Goal: Information Seeking & Learning: Learn about a topic

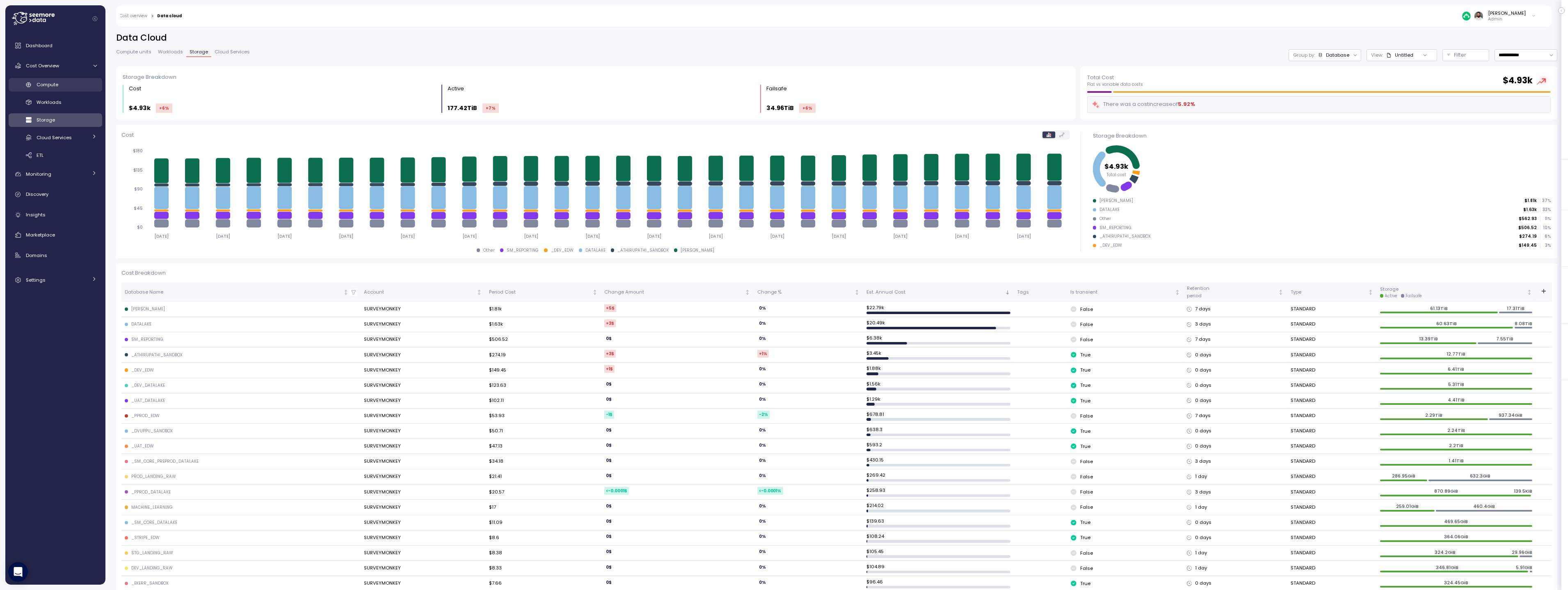
click at [80, 81] on div "Compute" at bounding box center [66, 84] width 60 height 8
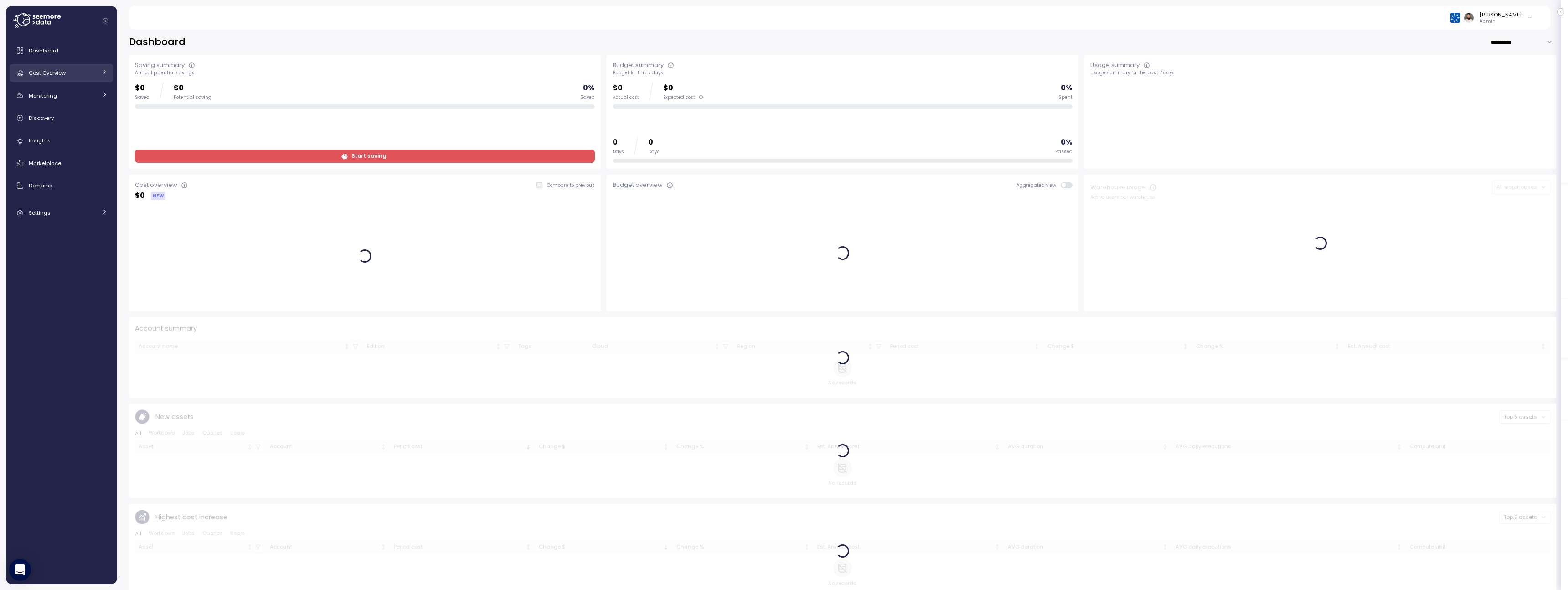
click at [90, 80] on link "Cost Overview" at bounding box center [62, 72] width 104 height 18
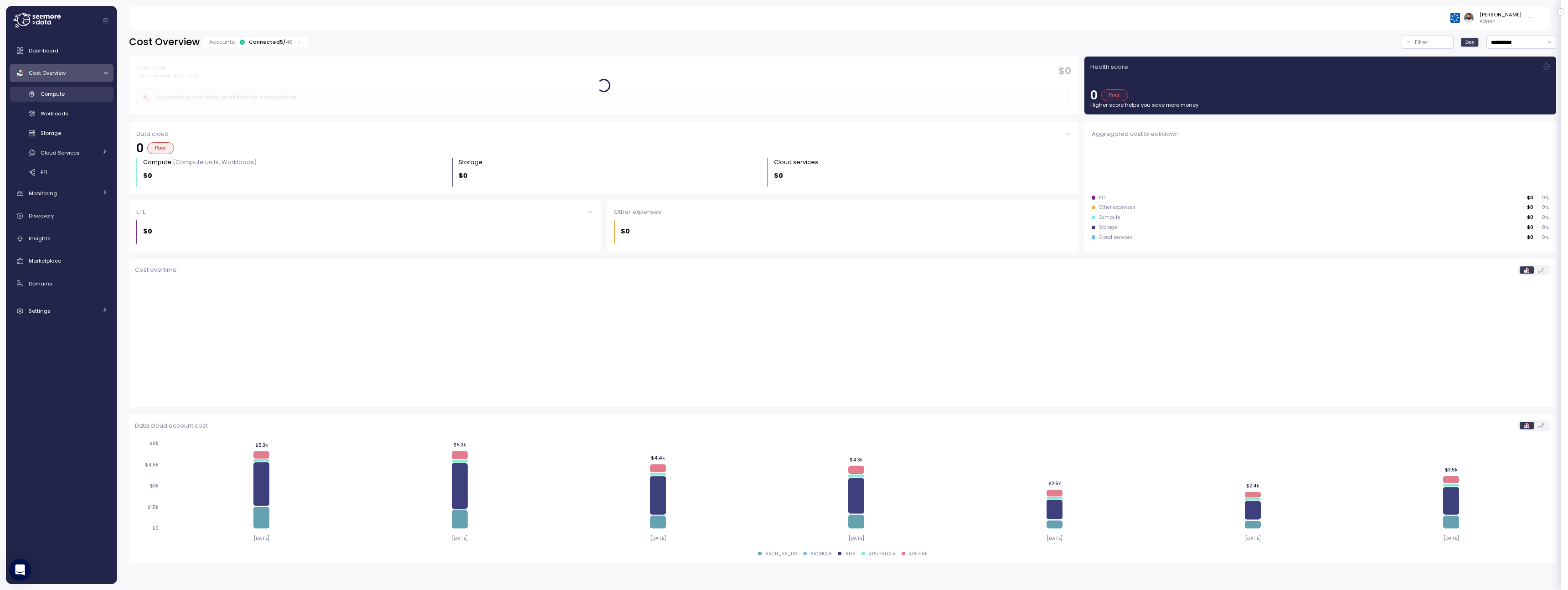
click at [85, 91] on div "Compute" at bounding box center [74, 93] width 67 height 9
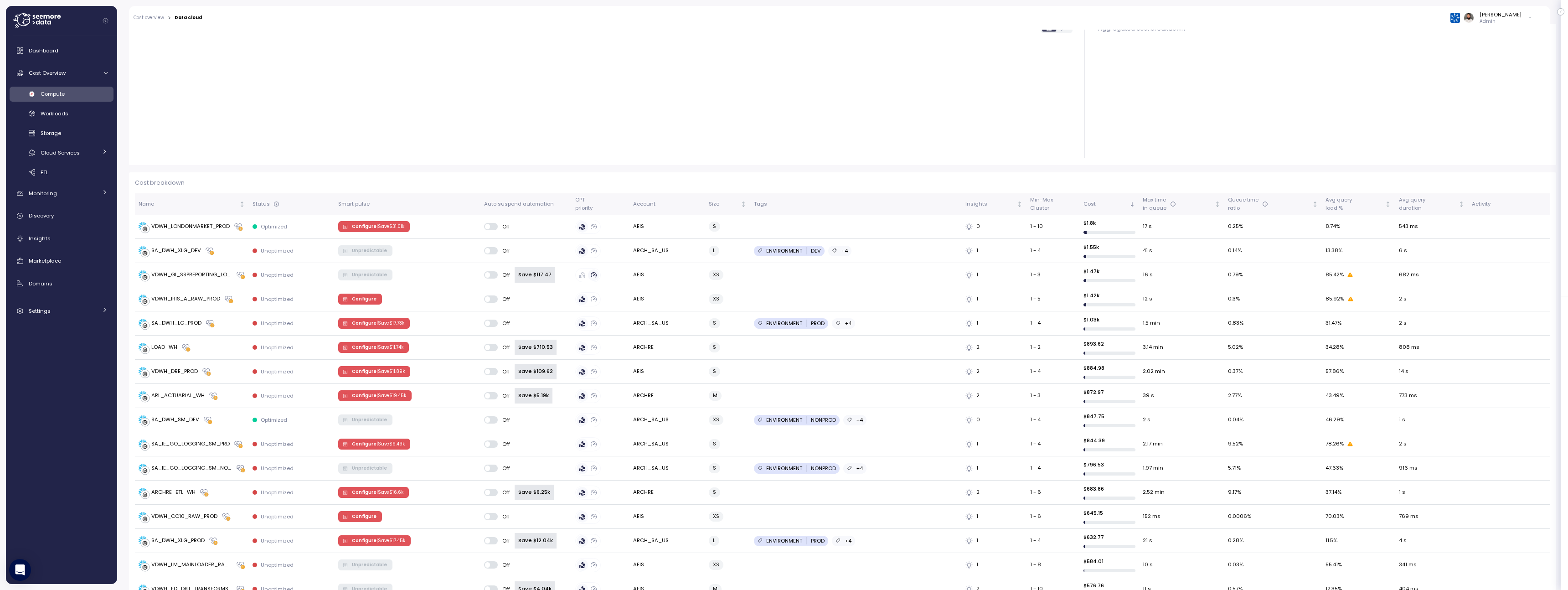
scroll to position [187, 0]
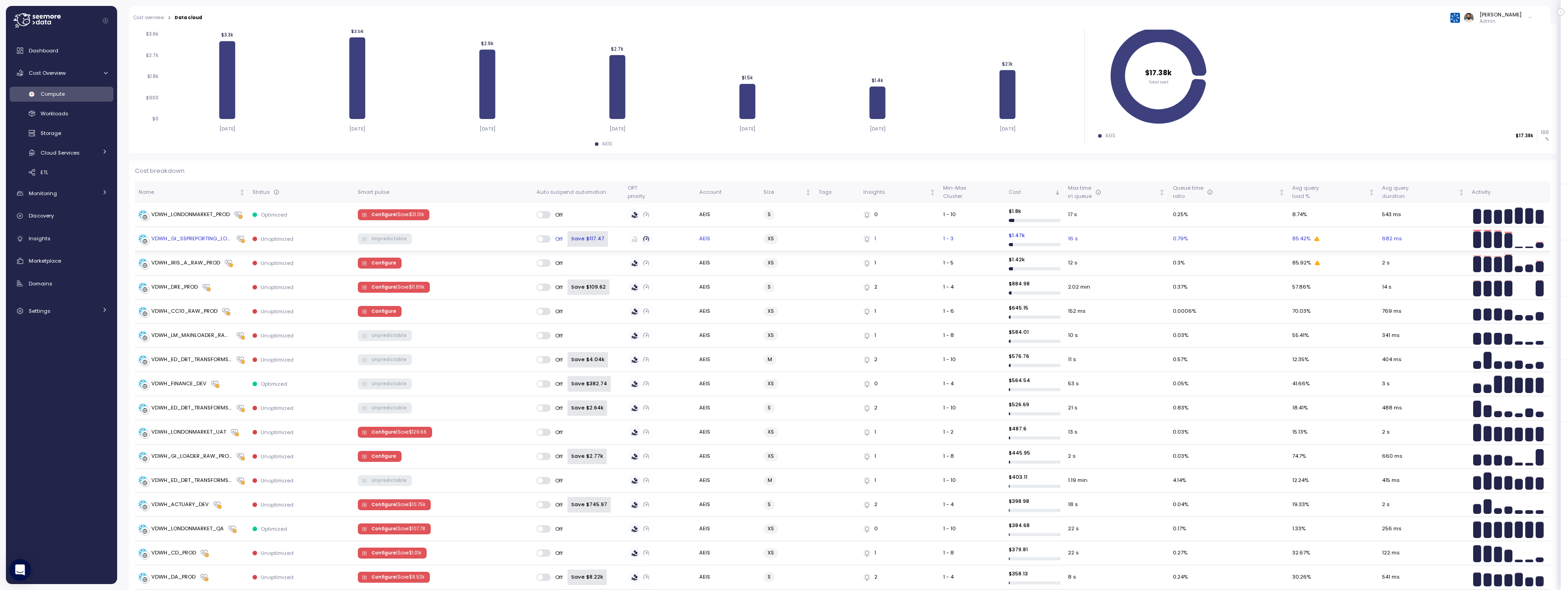
scroll to position [142, 0]
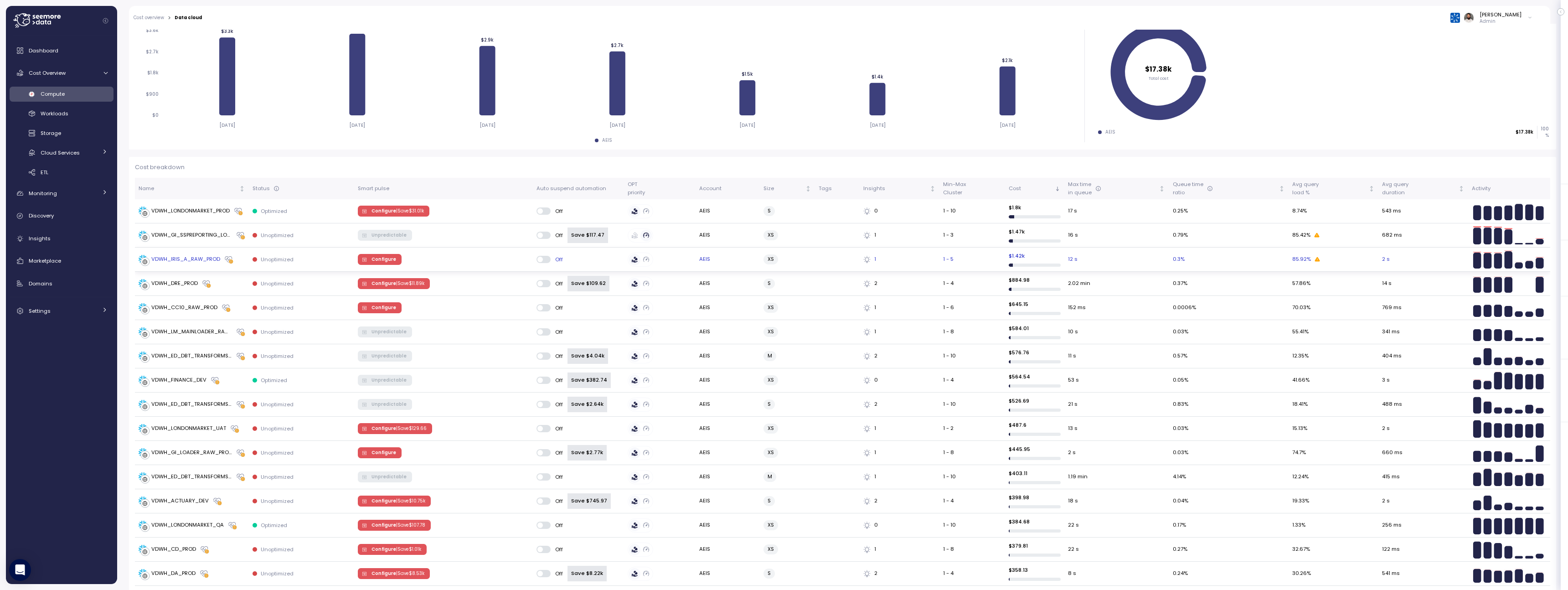
click at [398, 258] on button "Configure" at bounding box center [379, 259] width 44 height 11
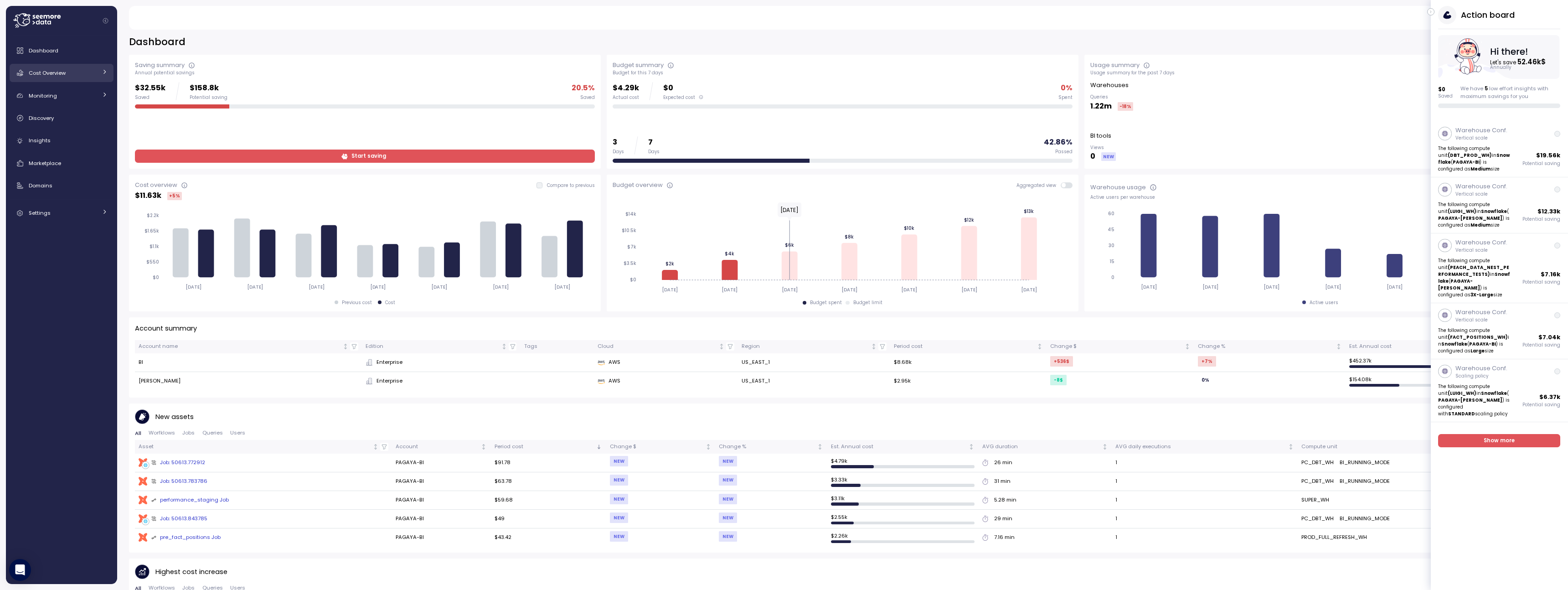
click at [102, 76] on div at bounding box center [104, 72] width 6 height 9
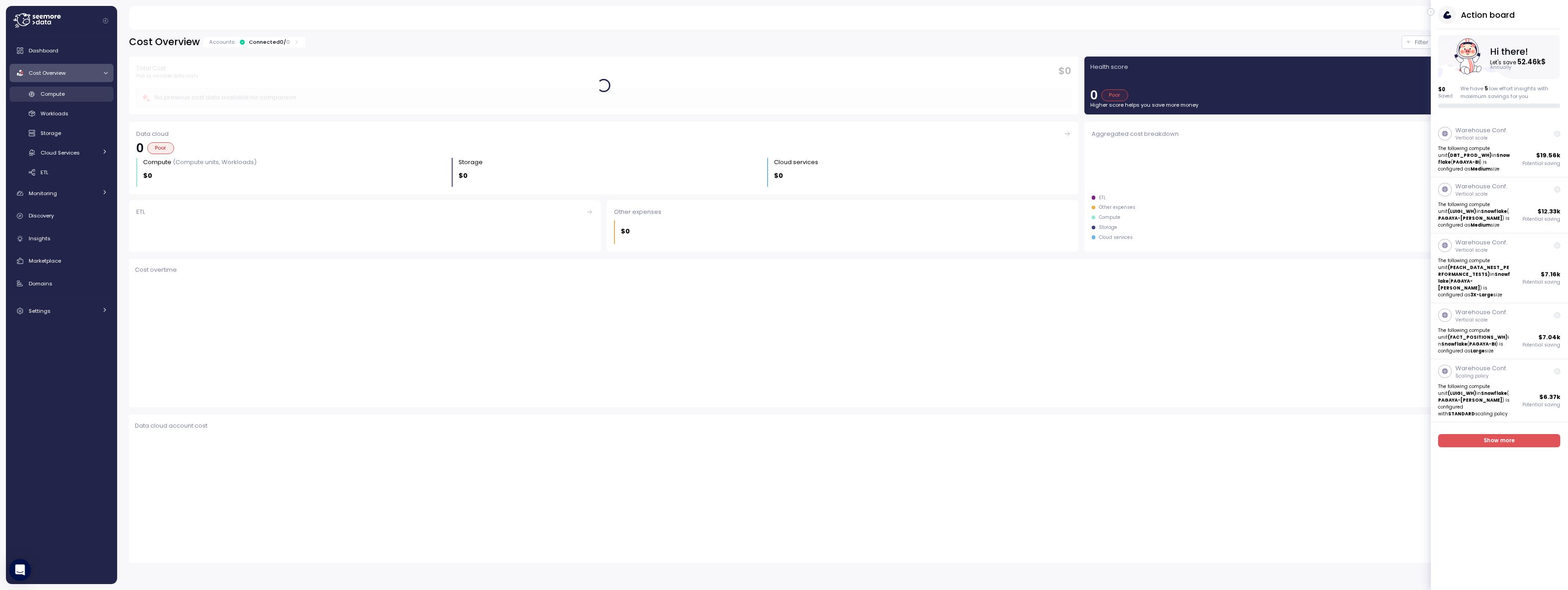
click at [101, 96] on div "Compute" at bounding box center [74, 93] width 67 height 9
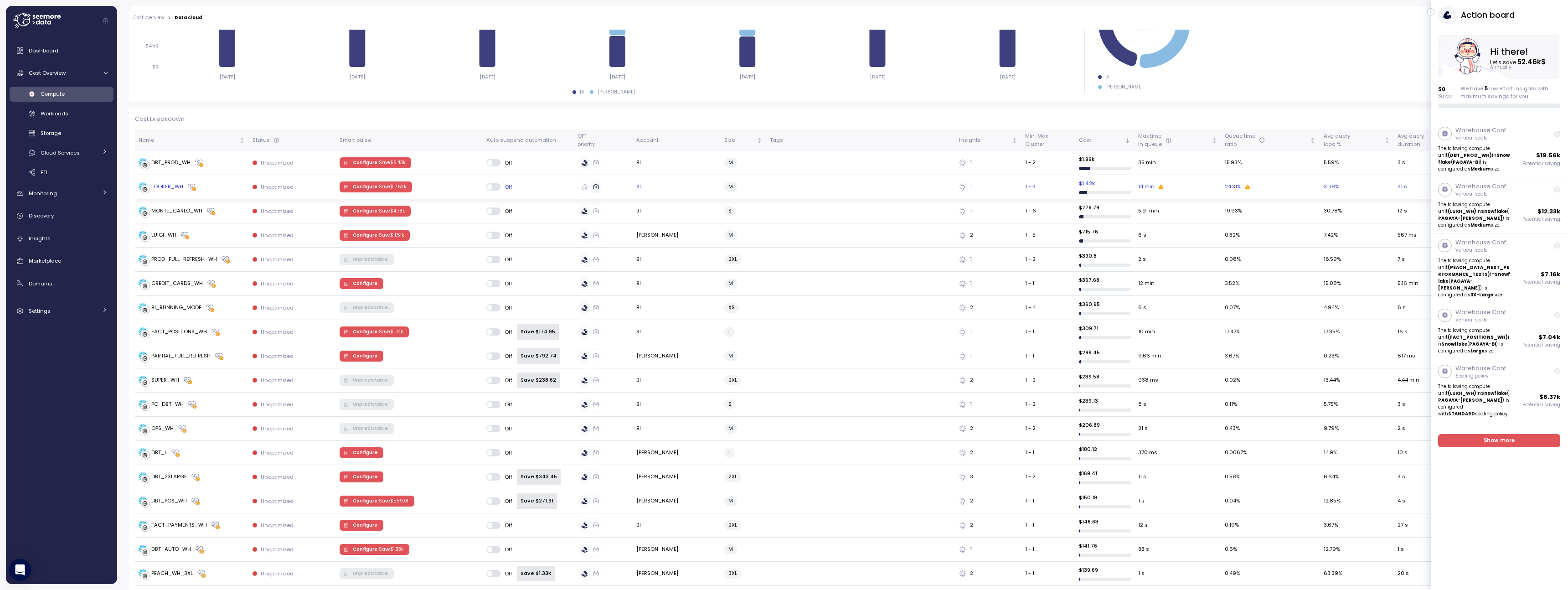
scroll to position [187, 0]
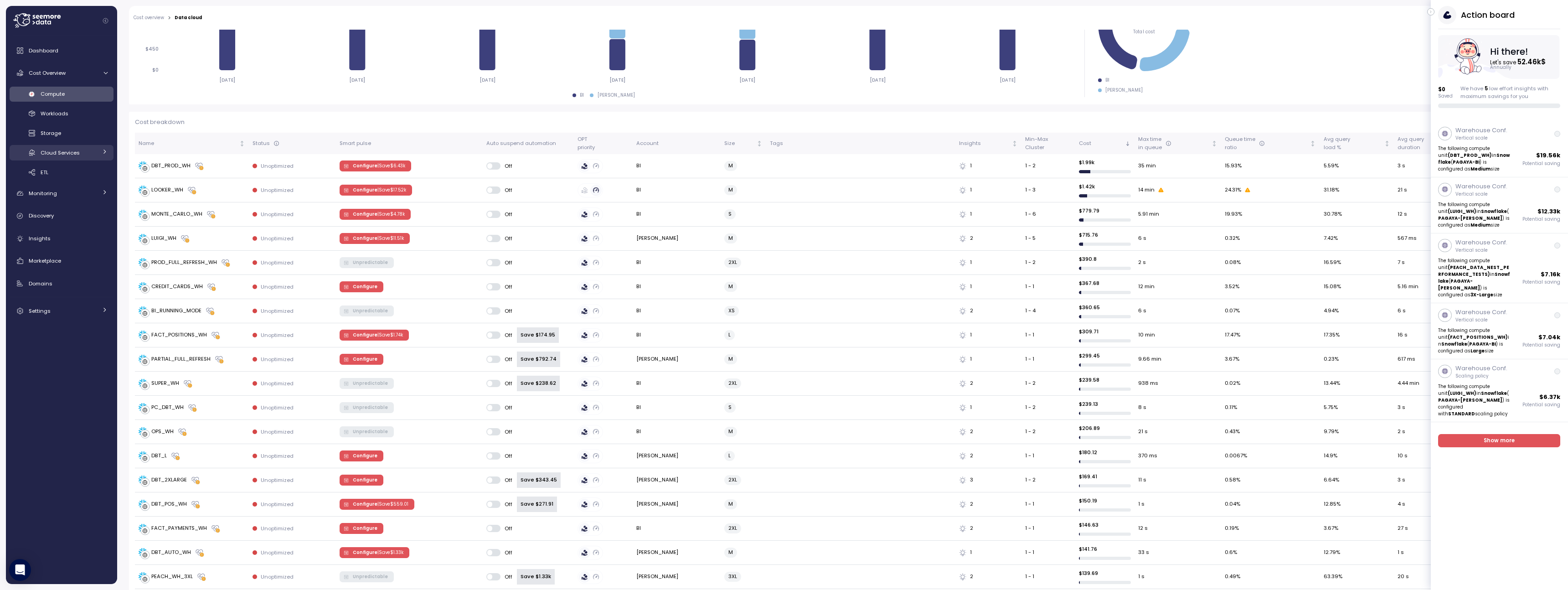
click at [95, 152] on div "Cloud Services" at bounding box center [69, 152] width 57 height 9
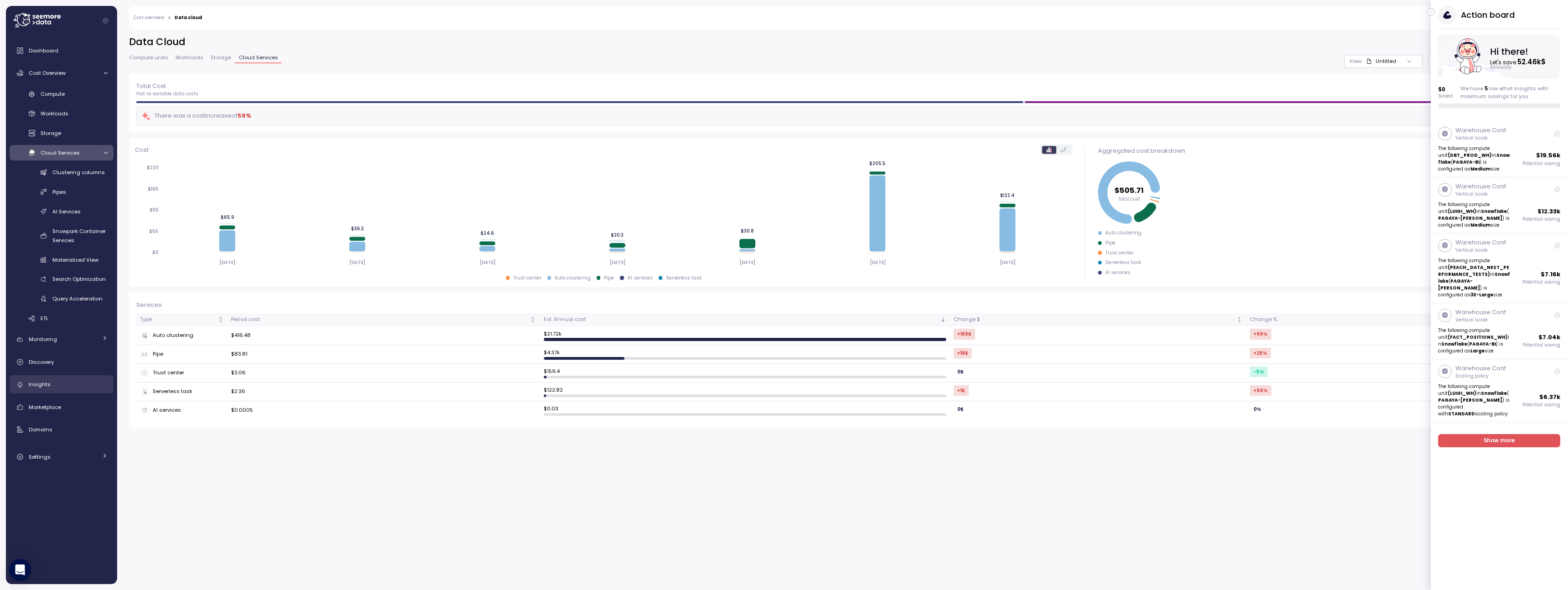
click at [68, 381] on div "Insights" at bounding box center [68, 384] width 79 height 9
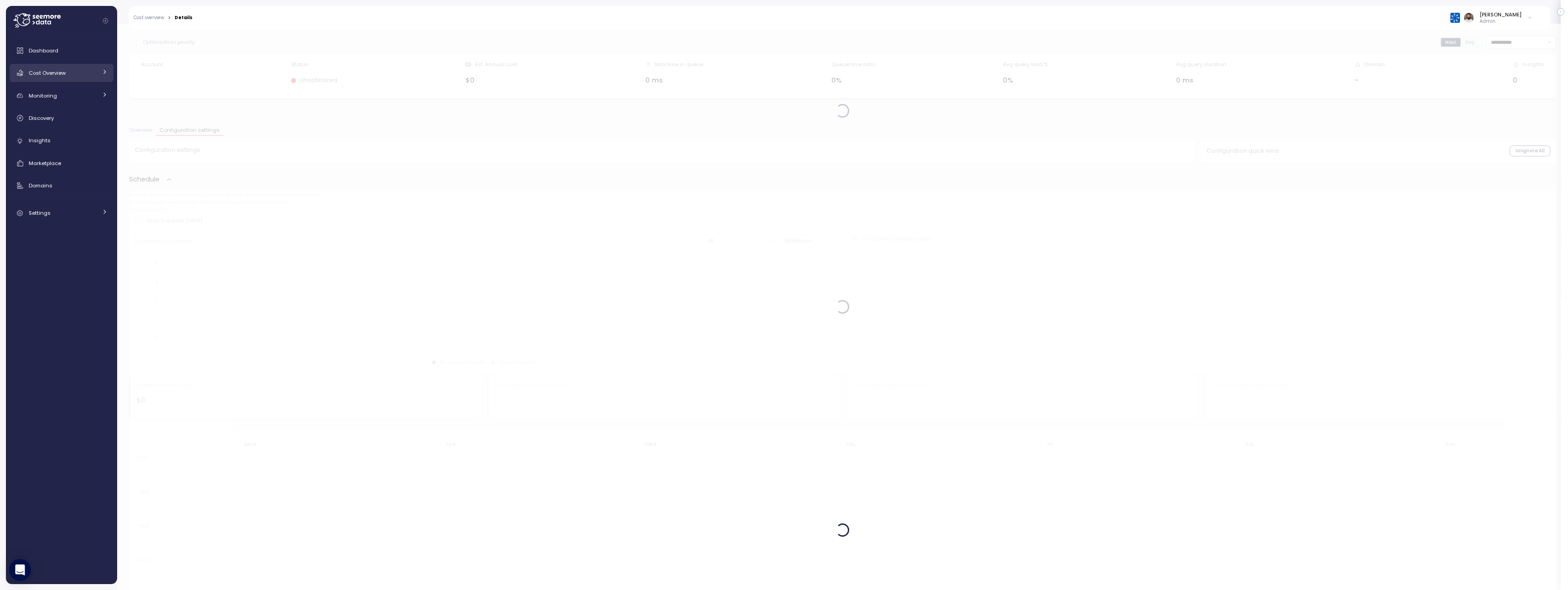
click at [62, 80] on link "Cost Overview" at bounding box center [62, 72] width 104 height 18
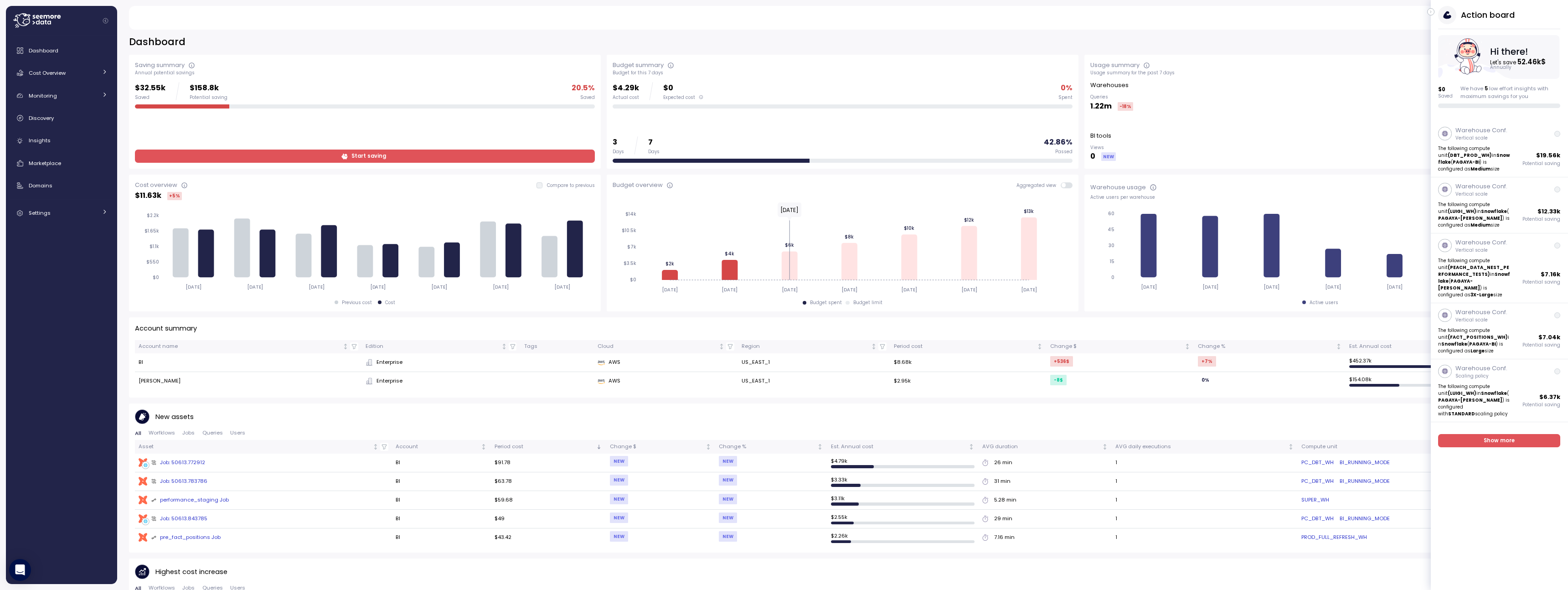
click at [1432, 14] on icon "button" at bounding box center [1431, 12] width 4 height 11
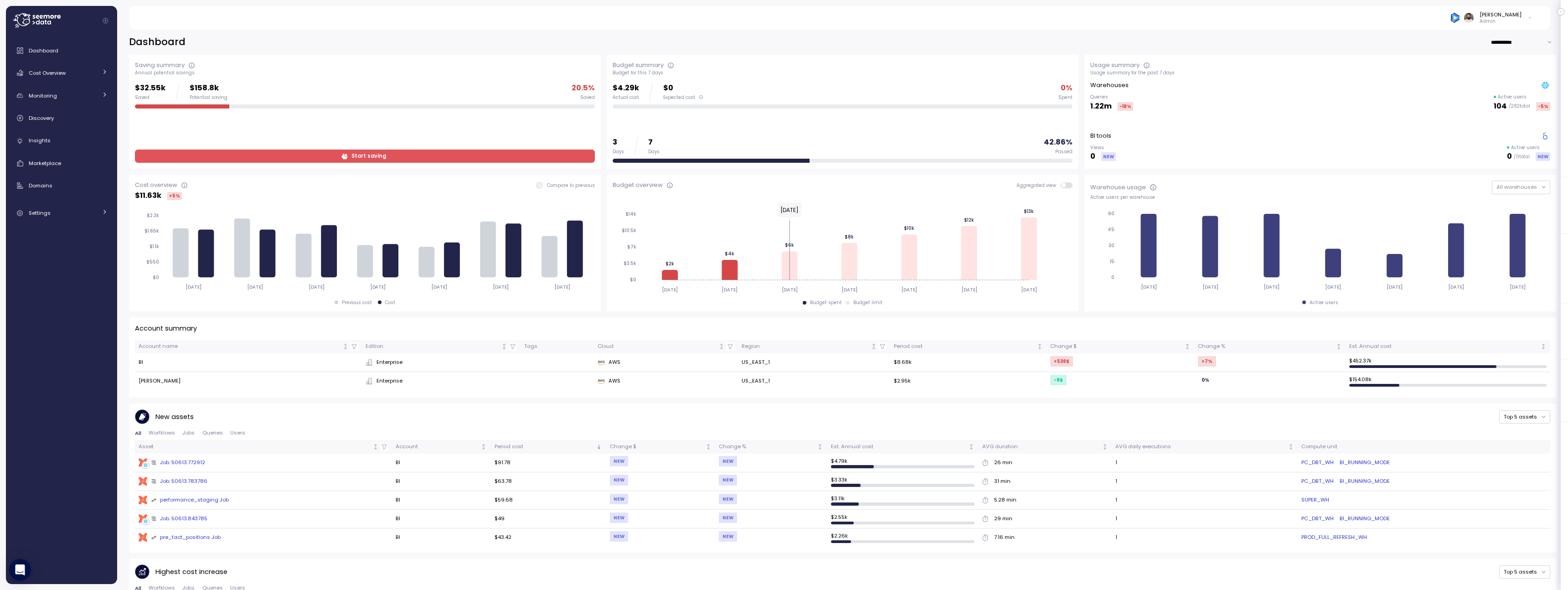
click at [1498, 39] on input "**********" at bounding box center [1523, 43] width 66 height 14
click at [103, 78] on link "Cost Overview" at bounding box center [62, 72] width 104 height 18
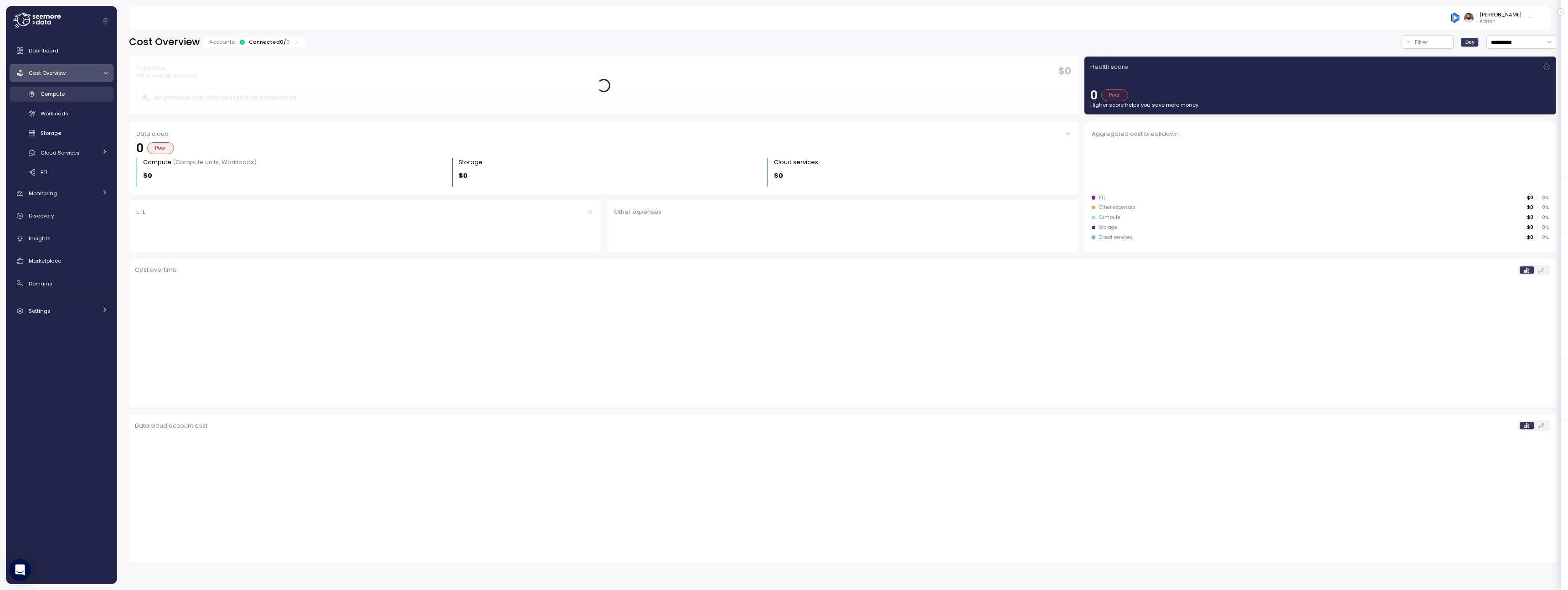
click at [94, 94] on div "Compute" at bounding box center [74, 93] width 67 height 9
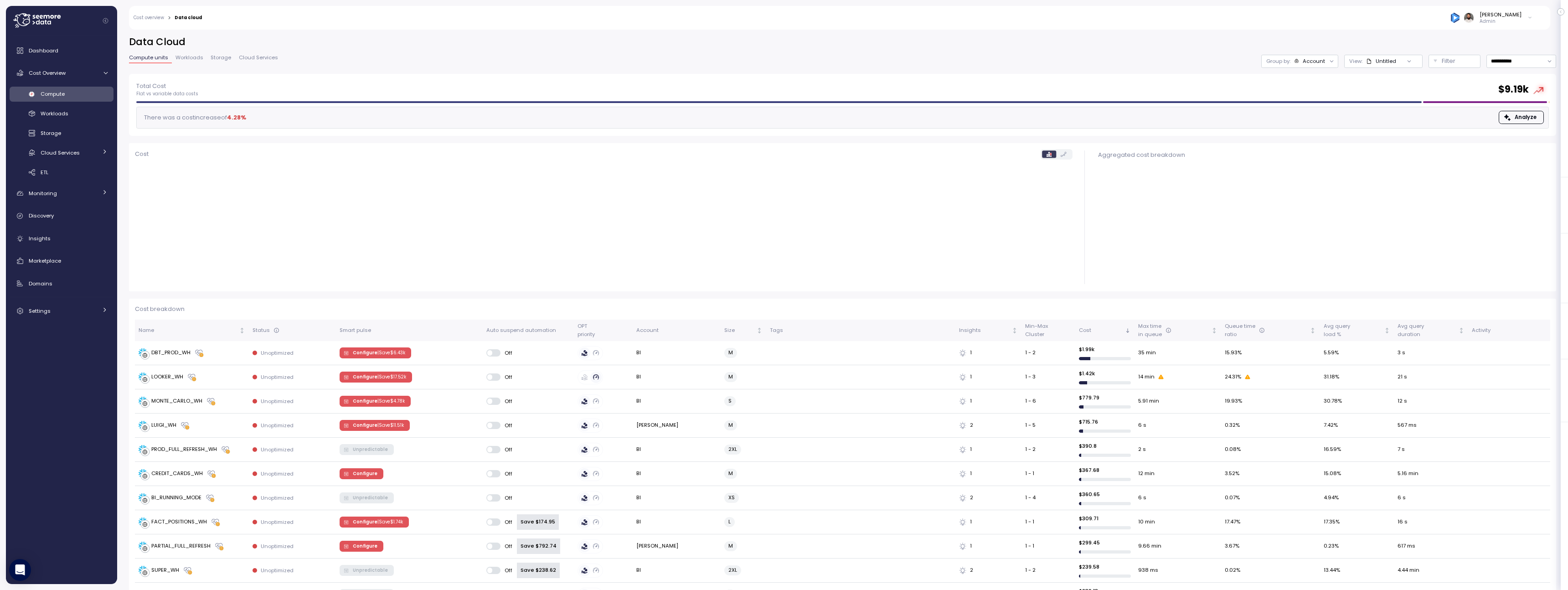
scroll to position [4, 0]
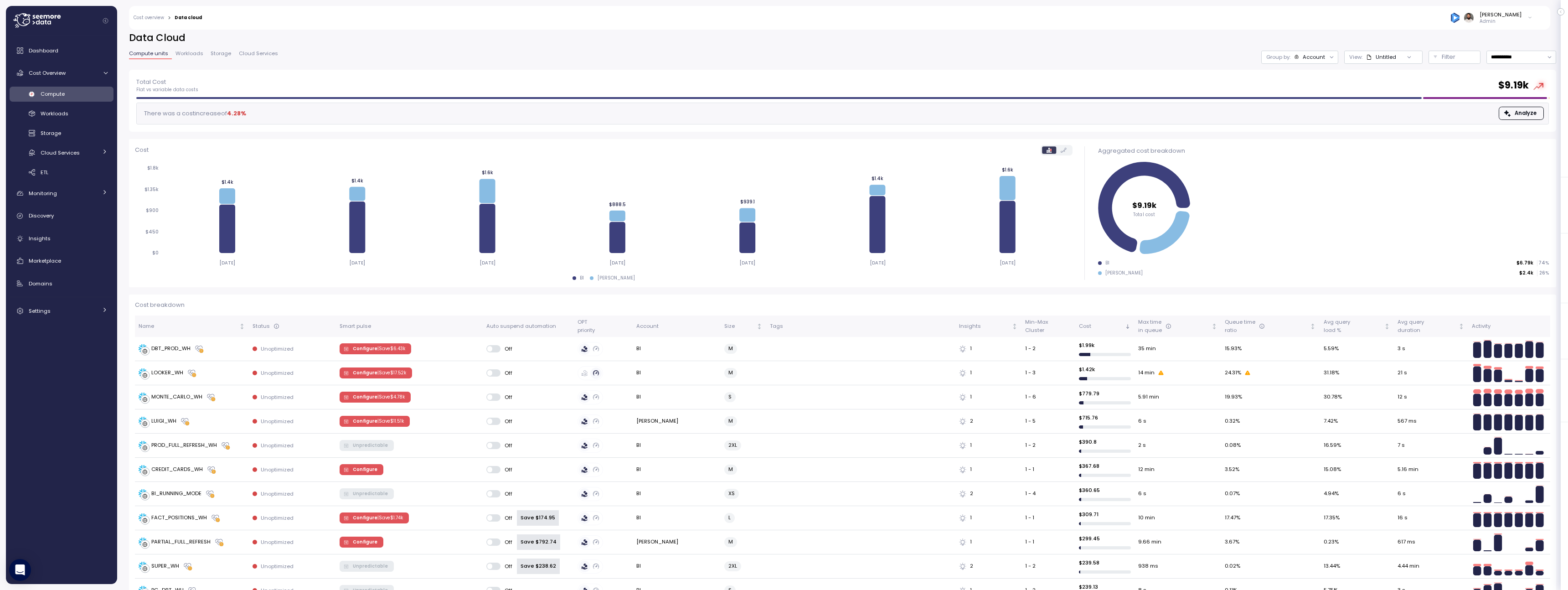
click at [1298, 65] on div "**********" at bounding box center [842, 51] width 1427 height 39
click at [1302, 60] on div "Account" at bounding box center [1309, 57] width 32 height 7
click at [1303, 104] on p "Compute unit" at bounding box center [1308, 108] width 36 height 7
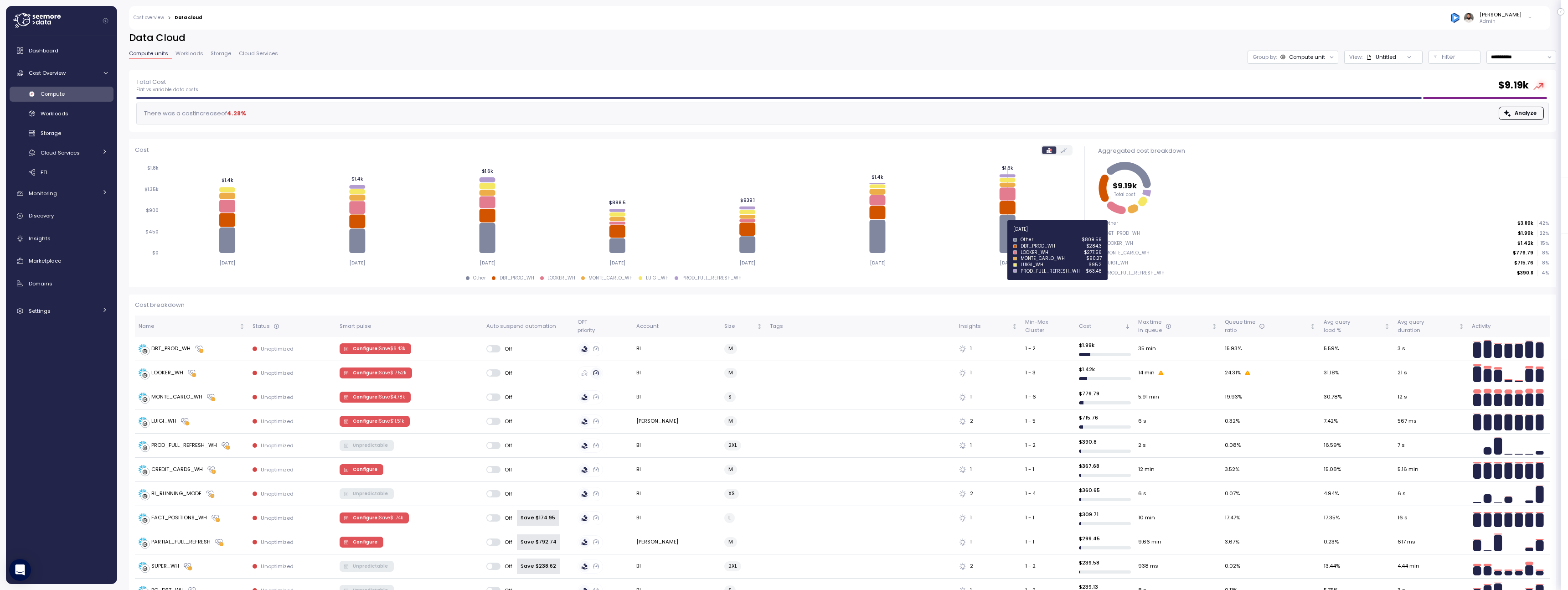
click at [1006, 234] on icon at bounding box center [1007, 233] width 16 height 39
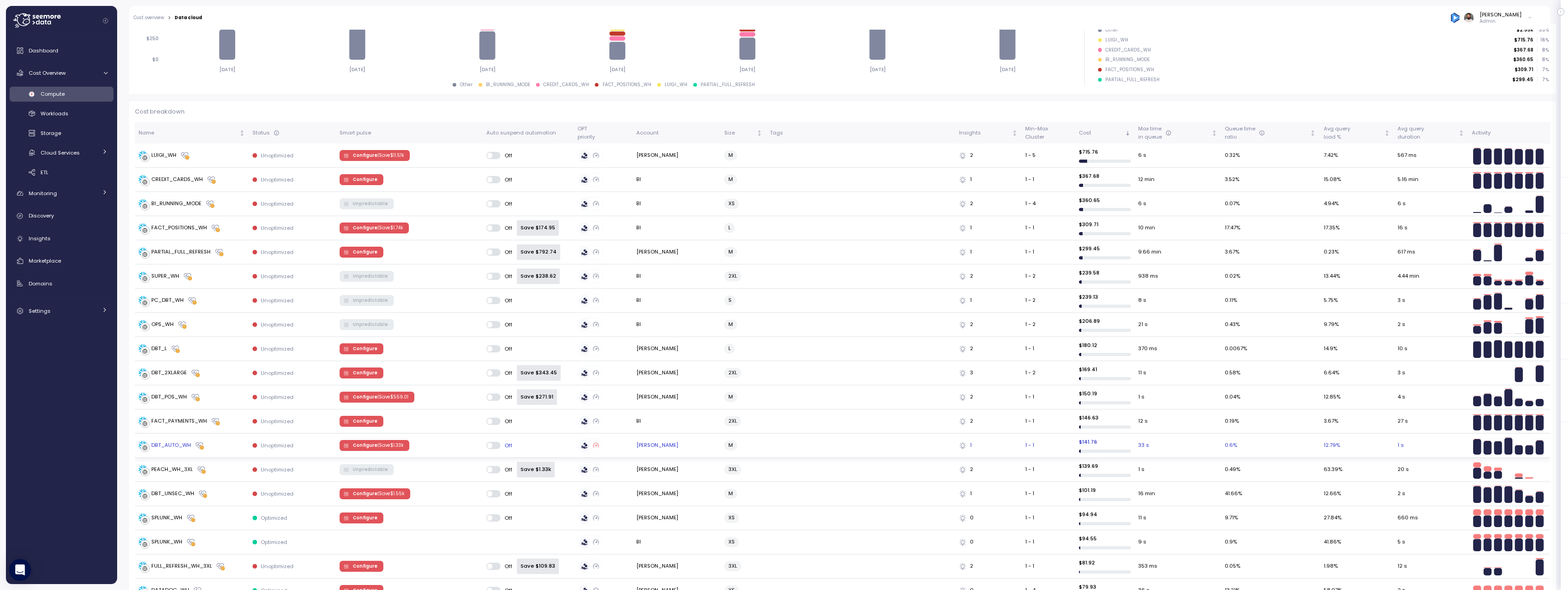
scroll to position [198, 0]
click at [400, 156] on p "| Save $ 11.51k" at bounding box center [390, 154] width 26 height 6
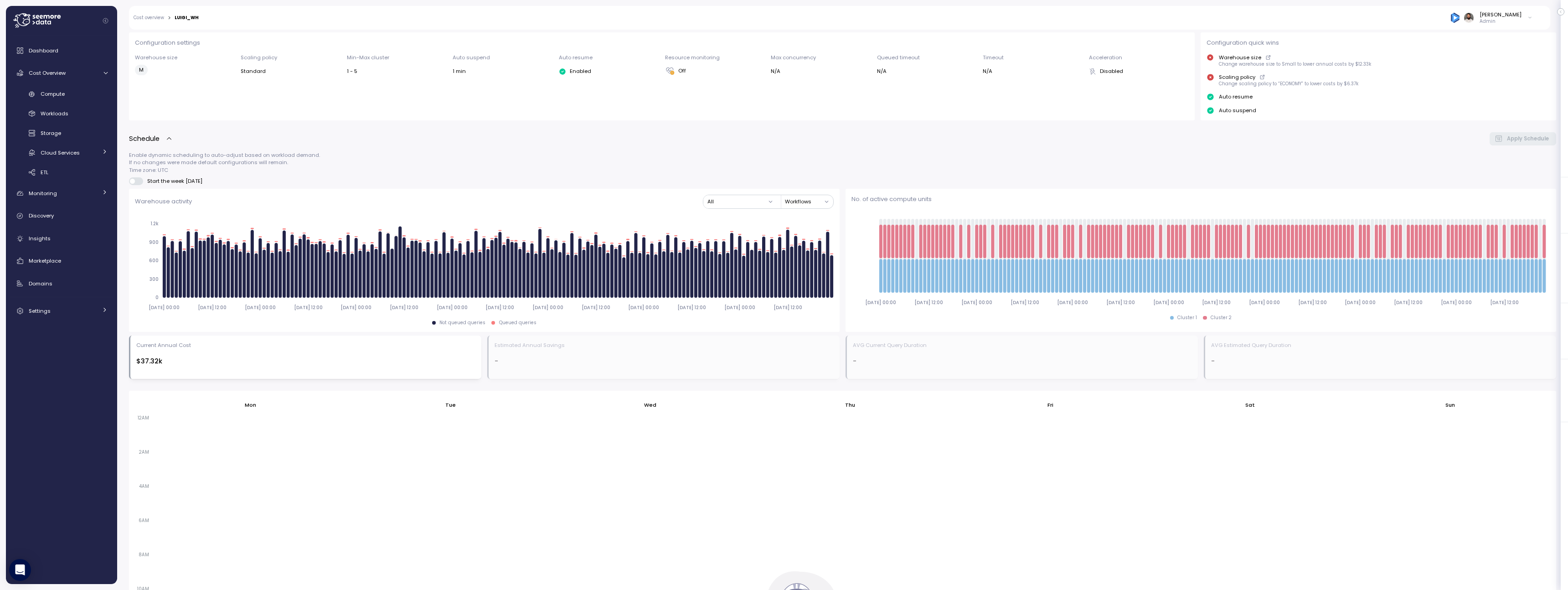
scroll to position [290, 0]
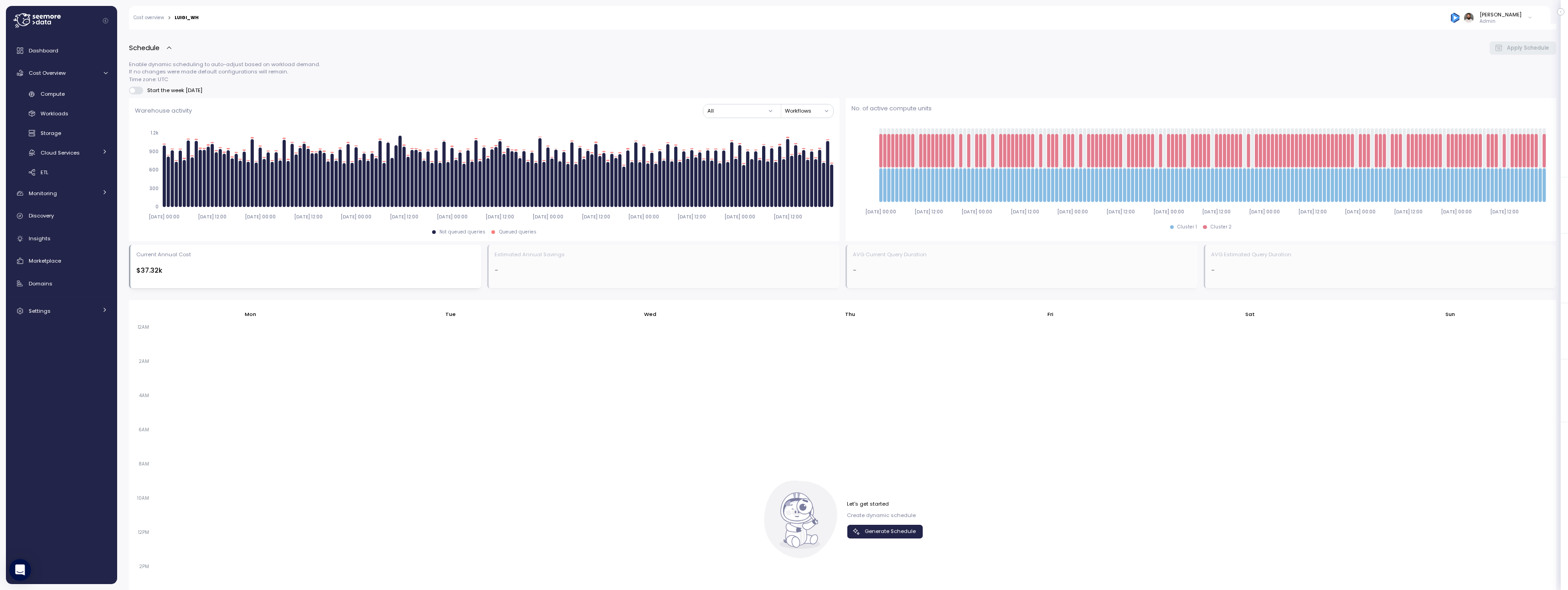
click at [859, 526] on span "Generate Schedule" at bounding box center [884, 531] width 64 height 12
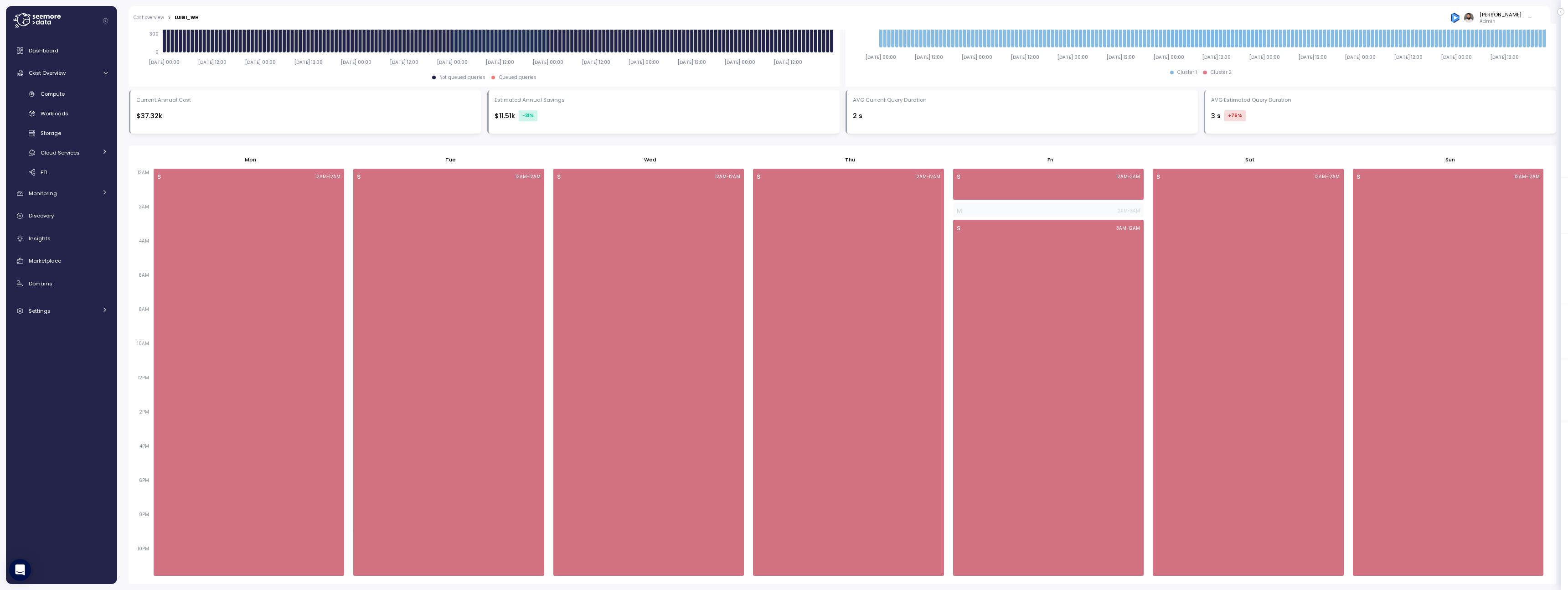
scroll to position [0, 0]
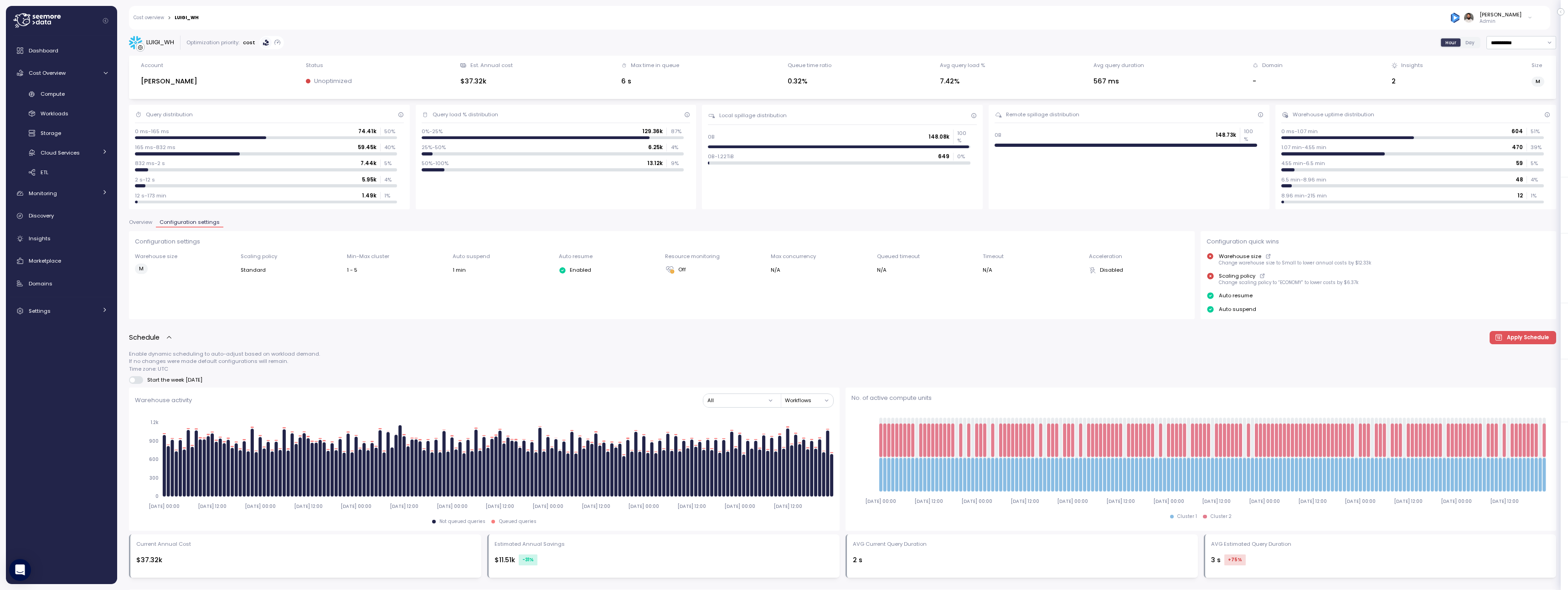
click at [154, 19] on link "Cost overview" at bounding box center [148, 18] width 30 height 5
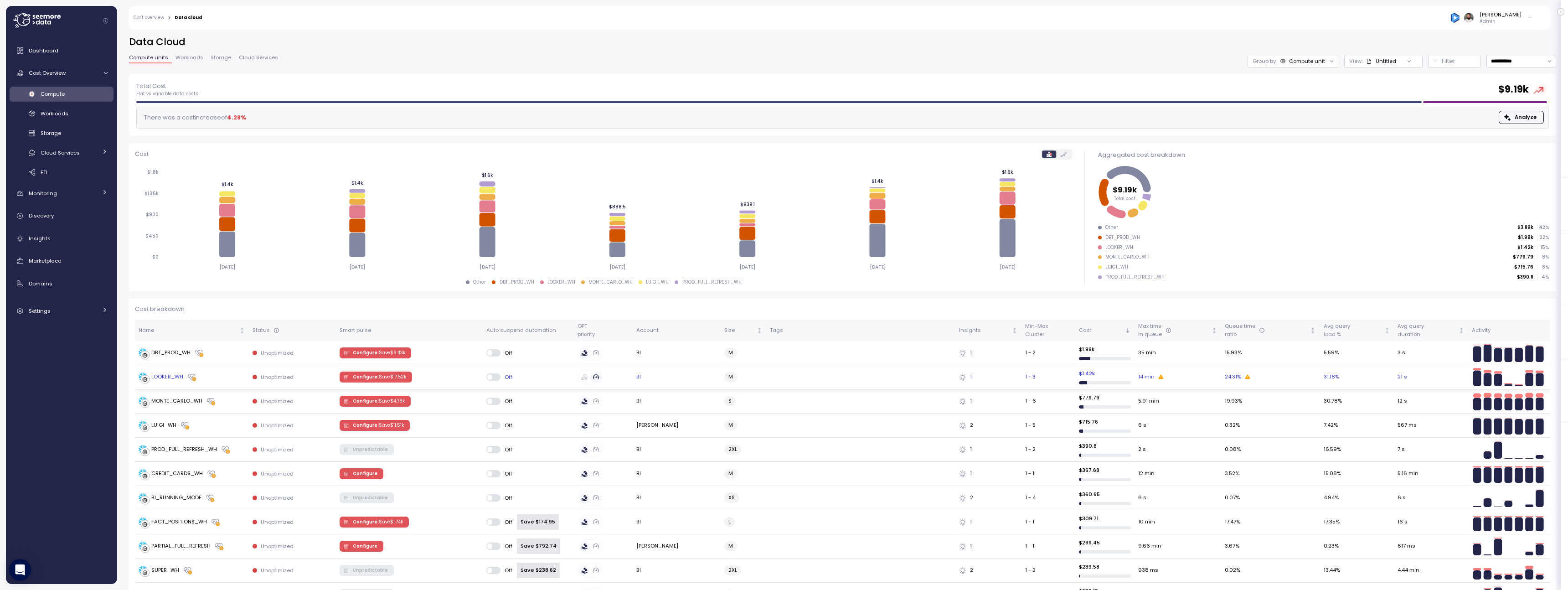
click at [388, 380] on p "| Save $ 17.52k" at bounding box center [391, 377] width 28 height 6
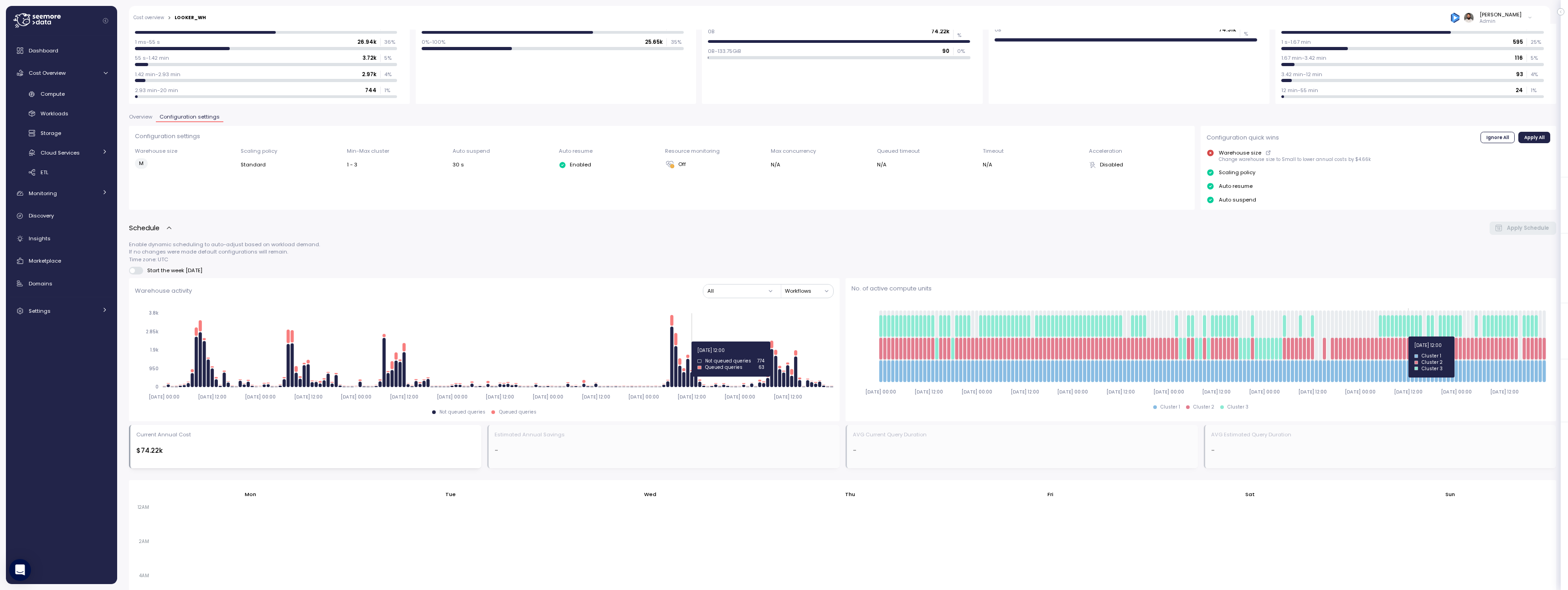
scroll to position [440, 0]
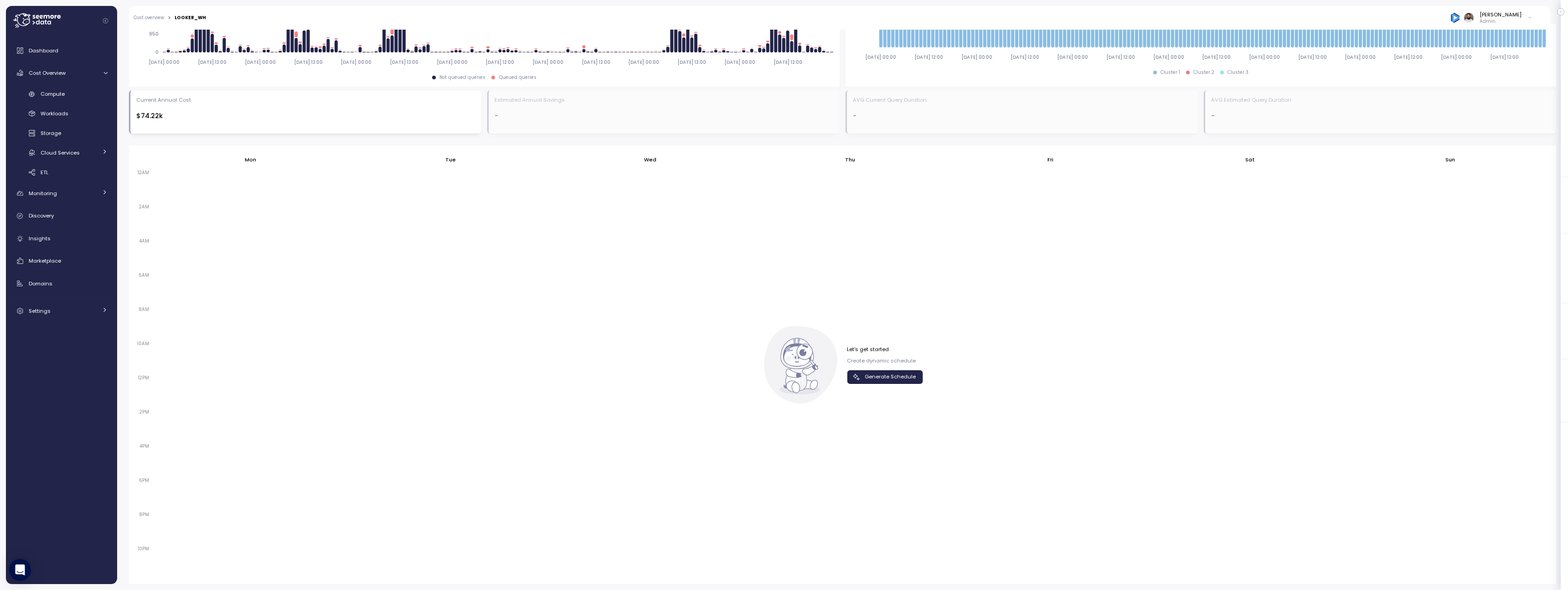
click at [857, 371] on span "Generate Schedule" at bounding box center [884, 377] width 64 height 12
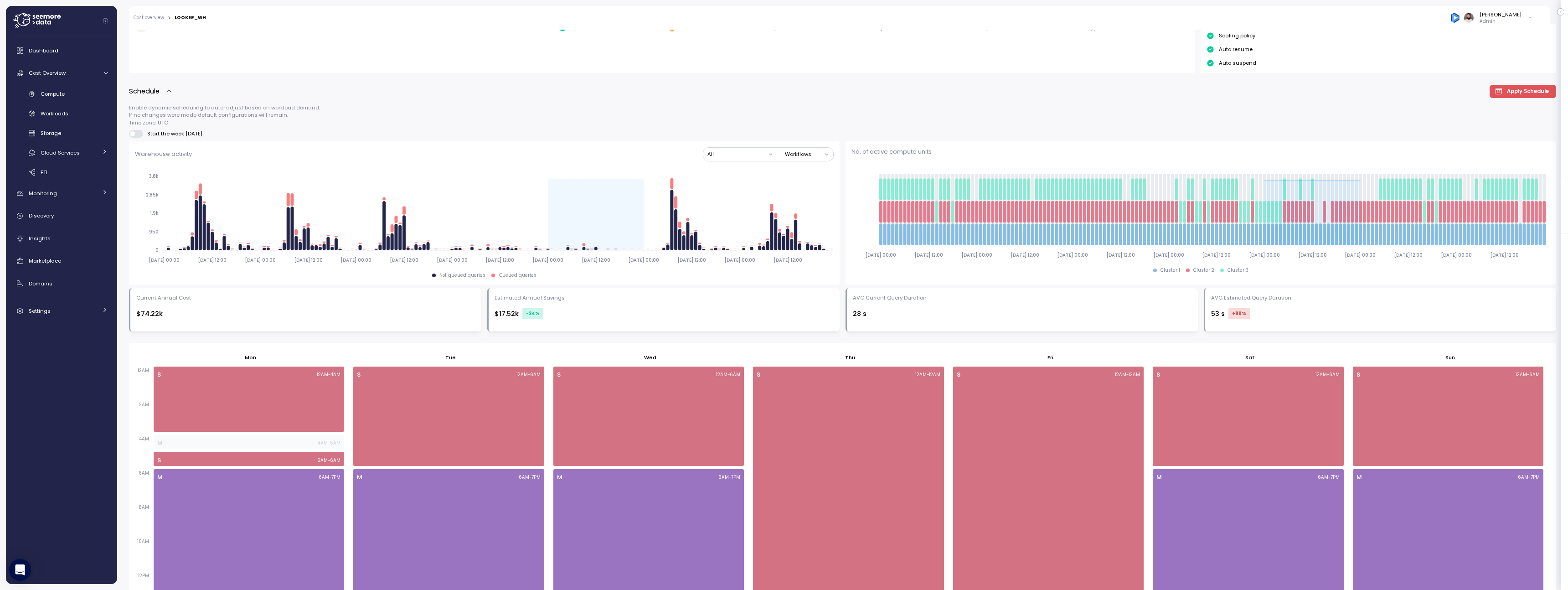
scroll to position [244, 0]
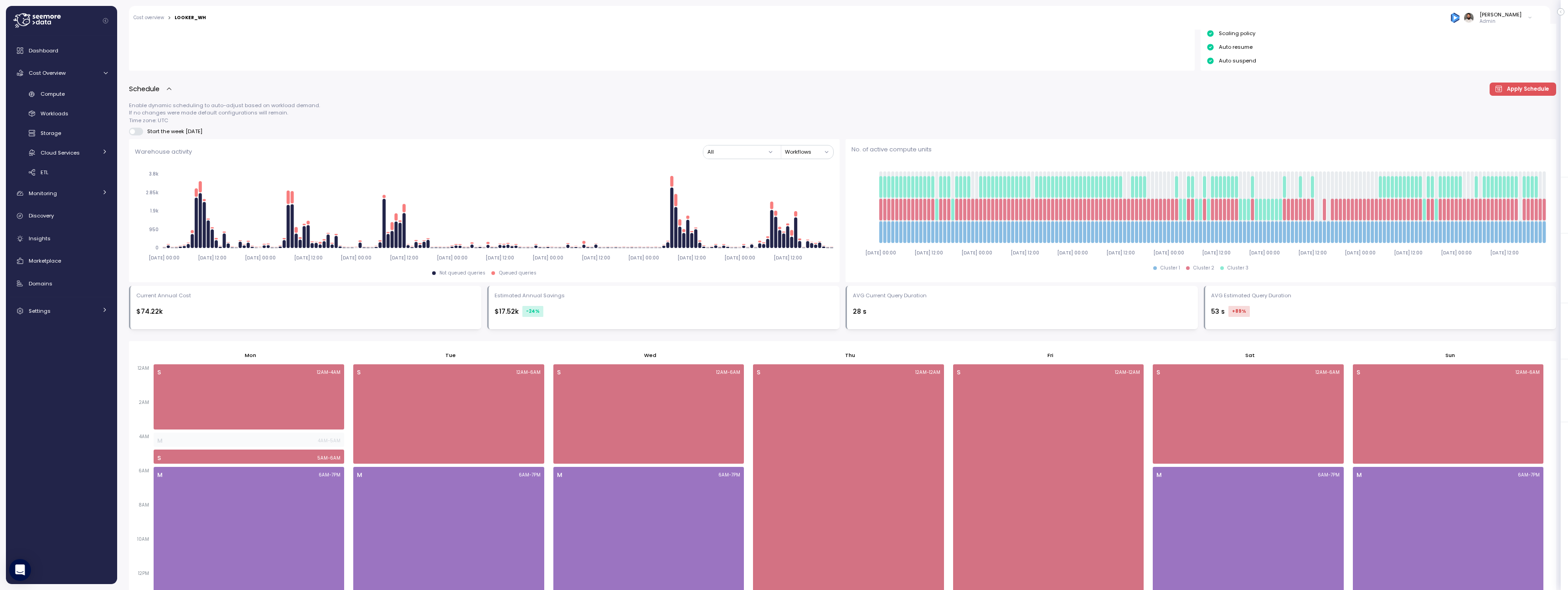
click at [138, 135] on span at bounding box center [139, 131] width 9 height 7
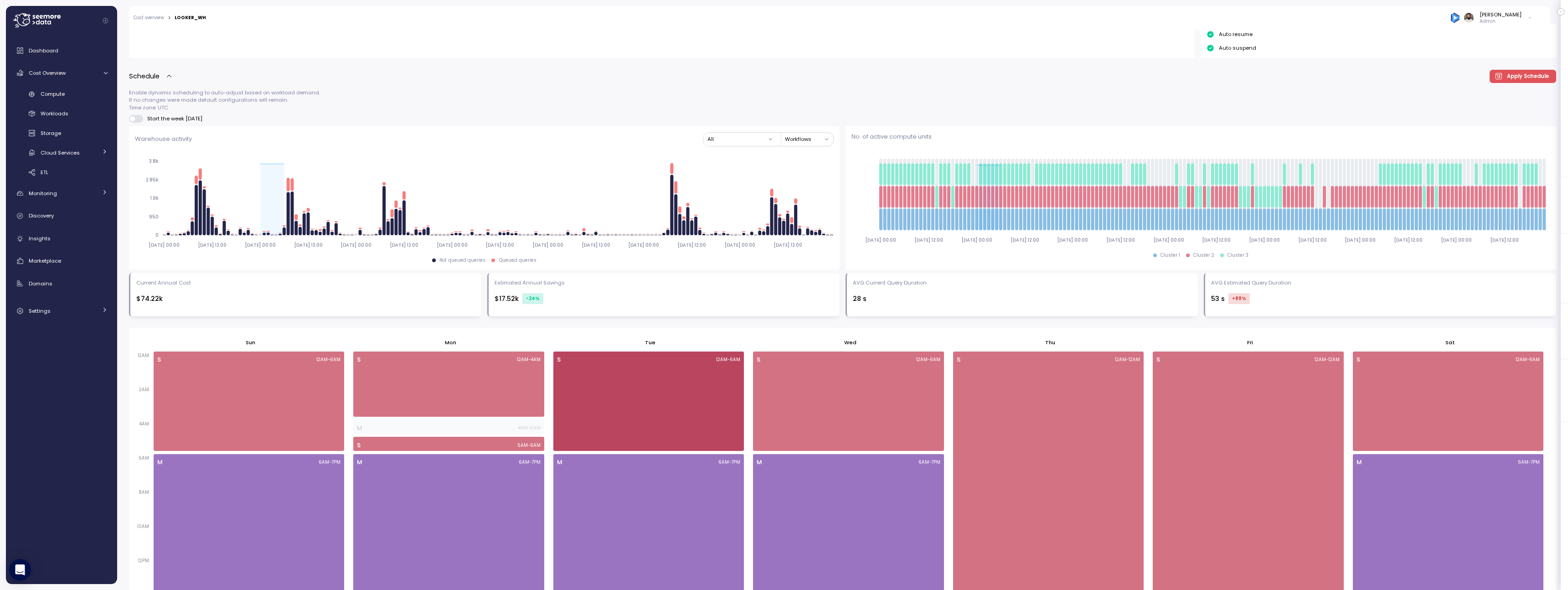
scroll to position [256, 0]
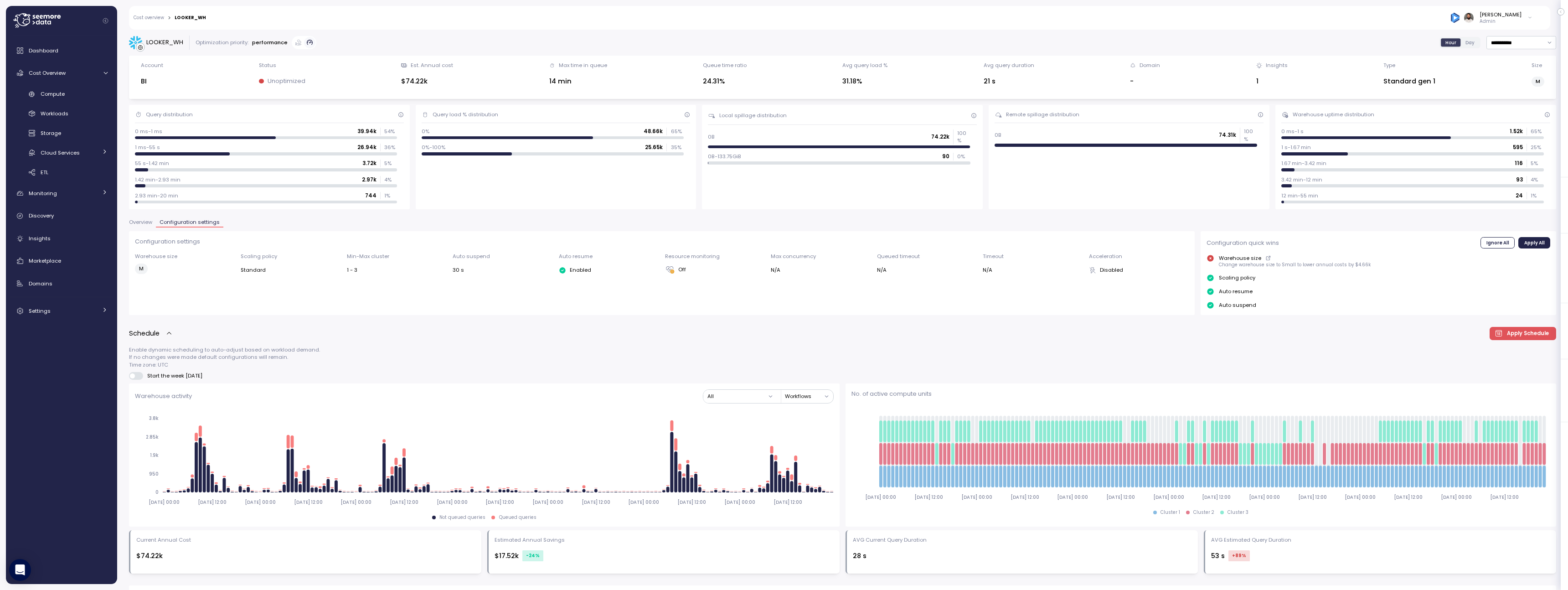
click at [146, 224] on span "Overview" at bounding box center [141, 222] width 23 height 5
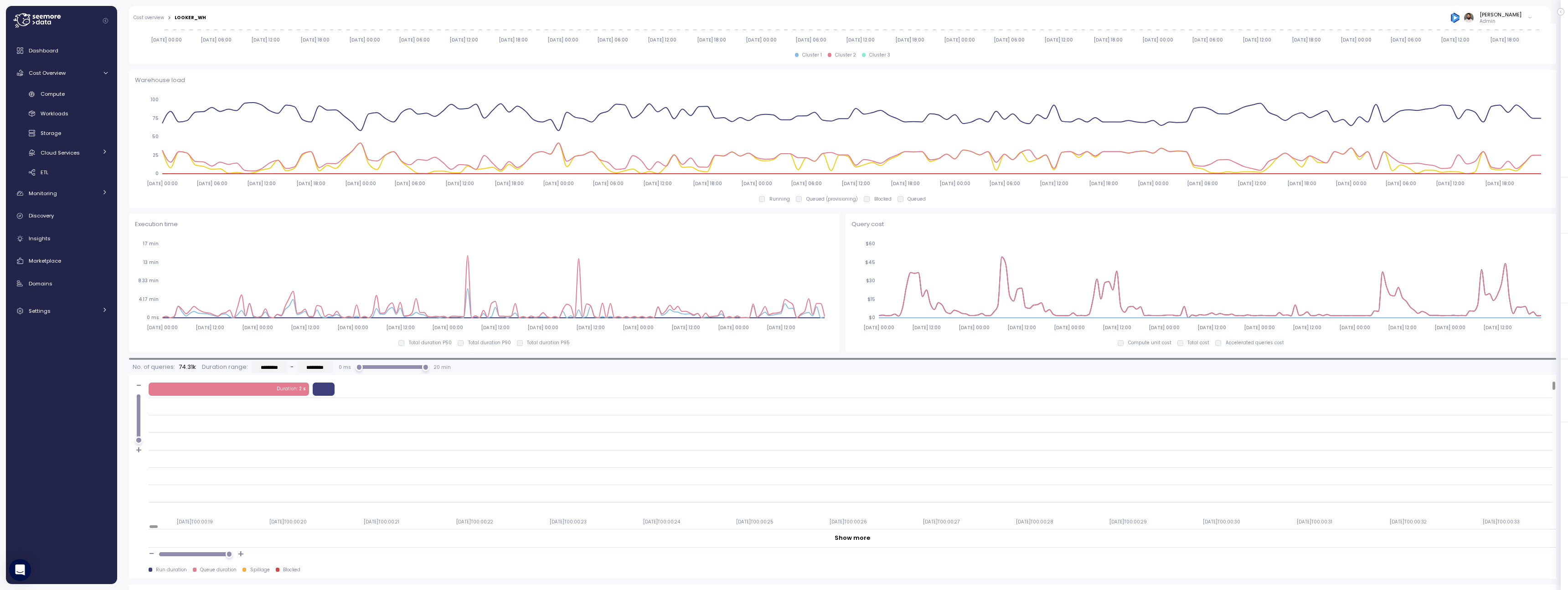
scroll to position [457, 0]
click at [89, 97] on div "Compute" at bounding box center [74, 93] width 67 height 9
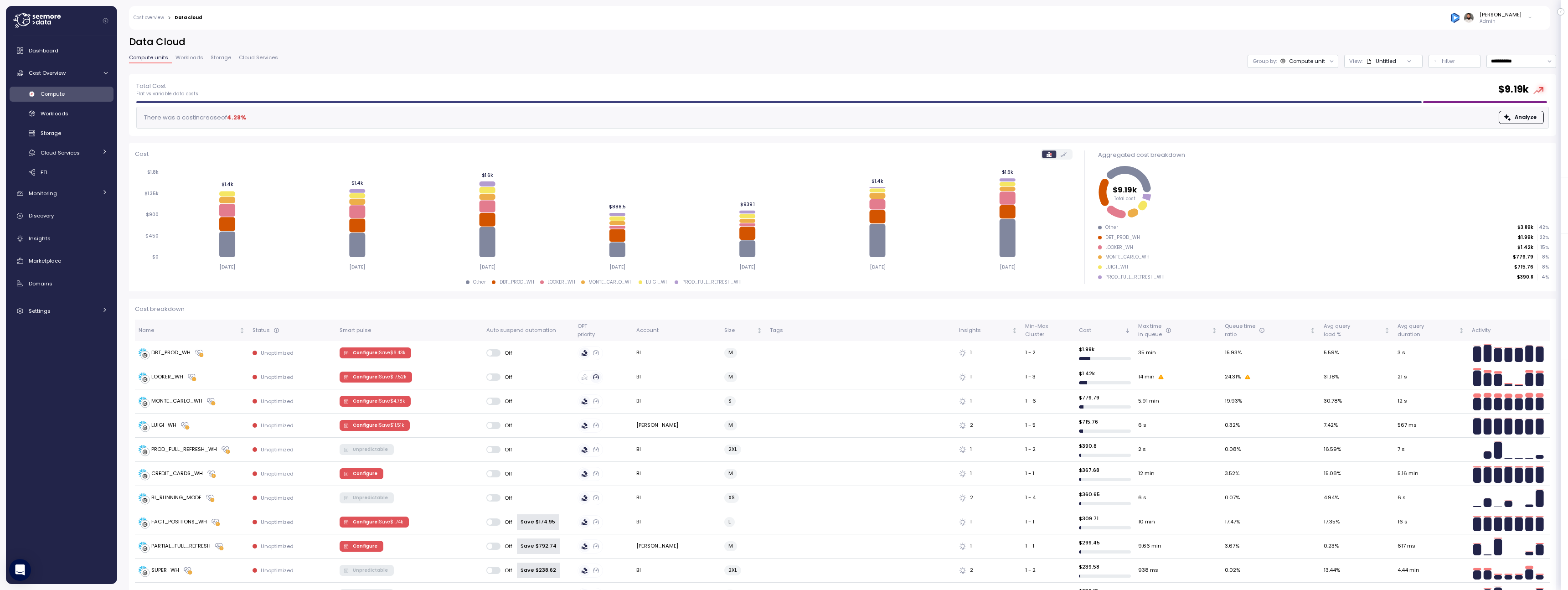
scroll to position [20, 0]
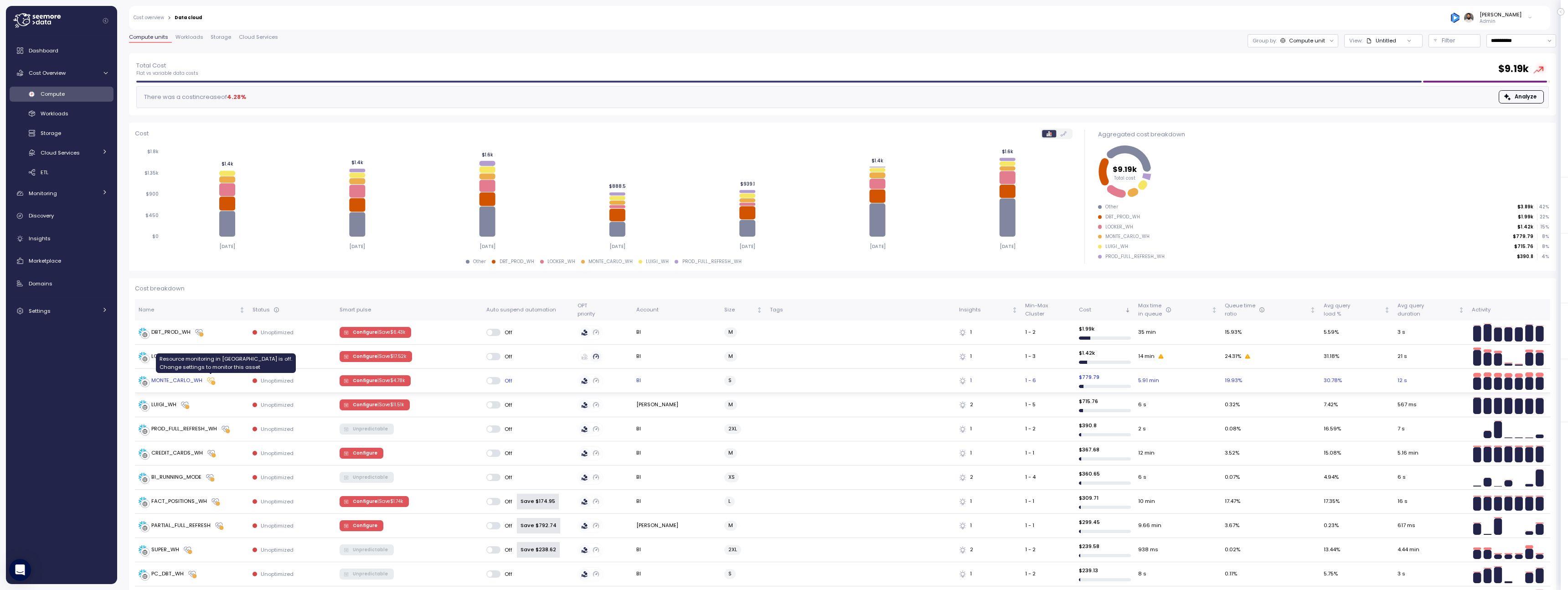
click at [213, 384] on icon at bounding box center [213, 383] width 4 height 4
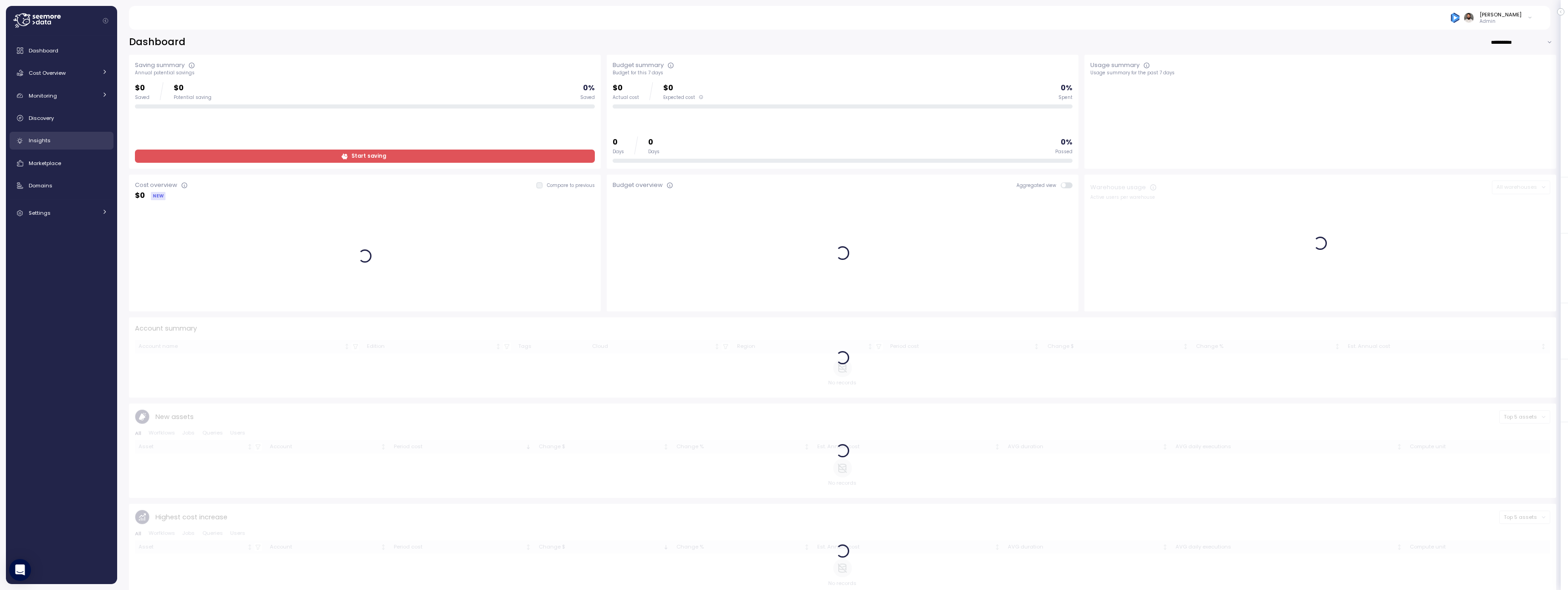
click at [44, 139] on span "Insights" at bounding box center [39, 140] width 22 height 7
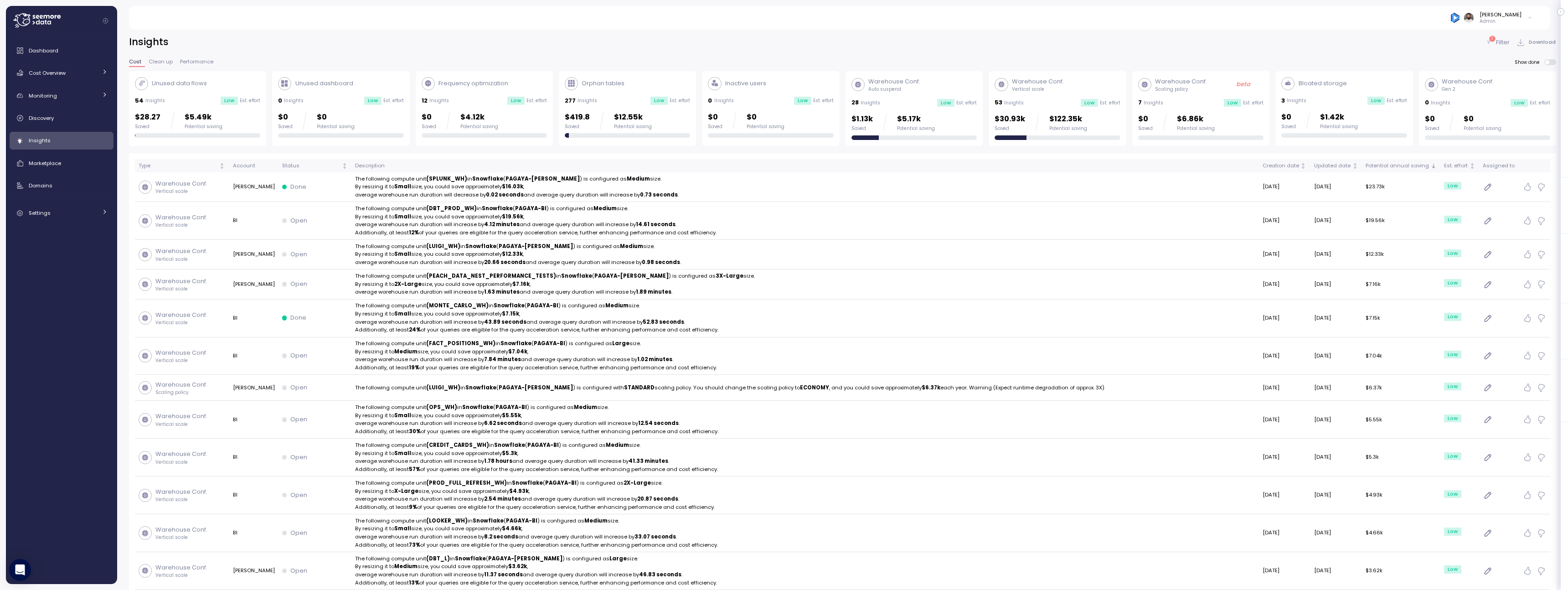
click at [1327, 82] on p "Bloated storage" at bounding box center [1322, 83] width 48 height 9
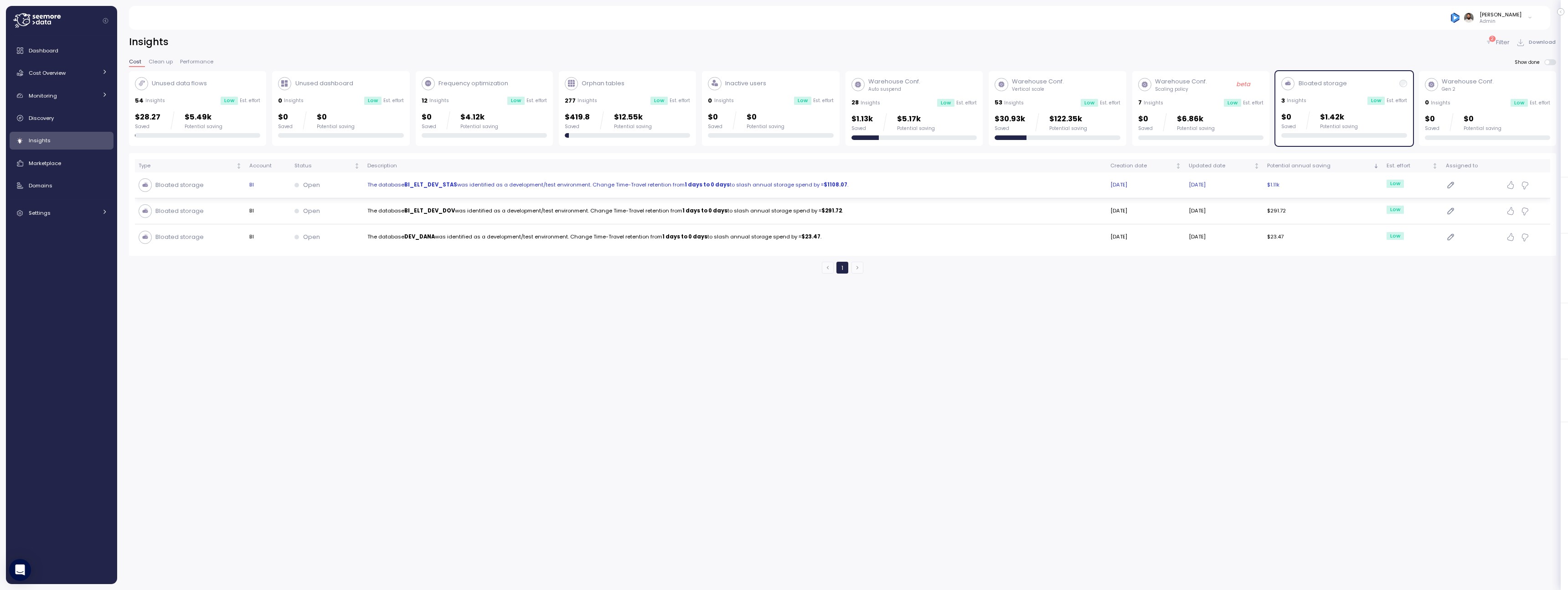
click at [870, 196] on td "The database BI_ELT_DEV_STAS was identified as a development/test environment. …" at bounding box center [735, 185] width 743 height 26
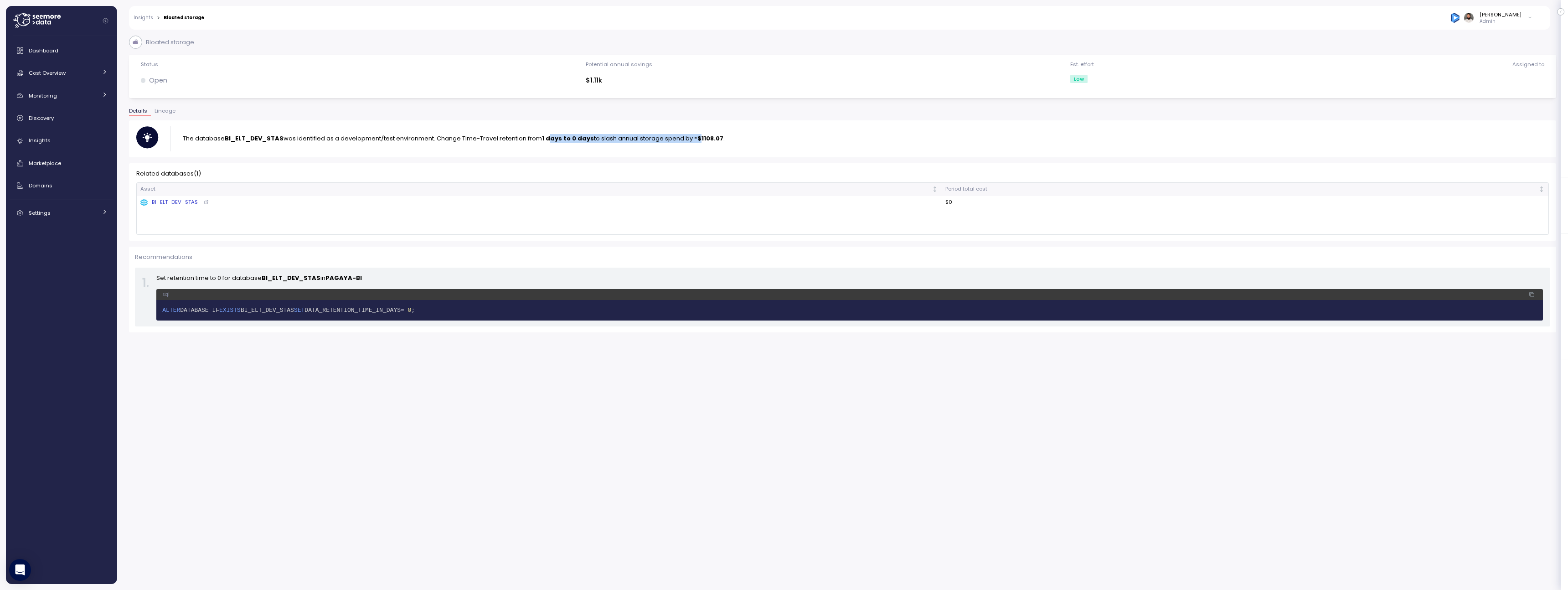
drag, startPoint x: 551, startPoint y: 142, endPoint x: 699, endPoint y: 139, distance: 148.0
click at [699, 139] on p "The database BI_ELT_DEV_STAS was identified as a development/test environment. …" at bounding box center [453, 138] width 542 height 9
click at [698, 139] on strong "$1108.07" at bounding box center [710, 138] width 26 height 9
click at [703, 137] on strong "$1108.07" at bounding box center [710, 138] width 26 height 9
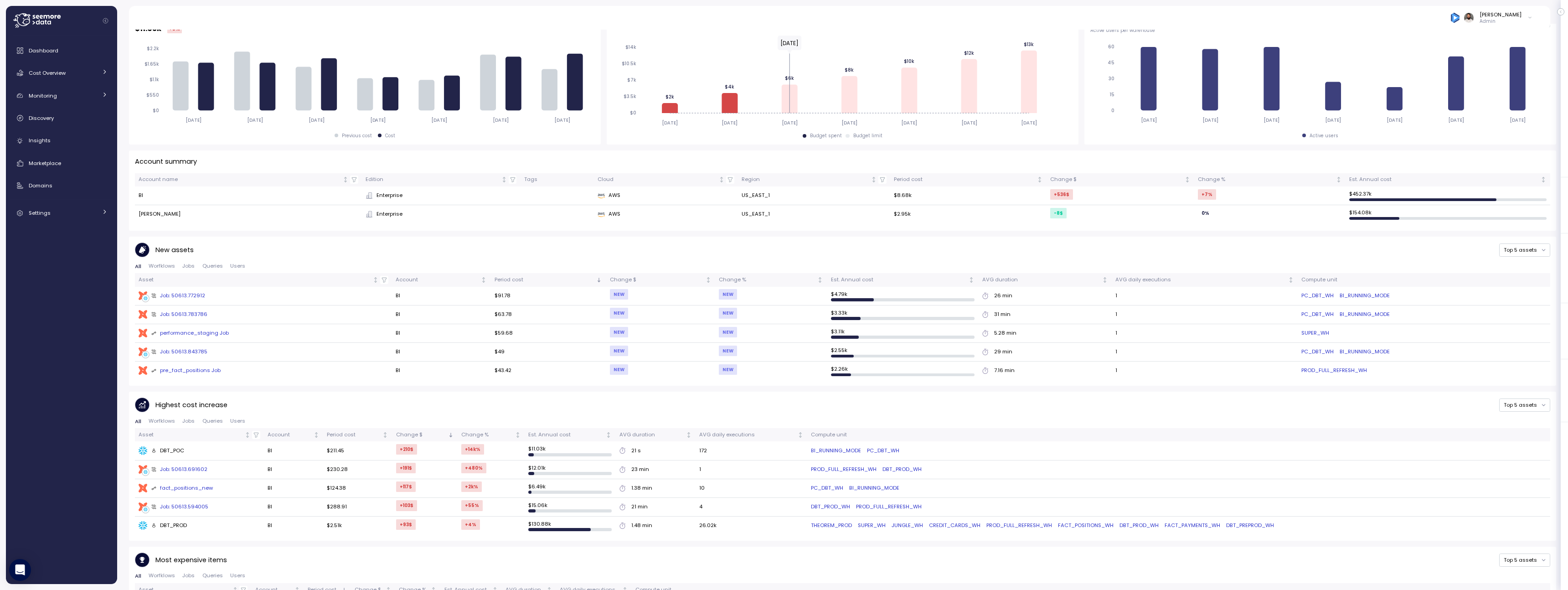
scroll to position [279, 0]
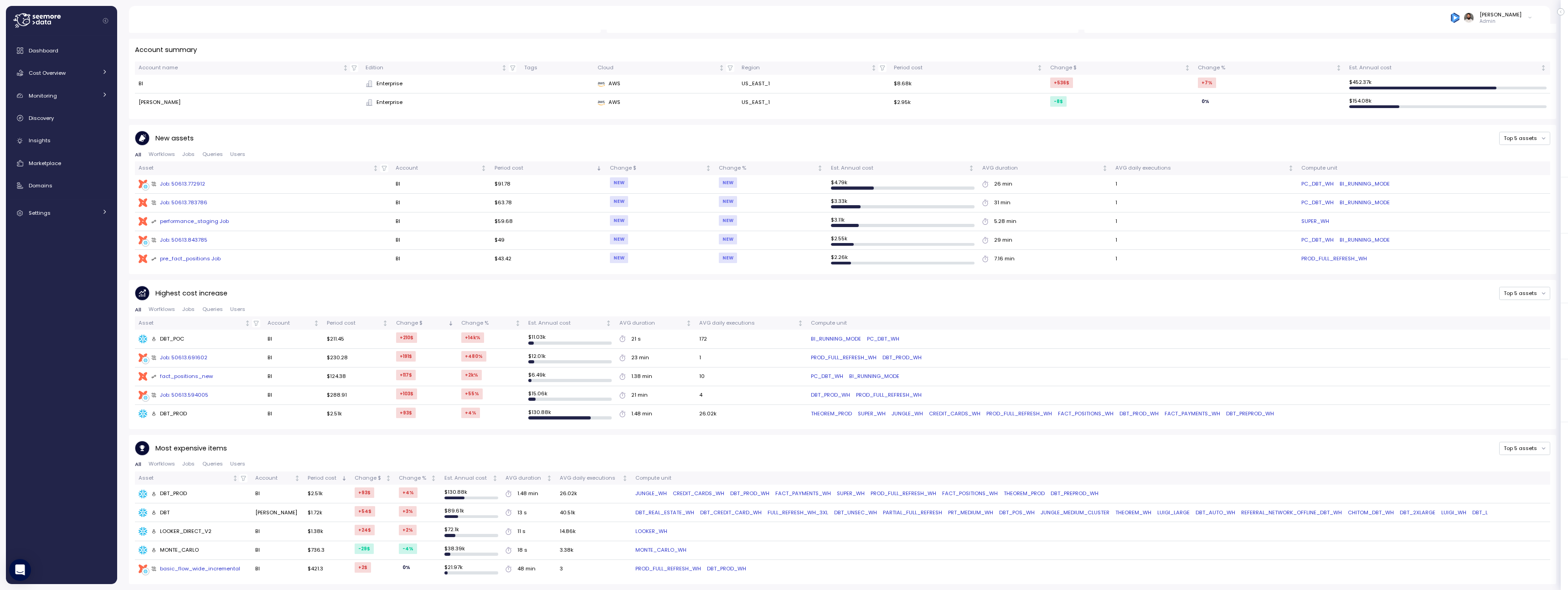
click at [70, 83] on div "Dashboard Cost Overview Compute Workloads Storage Cloud Services Clustering col…" at bounding box center [62, 131] width 104 height 181
click at [70, 76] on div "Cost Overview" at bounding box center [62, 72] width 68 height 9
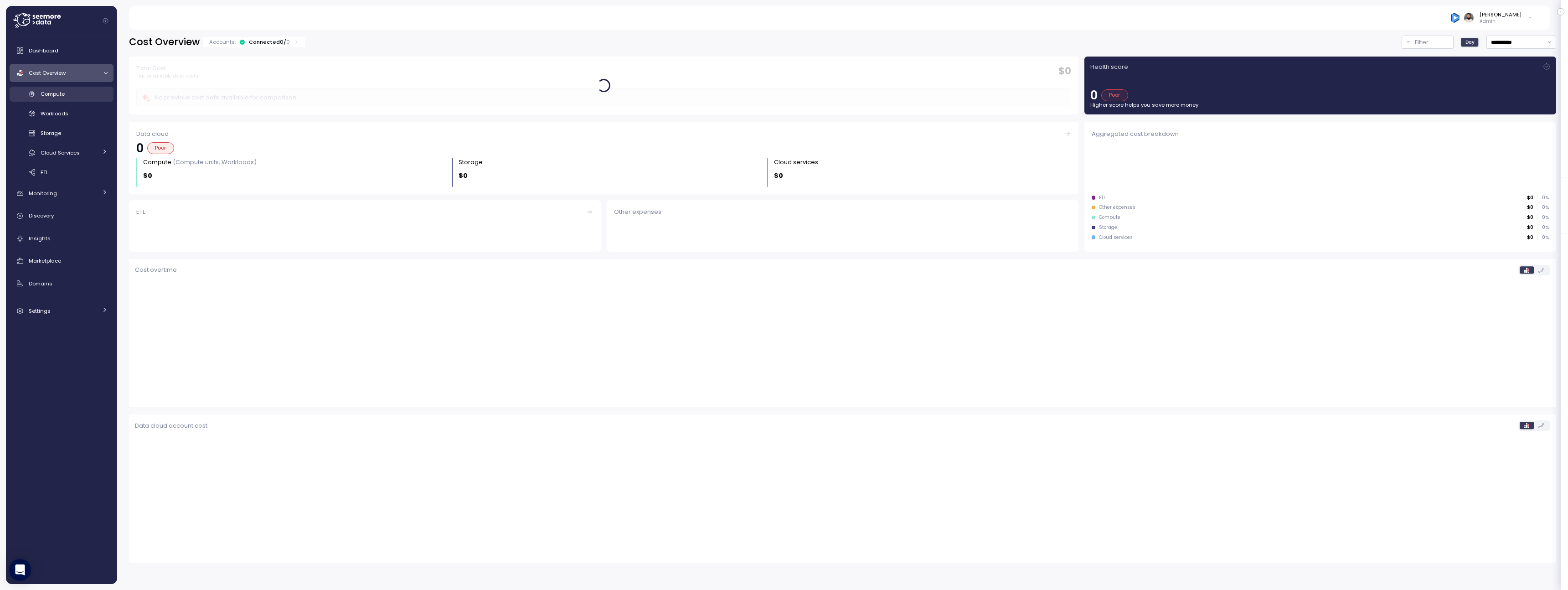
click at [77, 93] on div "Compute" at bounding box center [74, 93] width 67 height 9
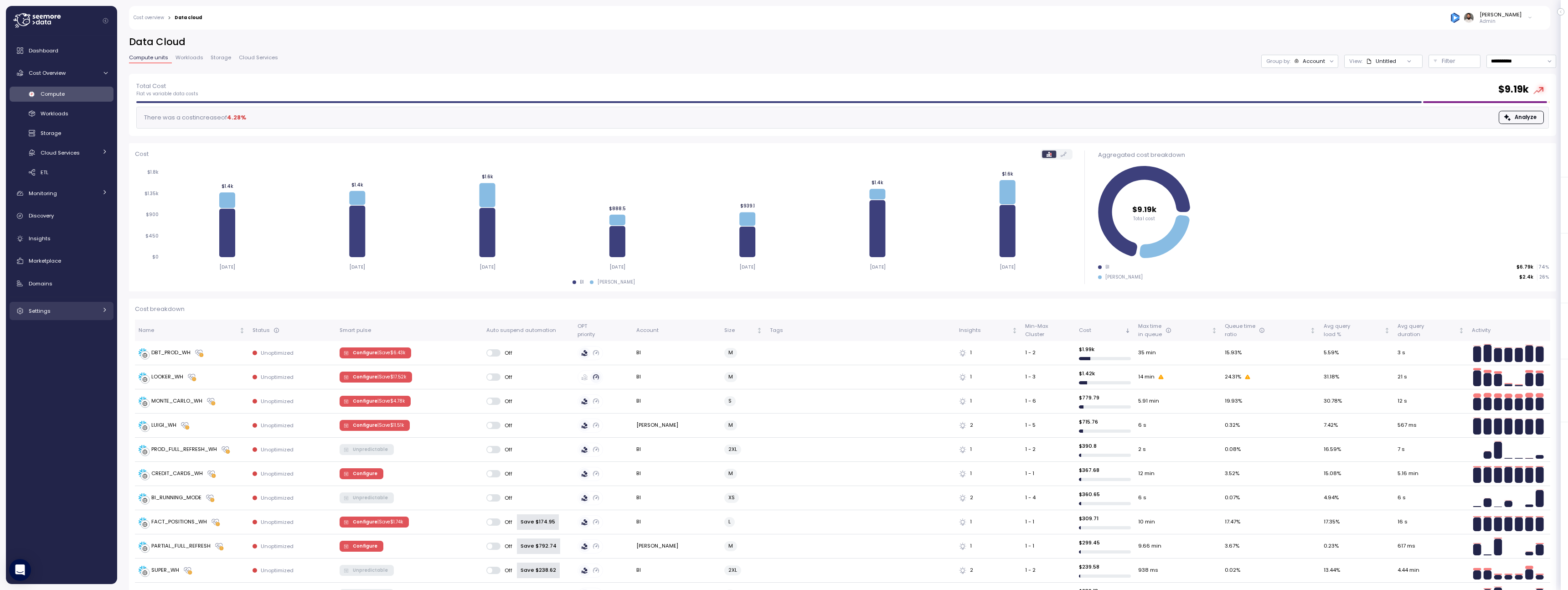
click at [95, 315] on link "Settings" at bounding box center [62, 311] width 104 height 18
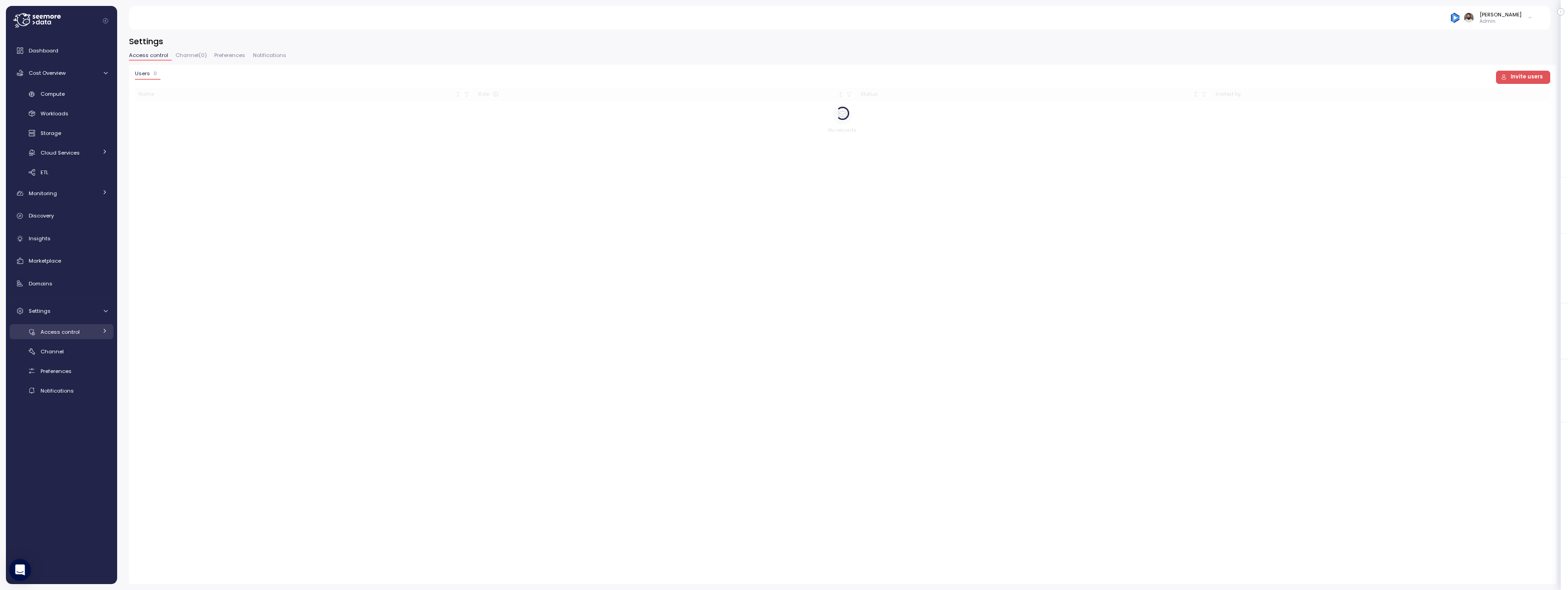
click at [87, 336] on div "Access control" at bounding box center [69, 332] width 57 height 9
click at [96, 350] on div "Users" at bounding box center [80, 351] width 55 height 9
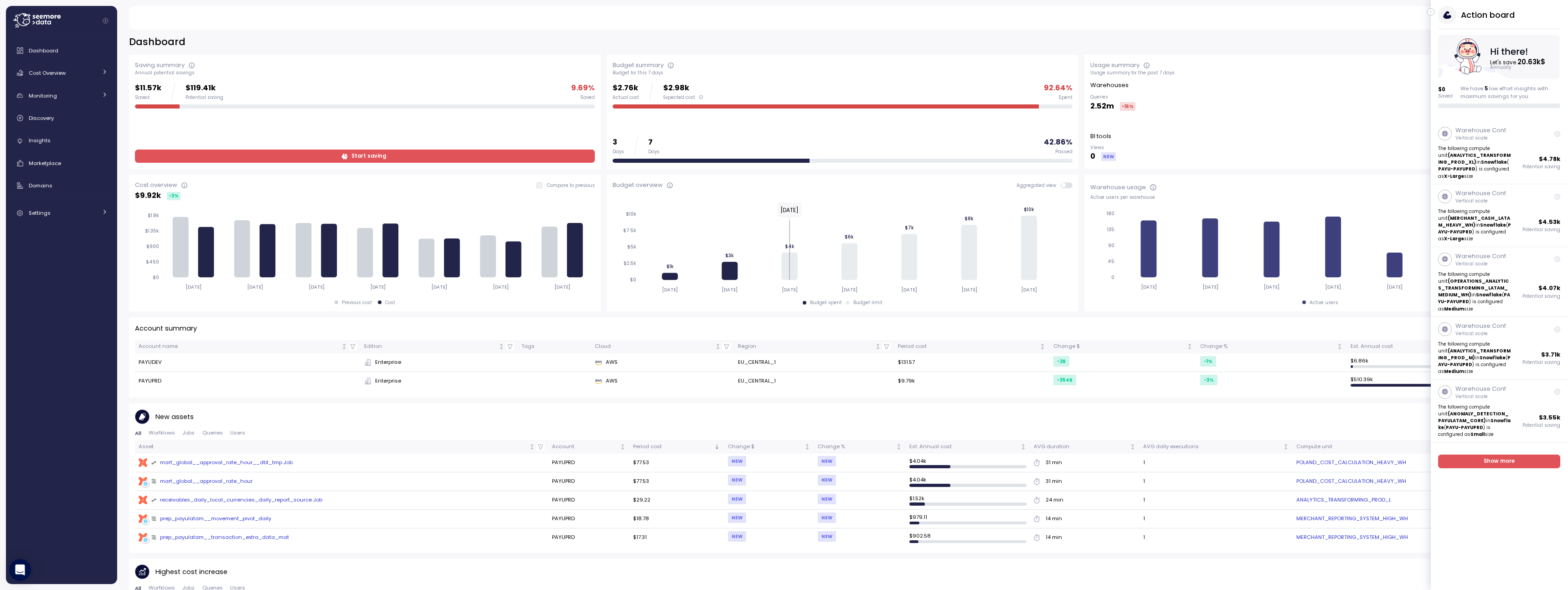
click at [1433, 13] on button "button" at bounding box center [1430, 12] width 7 height 7
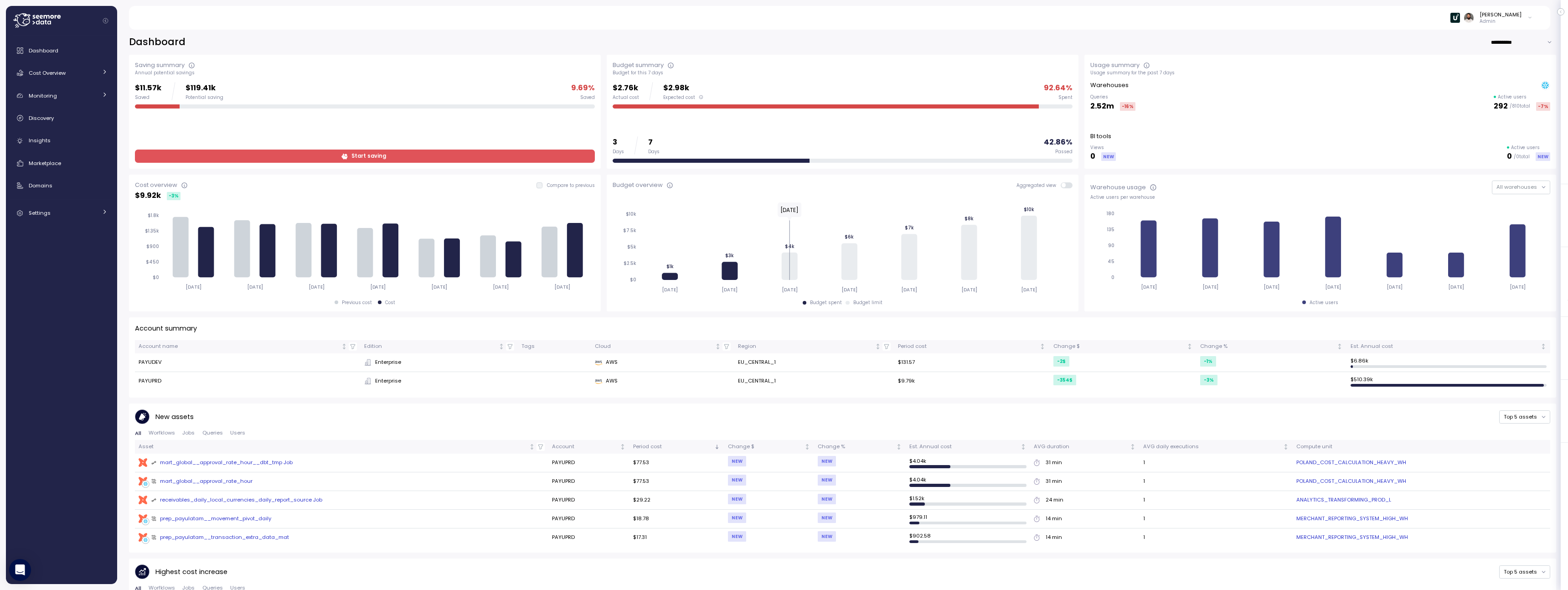
click at [1516, 15] on div "[PERSON_NAME]" at bounding box center [1500, 14] width 42 height 7
click at [1500, 103] on div "Copy account id" at bounding box center [1493, 104] width 64 height 8
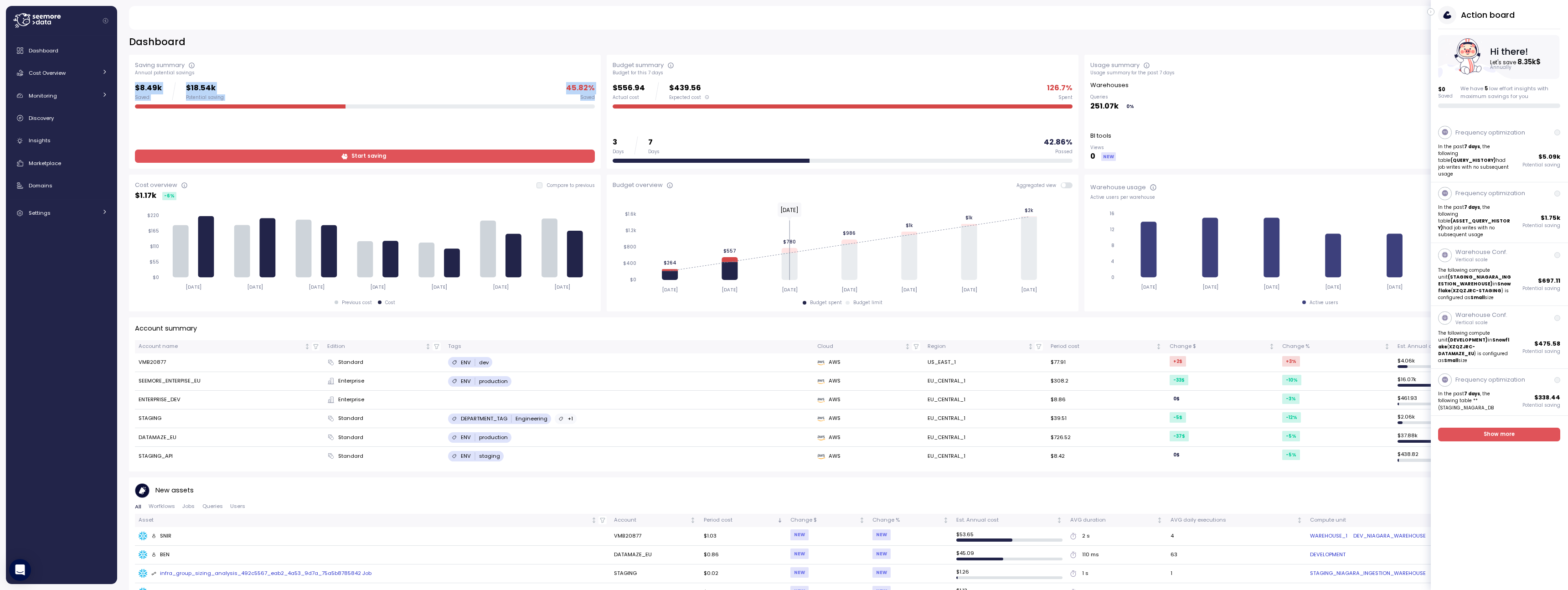
drag, startPoint x: 146, startPoint y: 85, endPoint x: 210, endPoint y: 107, distance: 67.7
click at [210, 107] on div "$8.49k Saved $18.54k Potential saving 45.82 % Saved" at bounding box center [365, 95] width 460 height 26
click at [210, 107] on div at bounding box center [240, 106] width 210 height 5
drag, startPoint x: 222, startPoint y: 98, endPoint x: 130, endPoint y: 57, distance: 100.7
click at [130, 57] on div "Saving summary Annual potential savings $8.49k Saved $18.54k Potential saving 4…" at bounding box center [365, 112] width 472 height 114
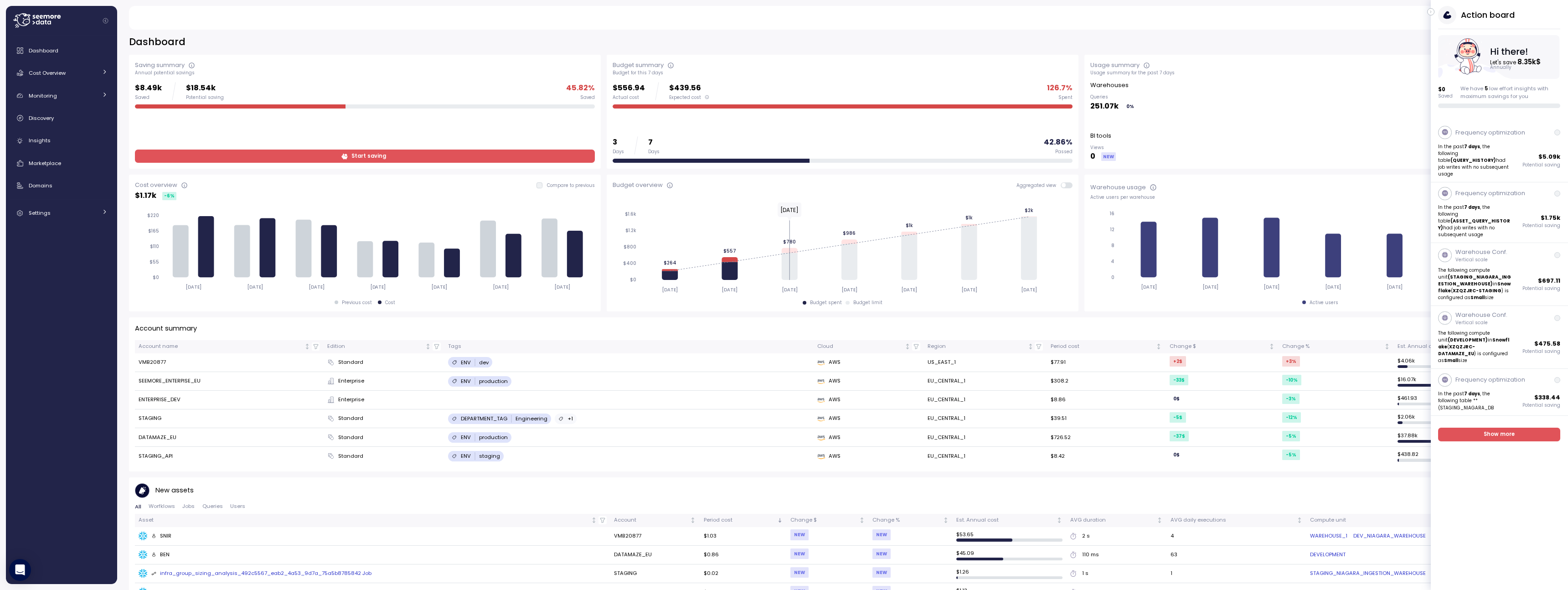
click at [233, 90] on div "$8.49k Saved $18.54k Potential saving 45.82 % Saved" at bounding box center [365, 91] width 460 height 18
click at [1431, 15] on button "button" at bounding box center [1430, 12] width 7 height 7
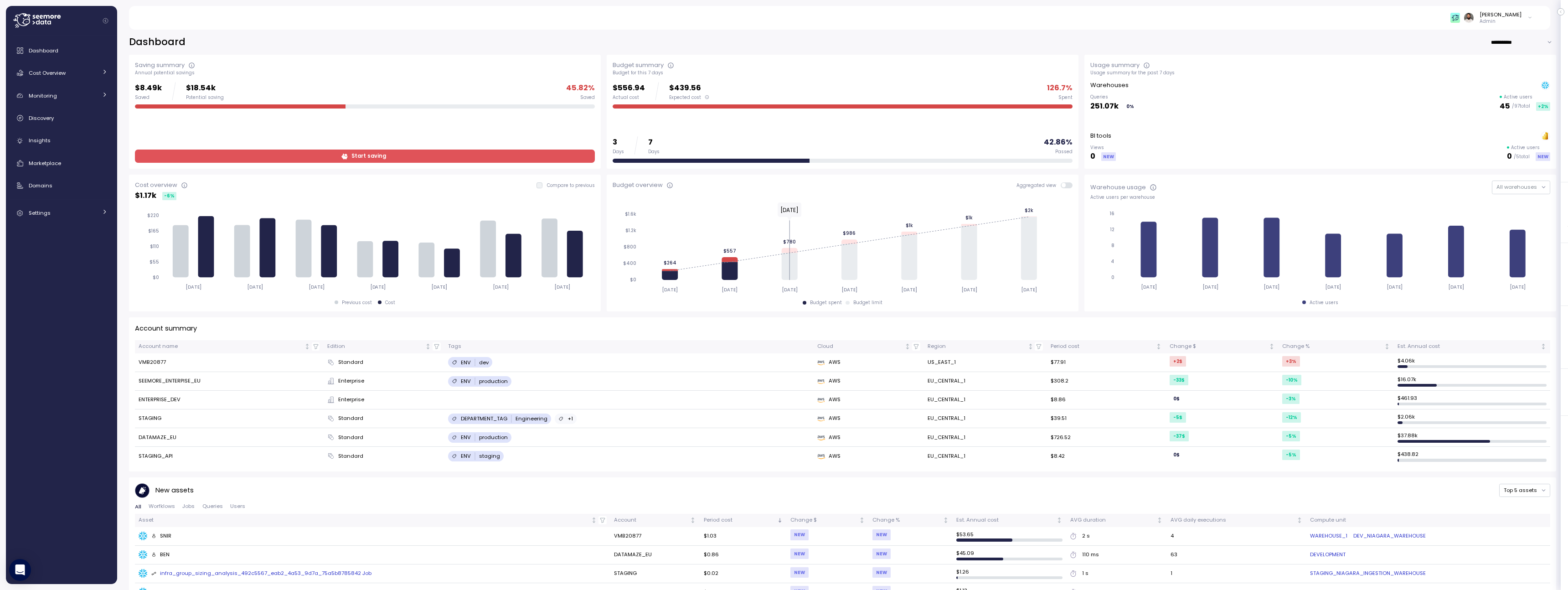
scroll to position [352, 0]
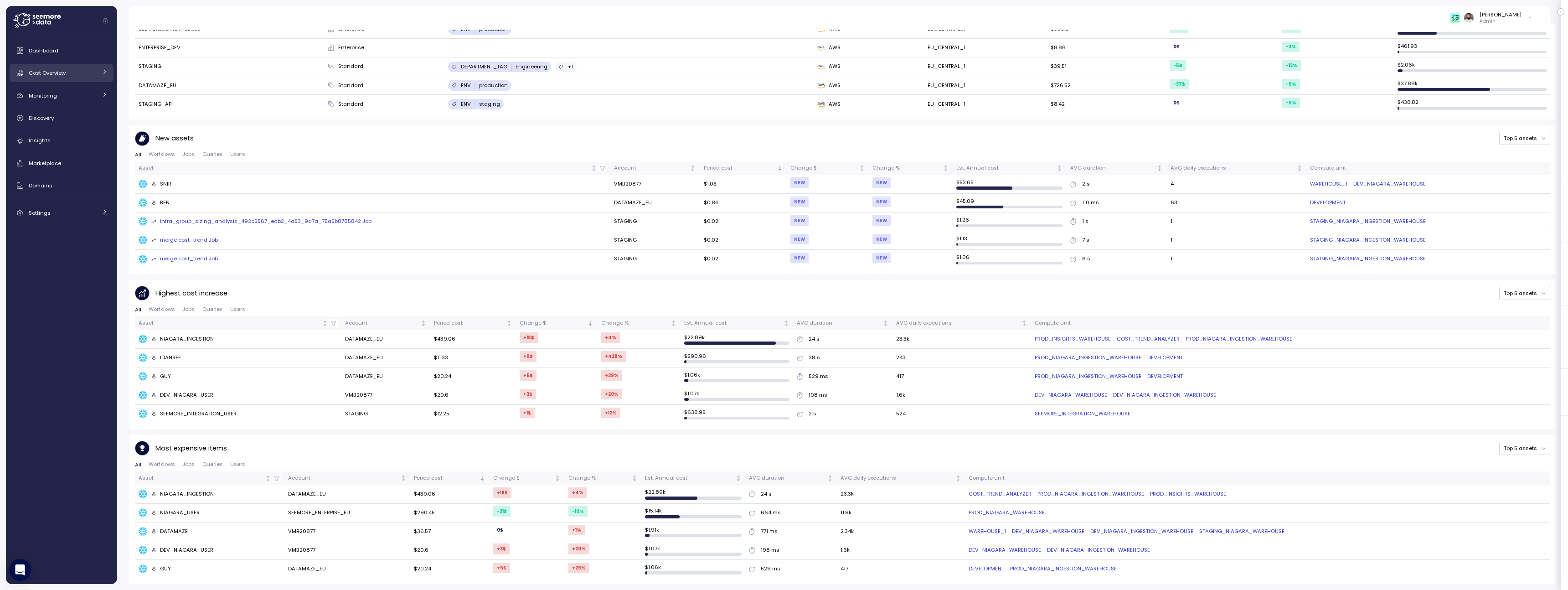
click at [85, 71] on div "Cost Overview" at bounding box center [62, 72] width 68 height 9
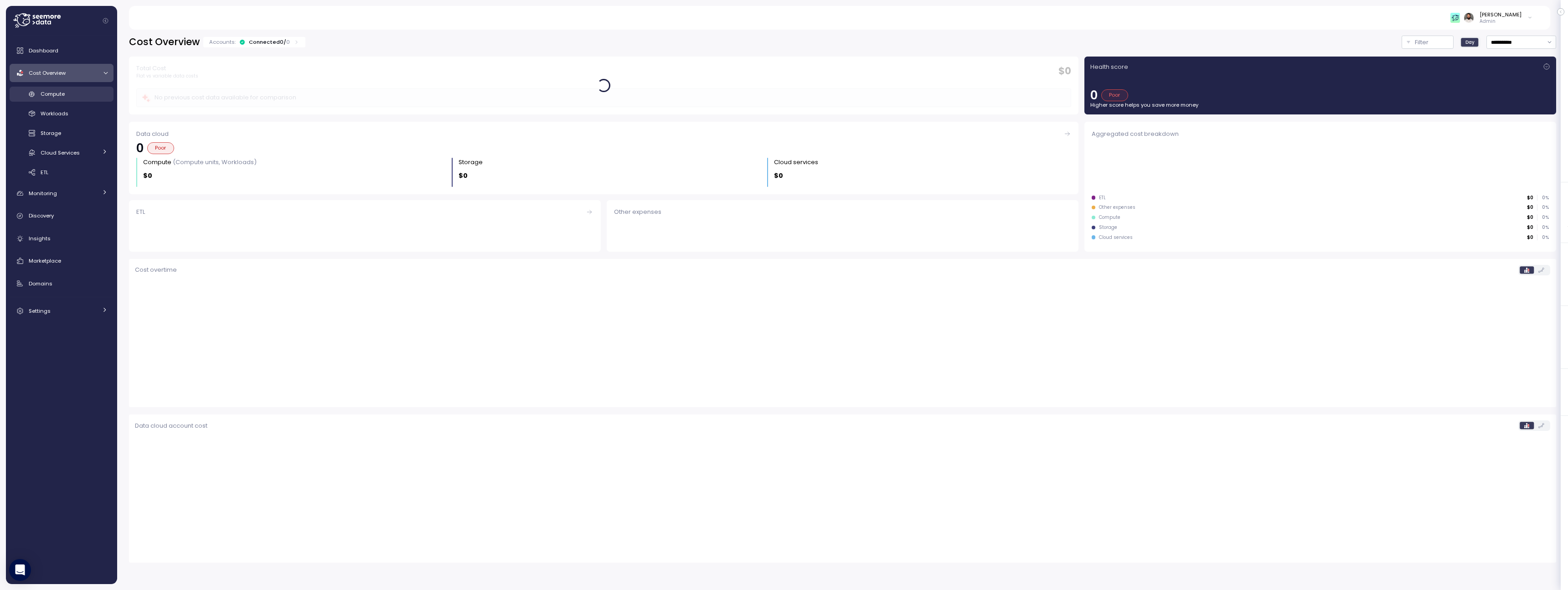
click at [92, 91] on div "Compute" at bounding box center [74, 93] width 67 height 9
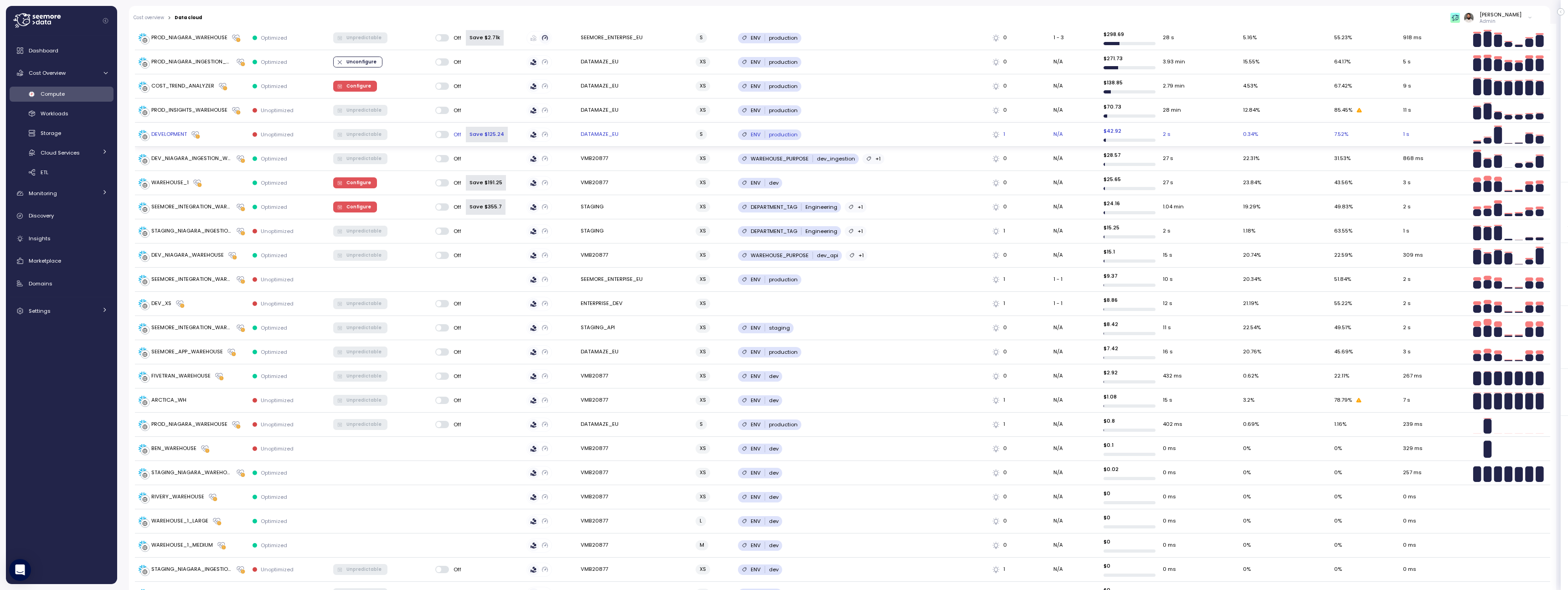
scroll to position [231, 0]
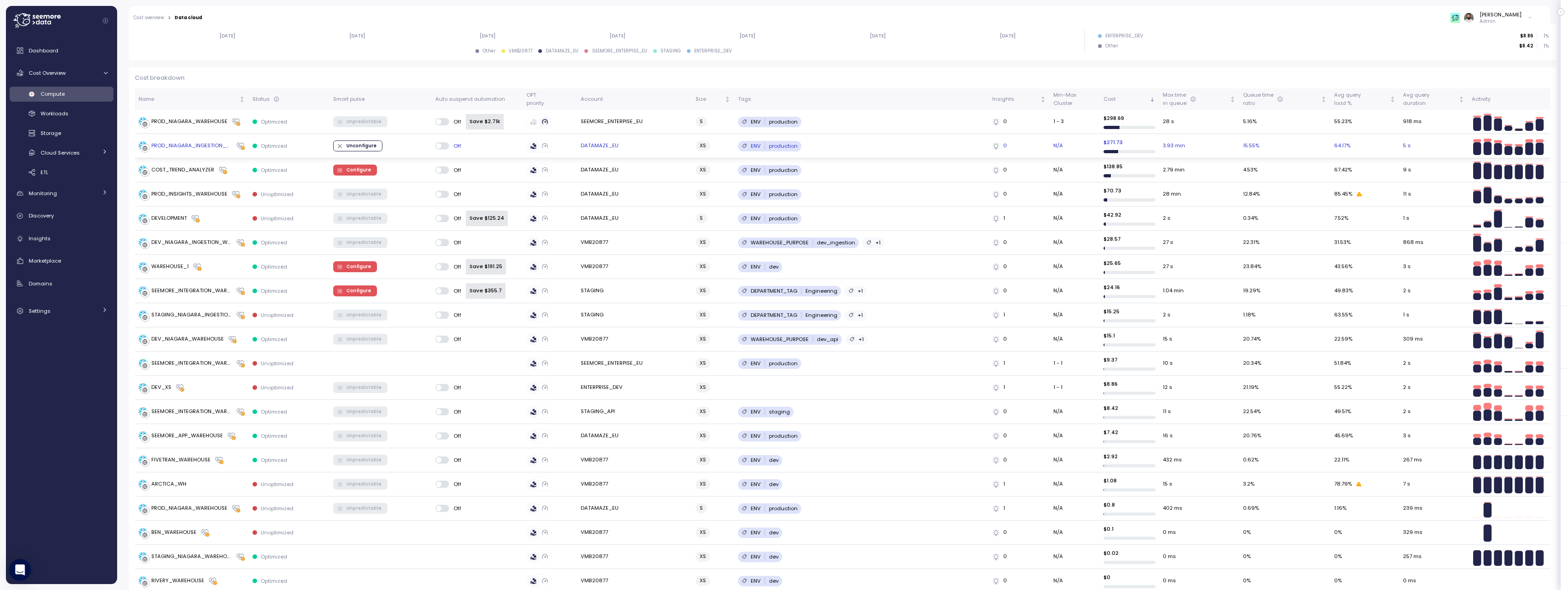
click at [385, 146] on td "Unconfigure" at bounding box center [380, 146] width 102 height 24
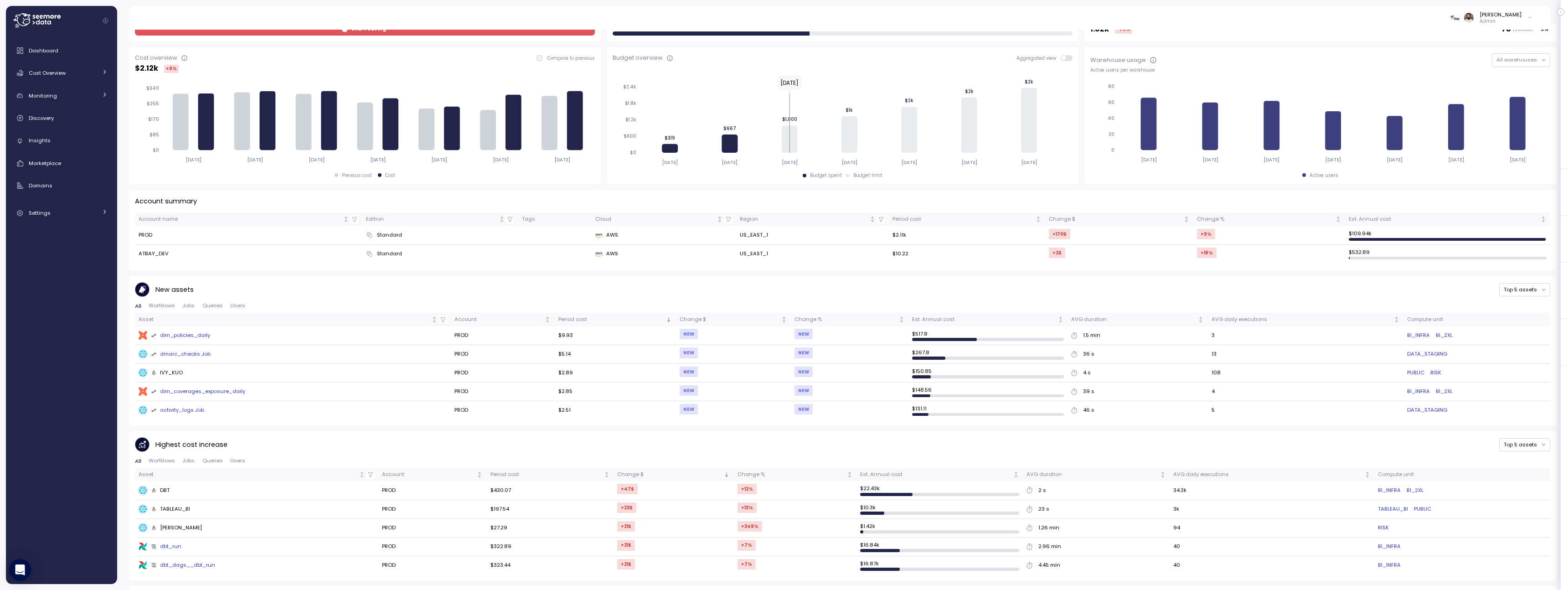
scroll to position [129, 0]
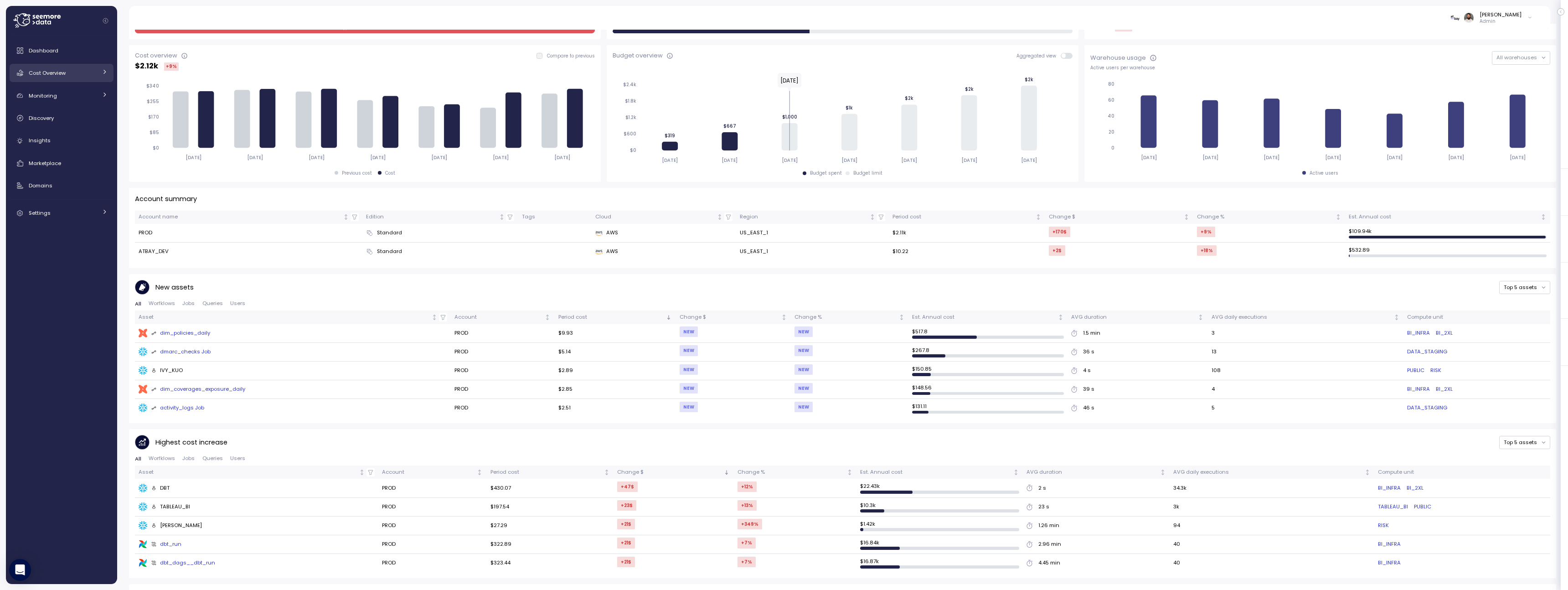
click at [75, 74] on div "Cost Overview" at bounding box center [62, 72] width 68 height 9
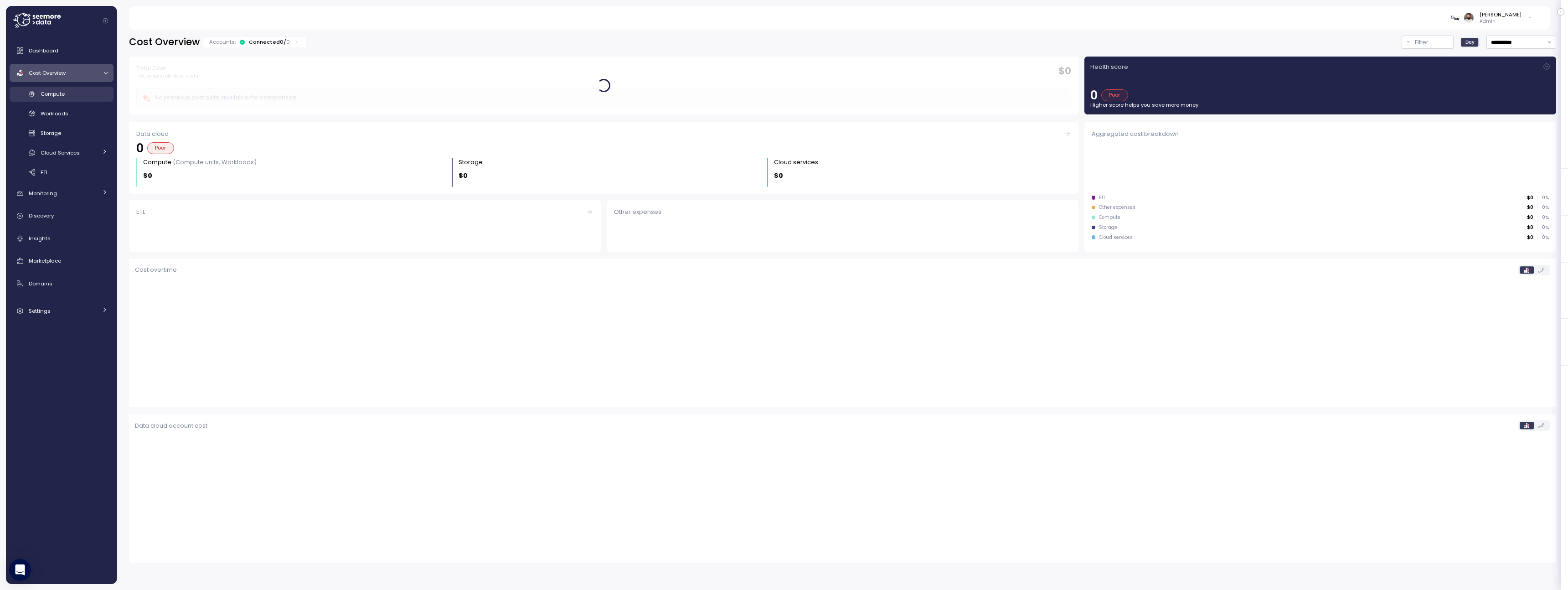
click at [78, 96] on div "Compute" at bounding box center [74, 93] width 67 height 9
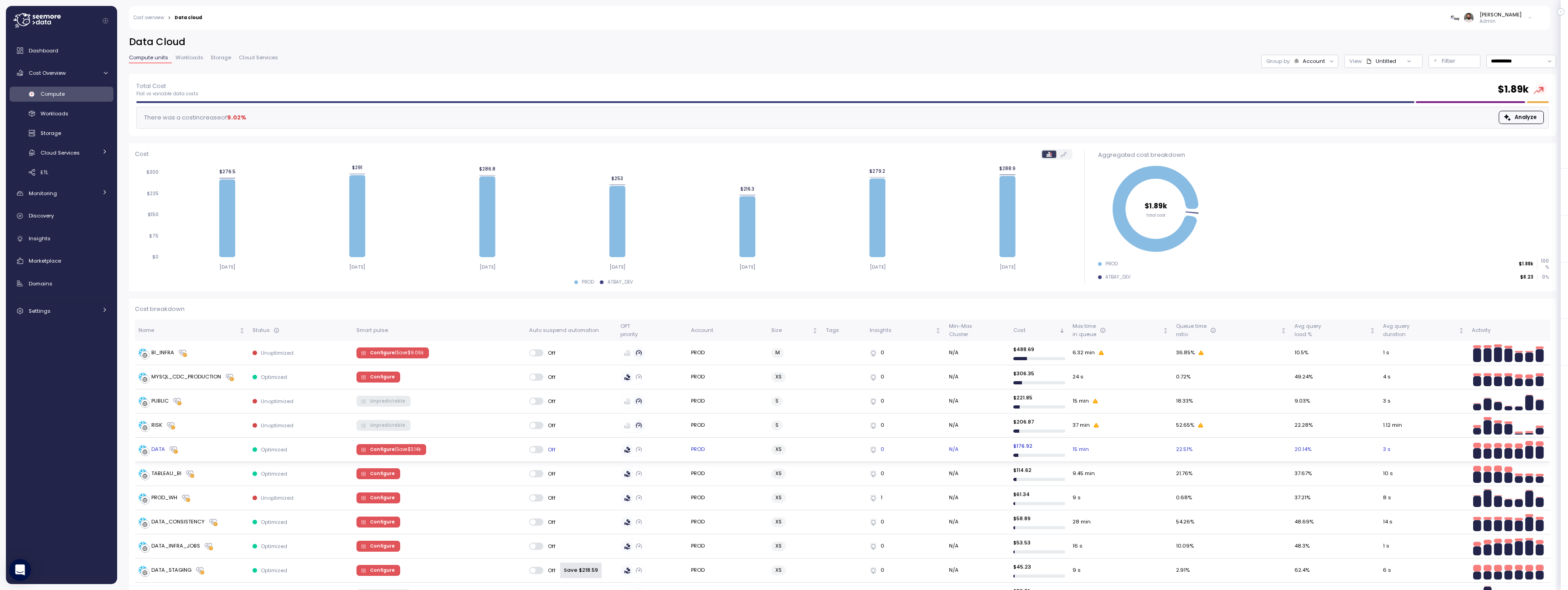
click at [223, 449] on div "DATA" at bounding box center [192, 449] width 107 height 9
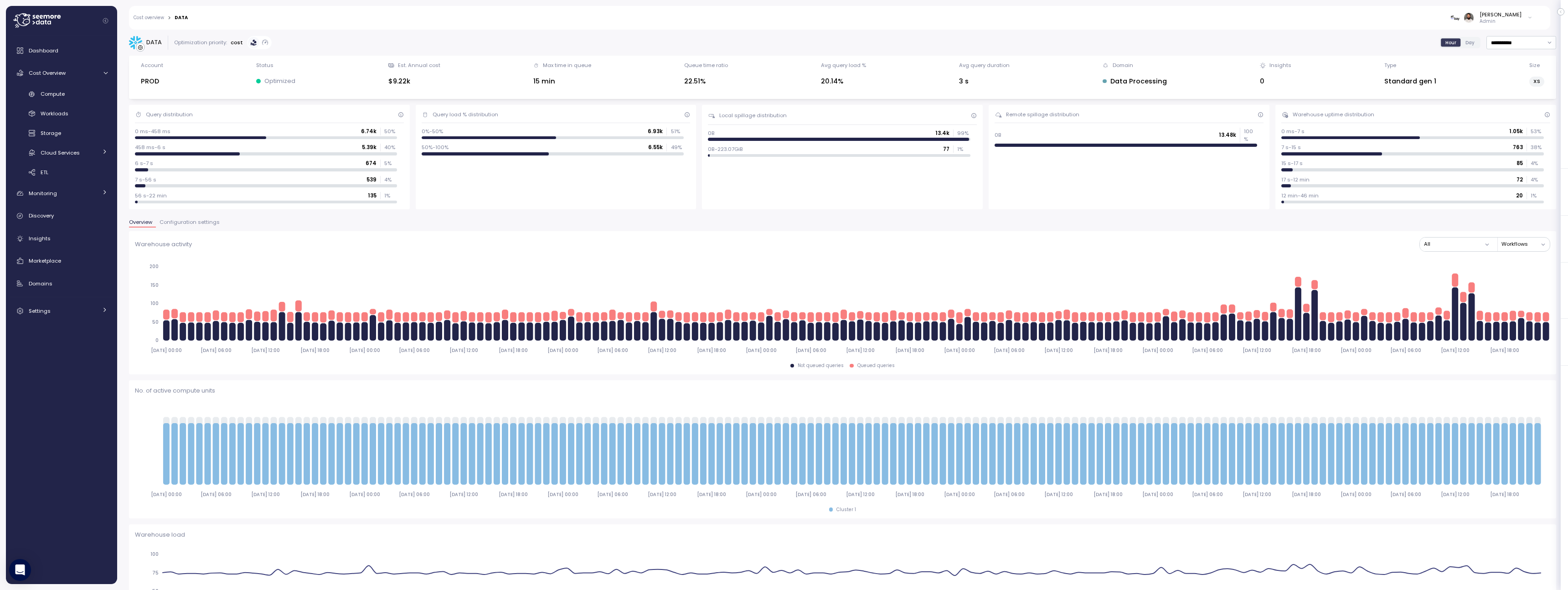
click at [206, 226] on button "Configuration settings" at bounding box center [190, 223] width 68 height 7
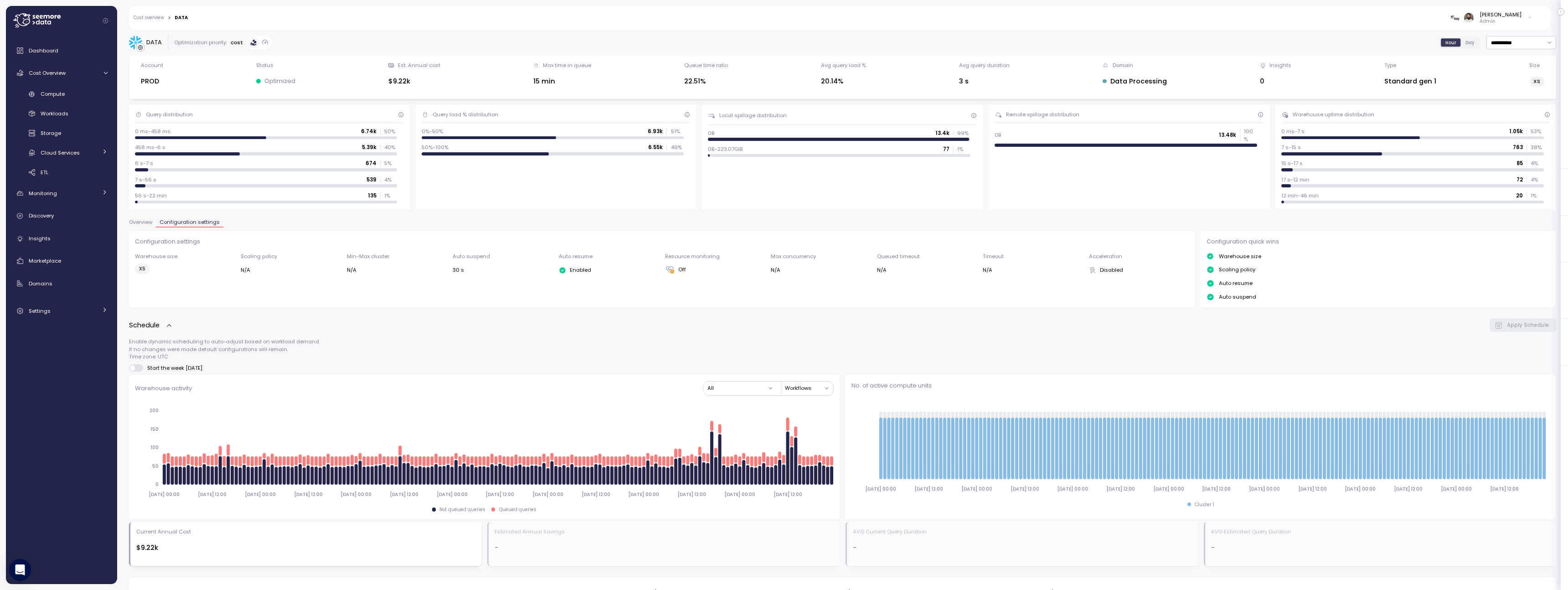
click at [130, 226] on button "Overview" at bounding box center [143, 223] width 27 height 7
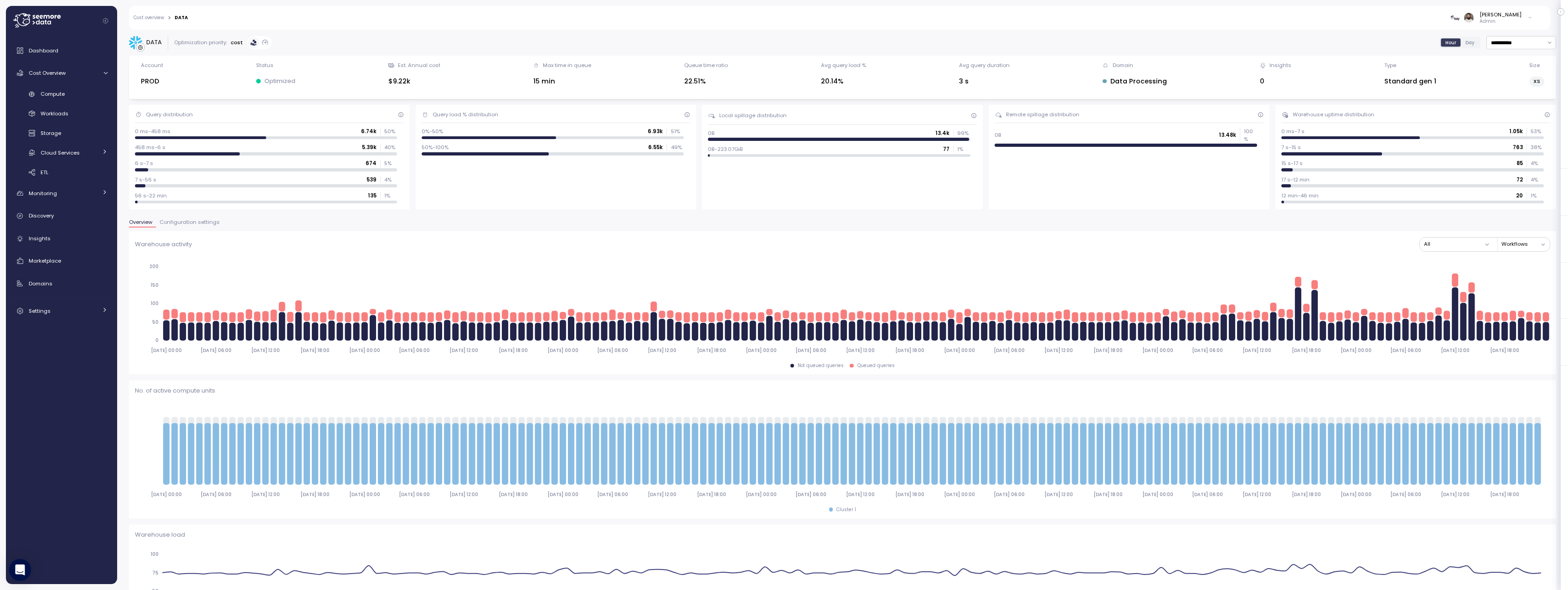
click at [153, 81] on div "PROD" at bounding box center [151, 82] width 22 height 11
copy div "PROD"
click at [1474, 43] on label "Day" at bounding box center [1469, 43] width 18 height 8
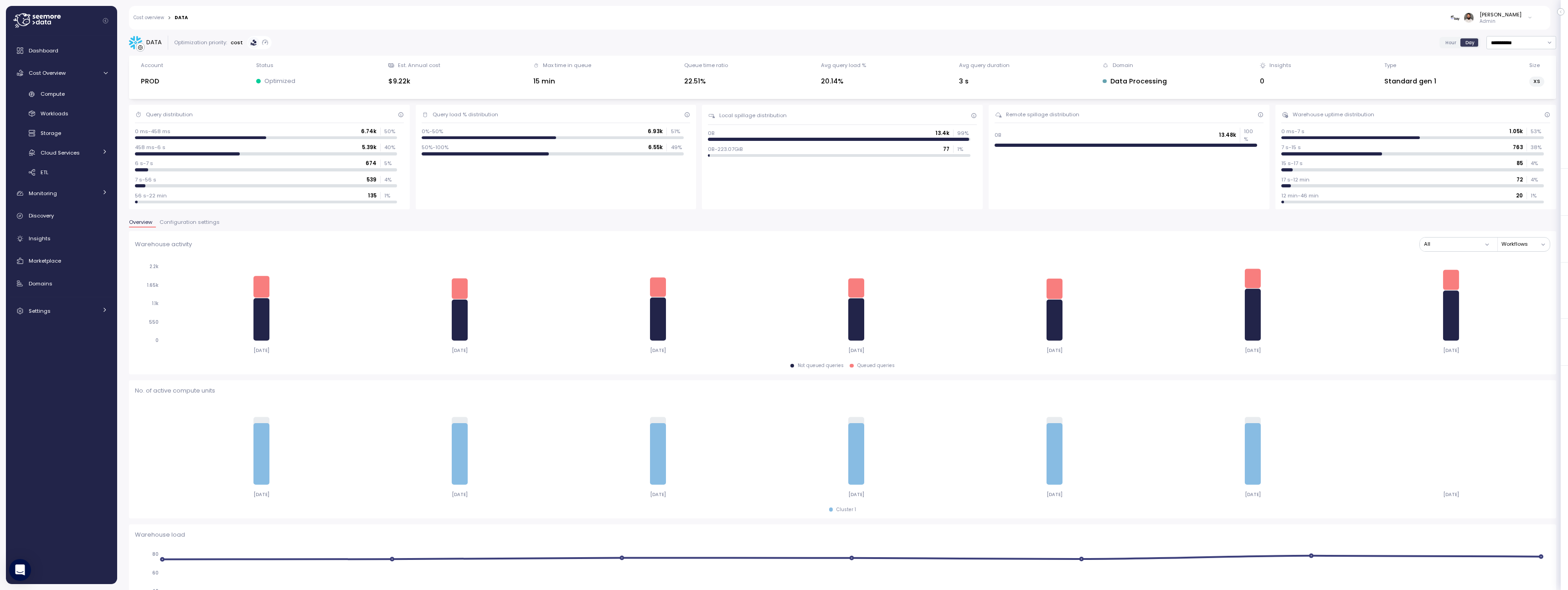
click at [154, 41] on div "DATA" at bounding box center [153, 42] width 16 height 9
copy div "DATA"
click at [50, 94] on span "Compute" at bounding box center [53, 93] width 24 height 7
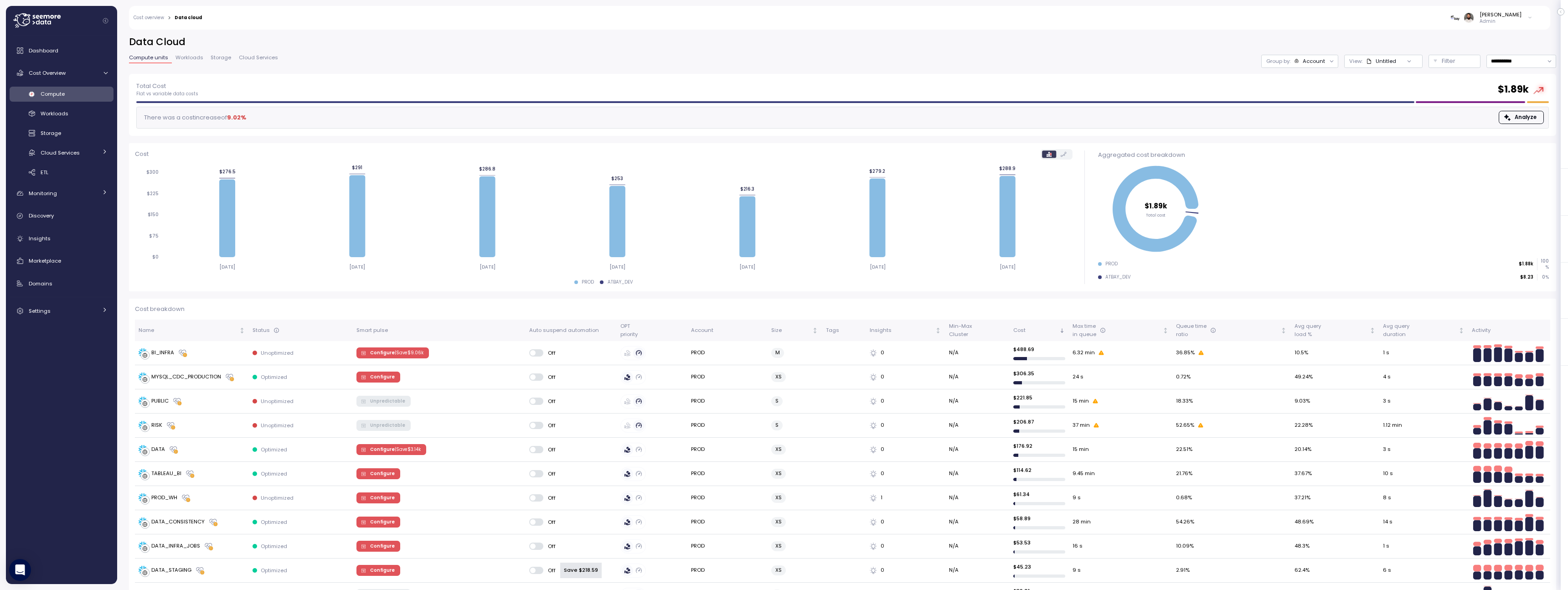
click at [1313, 64] on div "Account" at bounding box center [1313, 61] width 22 height 7
click at [1316, 110] on p "Compute unit" at bounding box center [1308, 112] width 36 height 7
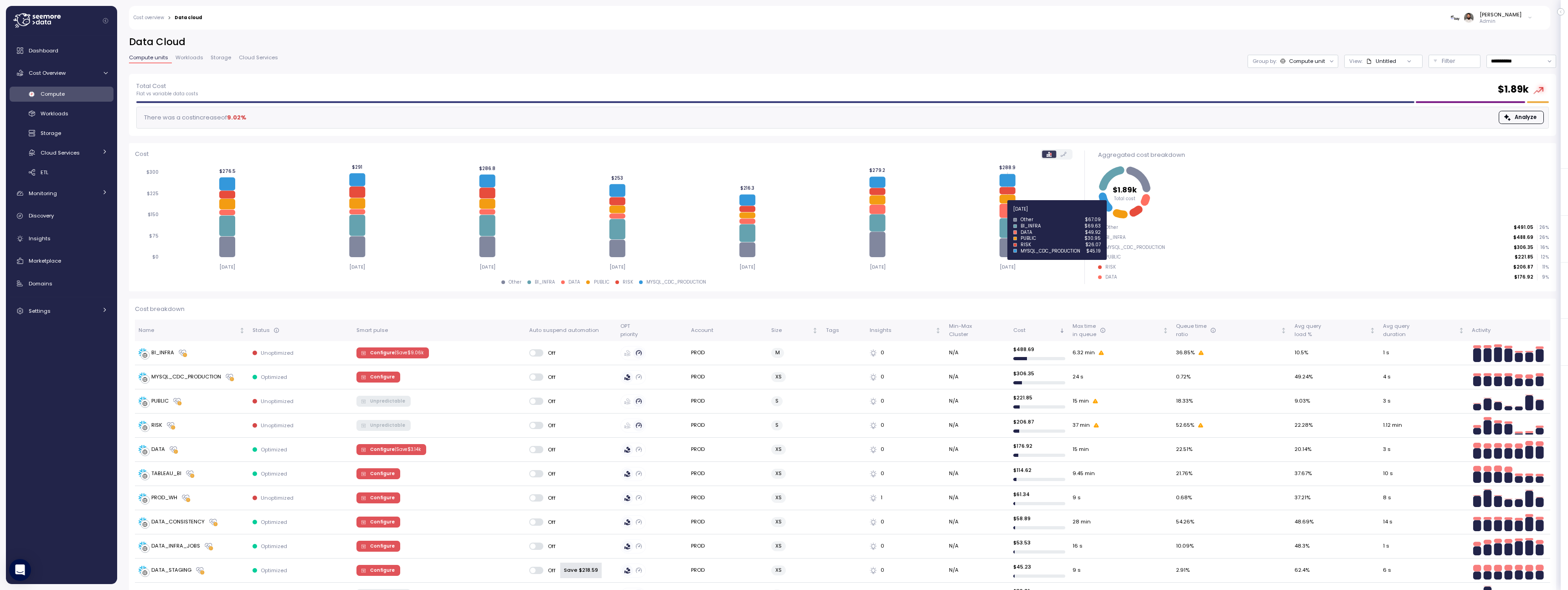
click at [1007, 214] on icon at bounding box center [1007, 210] width 16 height 14
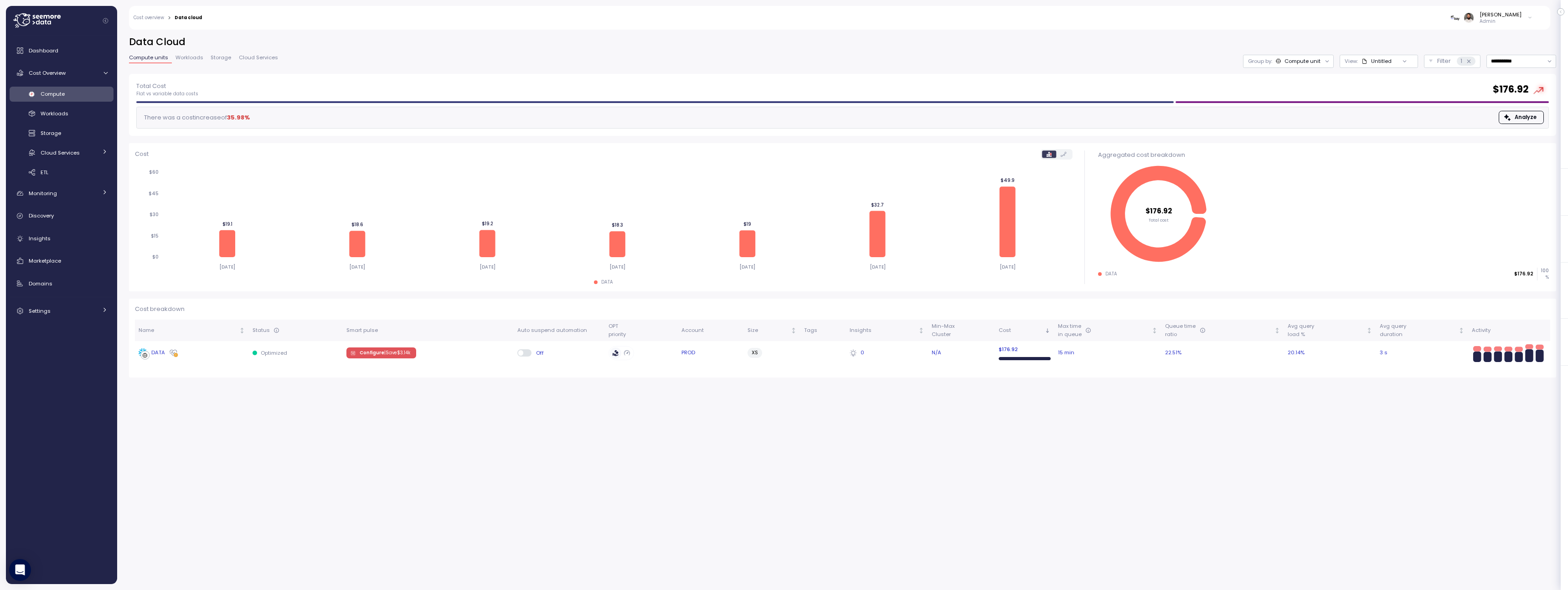
click at [394, 353] on p "| Save $ 3.14k" at bounding box center [397, 353] width 26 height 6
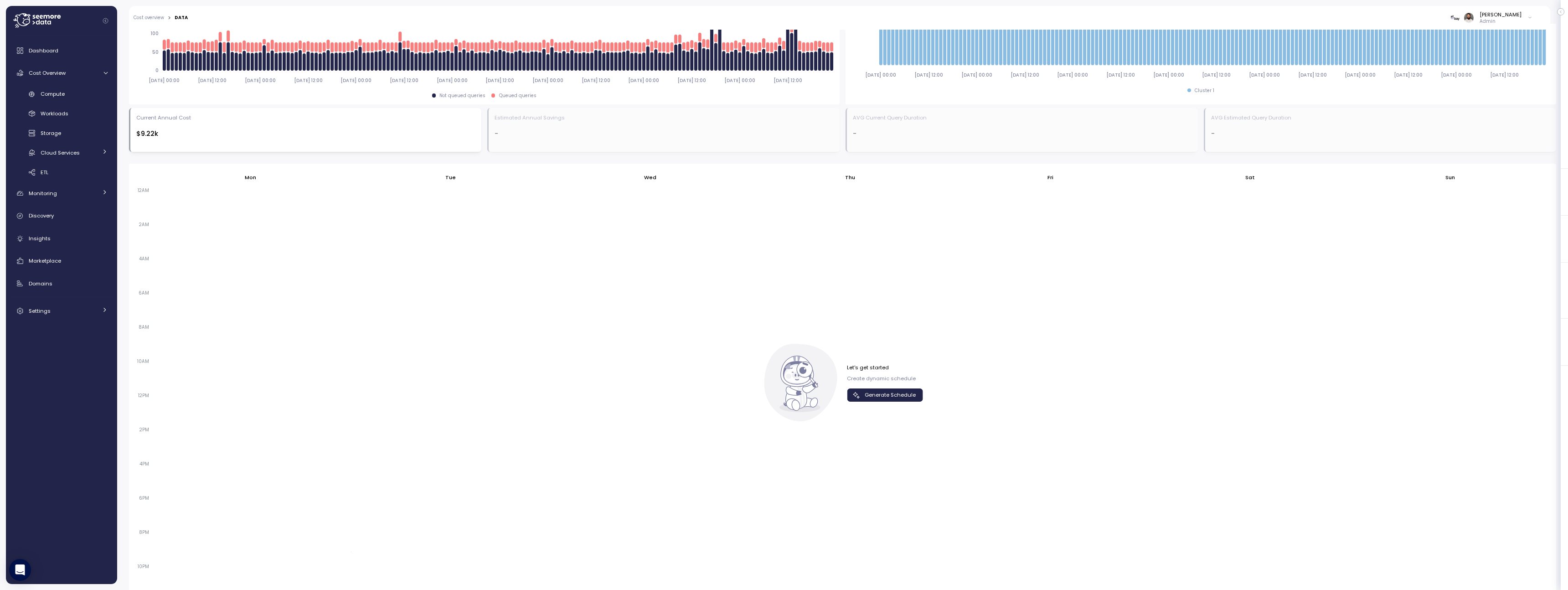
scroll to position [415, 0]
click at [901, 398] on span "Generate Schedule" at bounding box center [890, 394] width 51 height 12
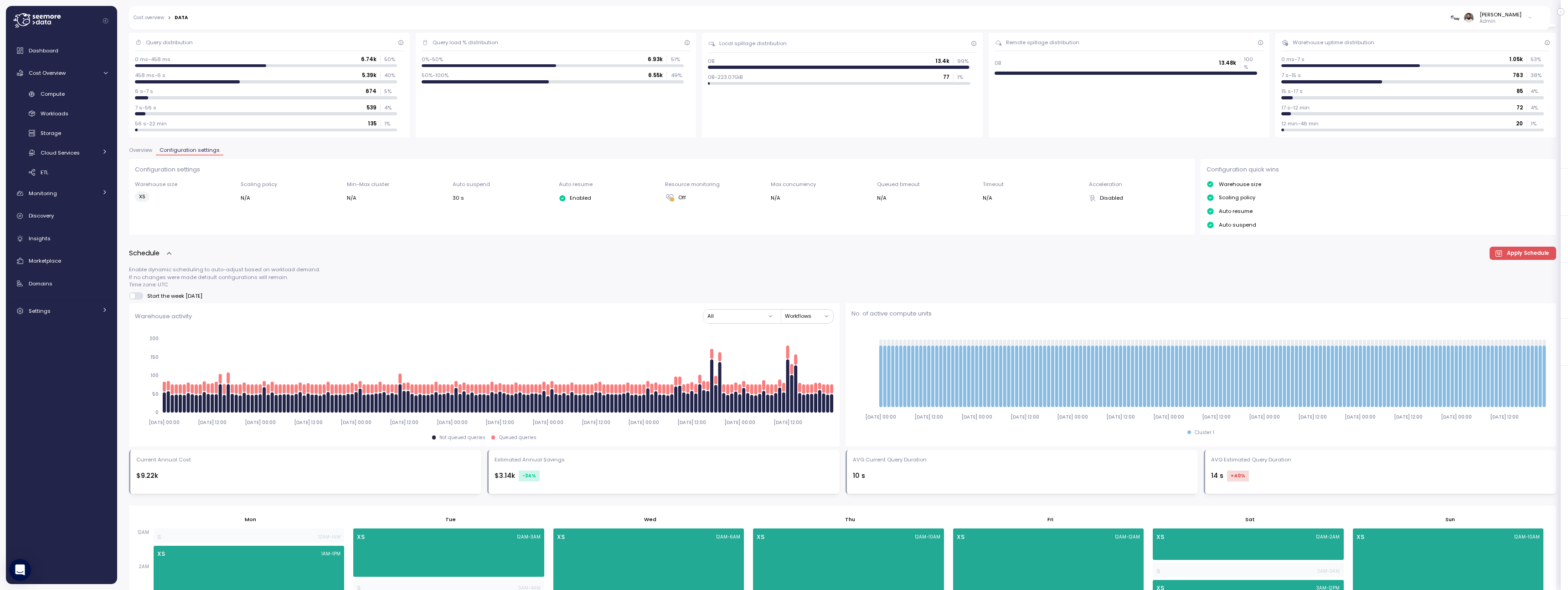
scroll to position [0, 0]
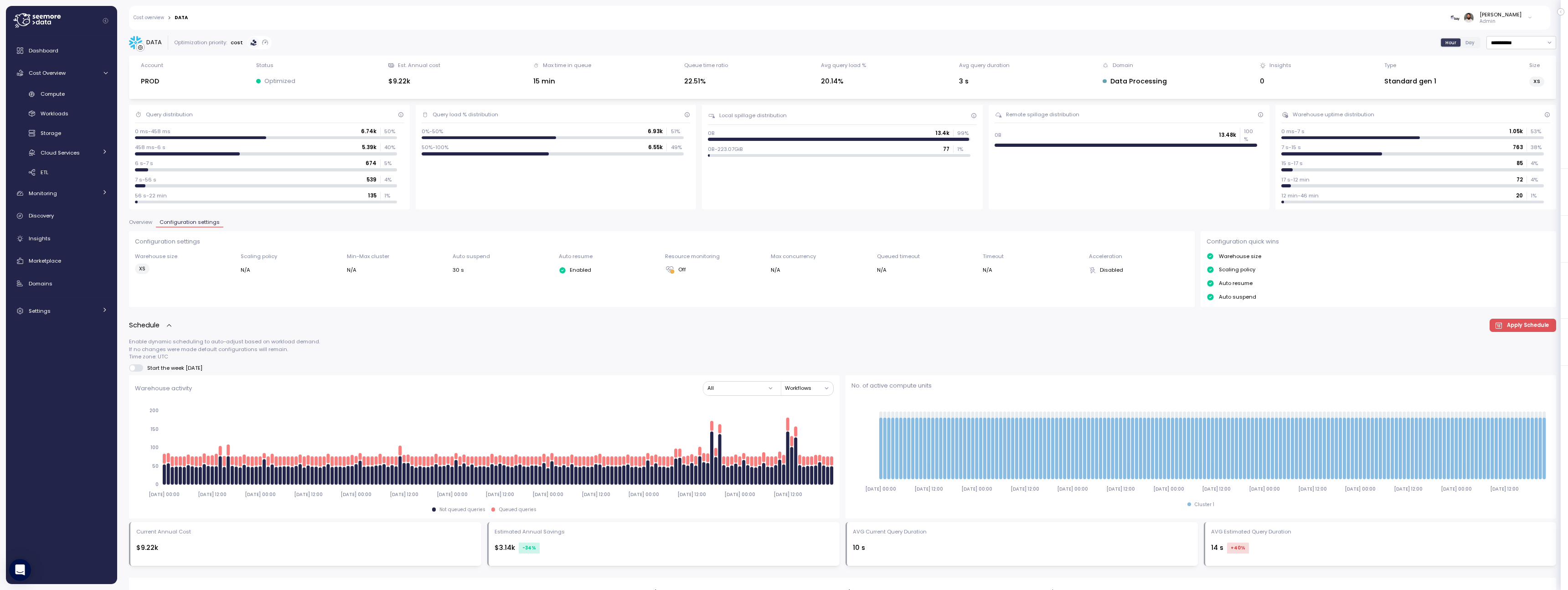
click at [149, 221] on span "Overview" at bounding box center [141, 222] width 23 height 5
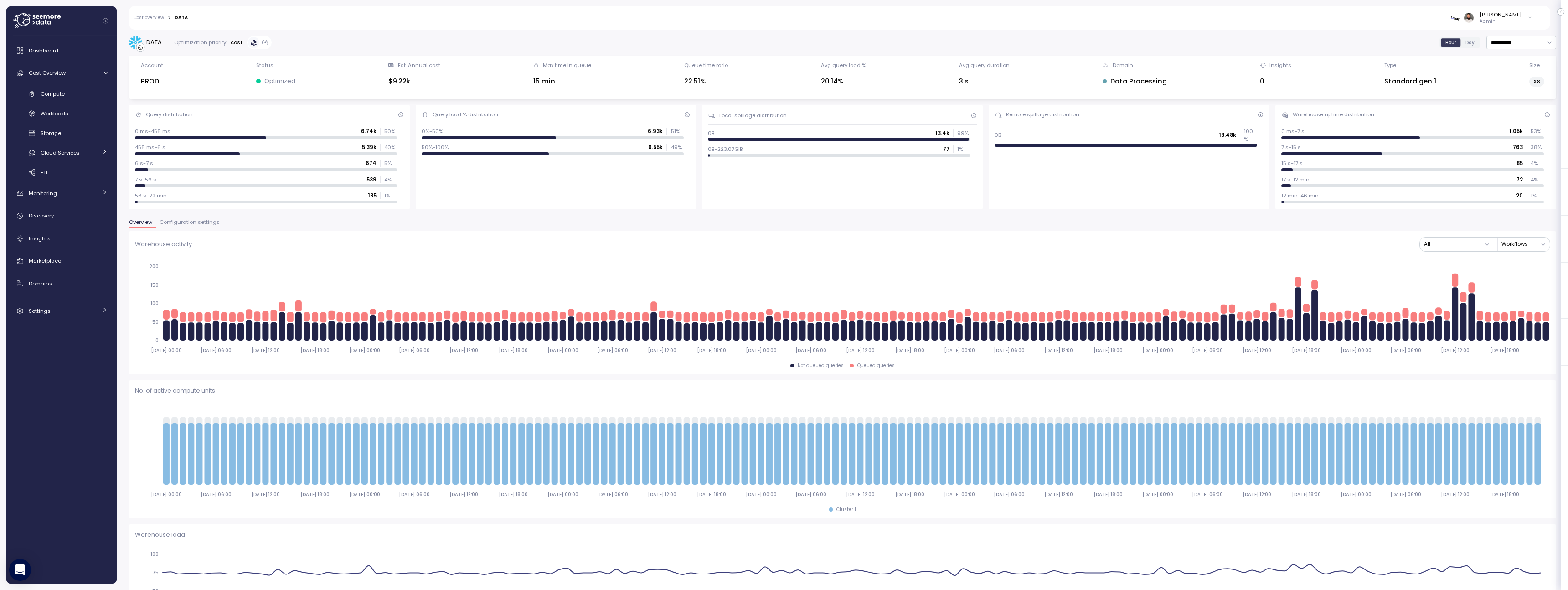
click at [198, 226] on button "Configuration settings" at bounding box center [190, 223] width 68 height 7
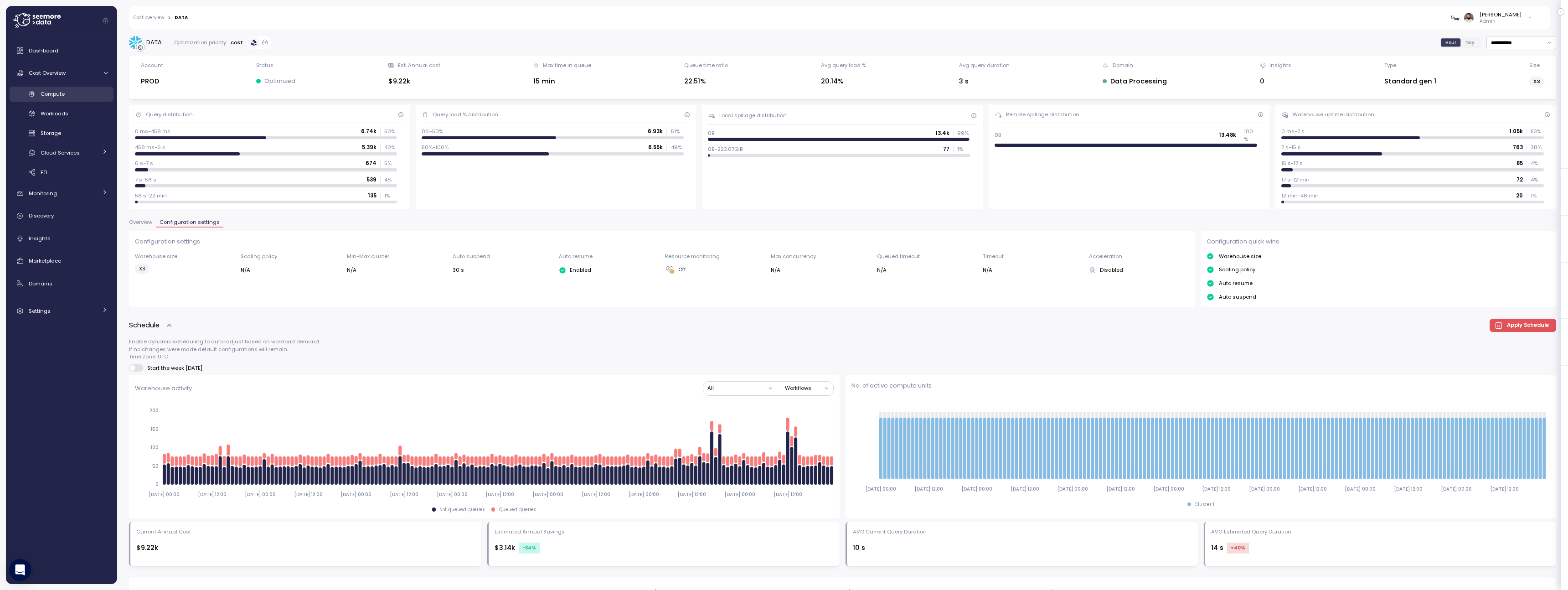
click at [60, 95] on span "Compute" at bounding box center [53, 93] width 24 height 7
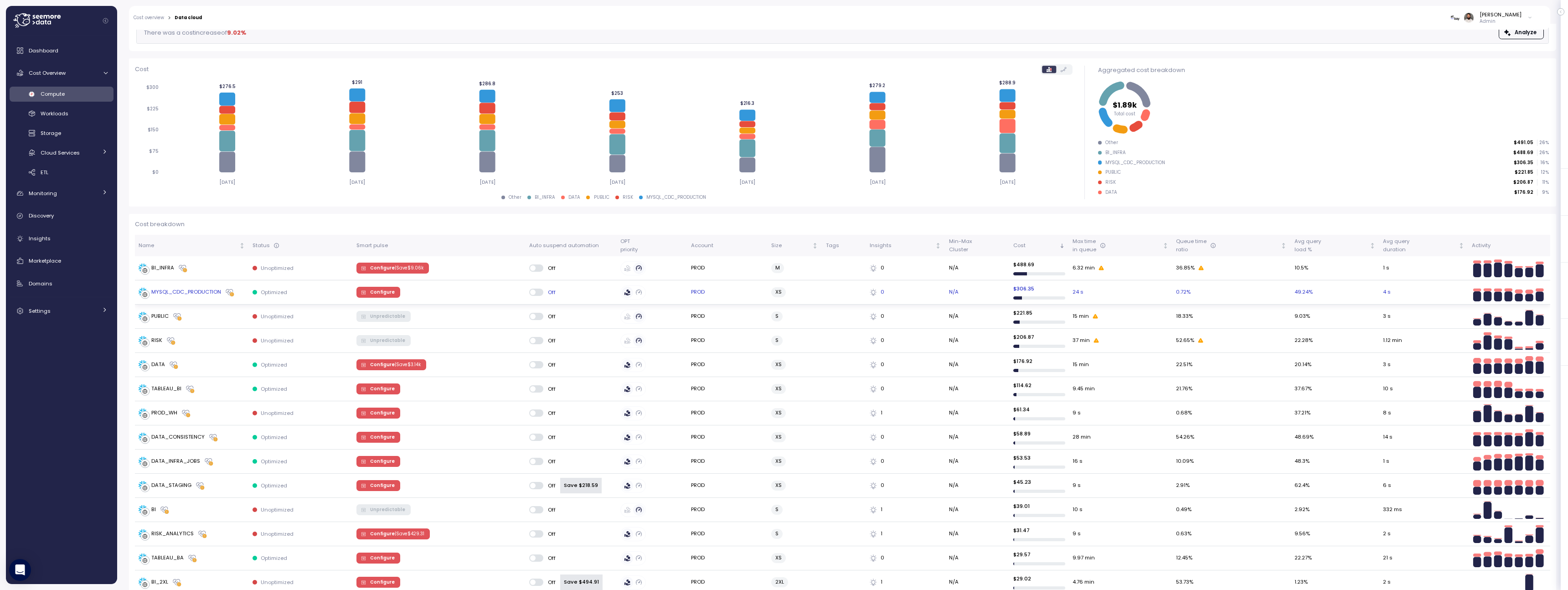
scroll to position [85, 0]
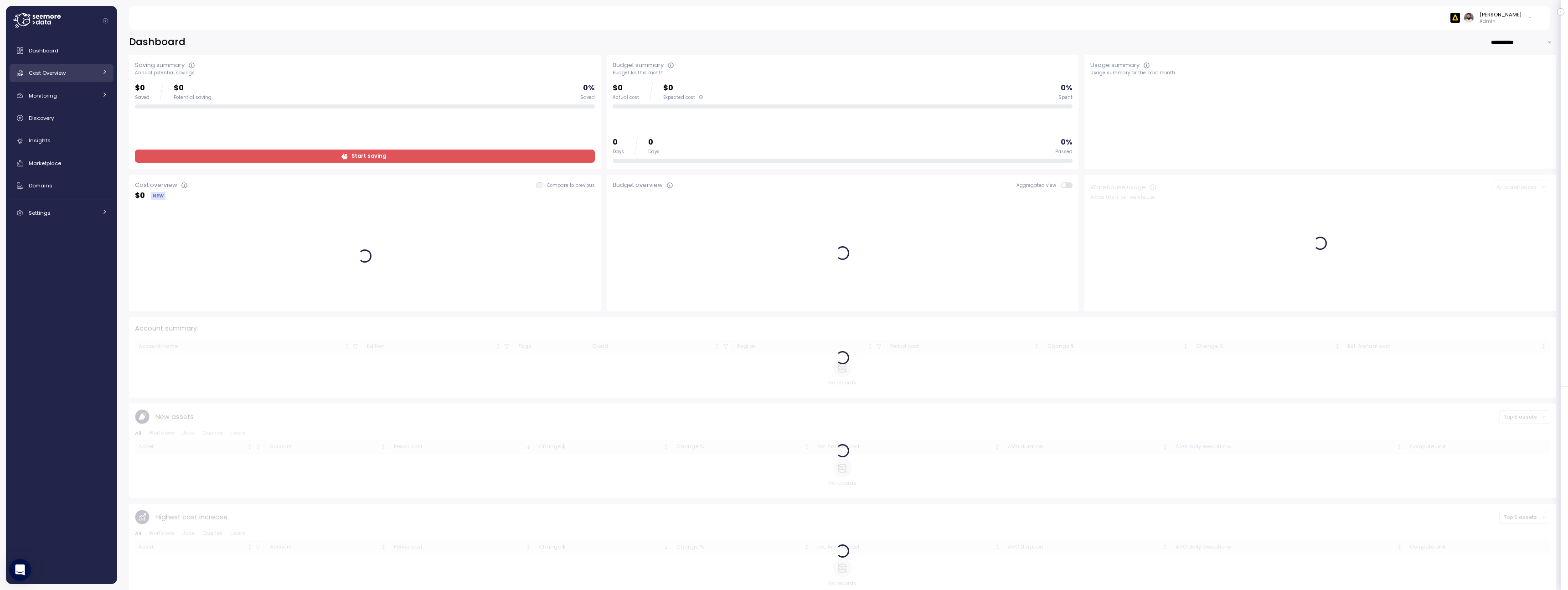
click at [93, 81] on link "Cost Overview" at bounding box center [62, 72] width 104 height 18
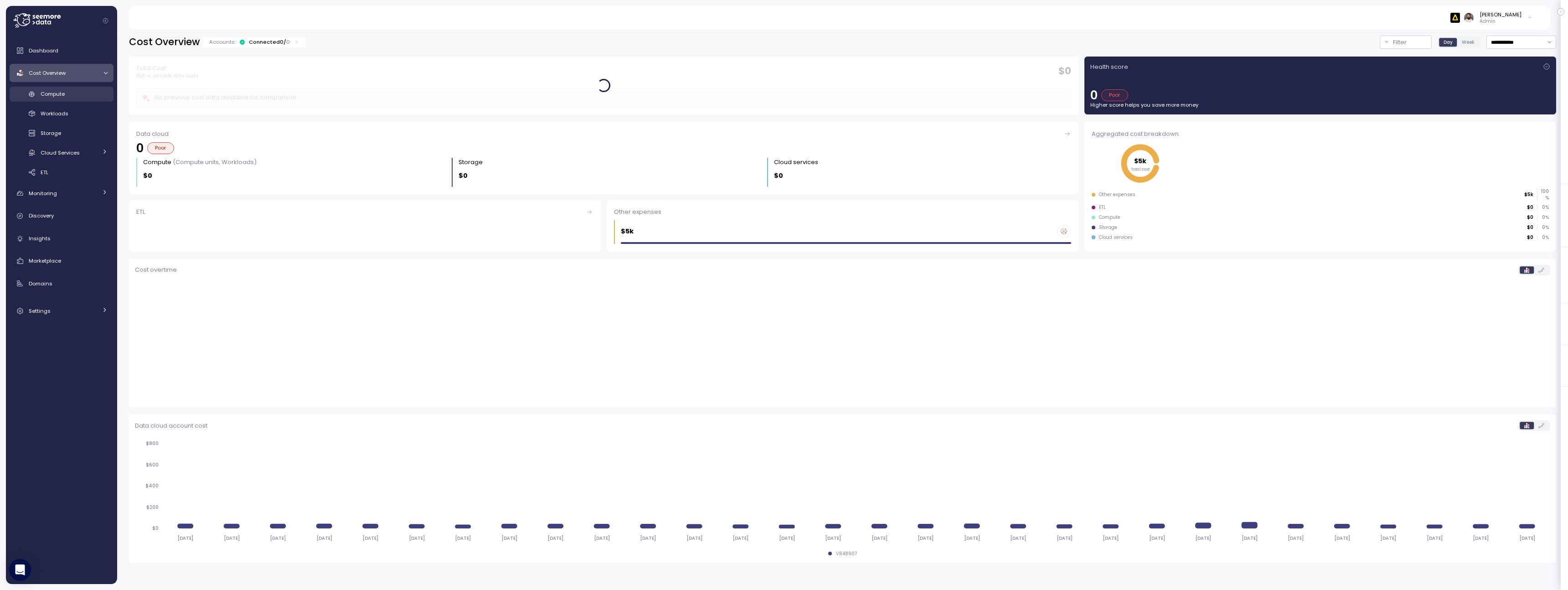
click at [85, 95] on div "Compute" at bounding box center [74, 93] width 67 height 9
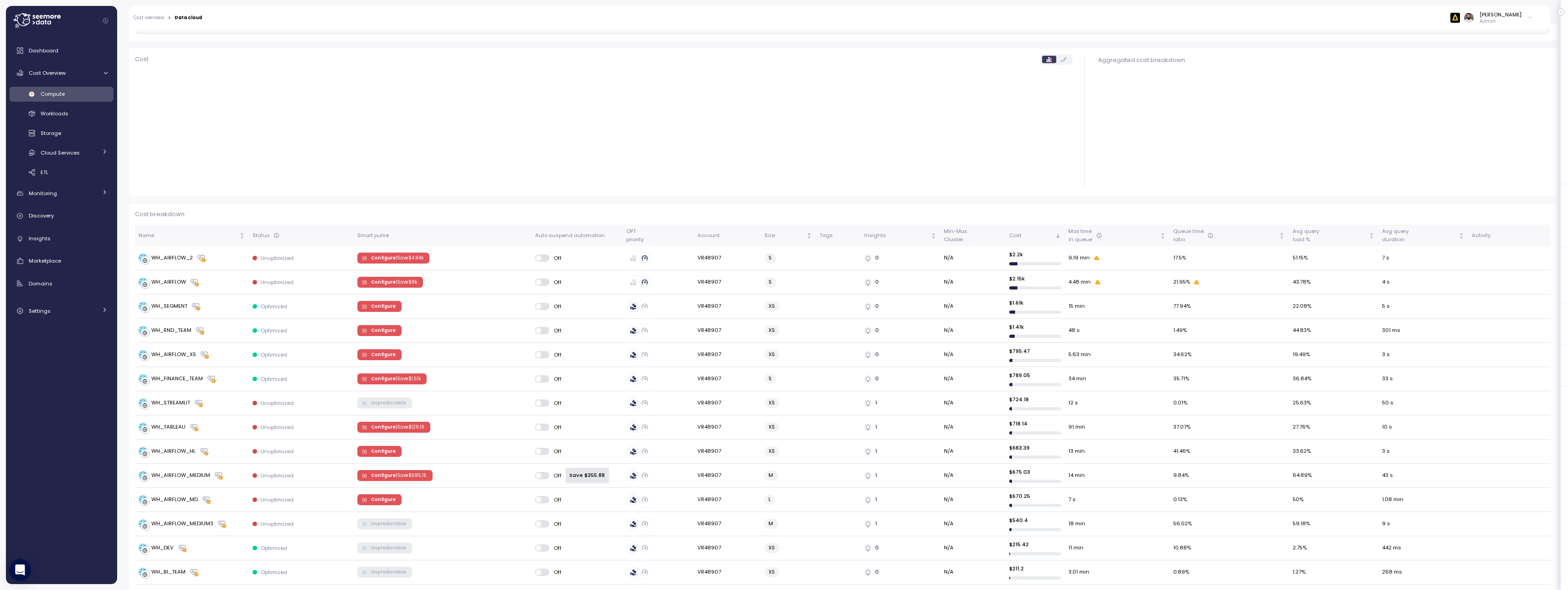
scroll to position [99, 0]
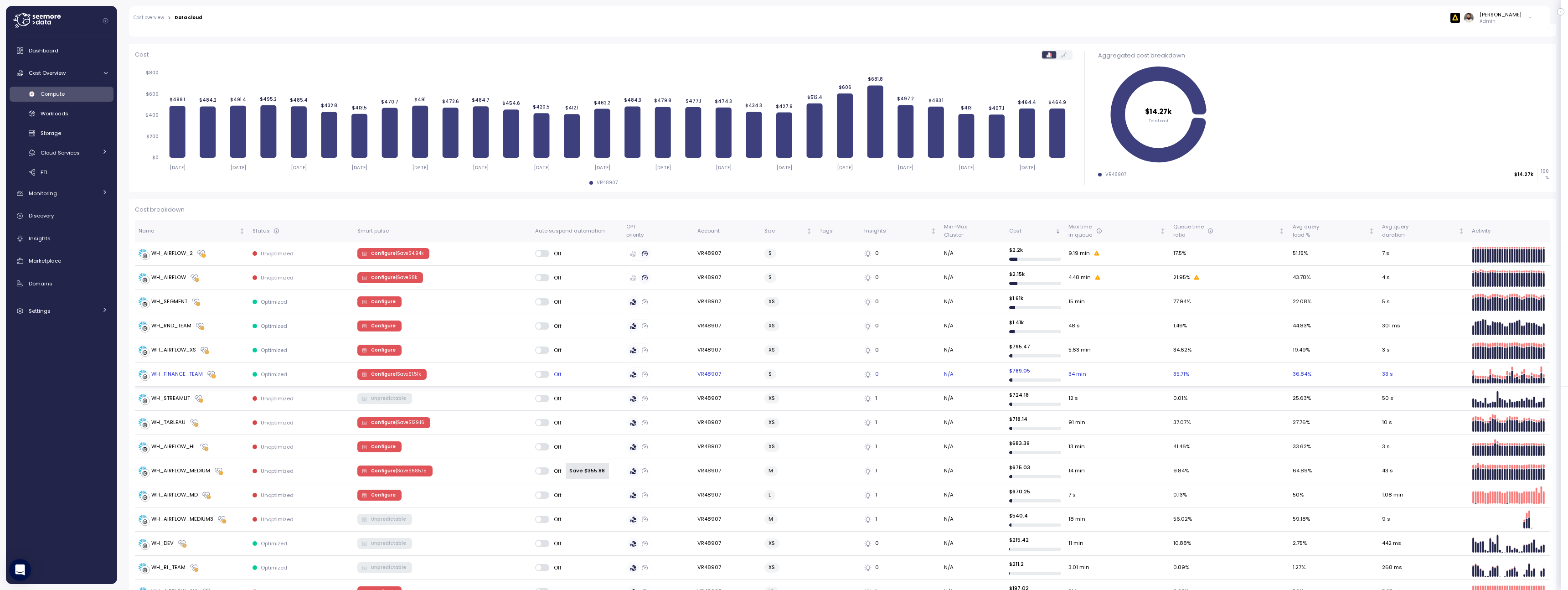
click at [377, 380] on td "Configure | Save $ 1.51k" at bounding box center [442, 375] width 177 height 24
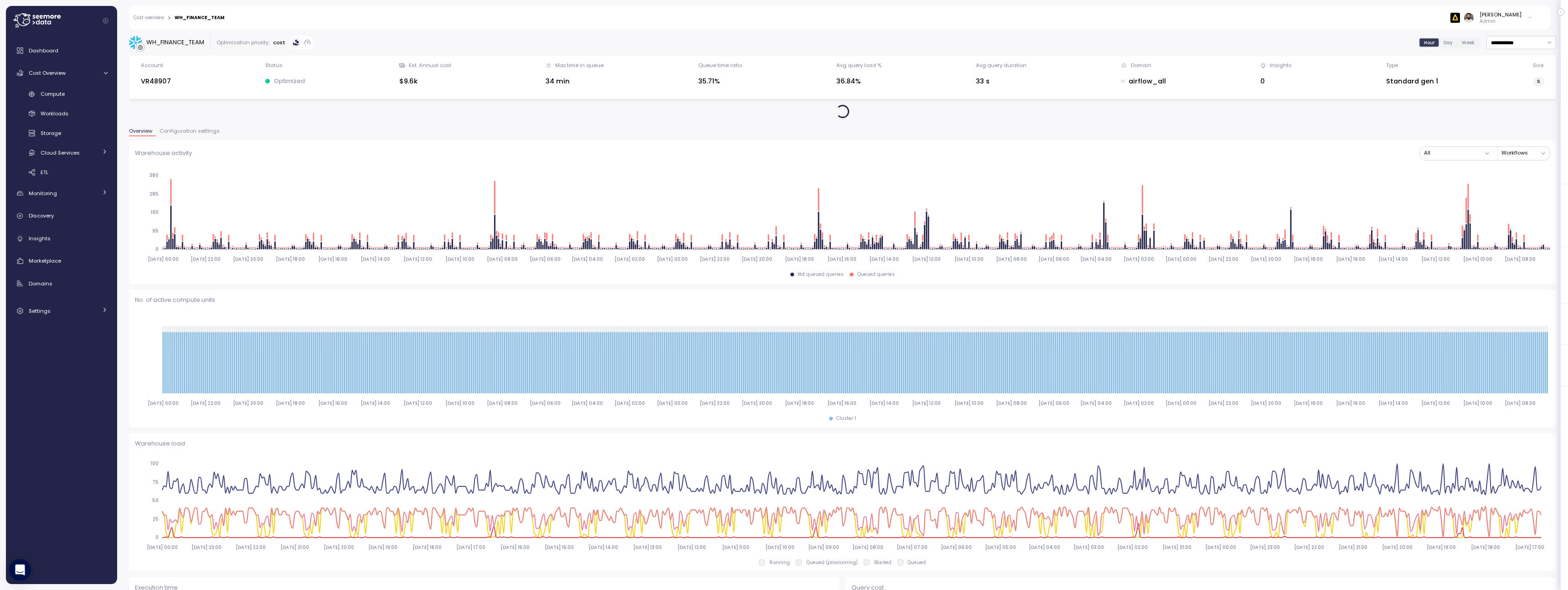
click at [206, 136] on button "Configuration settings" at bounding box center [190, 132] width 68 height 7
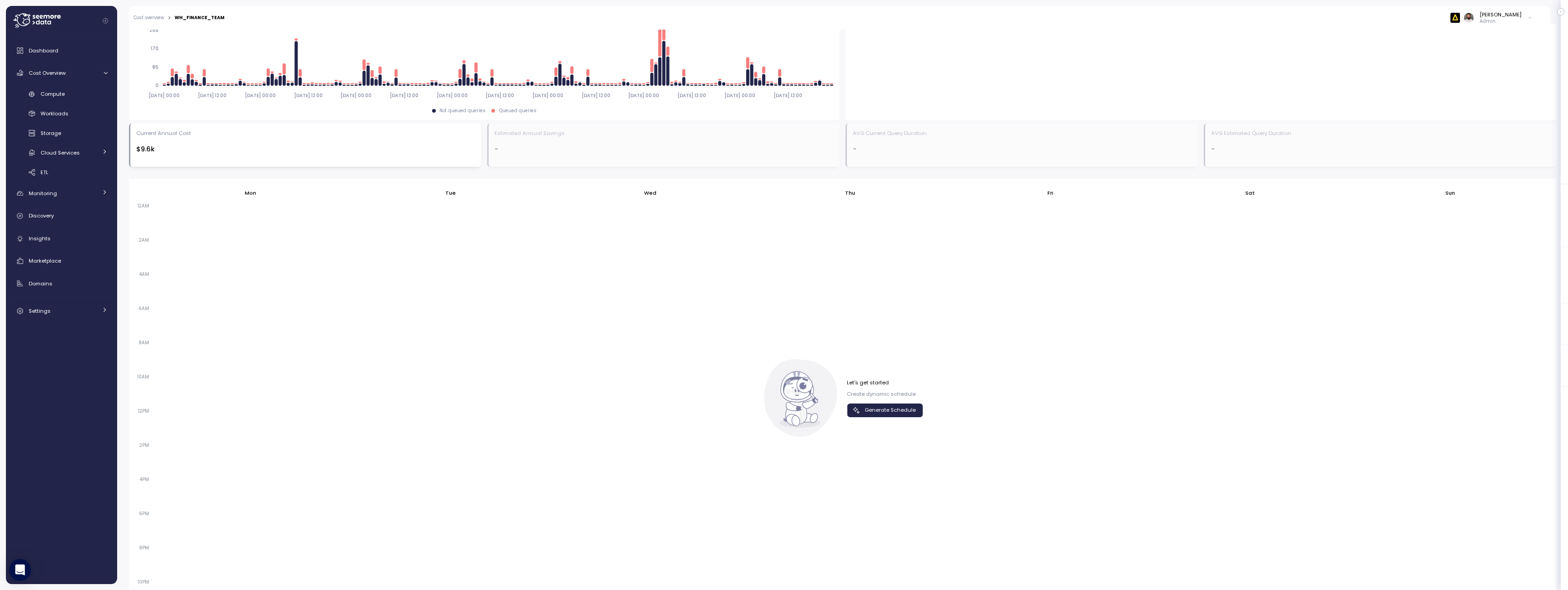
scroll to position [434, 0]
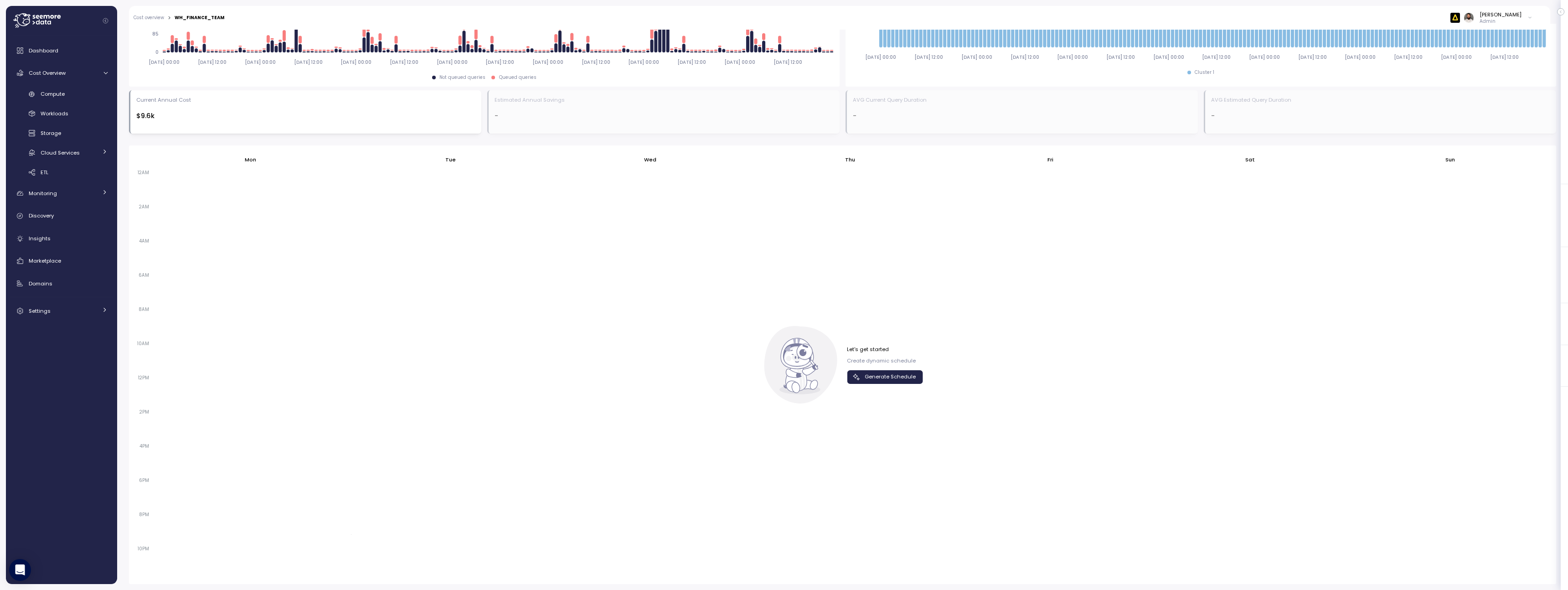
click at [855, 373] on icon "button" at bounding box center [856, 377] width 9 height 9
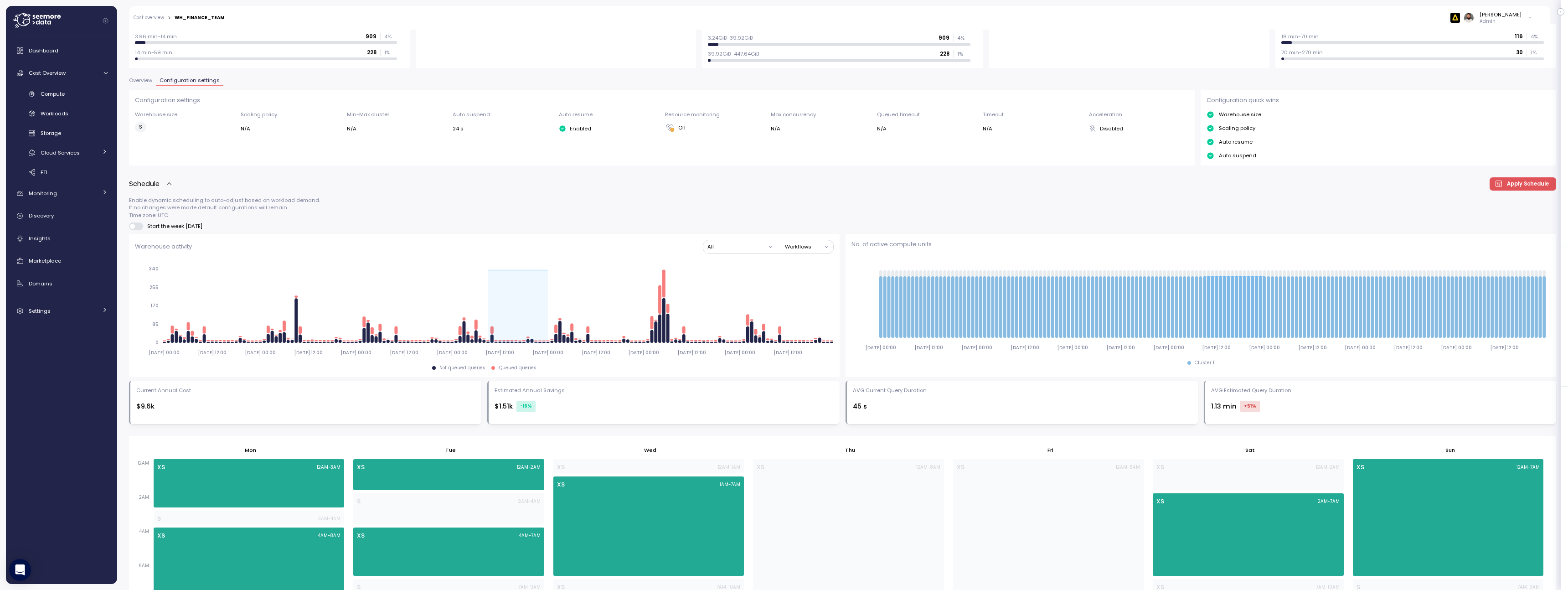
scroll to position [0, 0]
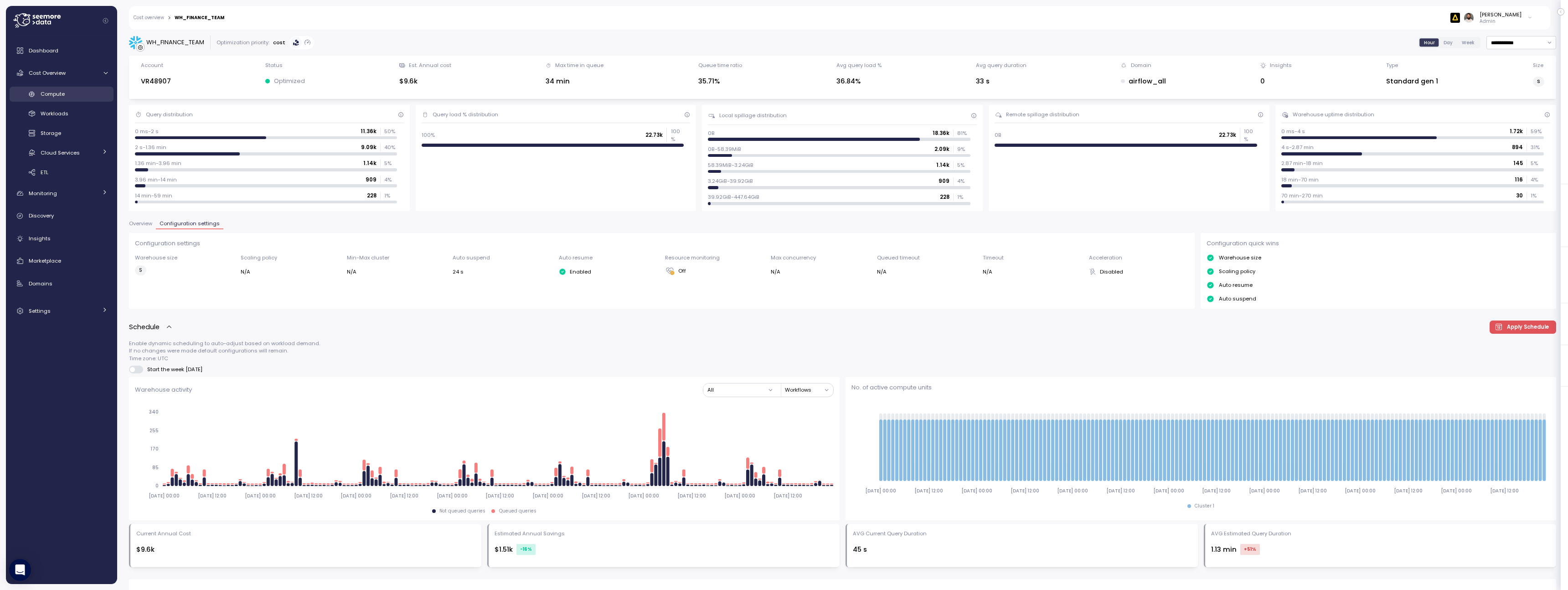
click at [56, 91] on span "Compute" at bounding box center [53, 93] width 24 height 7
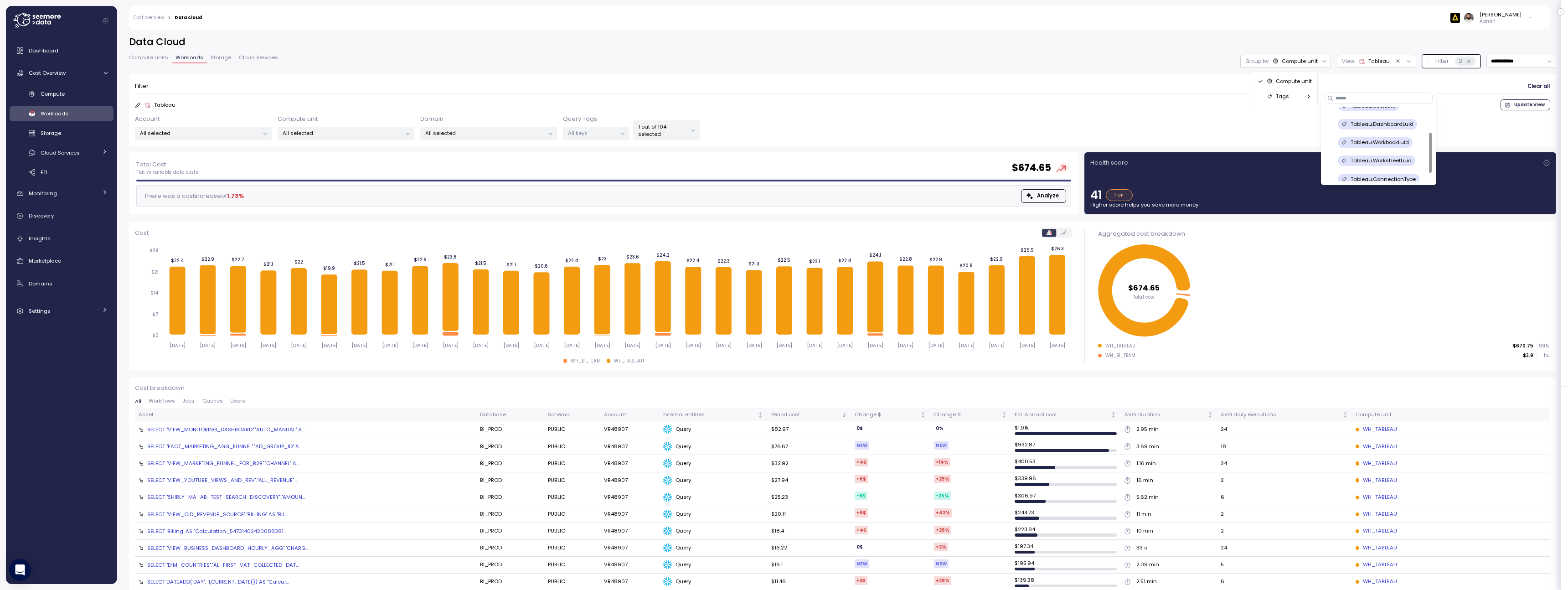
scroll to position [54, 0]
click at [1406, 173] on p "Tableau.ConnectionType" at bounding box center [1383, 172] width 65 height 7
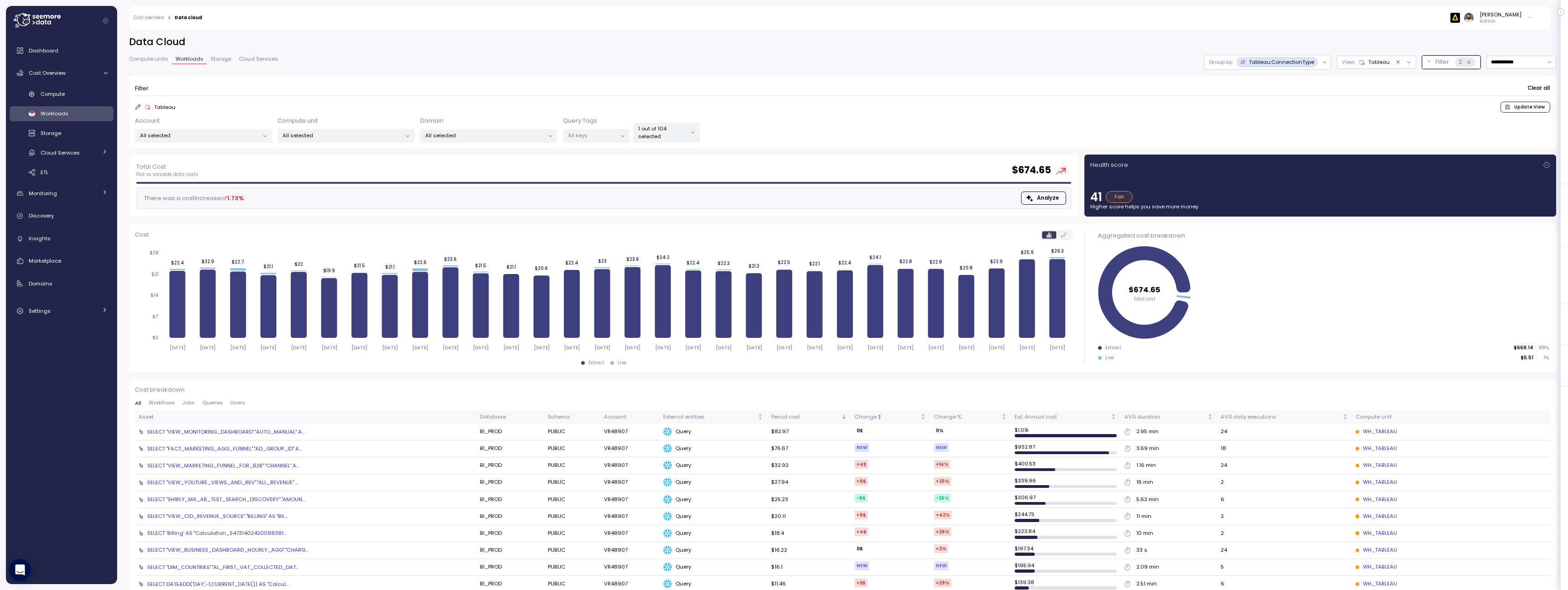
click at [688, 129] on div at bounding box center [692, 133] width 13 height 19
click at [678, 134] on p "1 out of 104 selected" at bounding box center [663, 133] width 49 height 15
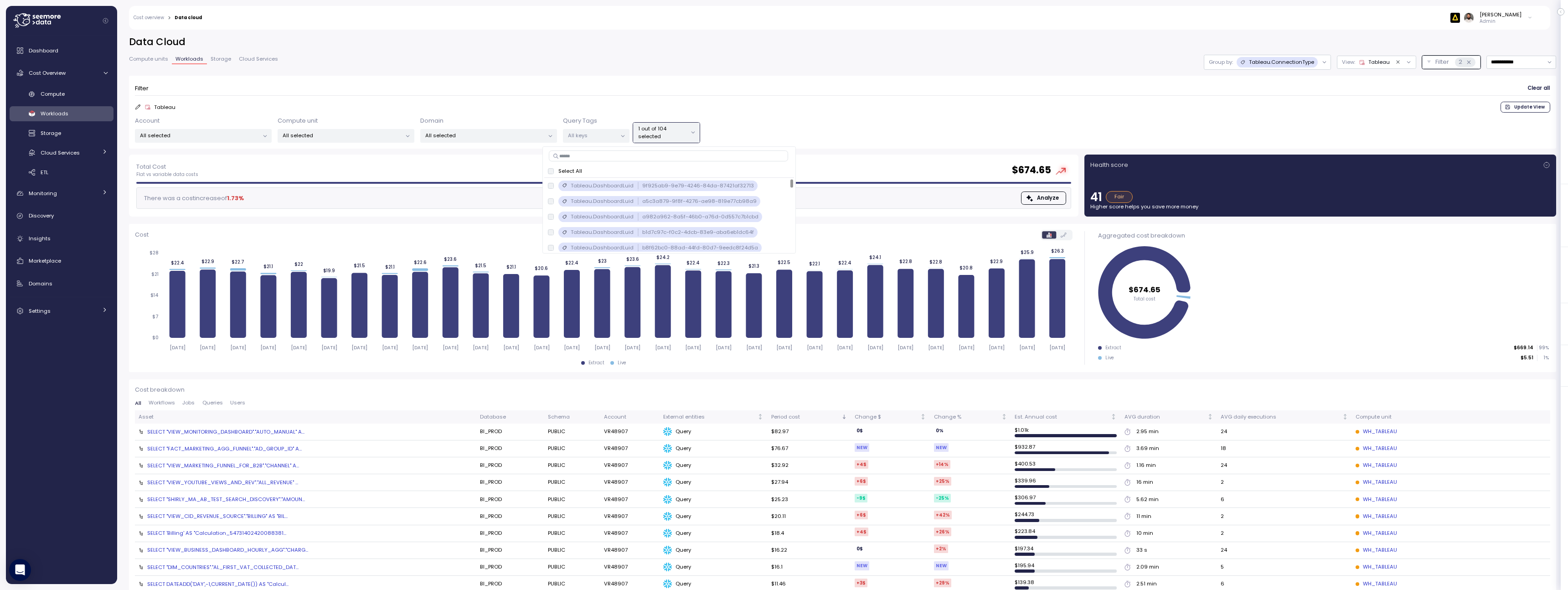
scroll to position [0, 0]
click at [787, 87] on div "Filter Clear all" at bounding box center [842, 89] width 1415 height 14
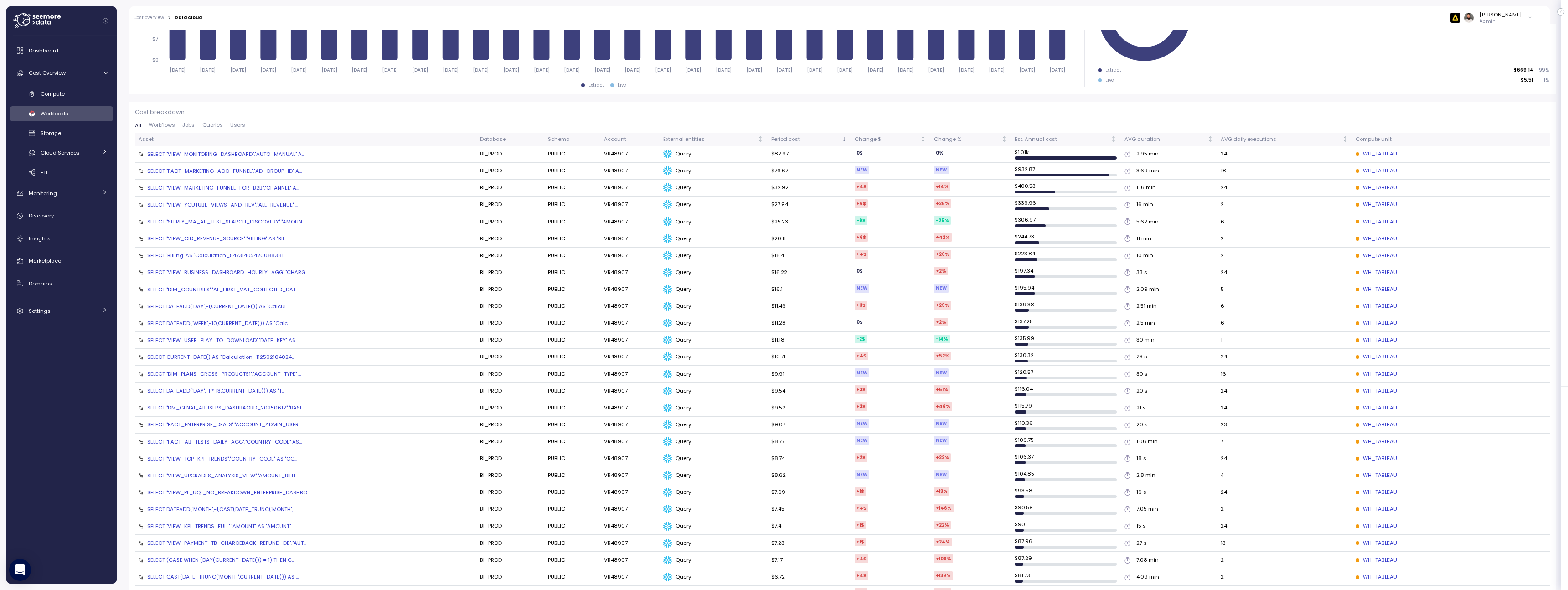
scroll to position [170, 0]
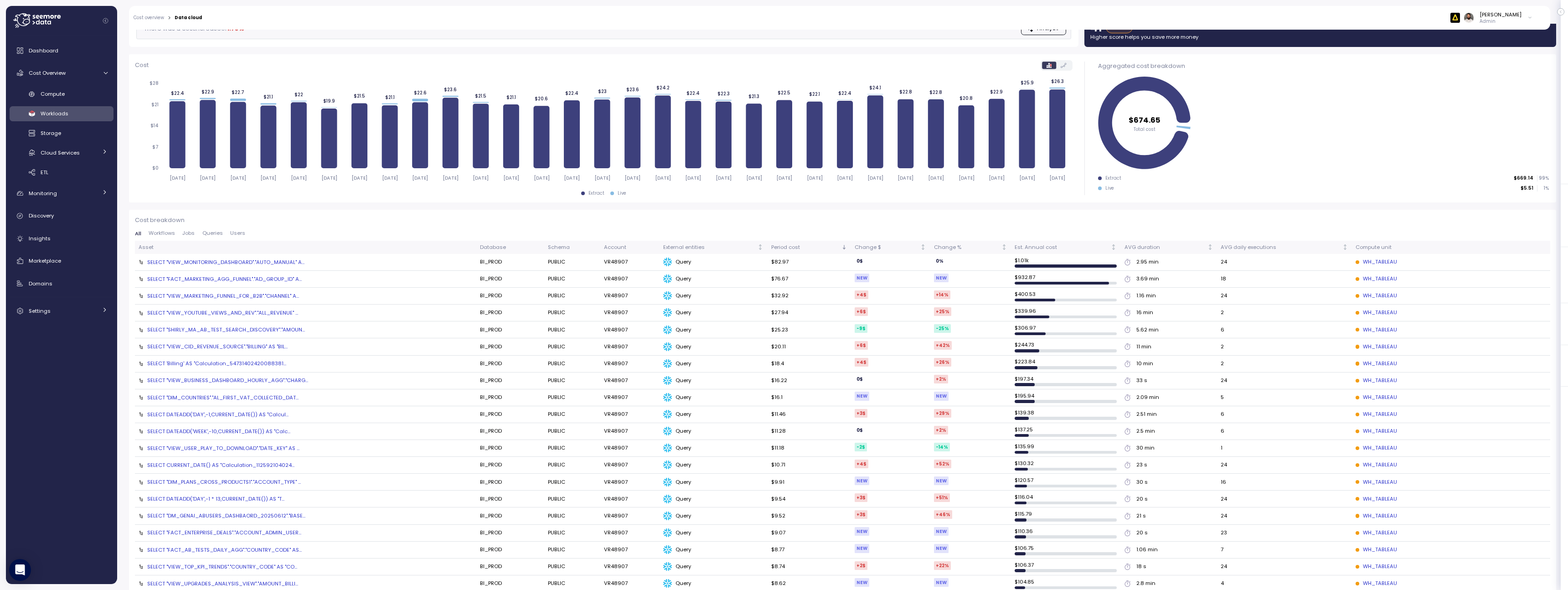
click at [82, 103] on div "Compute Workloads Storage Cloud Services Clustering columns Pipes AI Services S…" at bounding box center [62, 133] width 104 height 93
click at [82, 99] on link "Compute" at bounding box center [62, 94] width 104 height 15
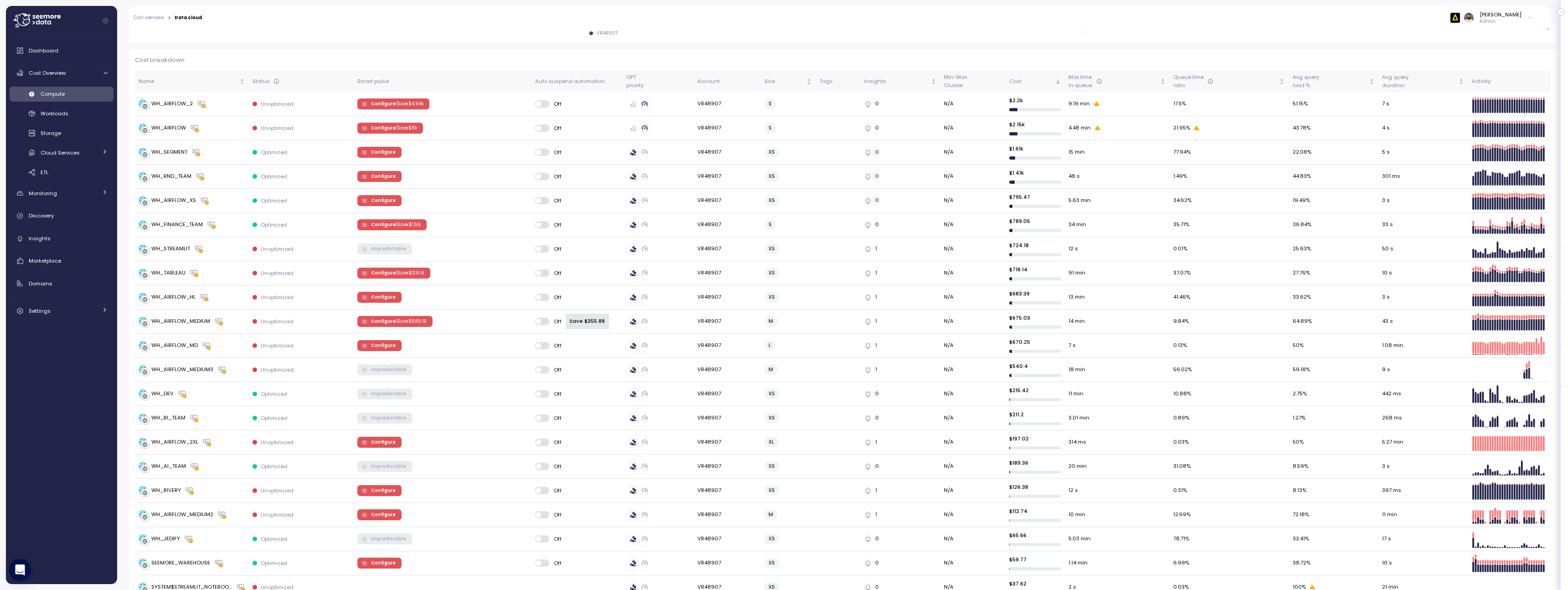
scroll to position [219, 0]
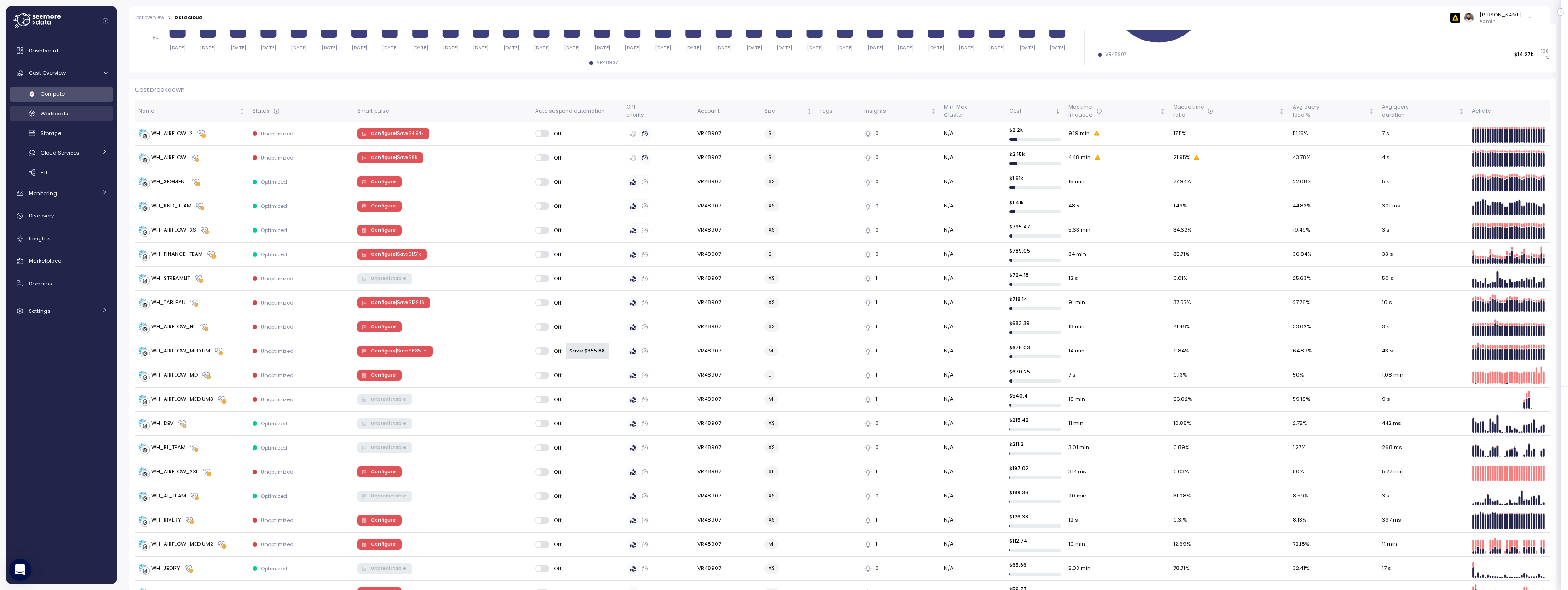
click at [90, 112] on div "Workloads" at bounding box center [74, 113] width 67 height 9
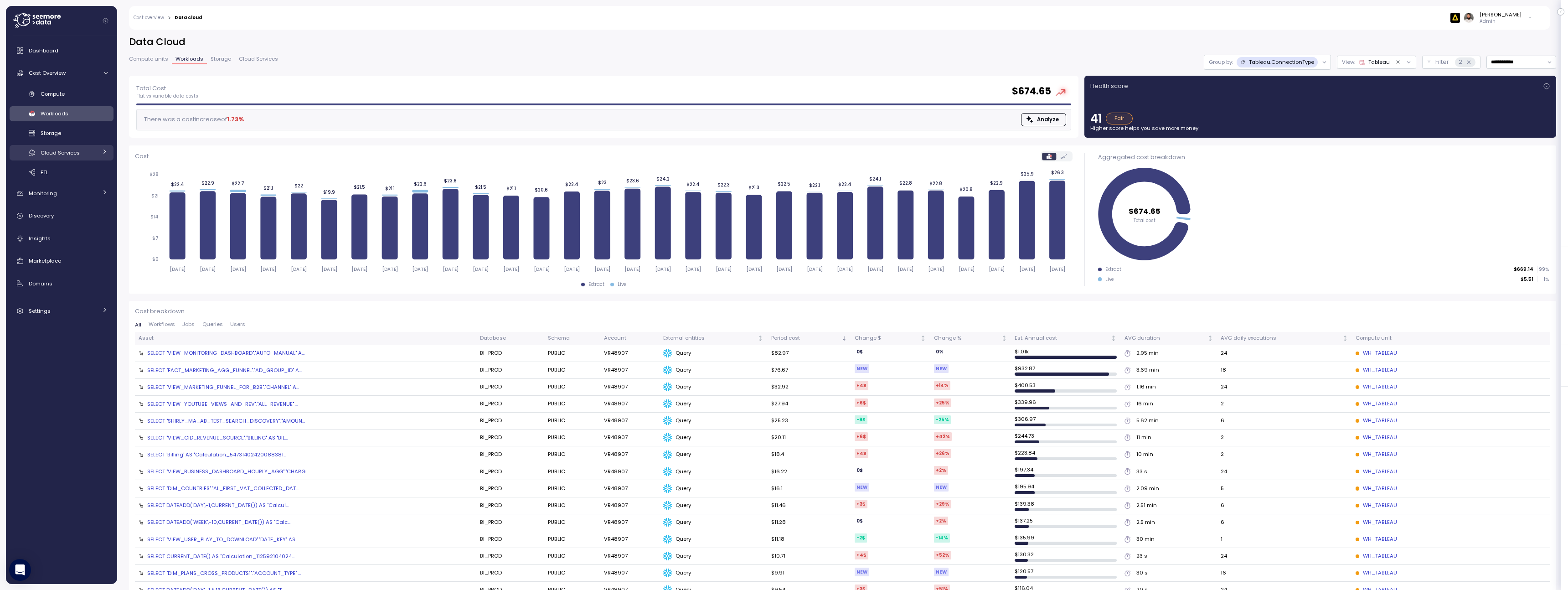
click at [75, 154] on span "Cloud Services" at bounding box center [60, 152] width 39 height 7
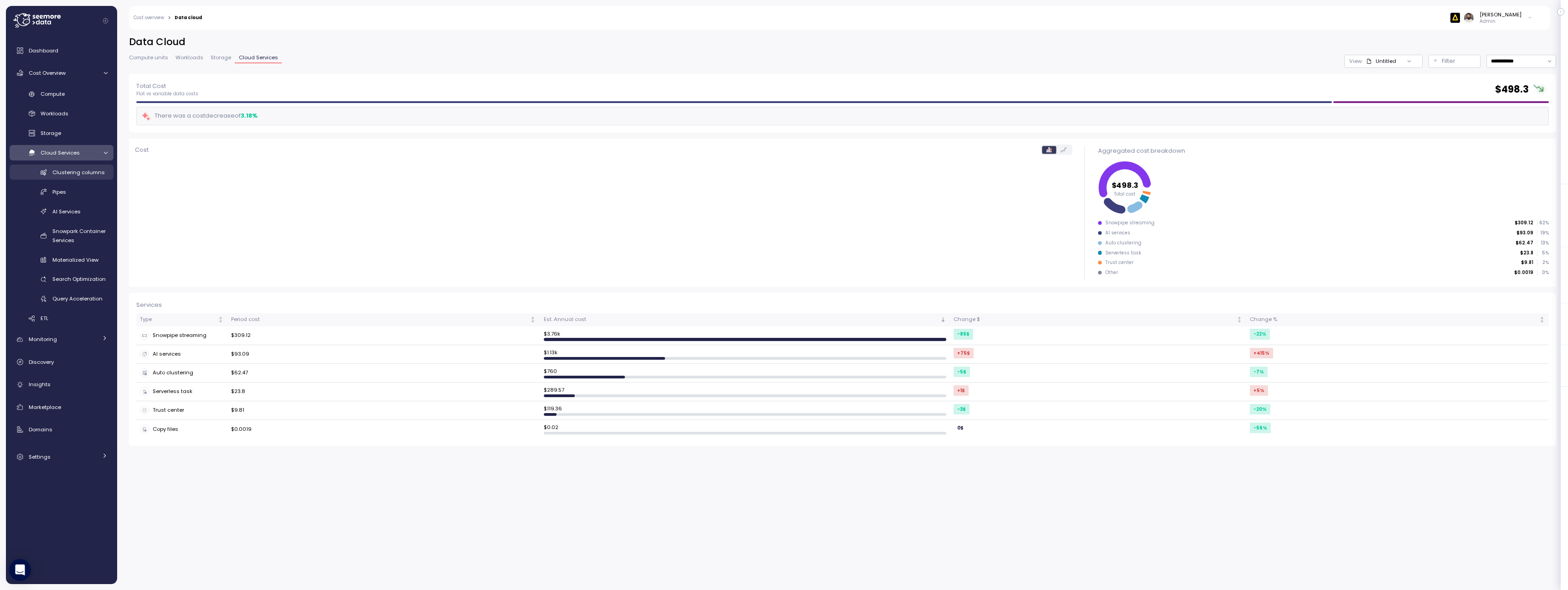
click at [83, 175] on span "Clustering columns" at bounding box center [79, 172] width 53 height 7
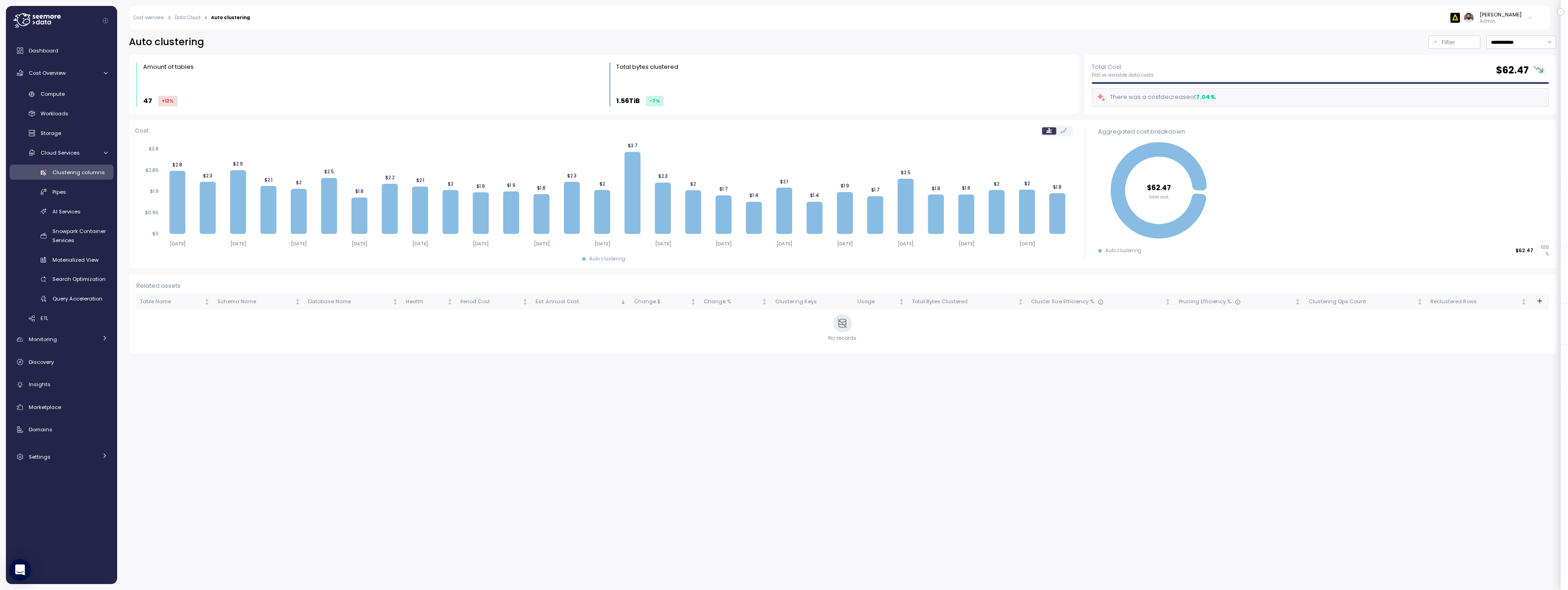
click at [68, 102] on div "Compute Workloads Storage Cloud Services Clustering columns Pipes AI Services S…" at bounding box center [62, 206] width 104 height 240
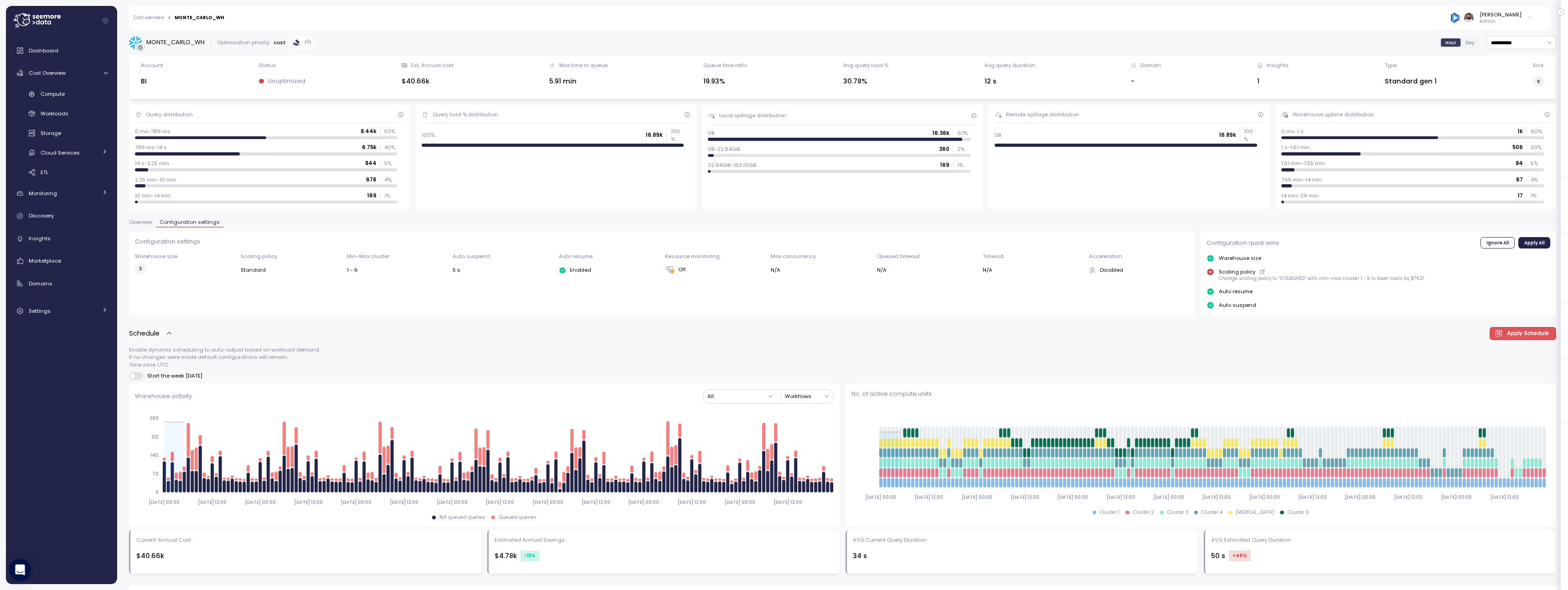
click at [149, 222] on span "Overview" at bounding box center [141, 222] width 23 height 5
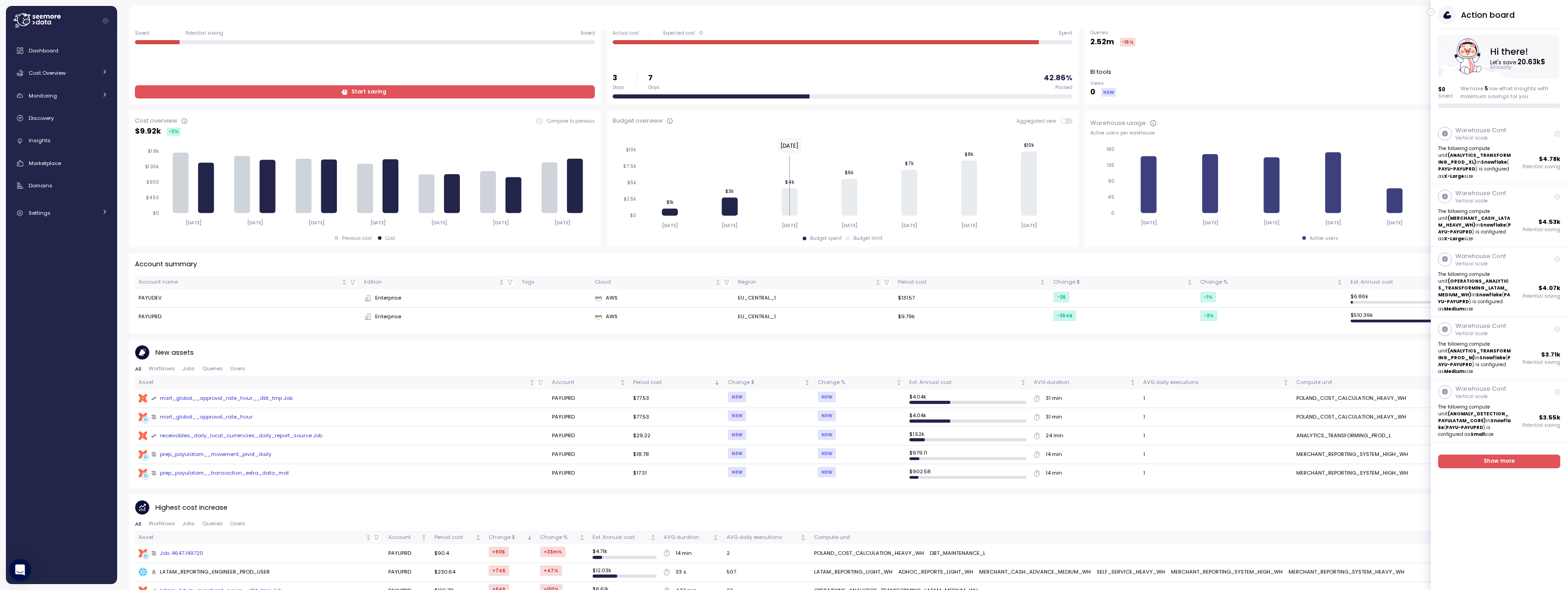
scroll to position [279, 0]
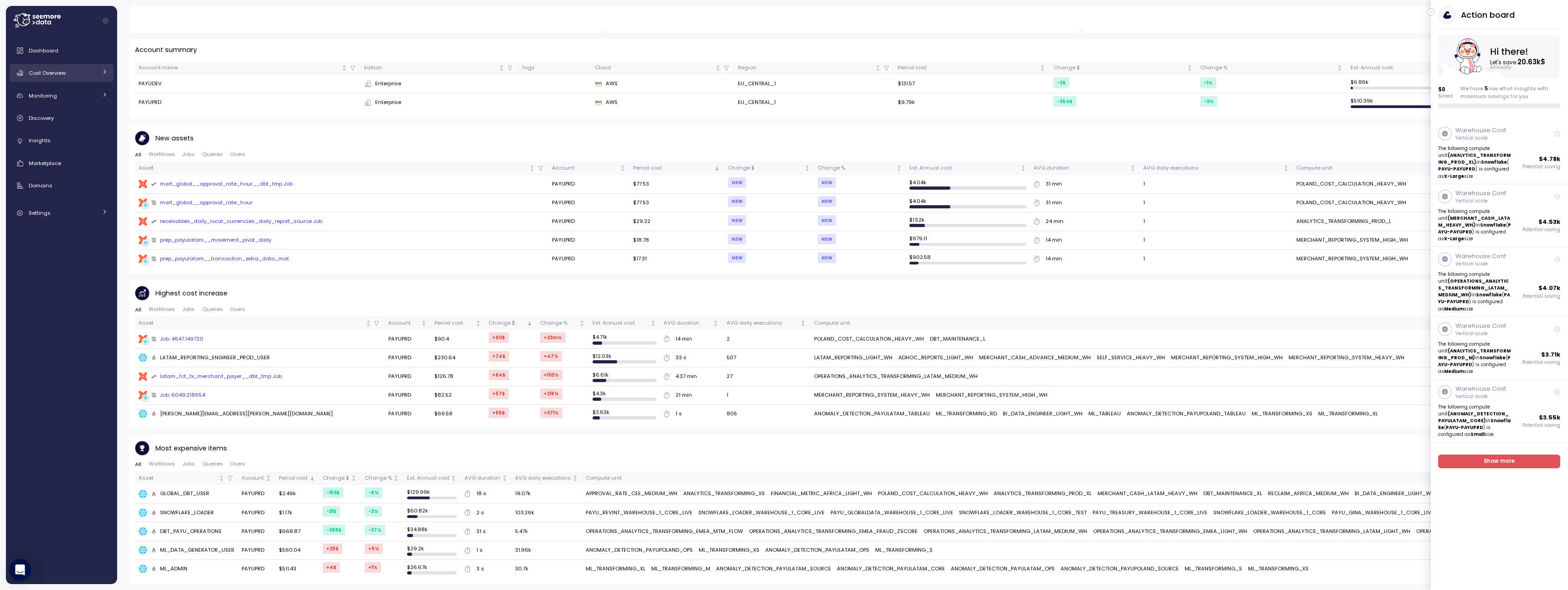
click at [76, 72] on div "Cost Overview" at bounding box center [62, 72] width 68 height 9
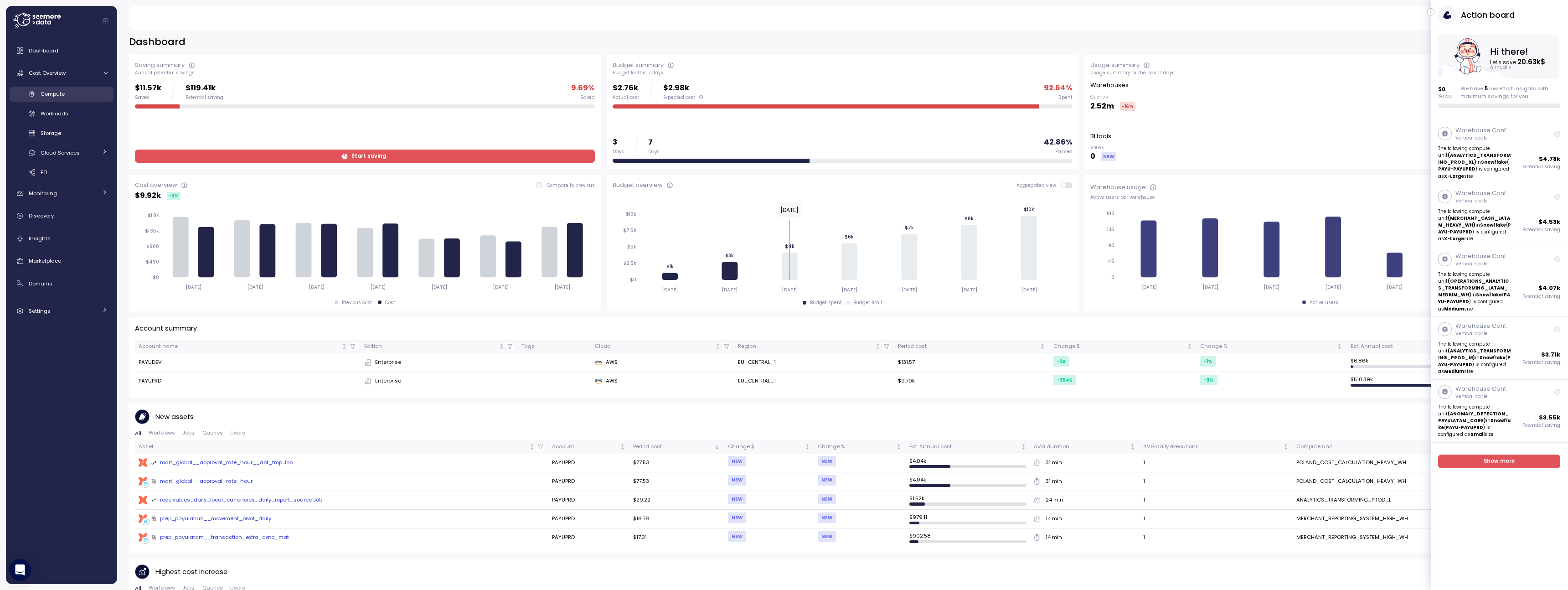
click at [76, 91] on div "Compute" at bounding box center [74, 93] width 67 height 9
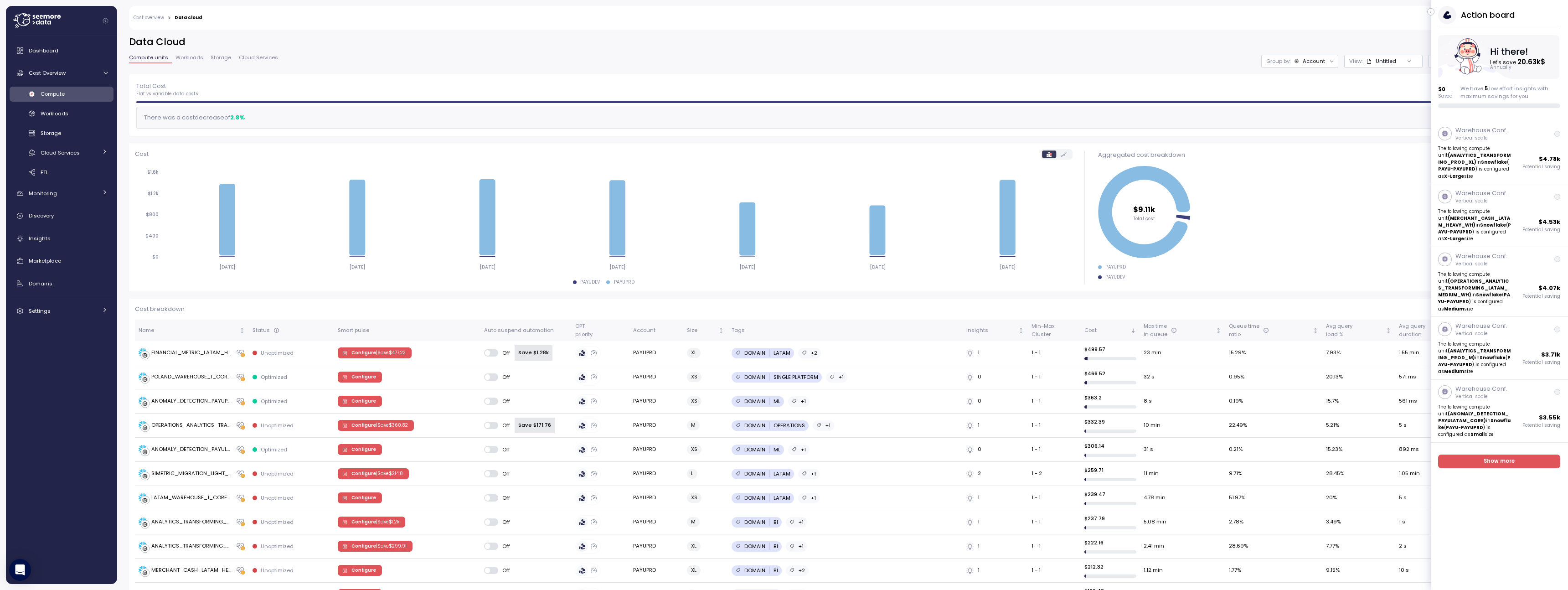
click at [1433, 12] on button "button" at bounding box center [1430, 12] width 7 height 7
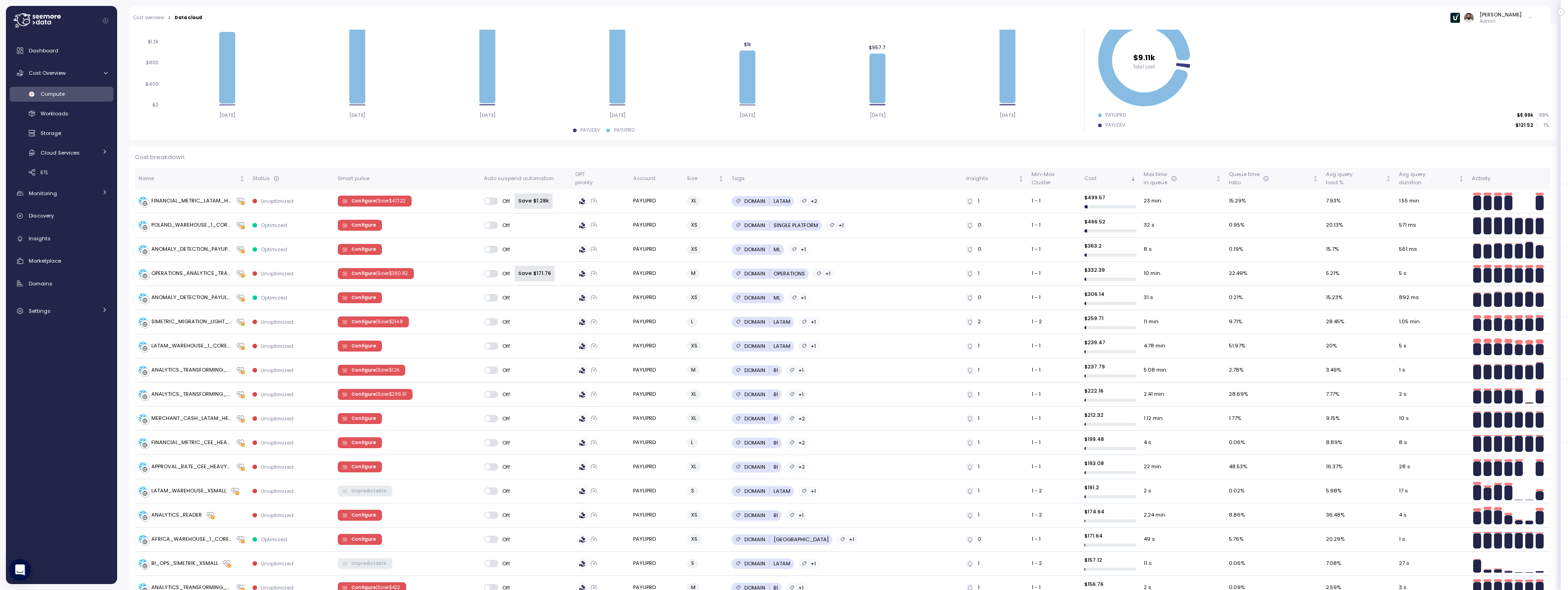
scroll to position [218, 0]
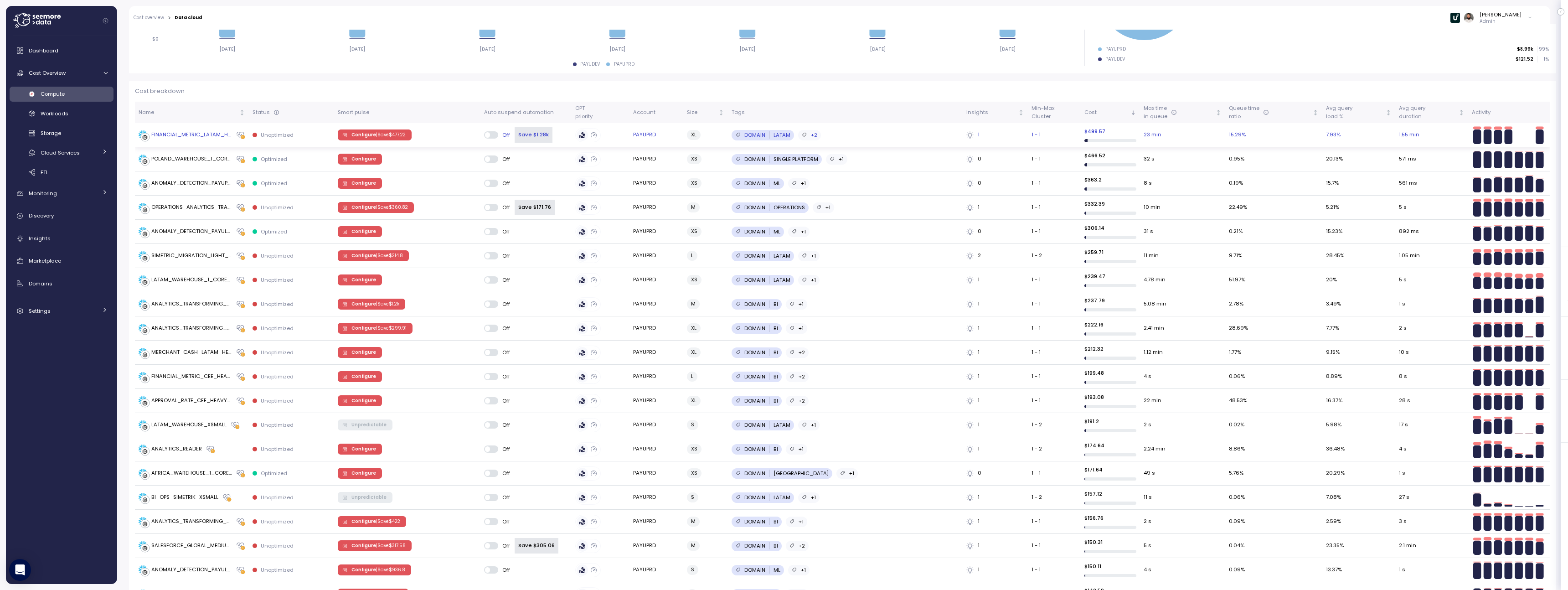
click at [402, 133] on p "| Save $ 477.22" at bounding box center [391, 135] width 30 height 6
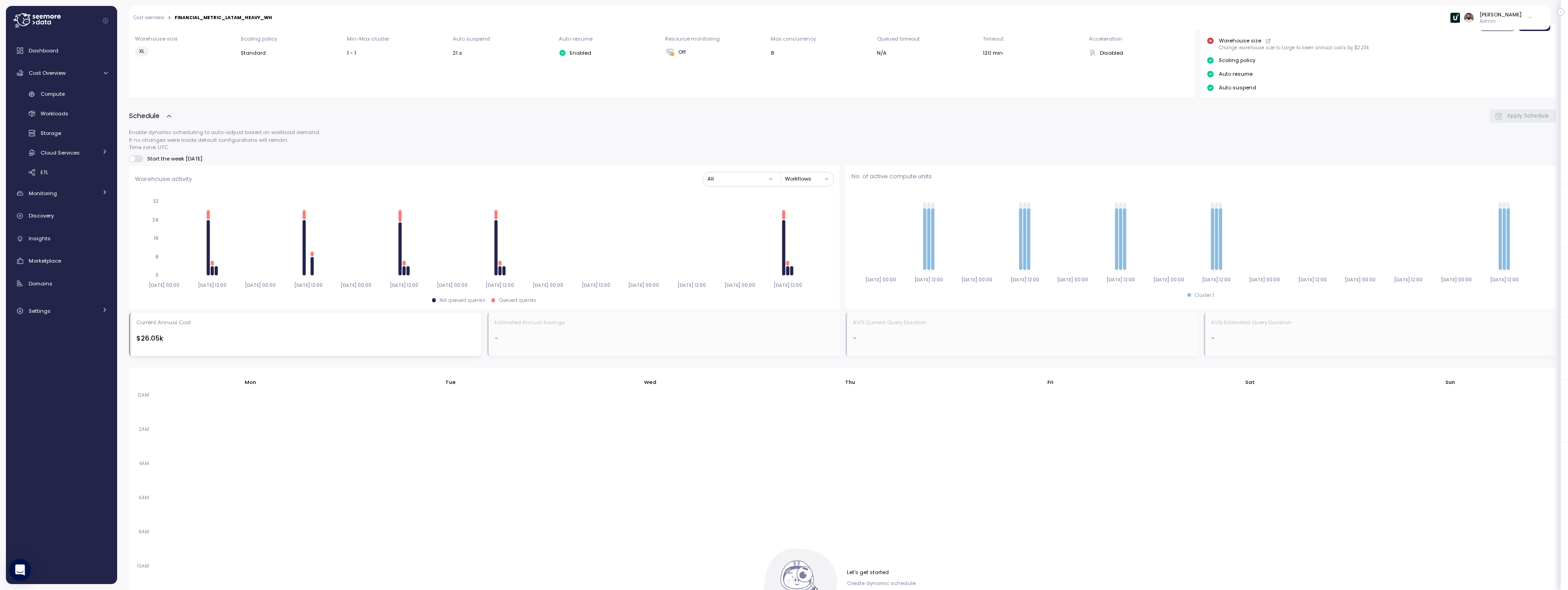
scroll to position [311, 0]
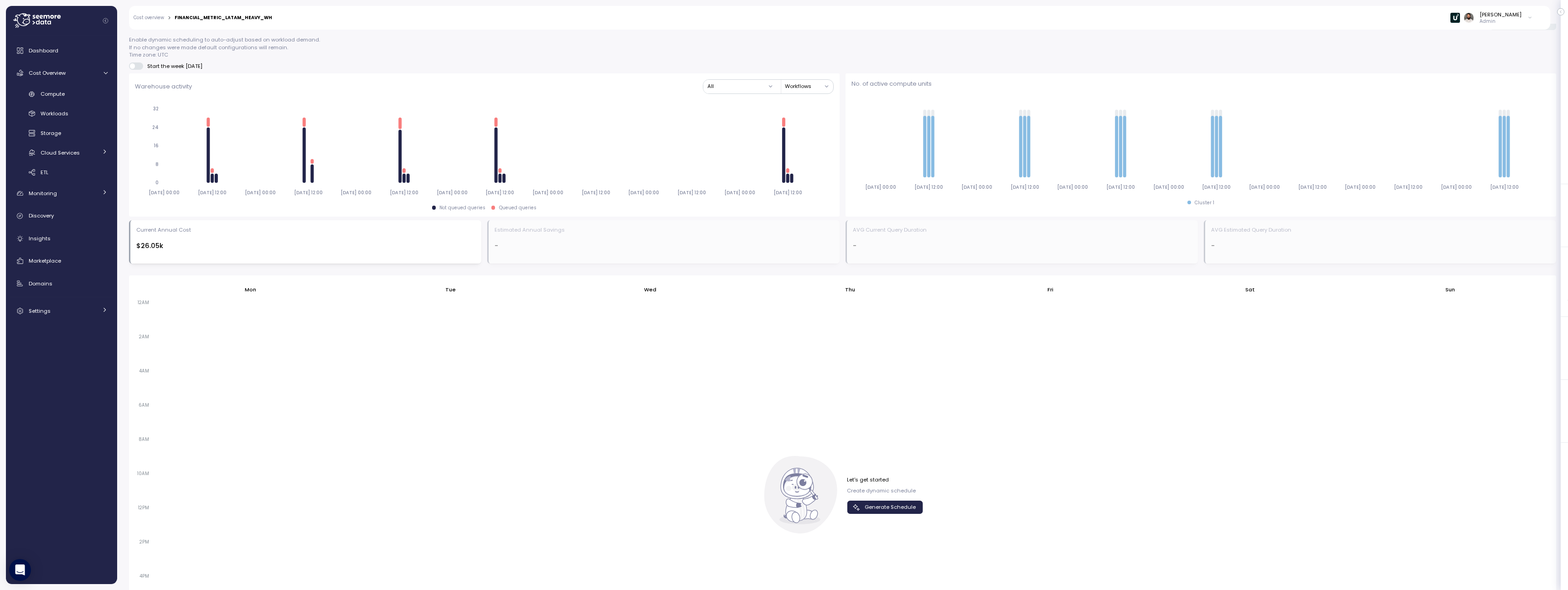
click at [882, 503] on span "Generate Schedule" at bounding box center [890, 507] width 51 height 12
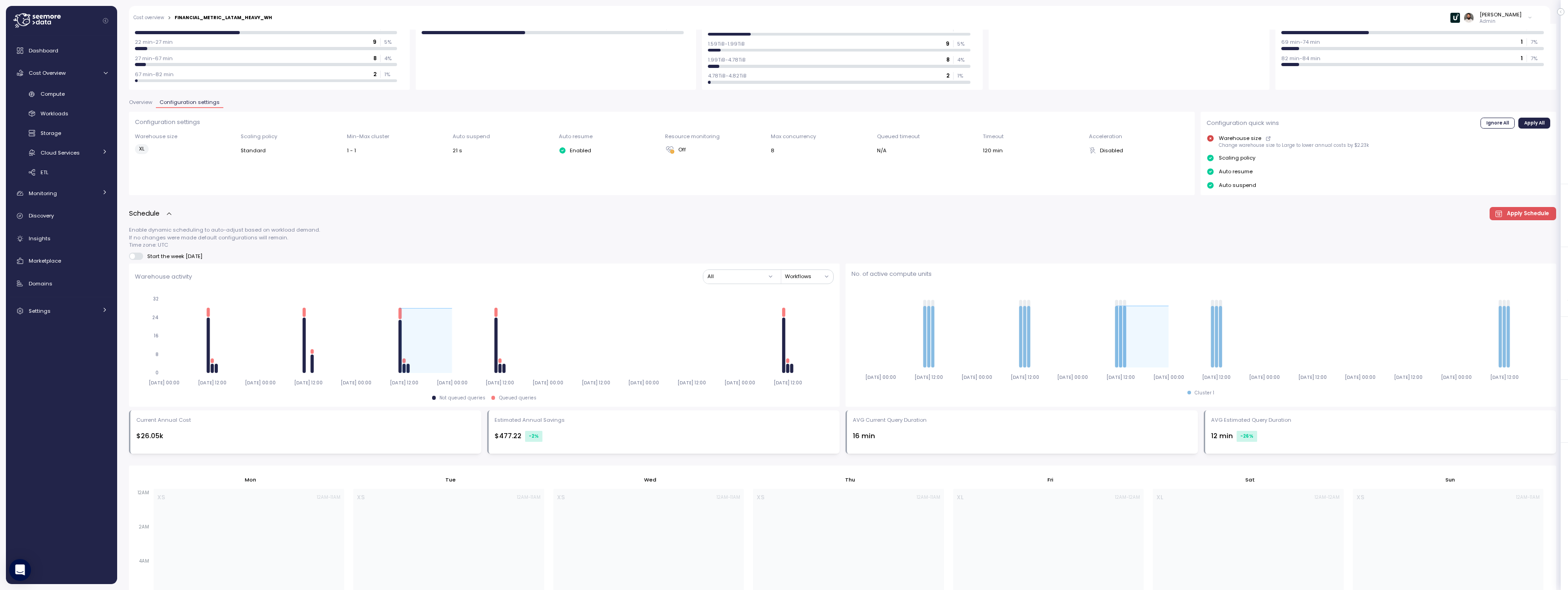
scroll to position [0, 0]
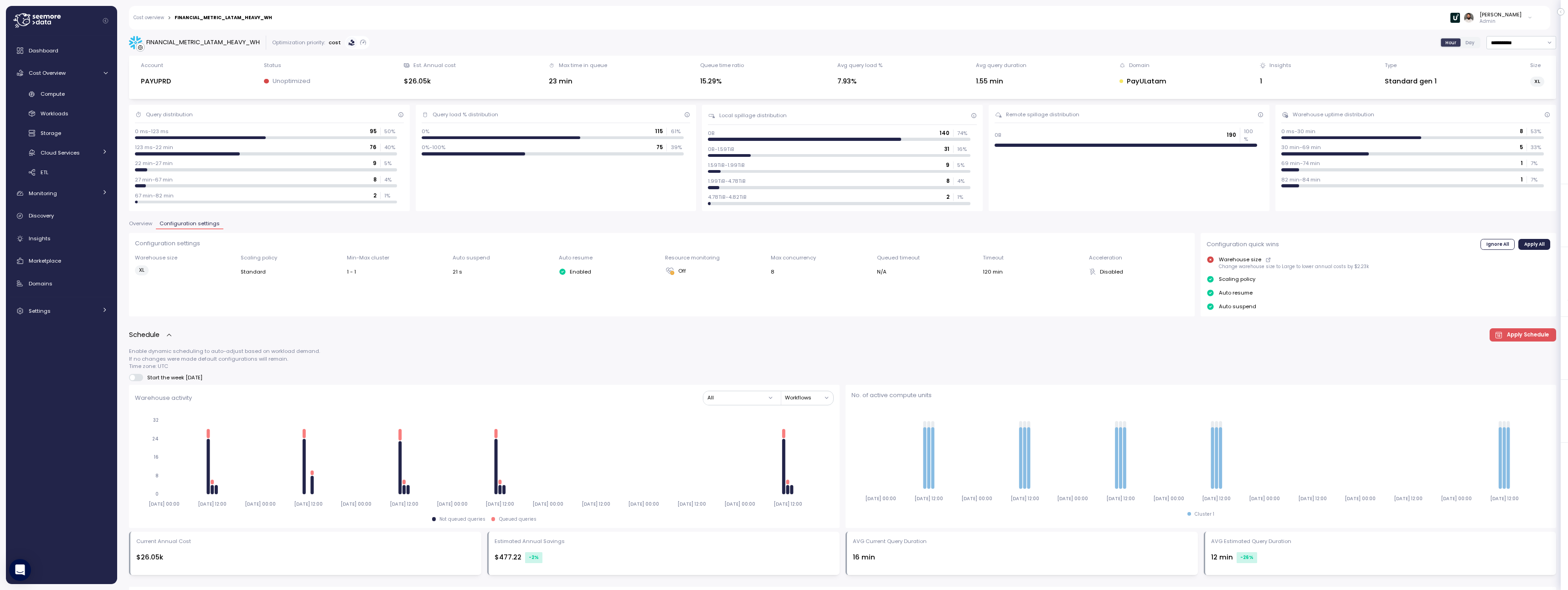
click at [135, 224] on span "Overview" at bounding box center [141, 223] width 23 height 5
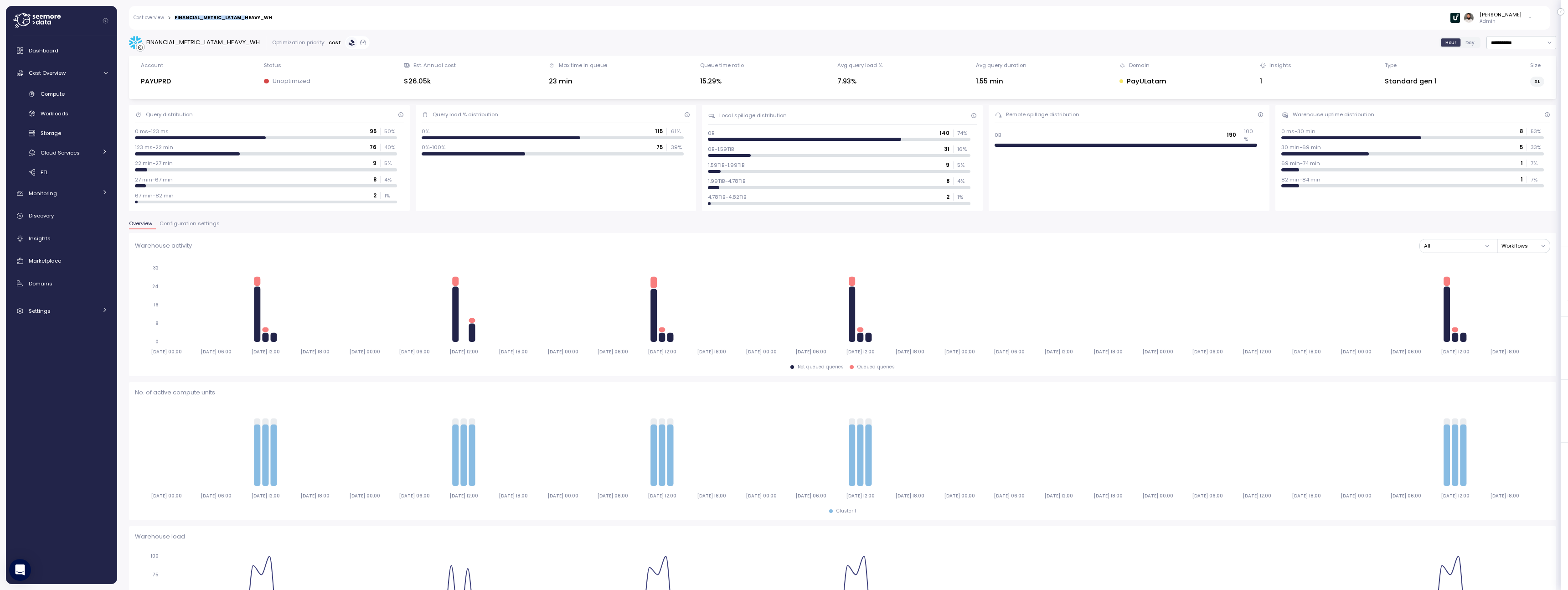
click at [244, 15] on div "Cost overview > FINANCIAL_METRIC_LATAM_HEAVY_WH" at bounding box center [202, 18] width 139 height 6
click at [244, 16] on div "FINANCIAL_METRIC_LATAM_HEAVY_WH" at bounding box center [223, 18] width 97 height 5
click at [248, 16] on div "FINANCIAL_METRIC_LATAM_HEAVY_WH" at bounding box center [223, 18] width 97 height 5
copy div "FINANCIAL_METRIC_LATAM_HEAVY_WH"
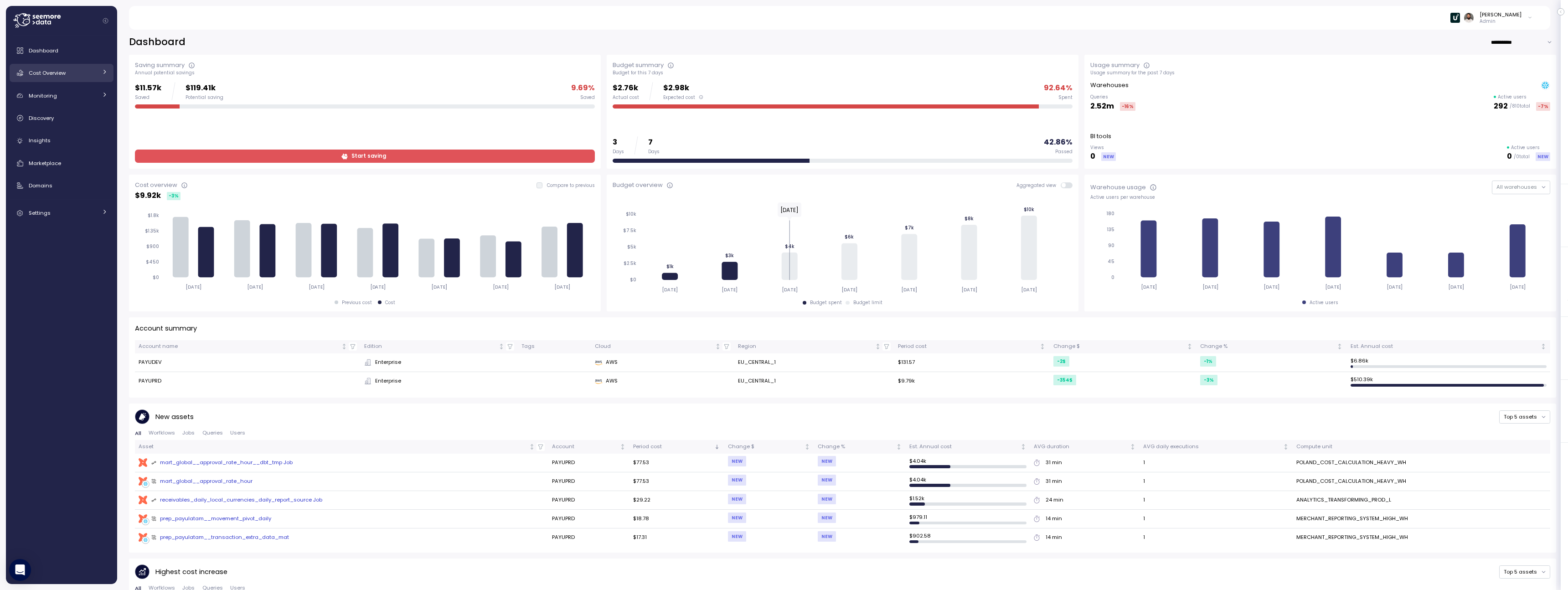
click at [51, 71] on span "Cost Overview" at bounding box center [47, 72] width 37 height 7
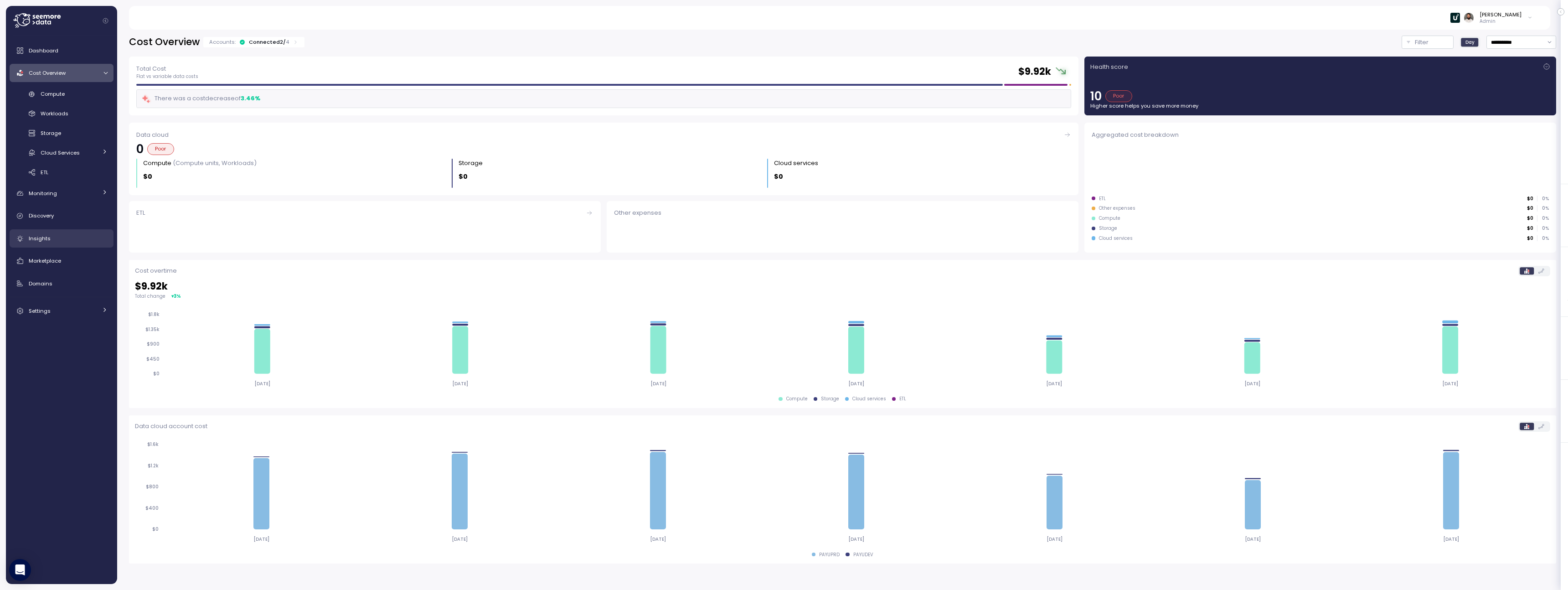
click at [68, 231] on link "Insights" at bounding box center [62, 238] width 104 height 18
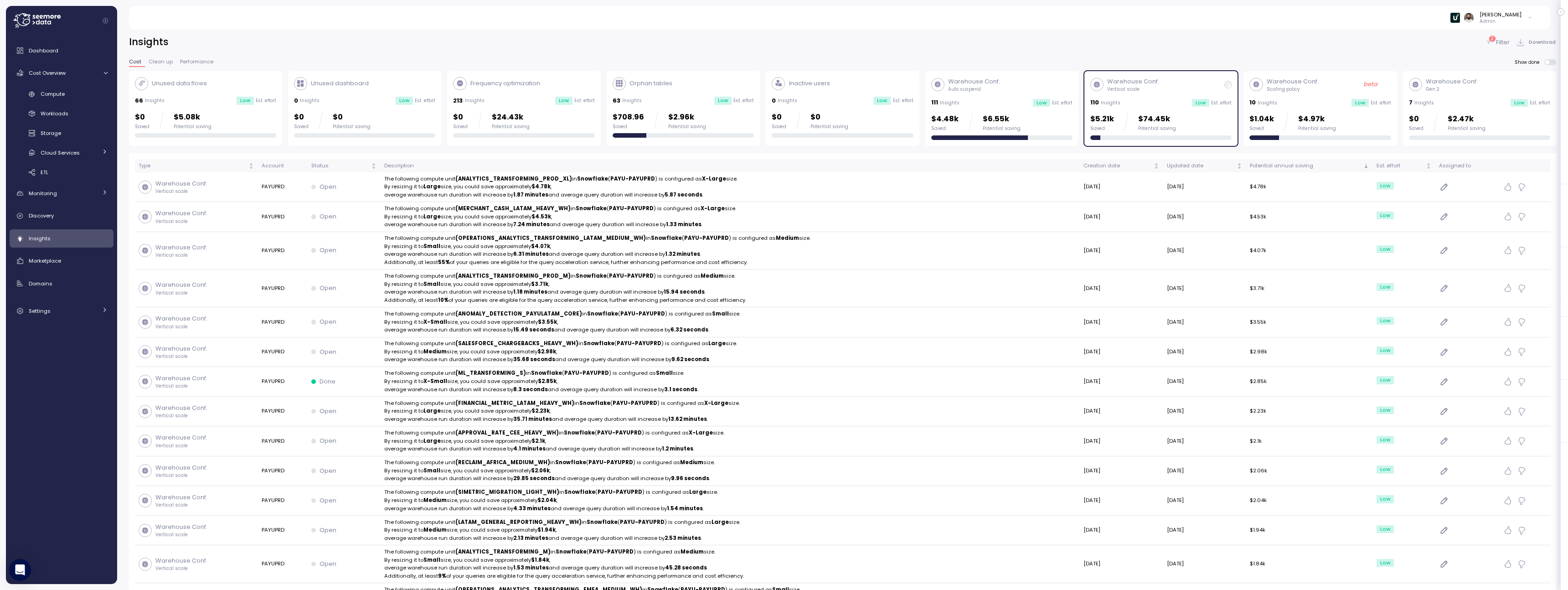
click at [1453, 128] on div "Potential saving" at bounding box center [1467, 128] width 38 height 6
click at [1216, 108] on div "Warehouse Conf. Vertical scale 110 Insights Low Est. effort $5.21k Saved $74.45…" at bounding box center [1160, 108] width 141 height 63
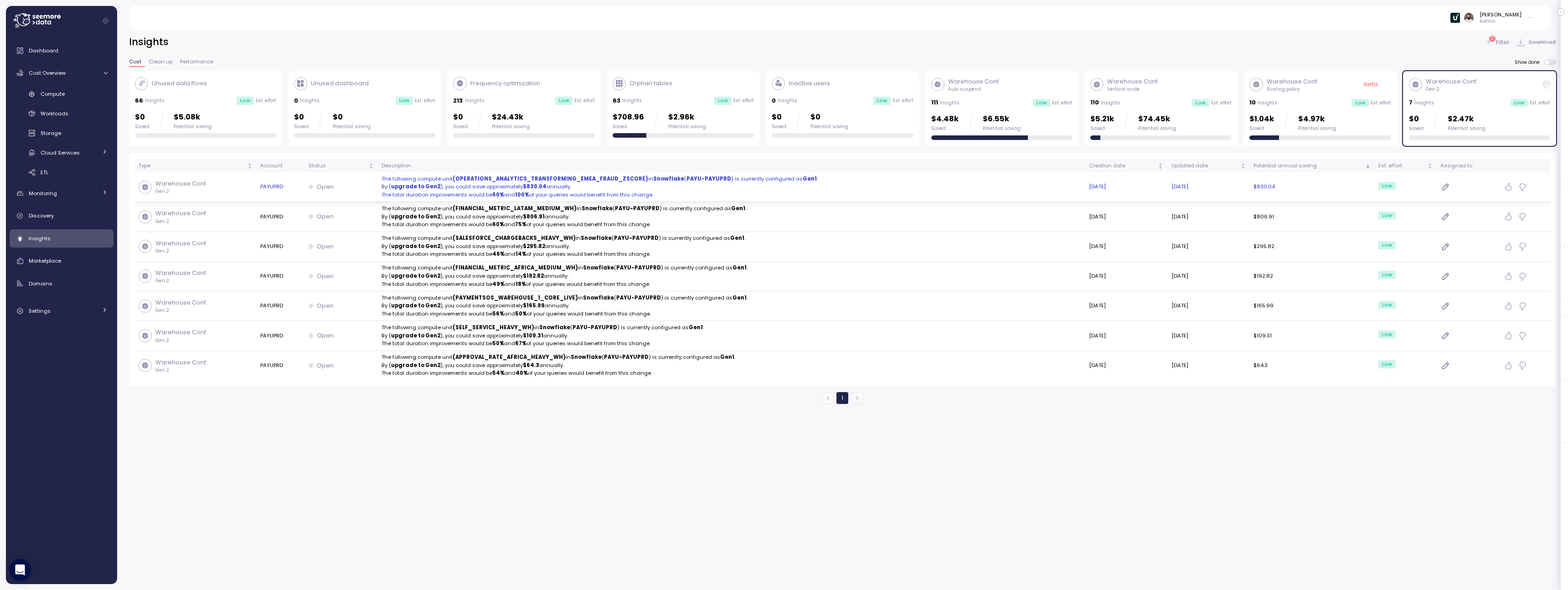
click at [925, 189] on p "By ( upgrade to Gen2 ), you could save approximately $830.04 annually." at bounding box center [731, 187] width 700 height 8
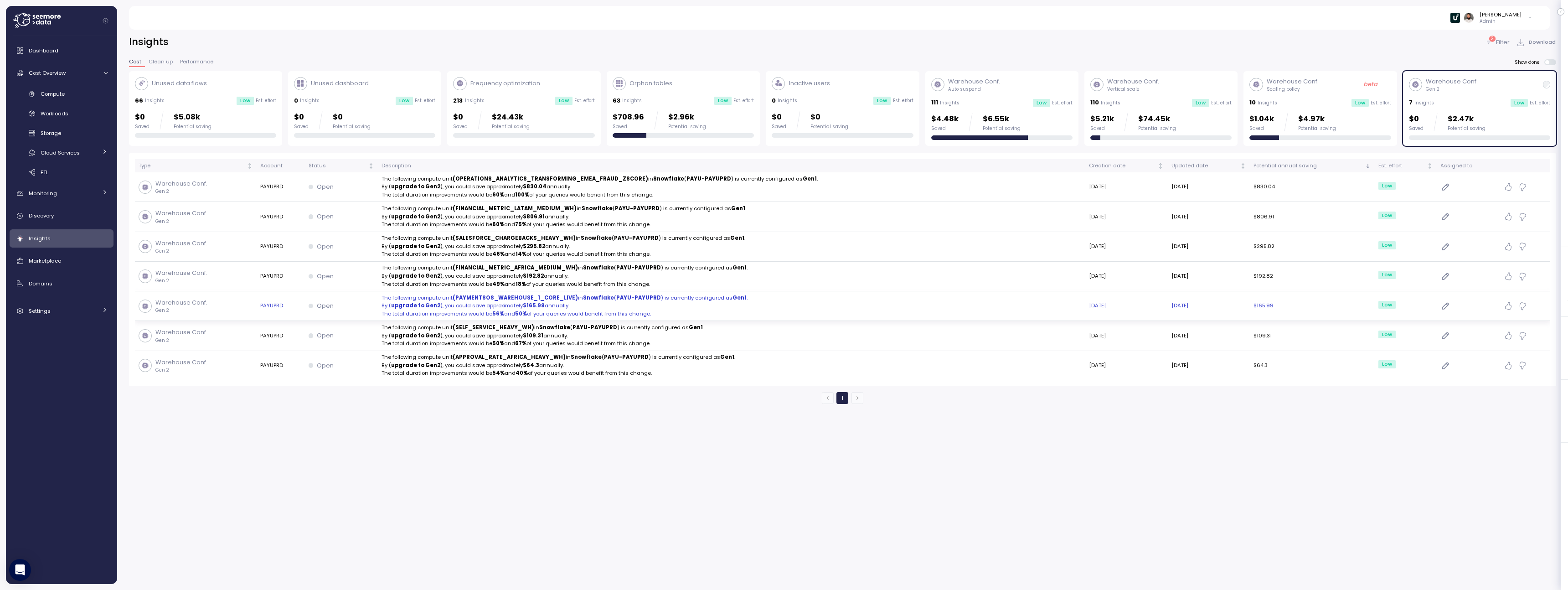
click at [553, 309] on p "By ( upgrade to Gen2 ), you could save approximately $165.99 annually." at bounding box center [731, 306] width 700 height 8
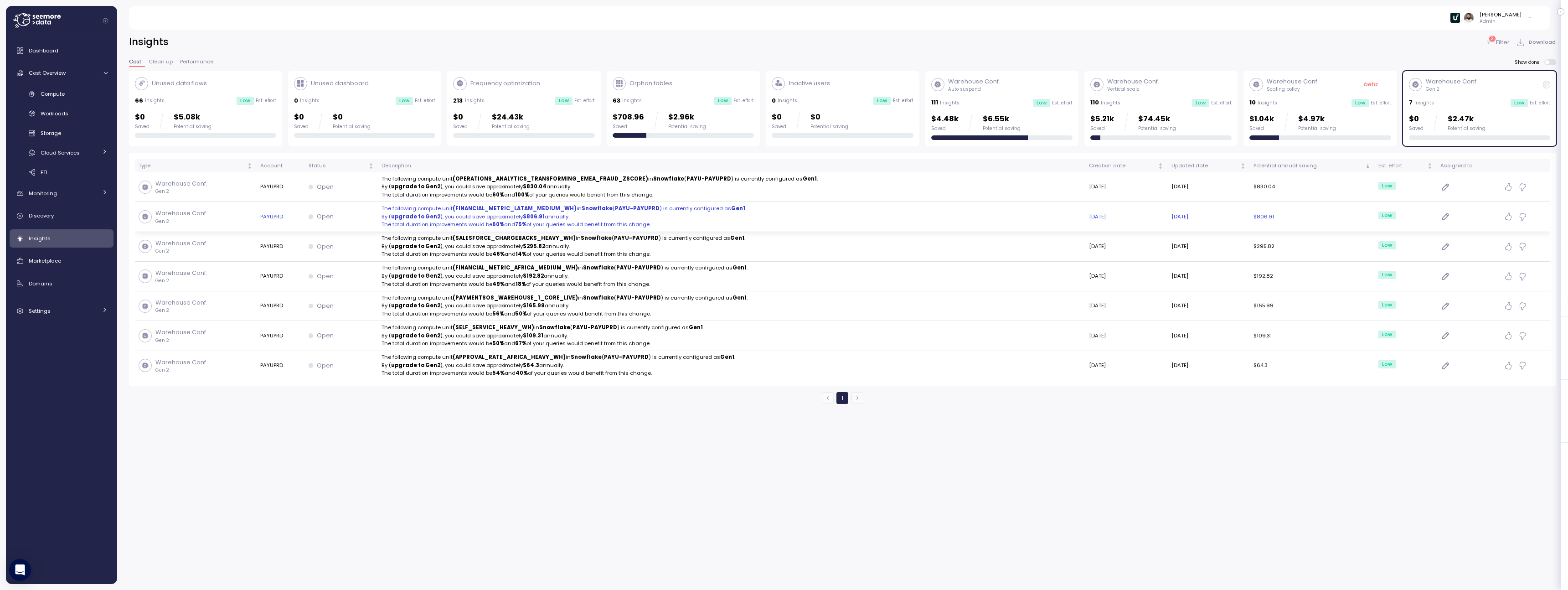
click at [590, 218] on p "By ( upgrade to Gen2 ), you could save approximately $806.91 annually." at bounding box center [731, 217] width 700 height 8
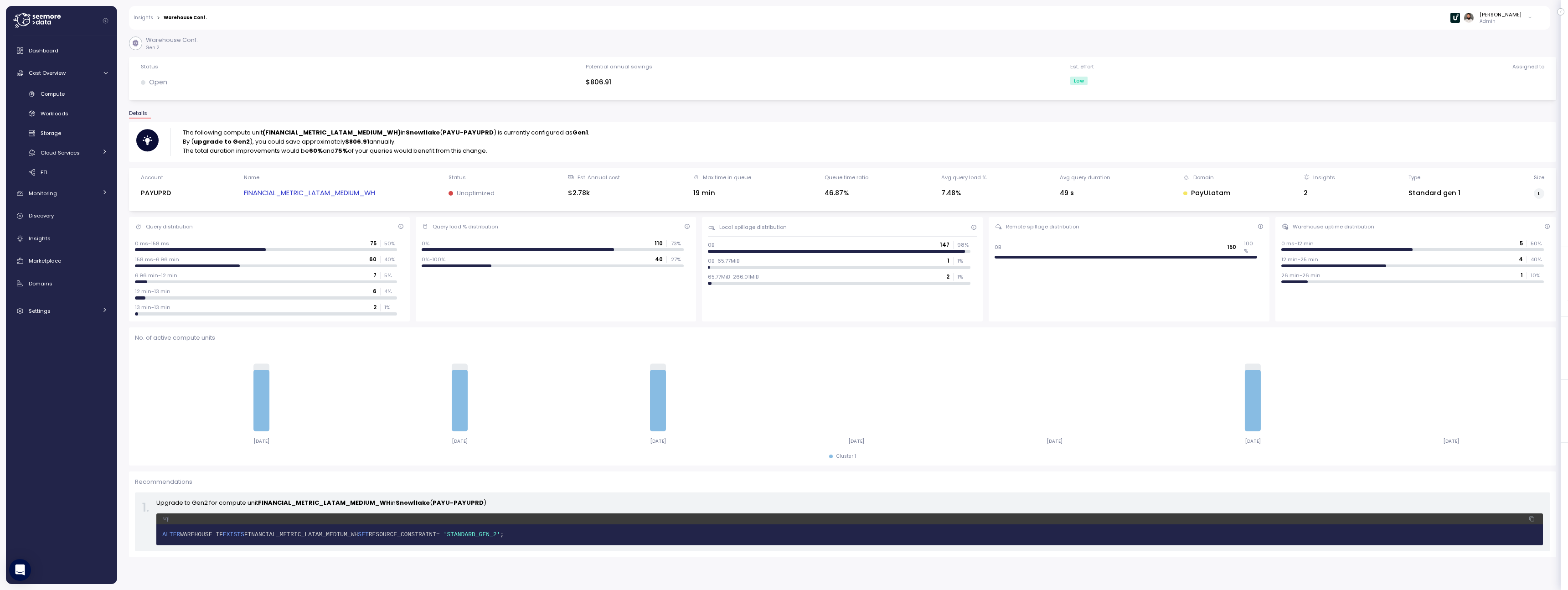
click at [316, 135] on strong "(FINANCIAL_METRIC_LATAM_MEDIUM_WH)" at bounding box center [331, 132] width 138 height 9
click at [325, 186] on div "Name FINANCIAL_METRIC_LATAM_MEDIUM_WH" at bounding box center [310, 189] width 131 height 32
click at [325, 191] on link "FINANCIAL_METRIC_LATAM_MEDIUM_WH" at bounding box center [310, 194] width 131 height 11
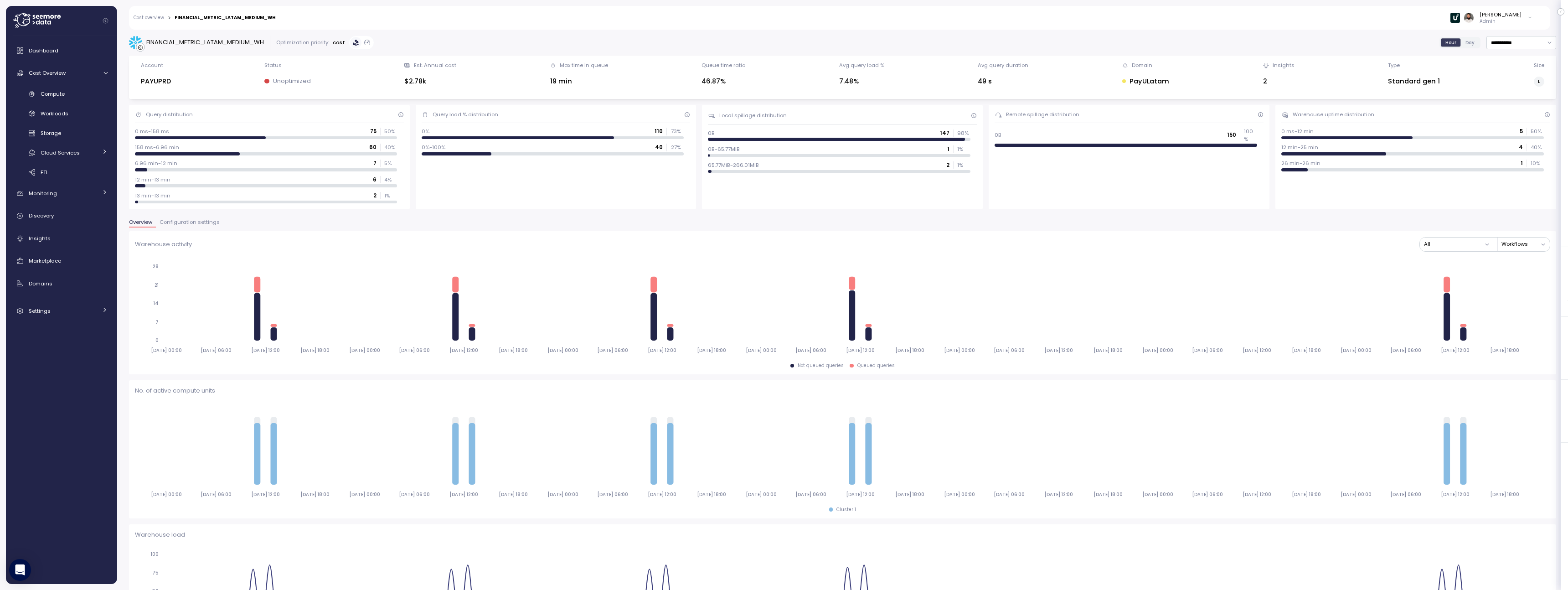
click at [188, 226] on button "Configuration settings" at bounding box center [190, 223] width 68 height 7
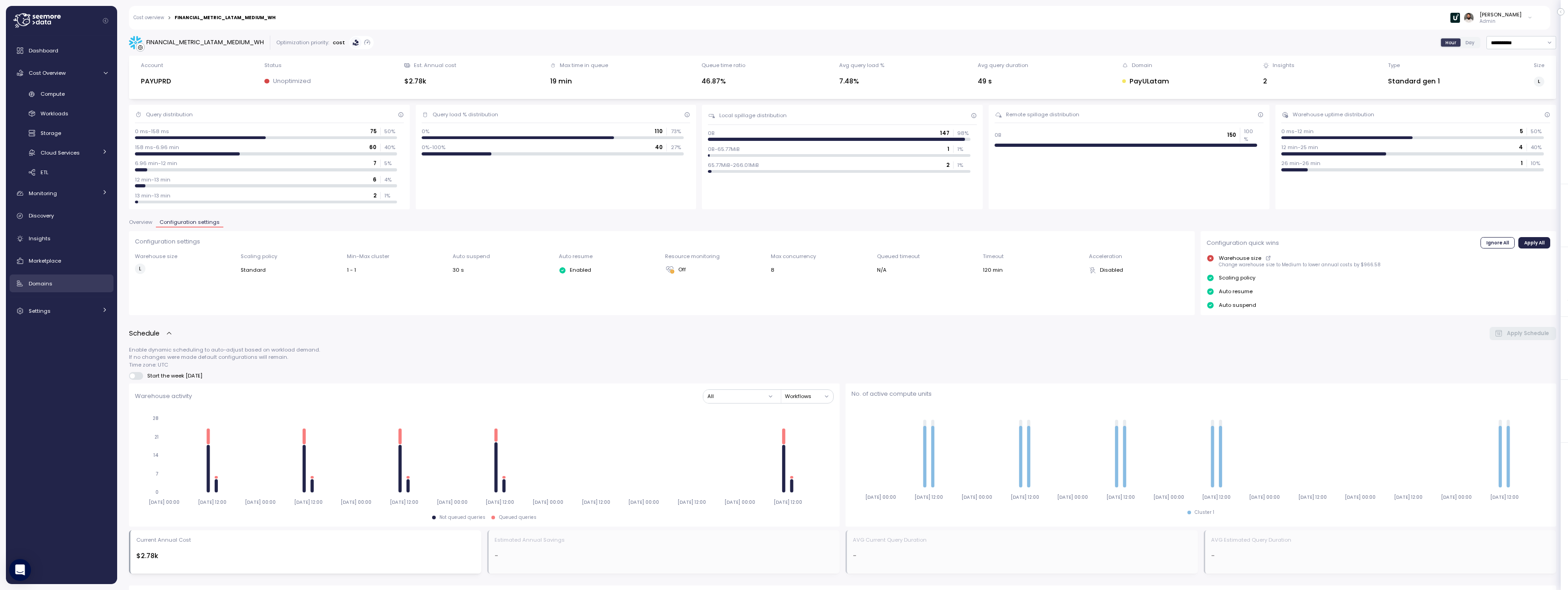
click at [60, 281] on div "Domains" at bounding box center [68, 283] width 79 height 9
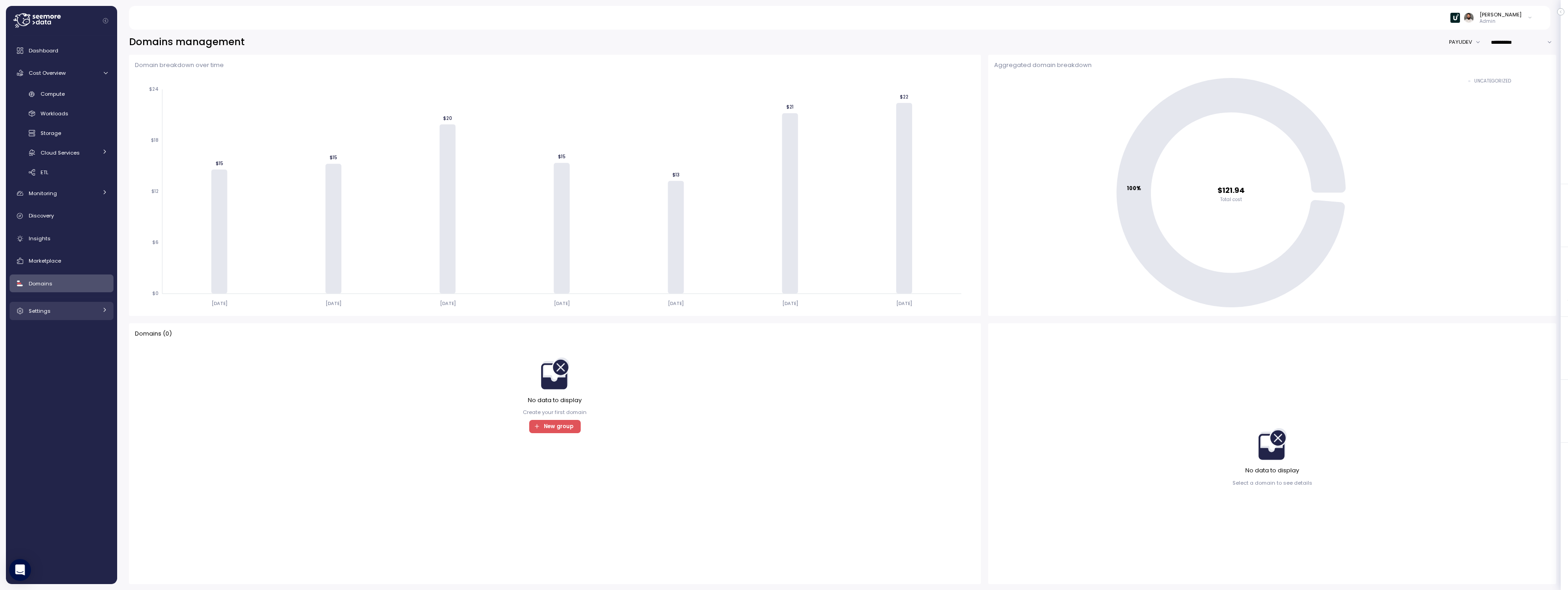
click at [98, 311] on link "Settings" at bounding box center [62, 311] width 104 height 18
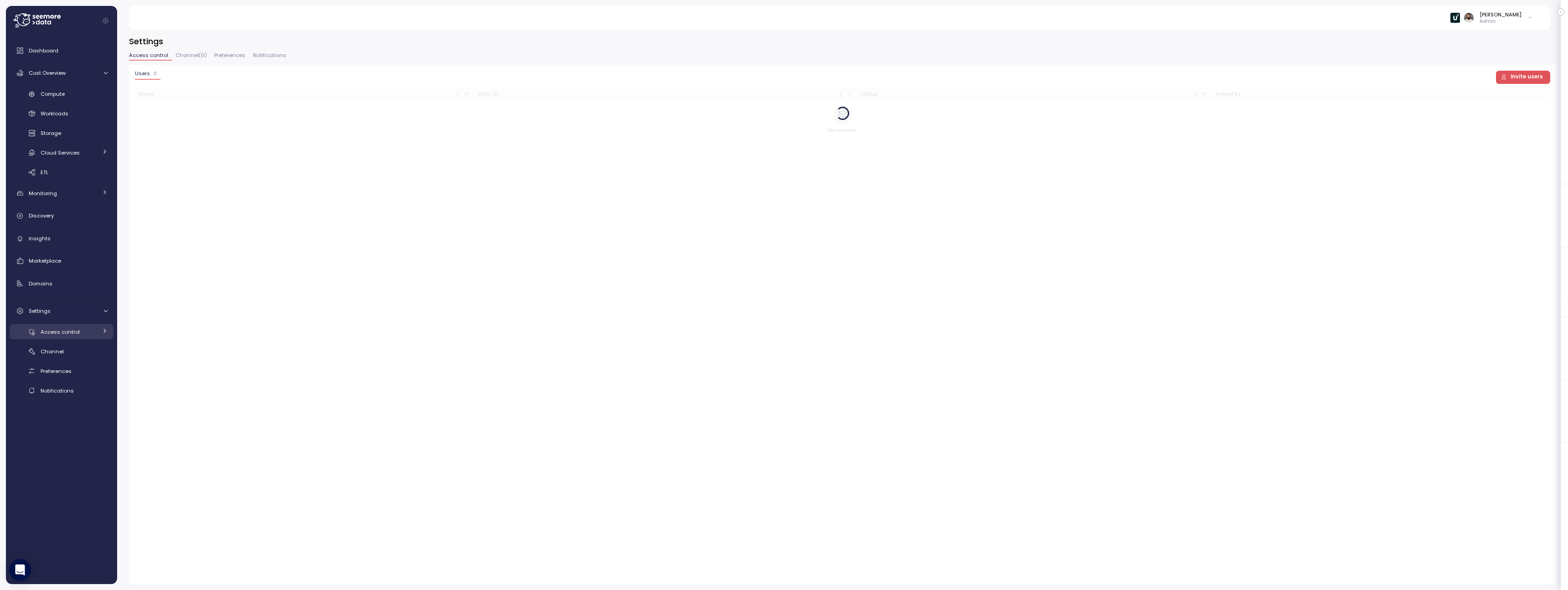
click at [89, 335] on div "Access control" at bounding box center [69, 332] width 57 height 9
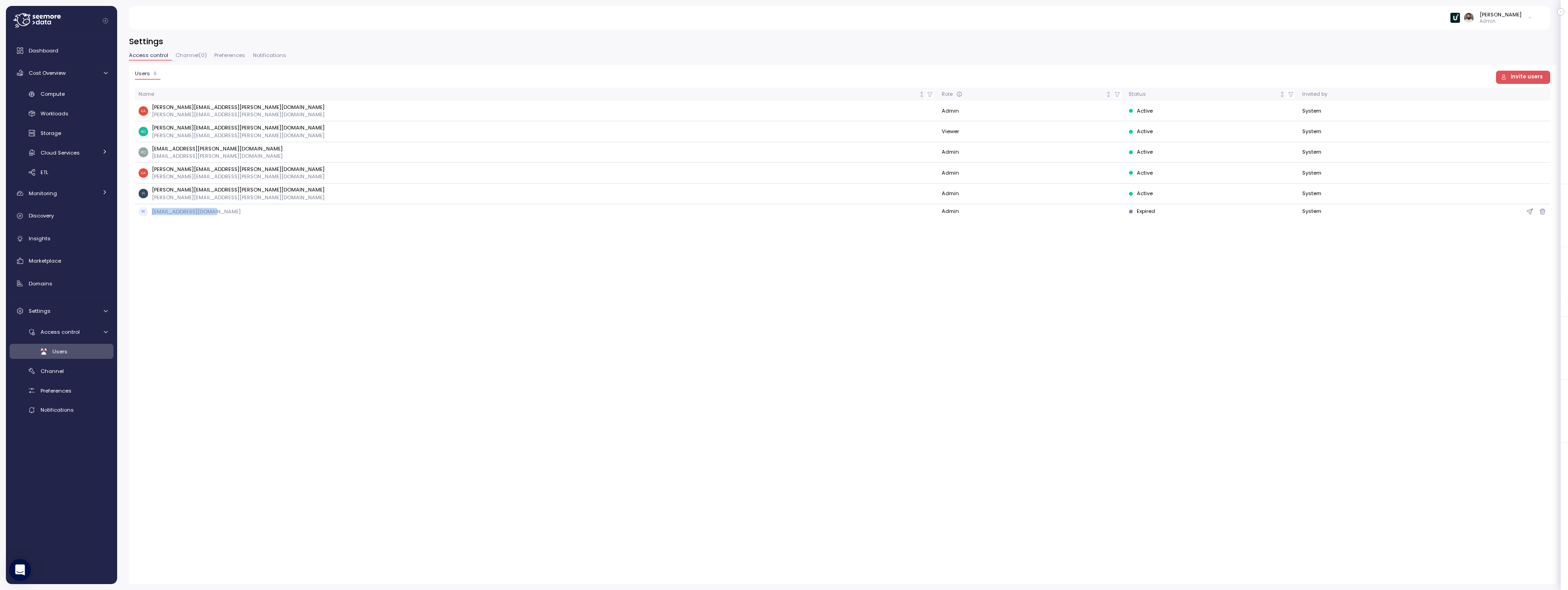
drag, startPoint x: 150, startPoint y: 214, endPoint x: 216, endPoint y: 214, distance: 66.0
click at [216, 214] on div "KE keren.benzvi@payu.com" at bounding box center [536, 212] width 795 height 9
click at [220, 55] on span "Preferences" at bounding box center [230, 55] width 31 height 5
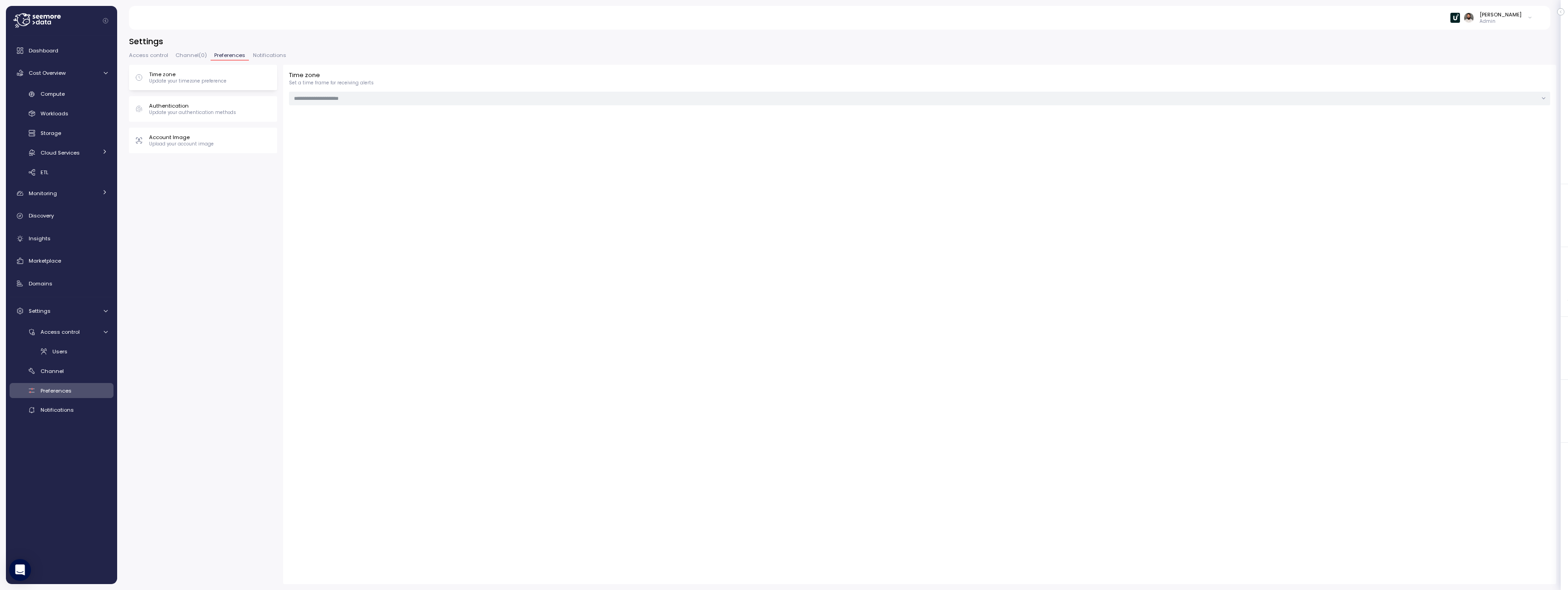
type input "******"
click at [186, 58] on span "Channel ( 0 )" at bounding box center [191, 55] width 32 height 5
click at [148, 55] on span "Access control" at bounding box center [149, 55] width 39 height 5
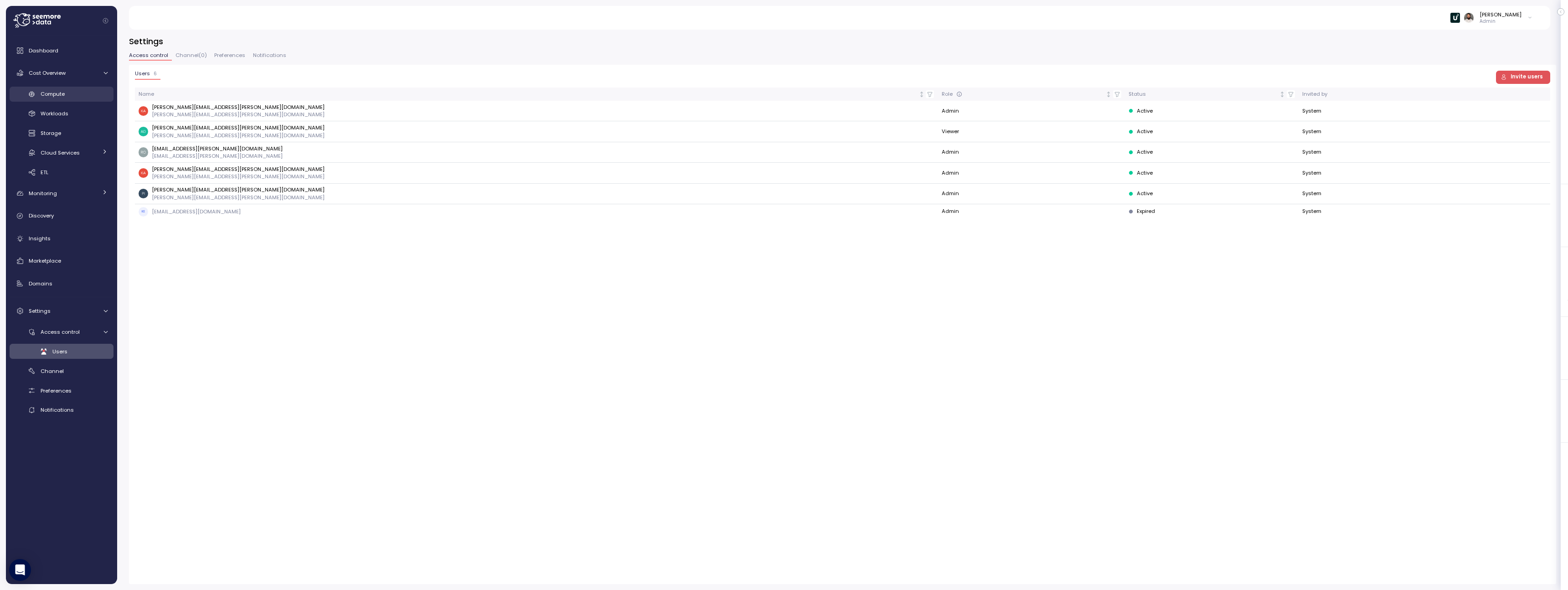
click at [67, 99] on link "Compute" at bounding box center [62, 94] width 104 height 15
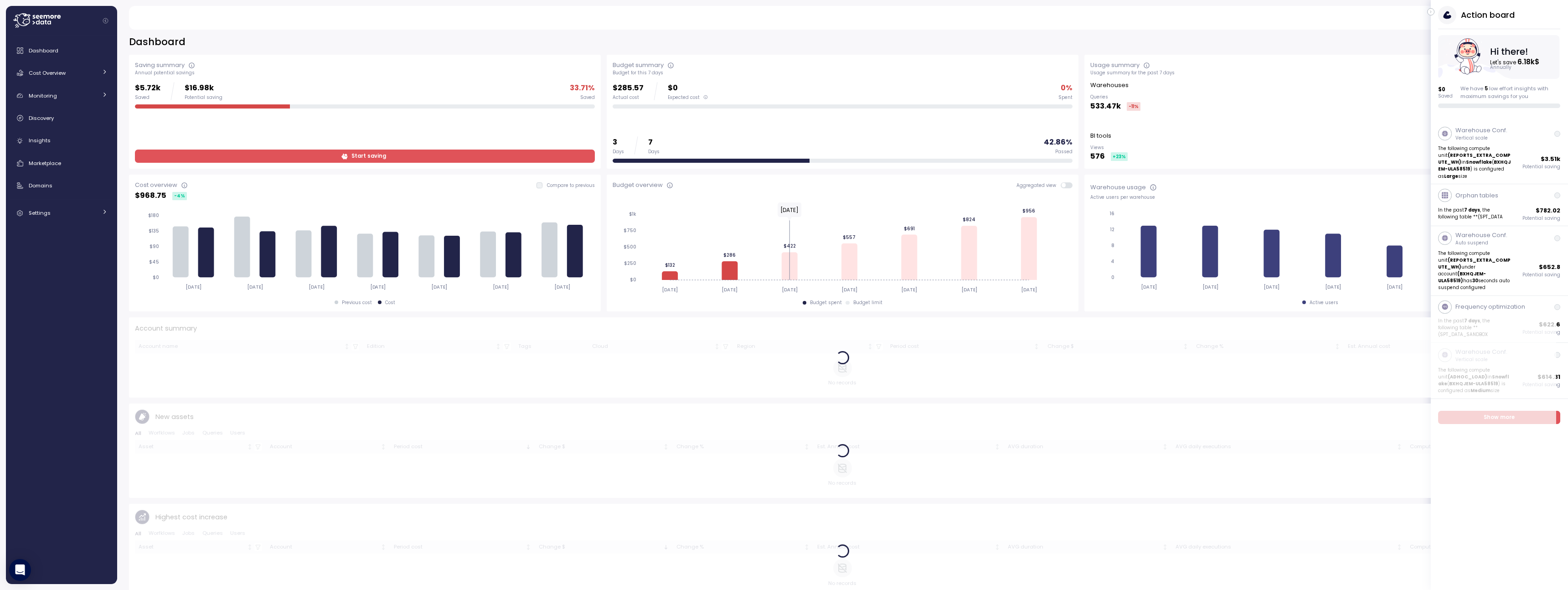
click at [1431, 13] on icon "button" at bounding box center [1431, 12] width 4 height 11
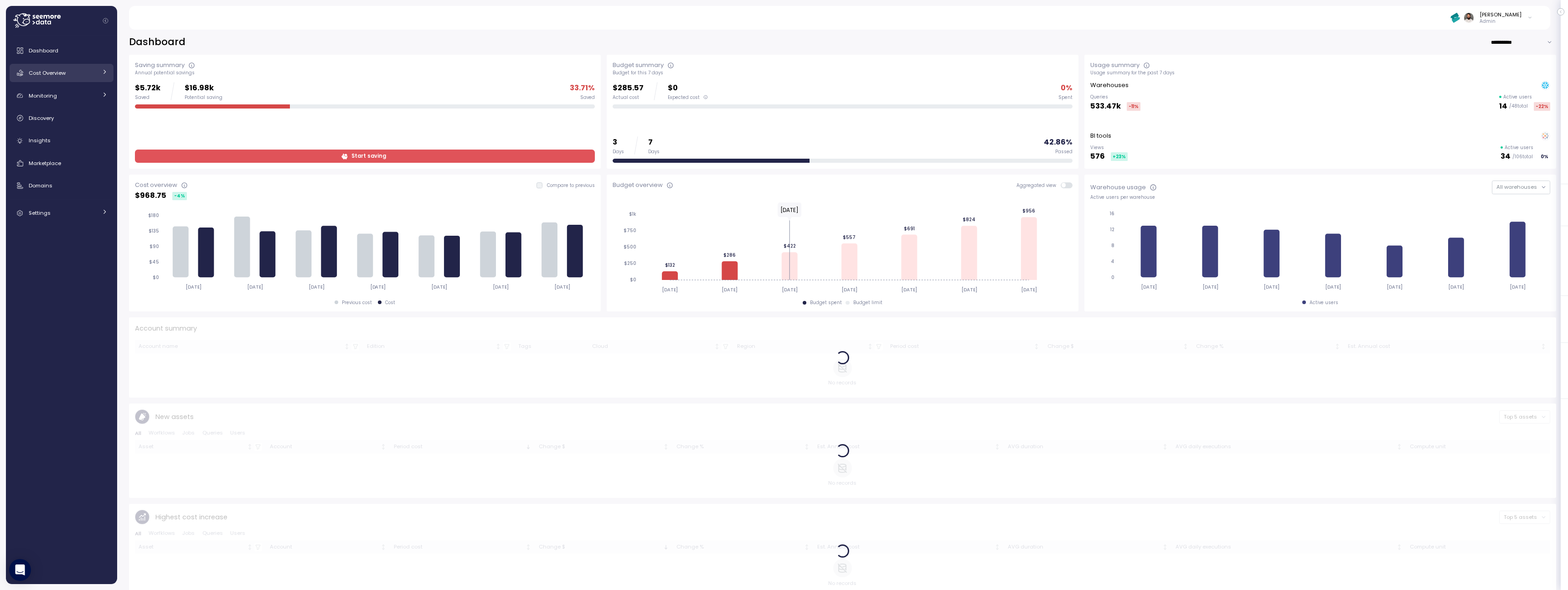
click at [68, 75] on div "Cost Overview" at bounding box center [62, 72] width 68 height 9
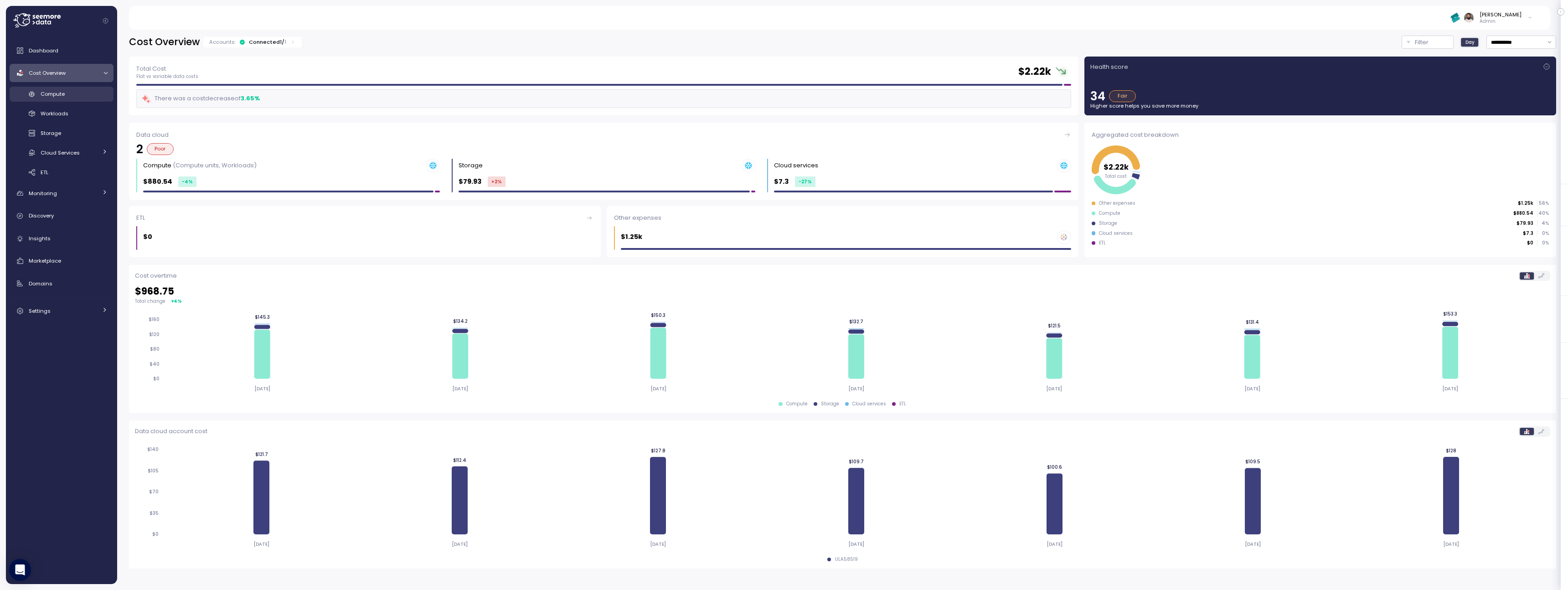
click at [93, 97] on div "Compute" at bounding box center [74, 93] width 67 height 9
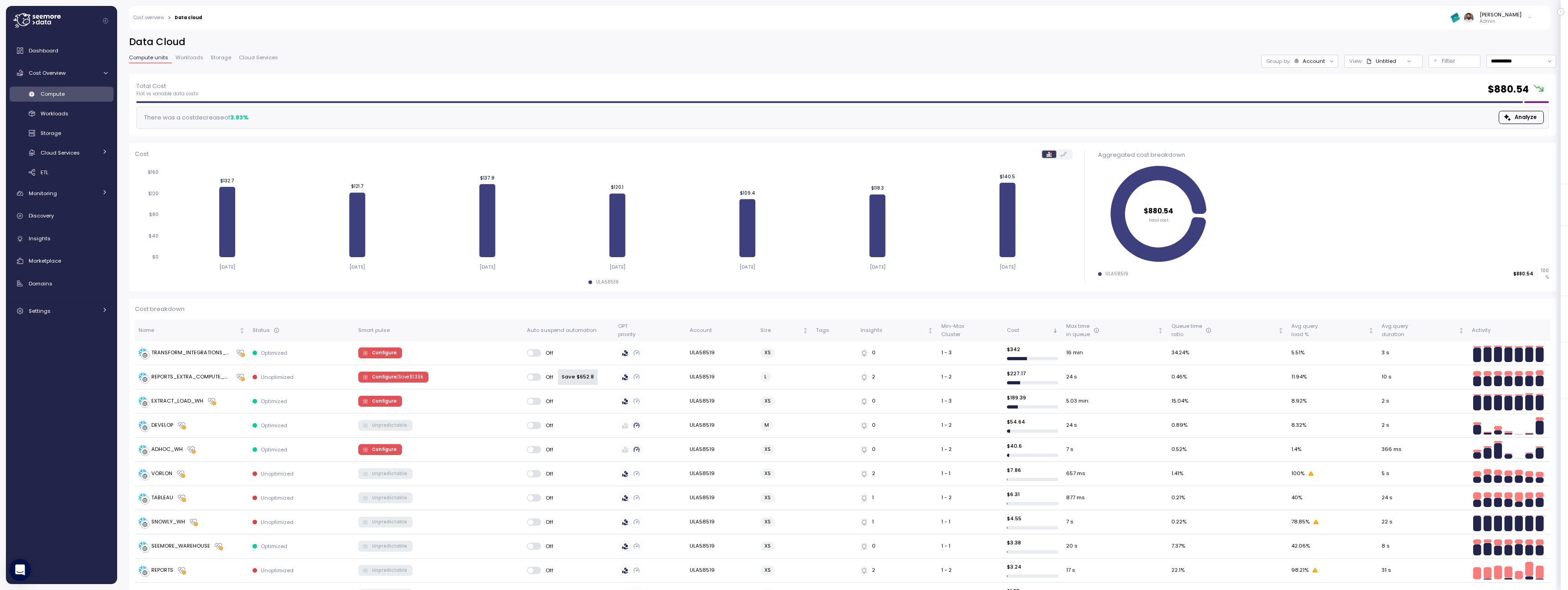
scroll to position [133, 0]
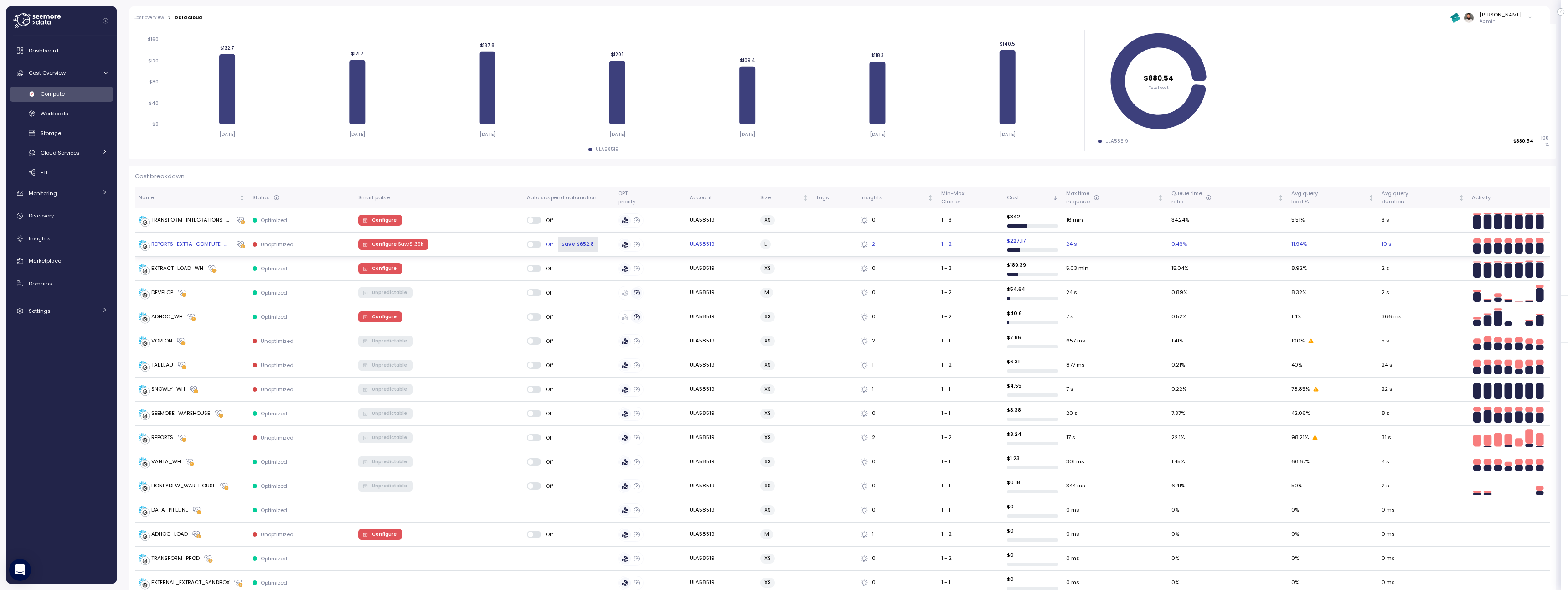
click at [402, 243] on p "| Save $ 1.39k" at bounding box center [409, 244] width 26 height 6
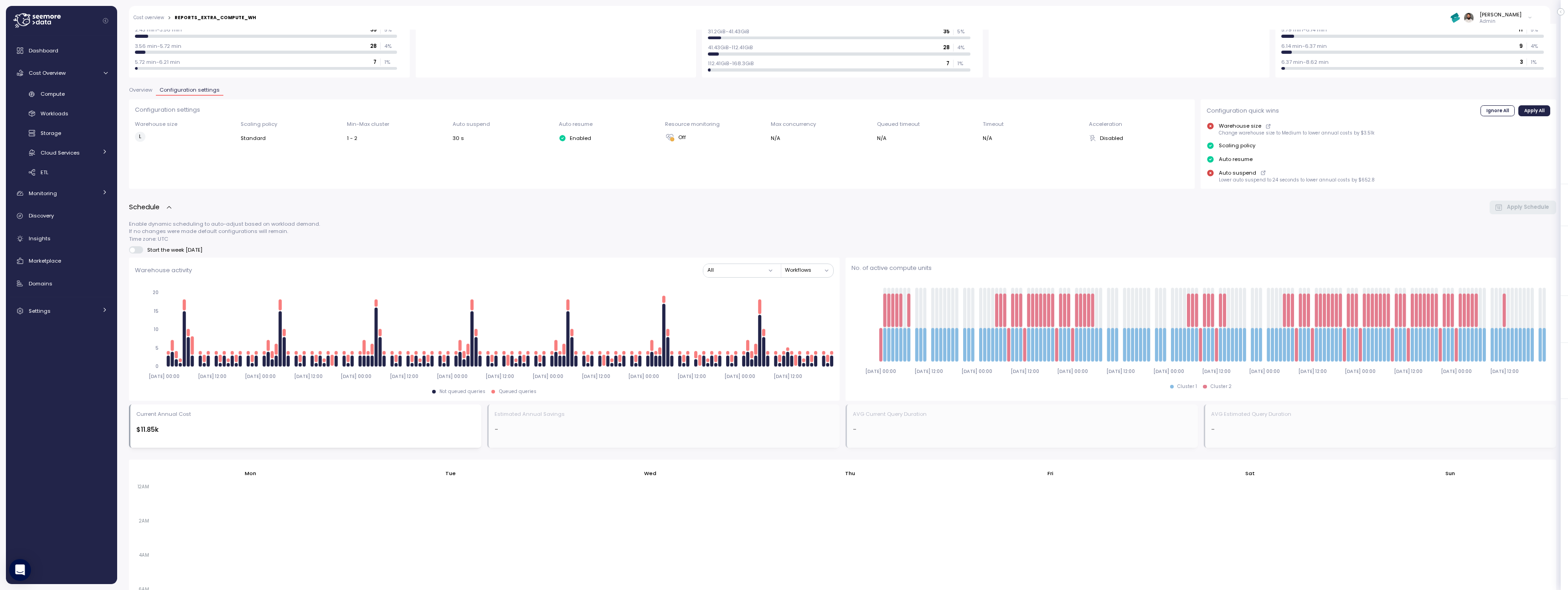
scroll to position [226, 0]
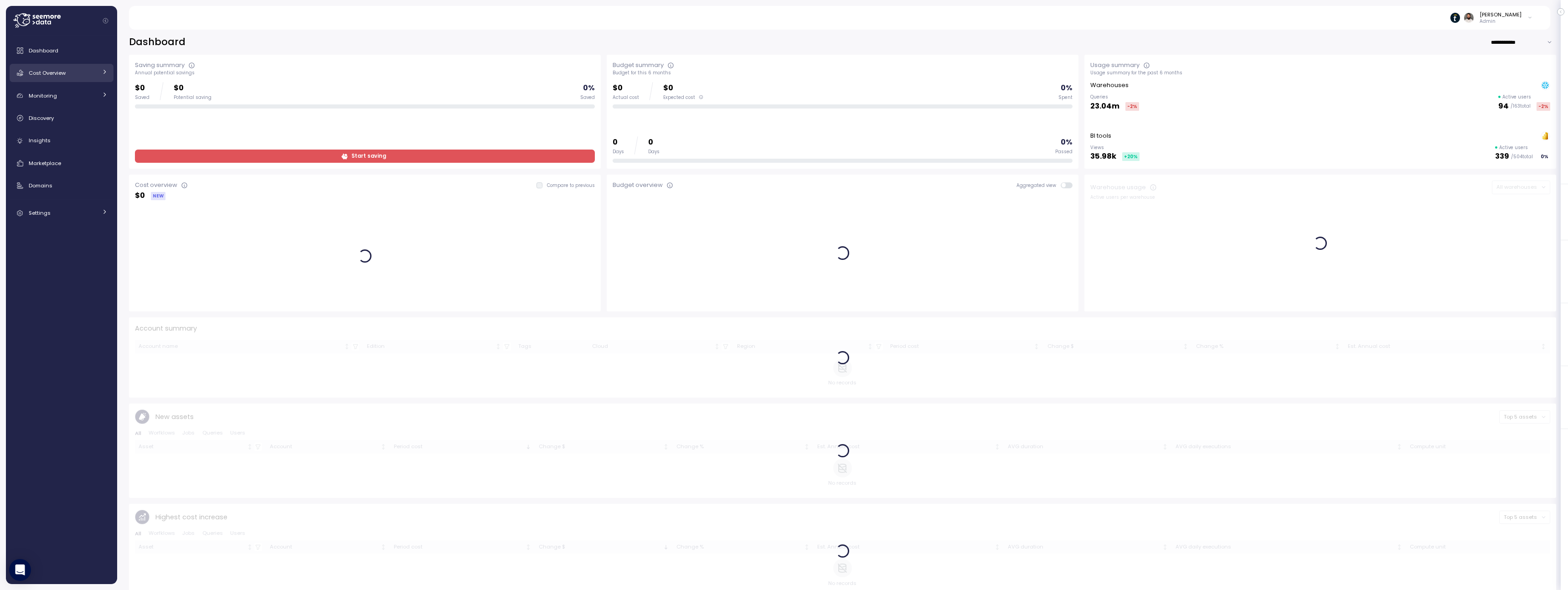
click at [80, 77] on link "Cost Overview" at bounding box center [62, 72] width 104 height 18
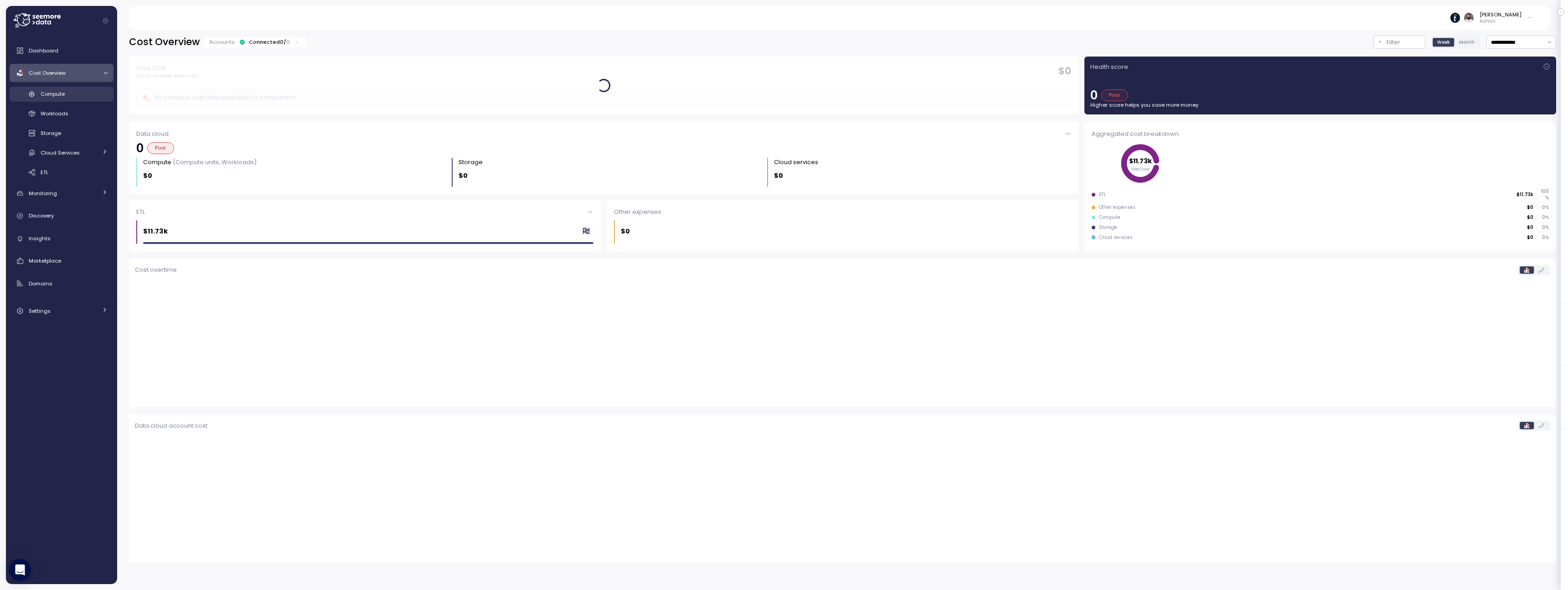
click at [88, 97] on div "Compute" at bounding box center [74, 93] width 67 height 9
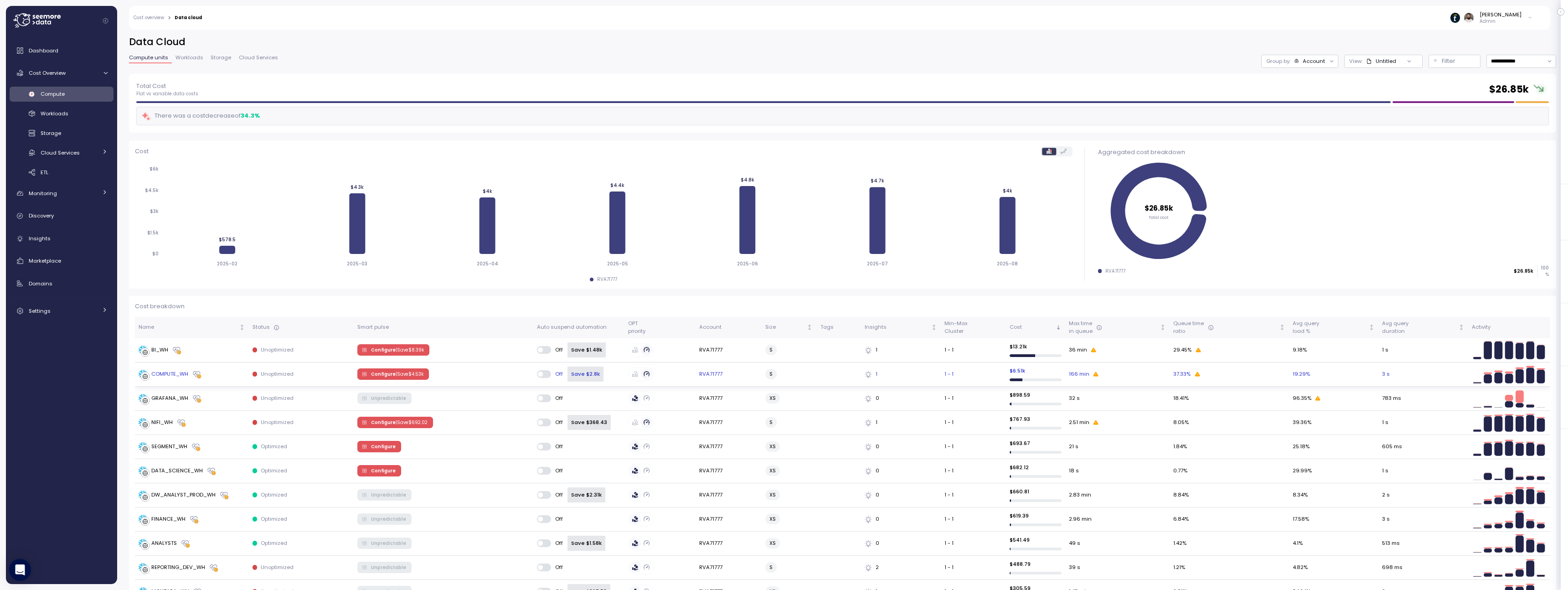
click at [235, 376] on div "COMPUTE_WH" at bounding box center [192, 374] width 107 height 9
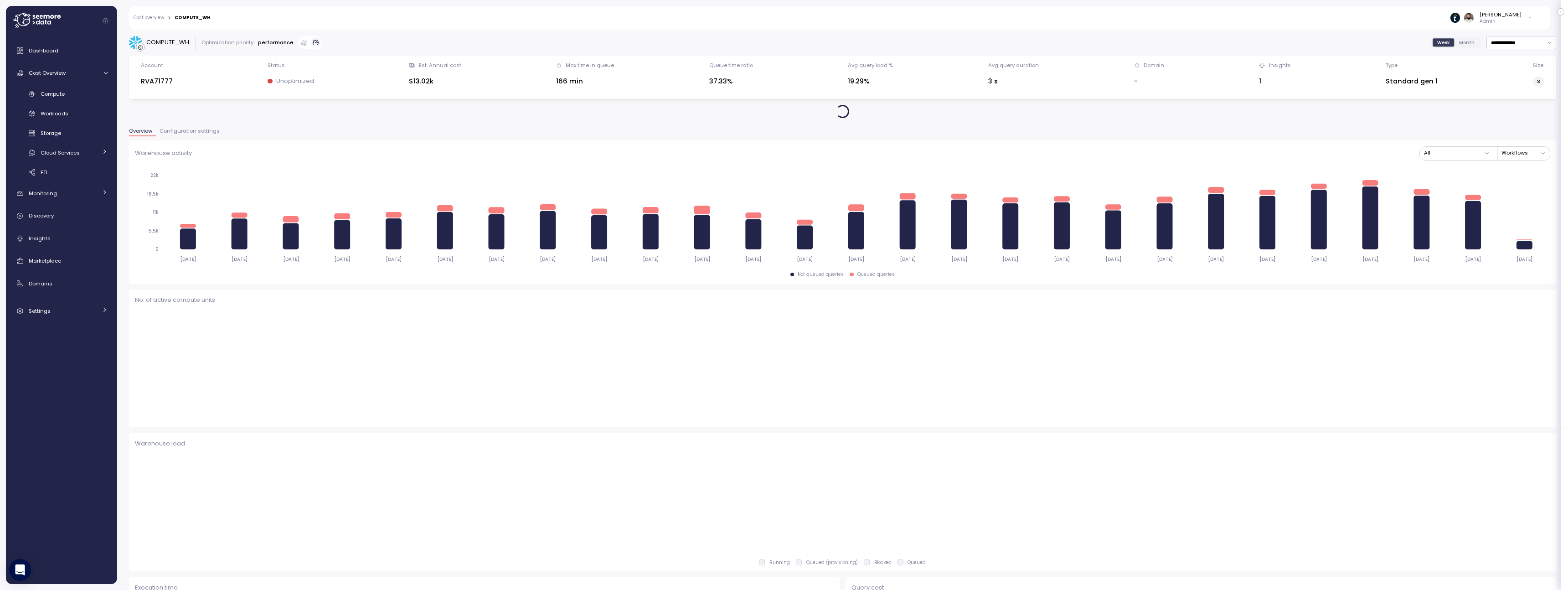
click at [192, 133] on span "Configuration settings" at bounding box center [189, 131] width 60 height 5
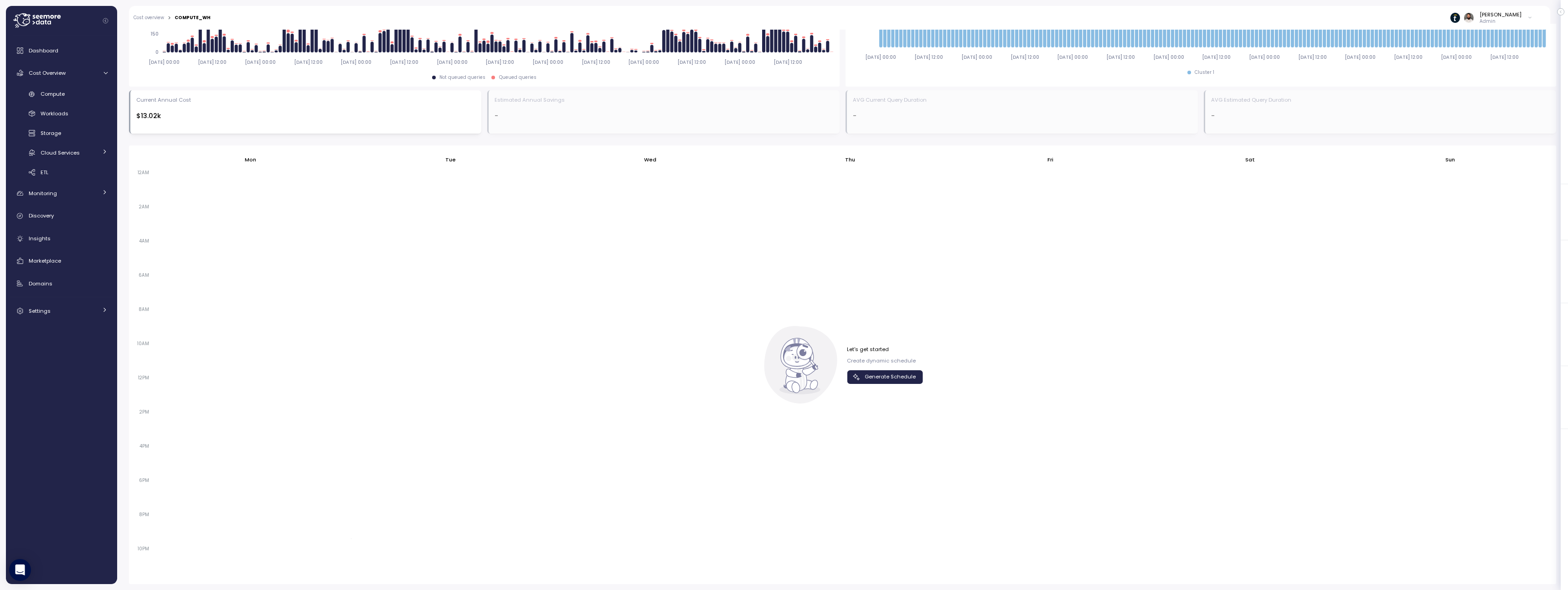
scroll to position [440, 0]
click at [866, 374] on span "Generate Schedule" at bounding box center [890, 378] width 51 height 12
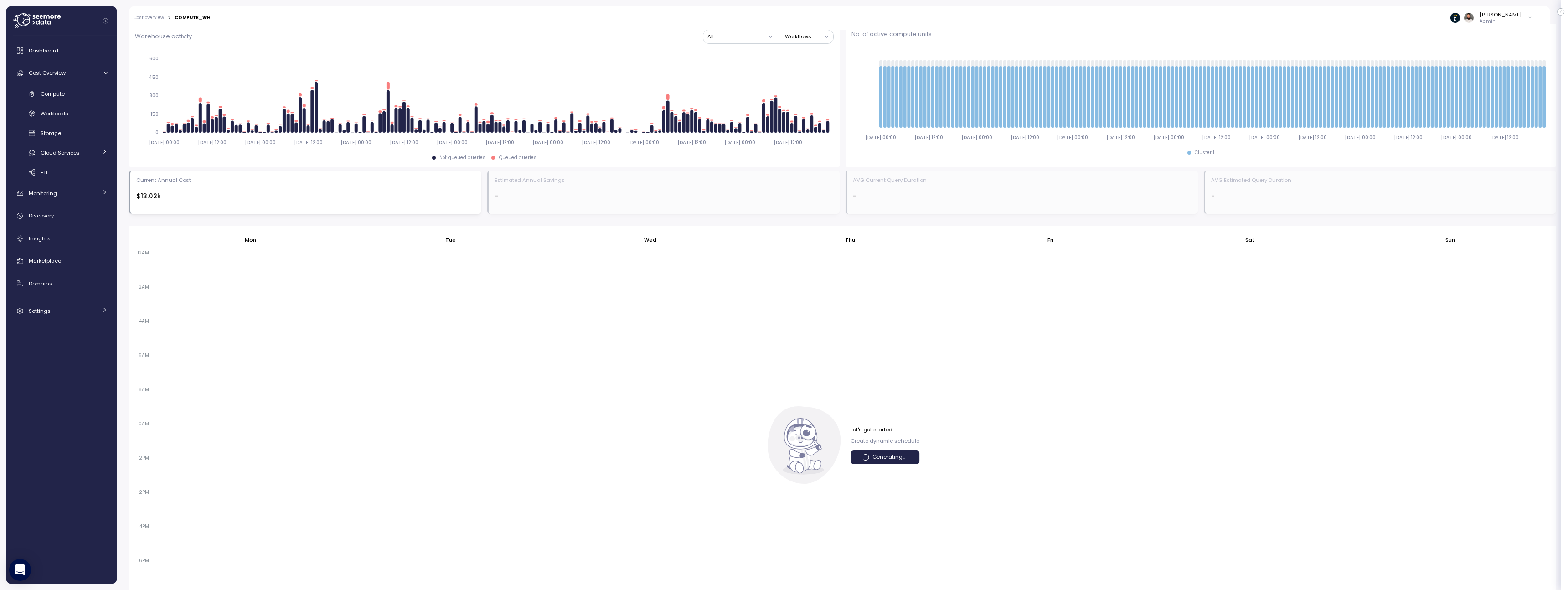
scroll to position [350, 0]
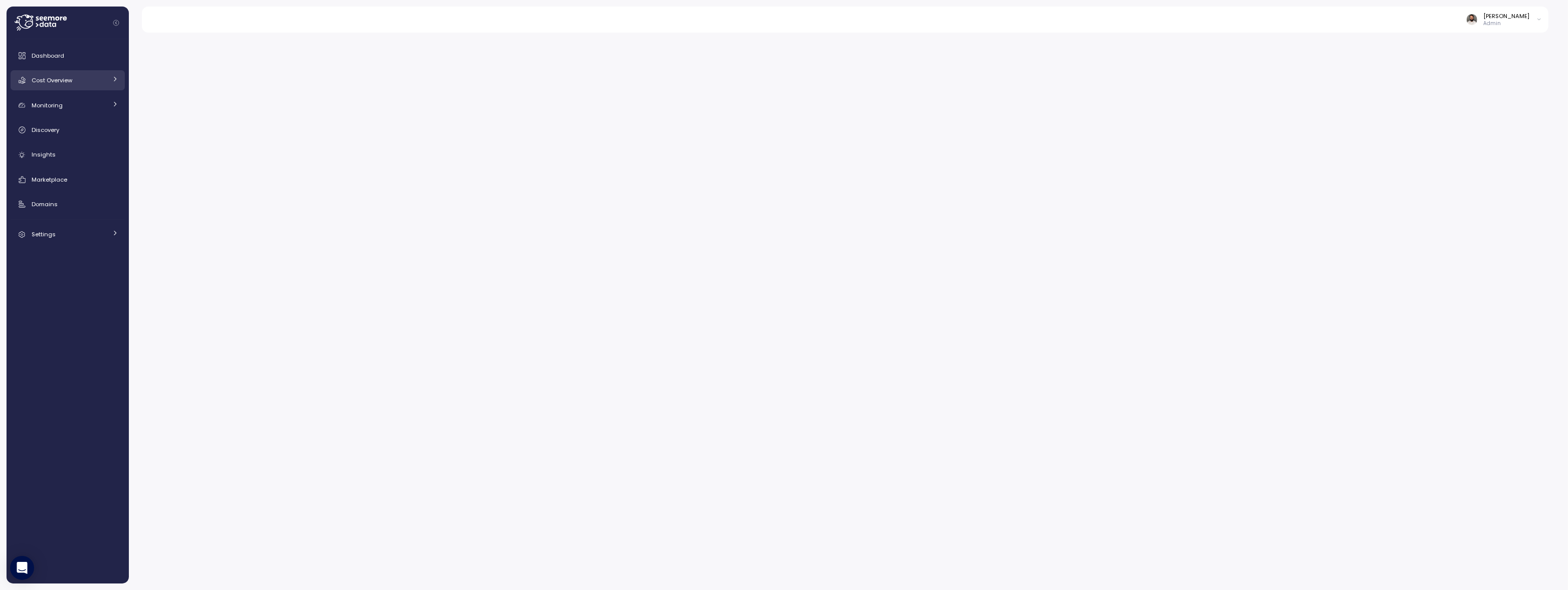
click at [87, 84] on div "Cost Overview" at bounding box center [68, 80] width 75 height 10
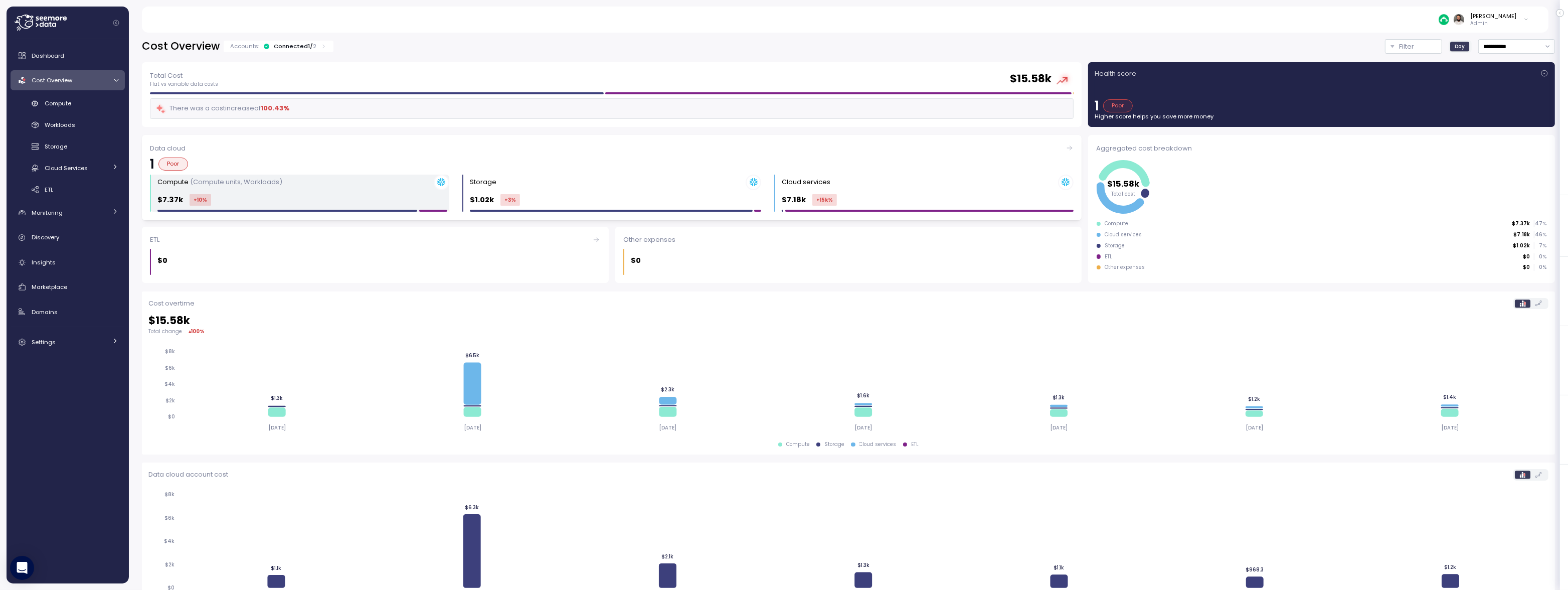
click at [348, 188] on div "Compute (Compute units, Workloads)" at bounding box center [303, 182] width 292 height 16
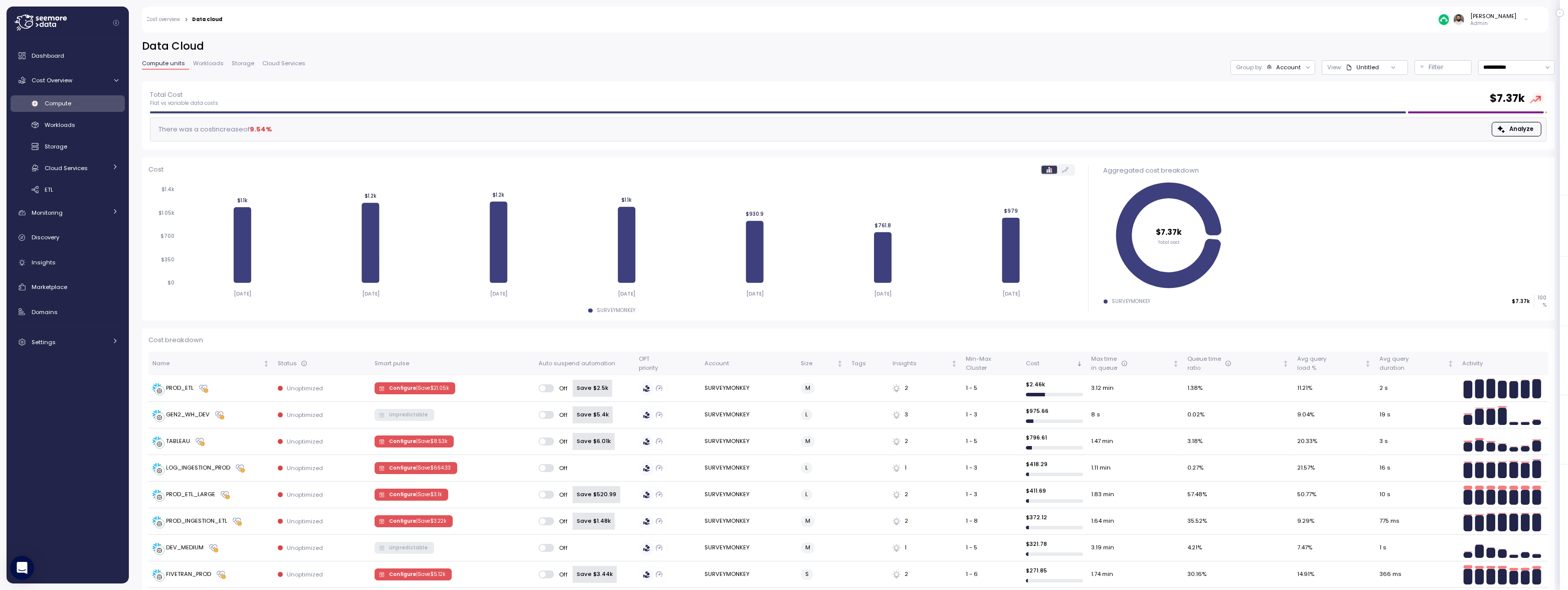
click at [1300, 68] on div "Account" at bounding box center [1288, 67] width 25 height 8
click at [1293, 124] on p "Compute unit" at bounding box center [1282, 123] width 39 height 8
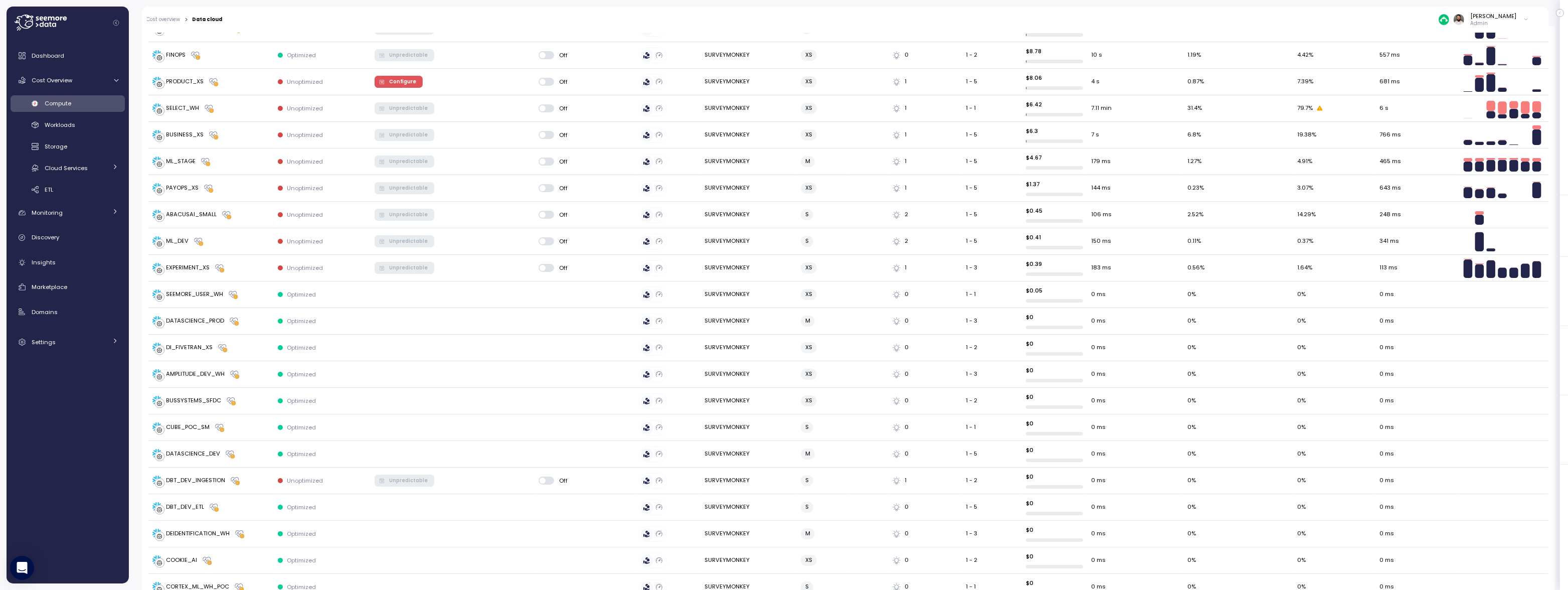
scroll to position [644, 0]
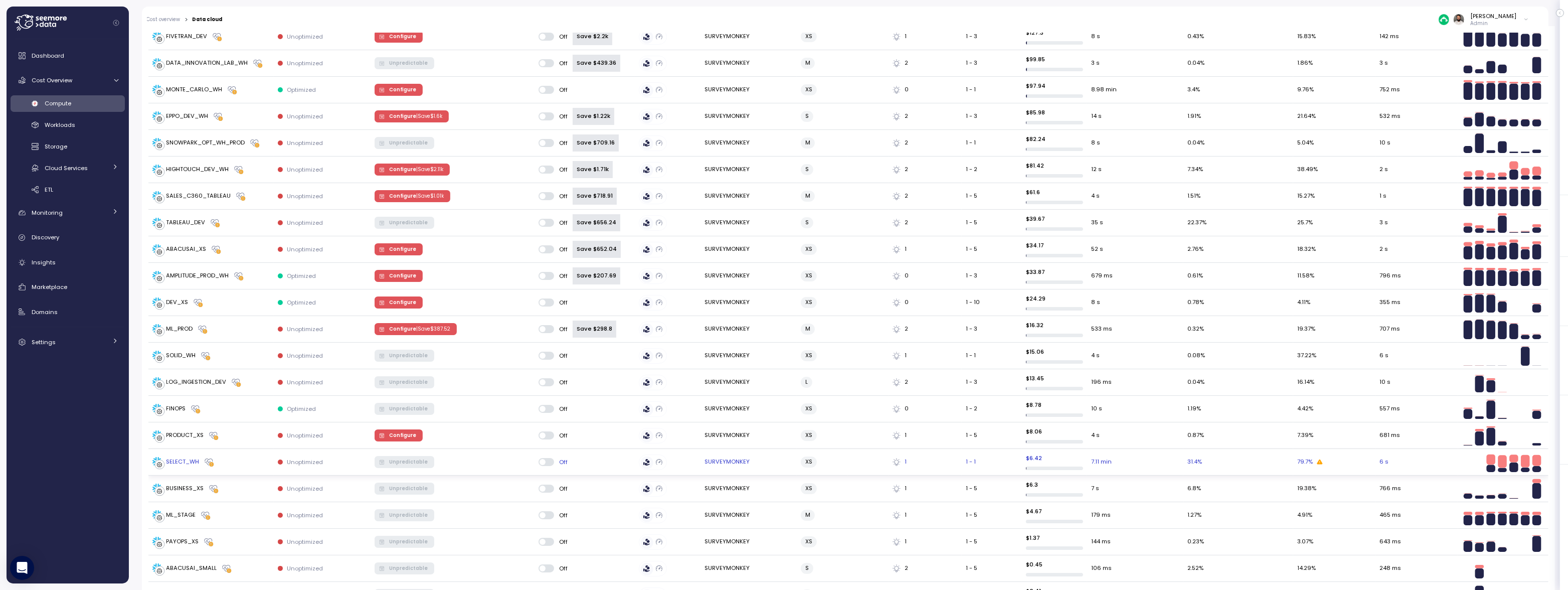
click at [250, 457] on div "SELECT_WH" at bounding box center [211, 461] width 118 height 10
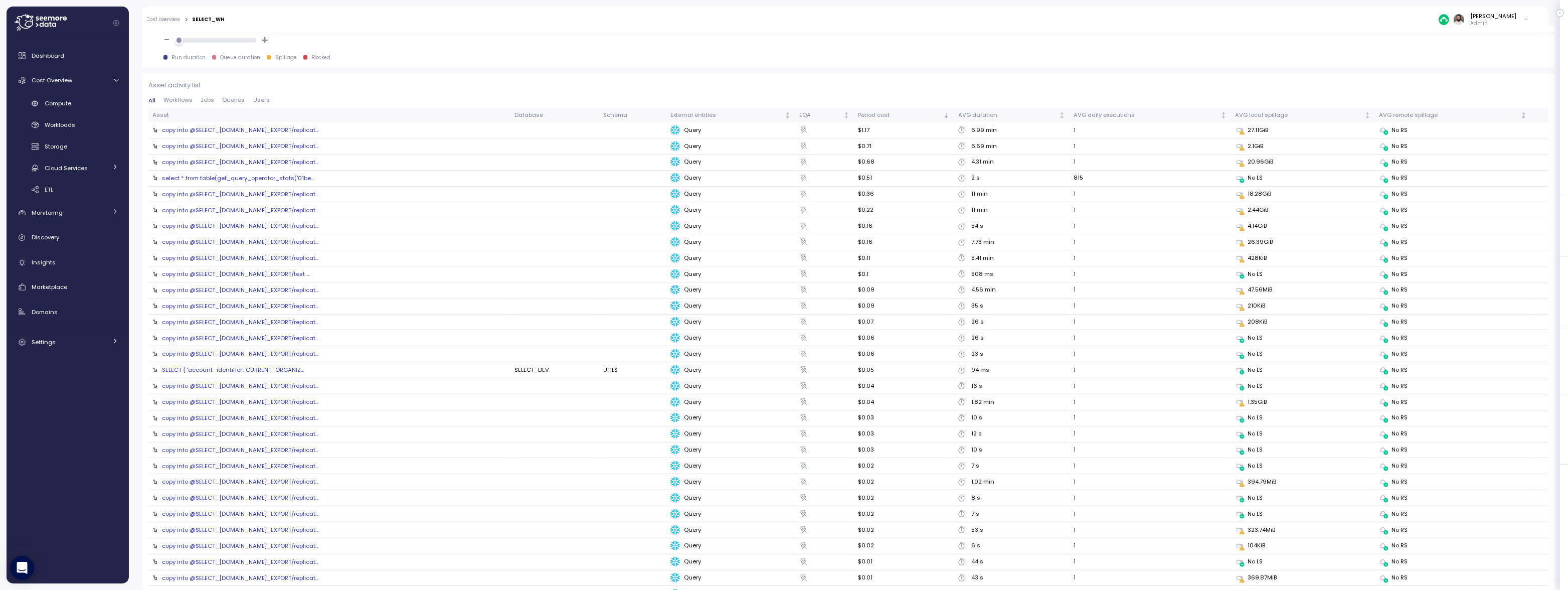
scroll to position [1094, 0]
click at [289, 139] on div "copy into @SELECT_DEV.UTILS.SELECT_EXPORT/replicat..." at bounding box center [240, 137] width 156 height 8
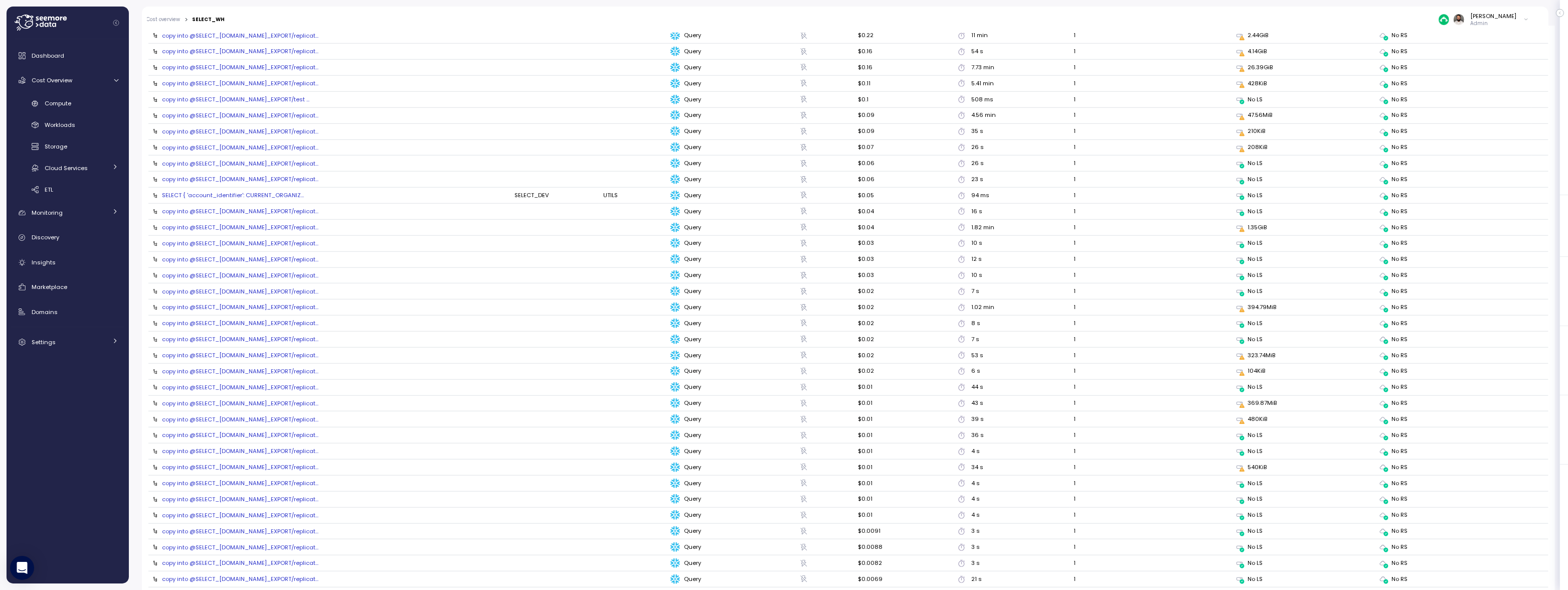
scroll to position [1097, 0]
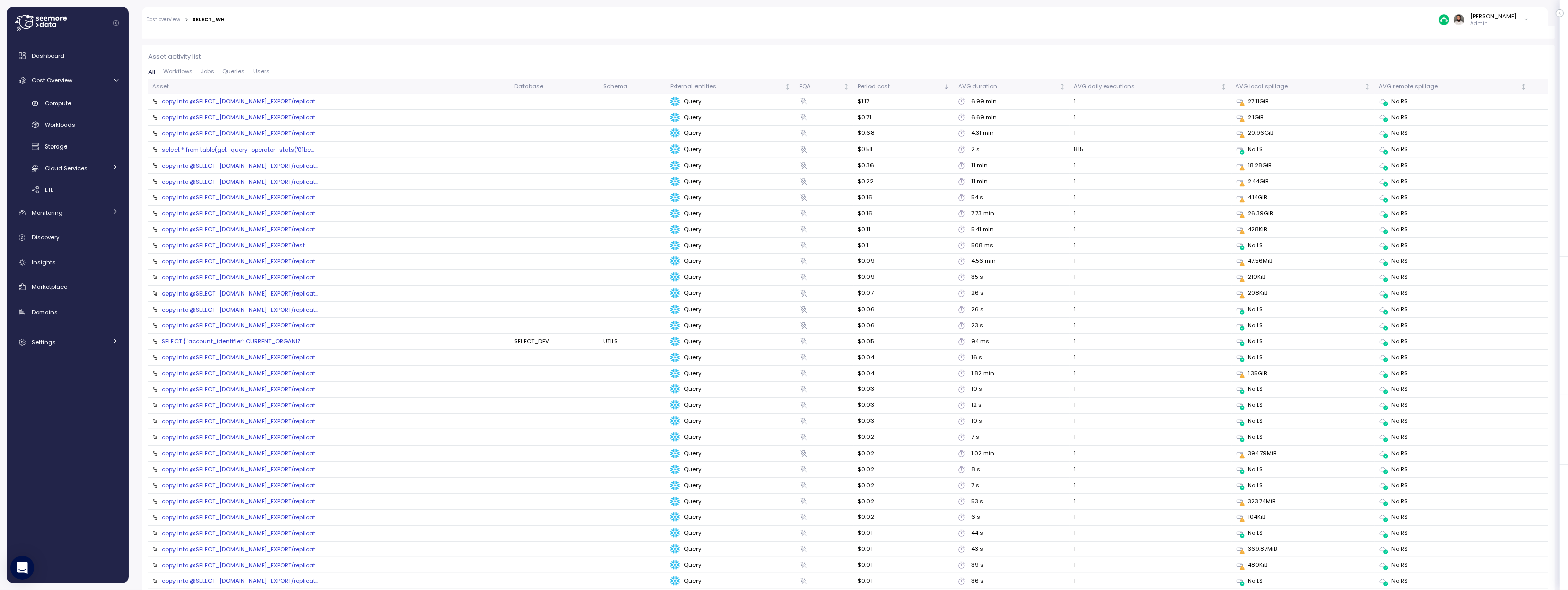
click at [282, 342] on div "SELECT { 'account_identifier': CURRENT_ORGANIZ..." at bounding box center [233, 341] width 142 height 8
click at [278, 112] on div "copy into @SELECT_DEV.UTILS.SELECT_EXPORT/replicat..." at bounding box center [240, 115] width 156 height 8
click at [269, 127] on div "copy into @SELECT_DEV.UTILS.SELECT_EXPORT/replicat..." at bounding box center [240, 131] width 156 height 8
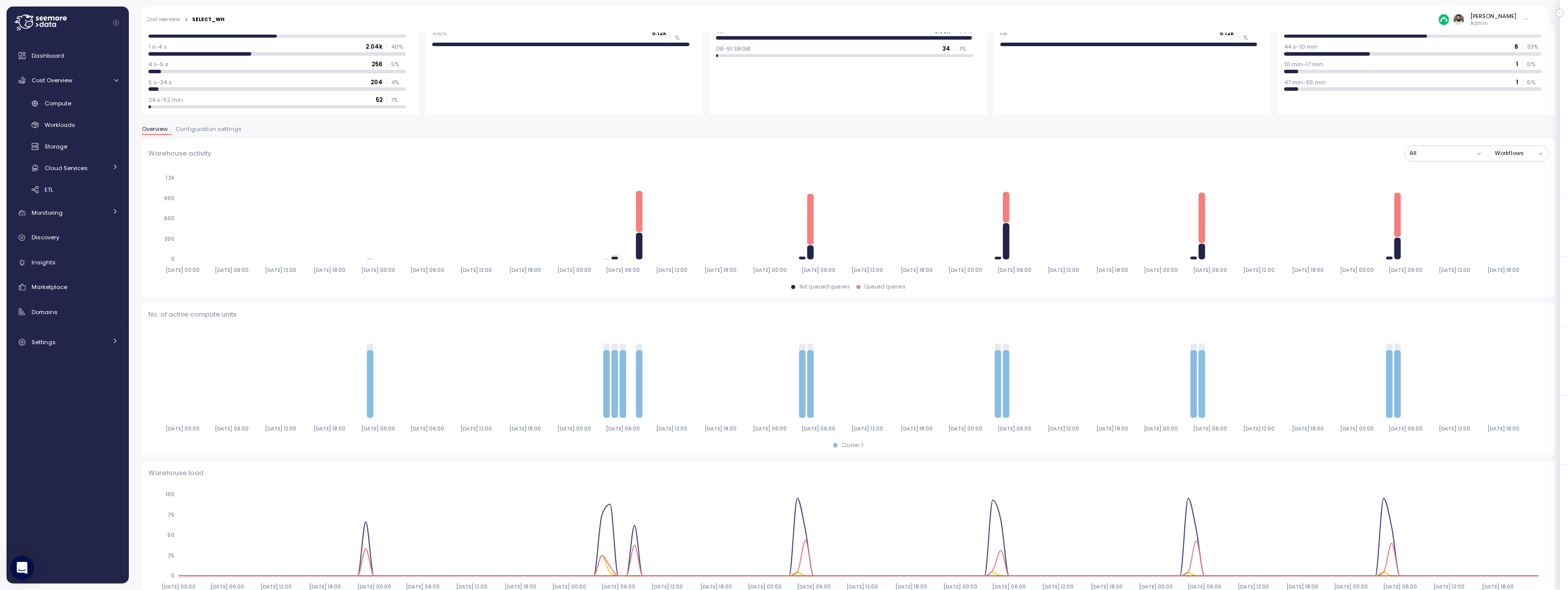
scroll to position [40, 0]
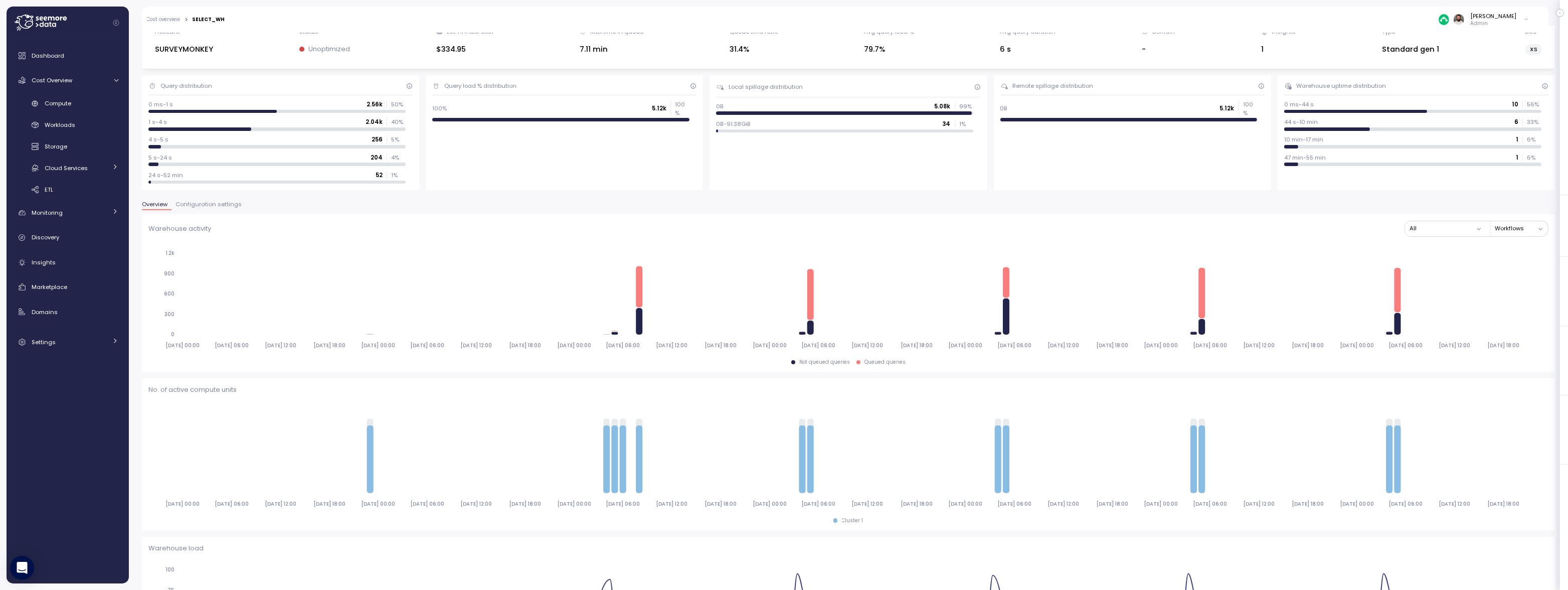
click at [216, 202] on span "Configuration settings" at bounding box center [208, 204] width 66 height 5
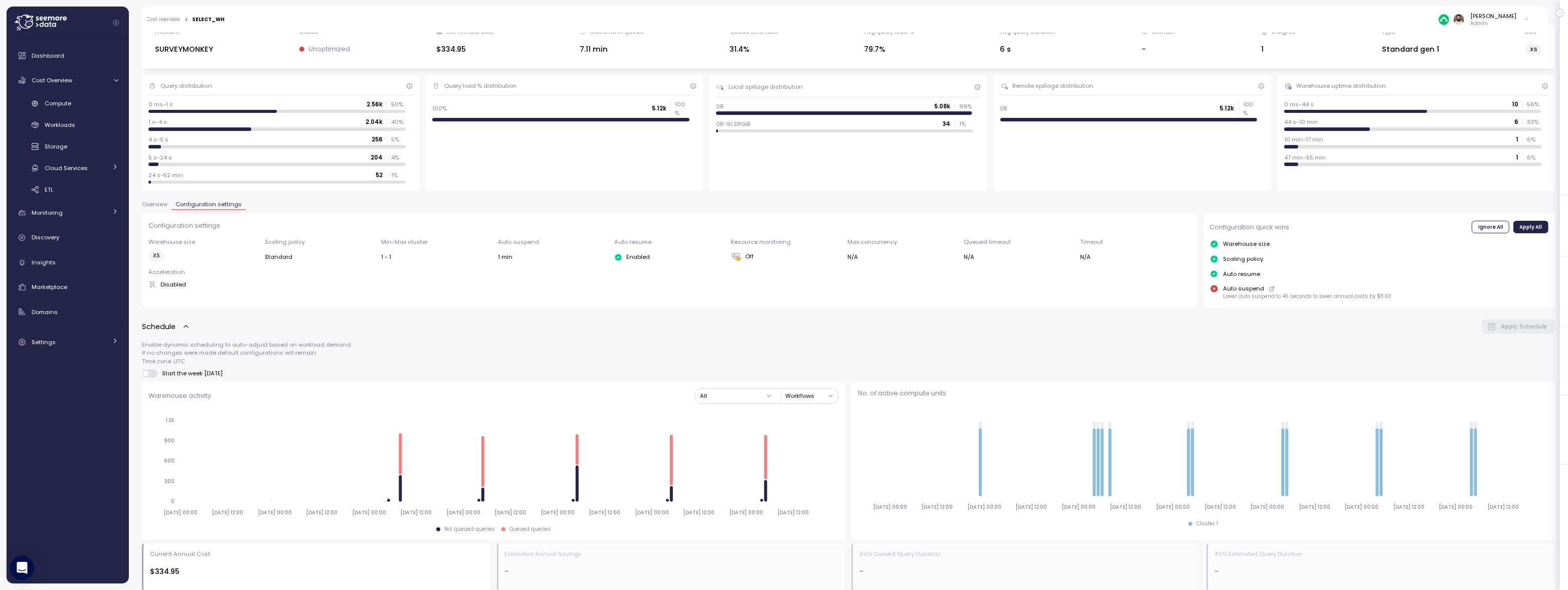
click at [164, 205] on span "Overview" at bounding box center [155, 204] width 25 height 5
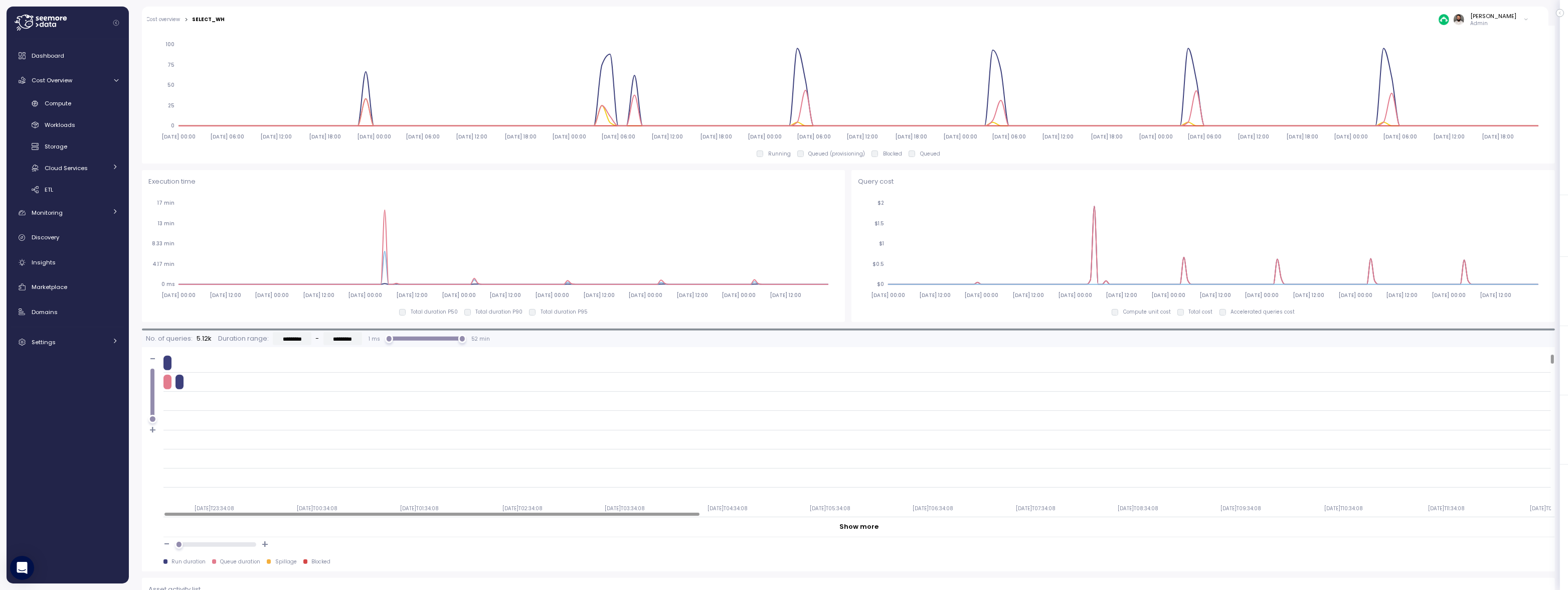
scroll to position [562, 0]
click at [92, 109] on link "Compute" at bounding box center [68, 103] width 115 height 16
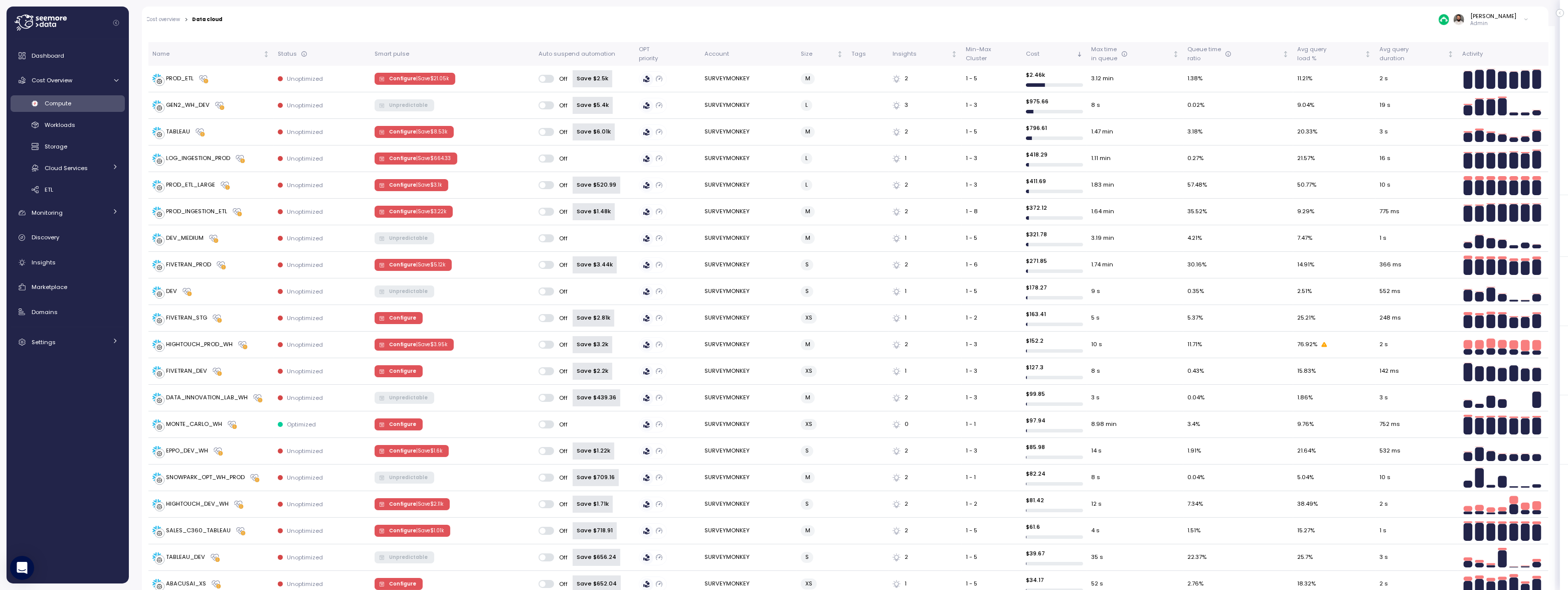
scroll to position [399, 0]
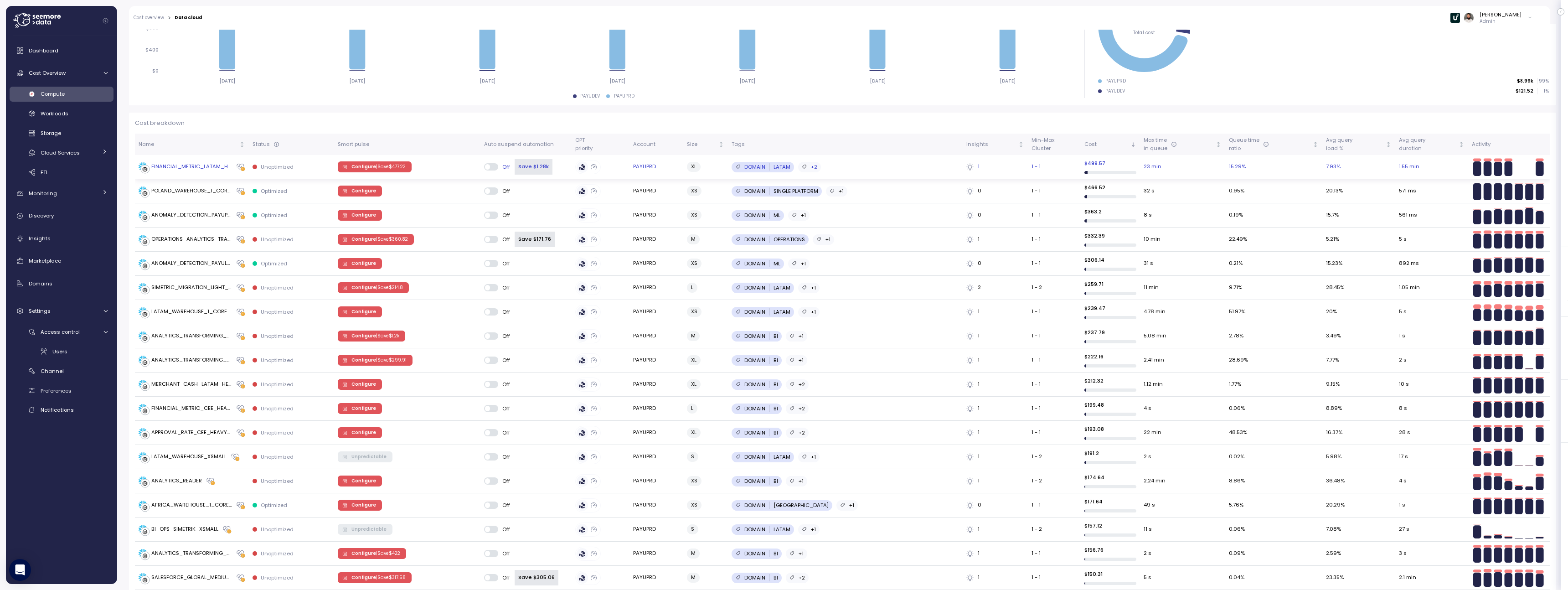
scroll to position [355, 0]
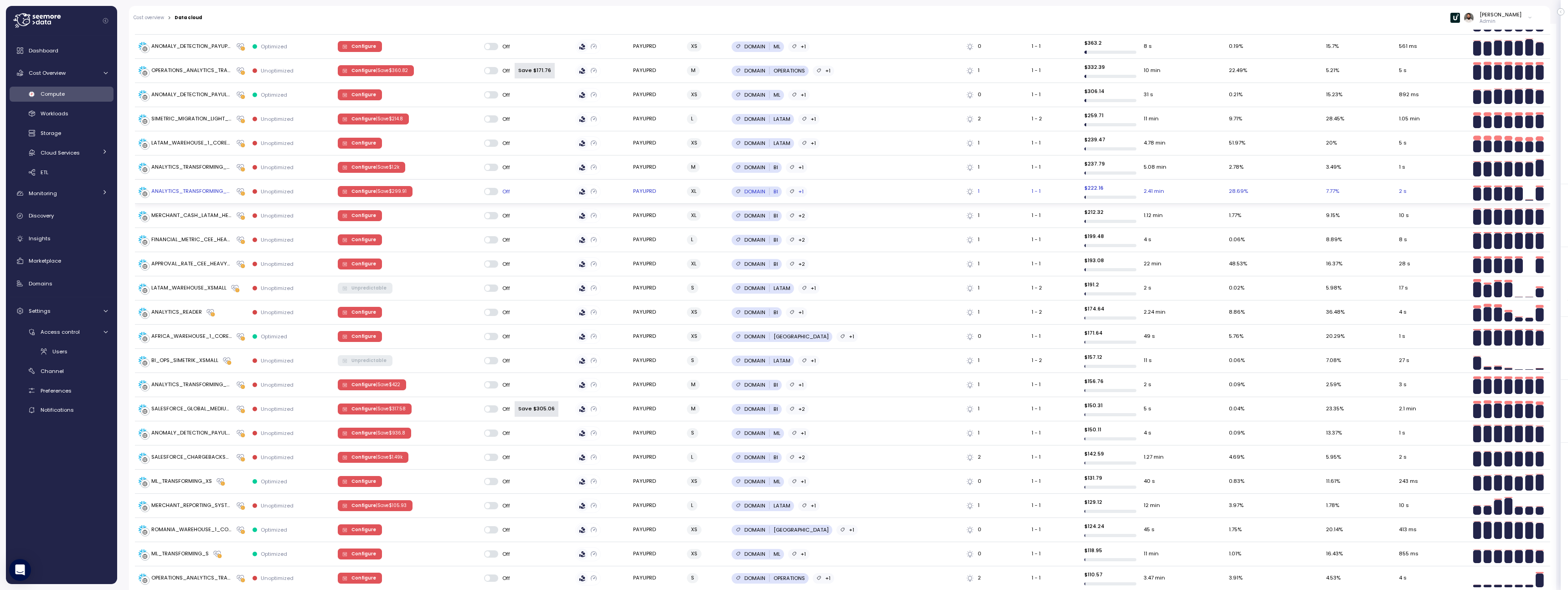
click at [381, 192] on p "| Save $ 299.91" at bounding box center [391, 191] width 30 height 6
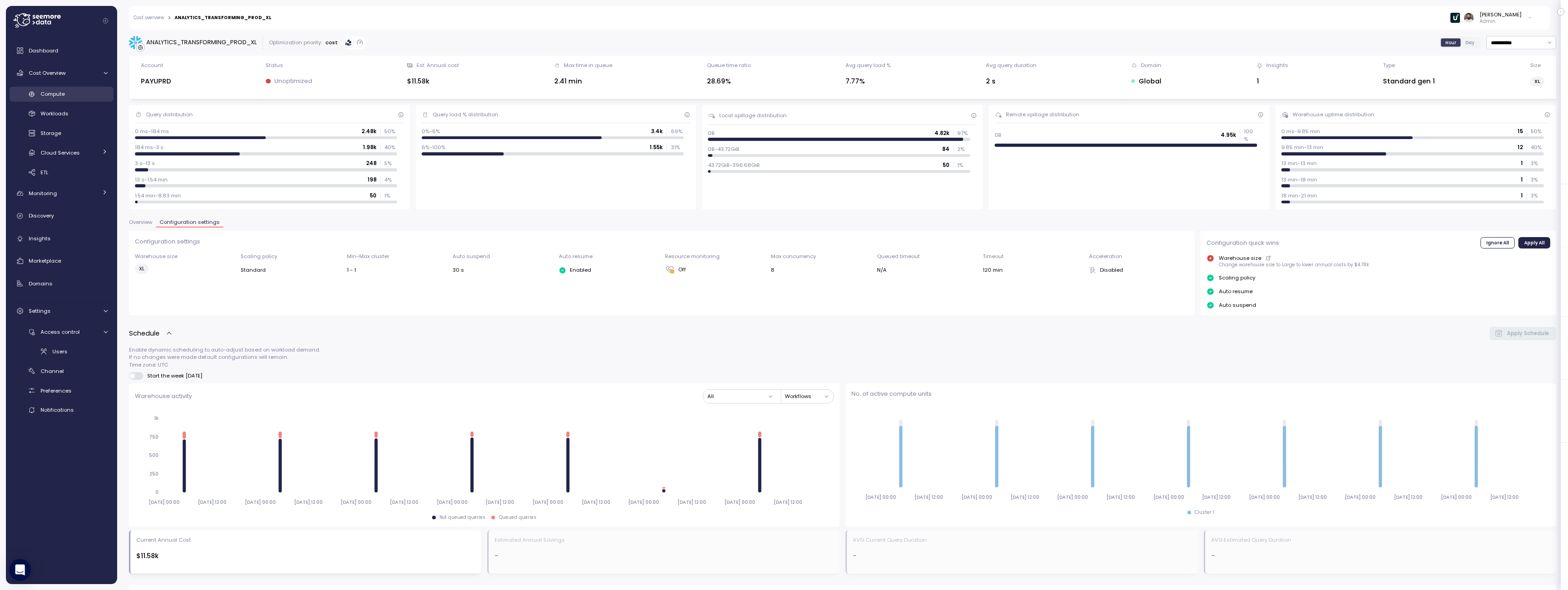
click at [72, 89] on div "Compute" at bounding box center [74, 93] width 67 height 9
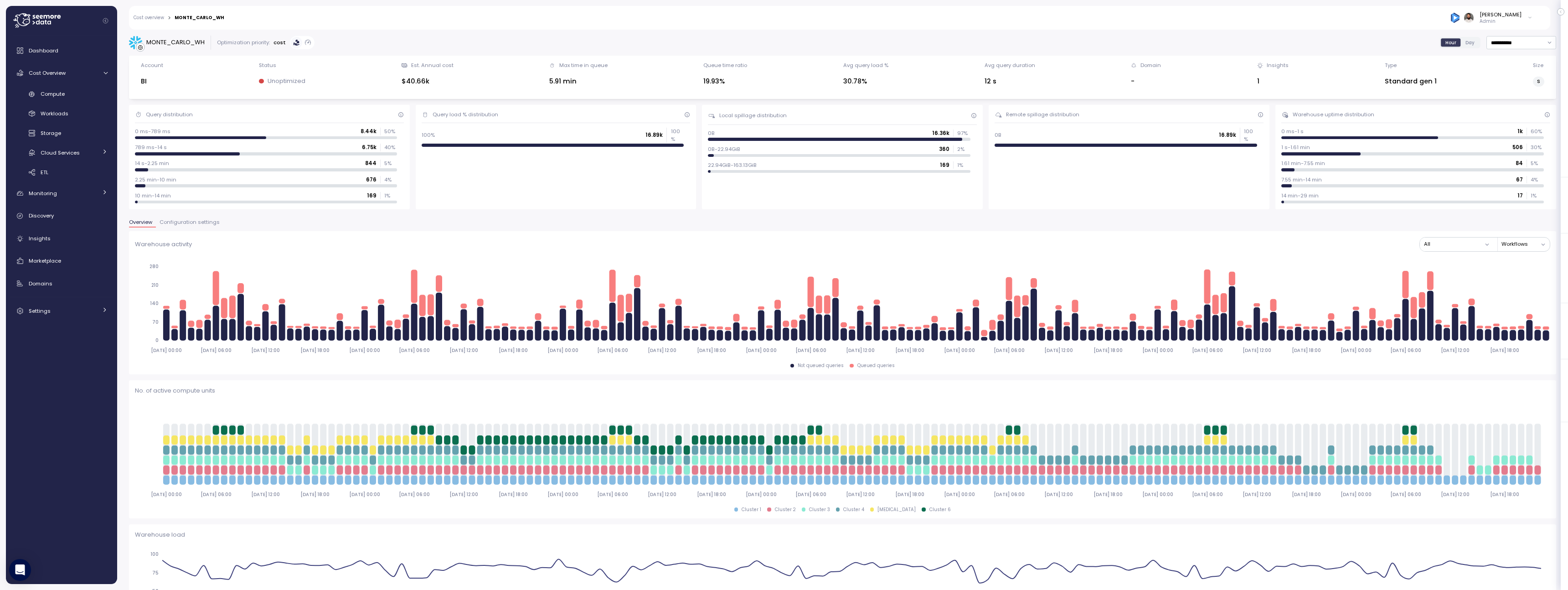
scroll to position [1, 0]
click at [83, 130] on div "Storage" at bounding box center [74, 133] width 67 height 9
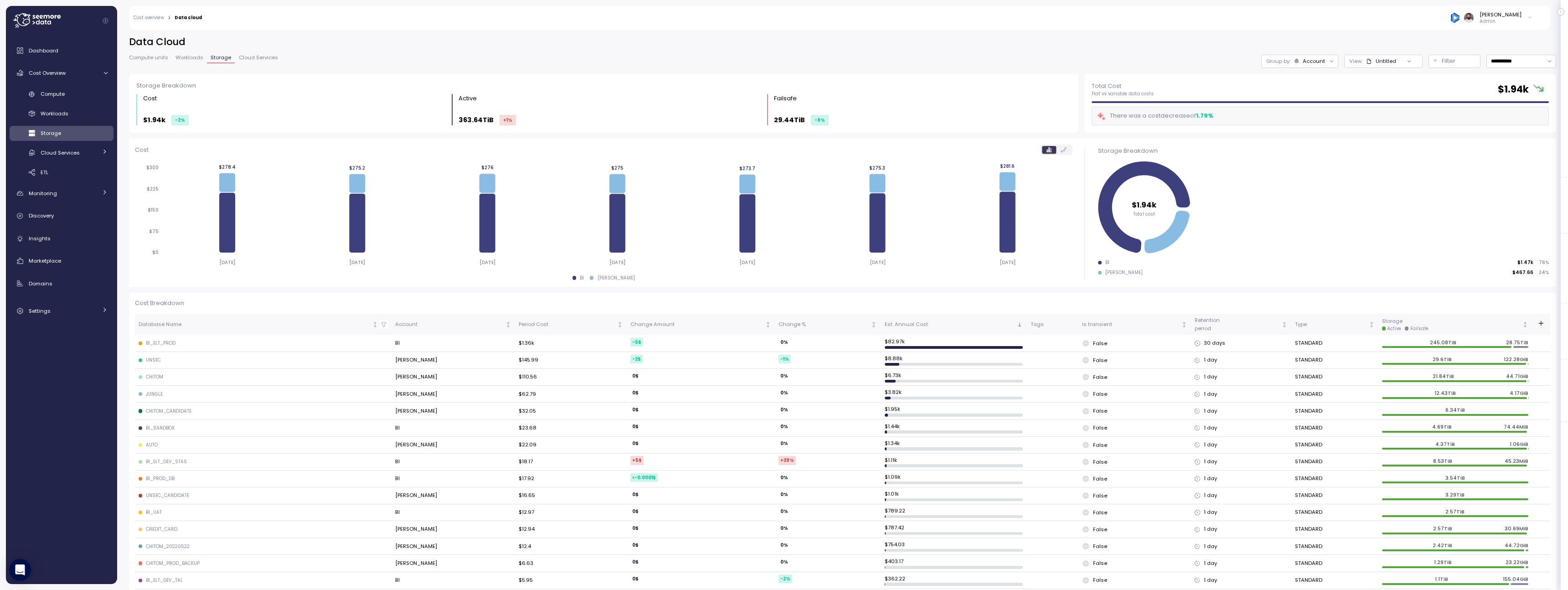
click at [156, 344] on div "BI_ELT_PROD" at bounding box center [161, 343] width 30 height 6
click at [1312, 58] on div "Account" at bounding box center [1313, 61] width 22 height 7
click at [1292, 101] on div "Database" at bounding box center [1300, 97] width 45 height 11
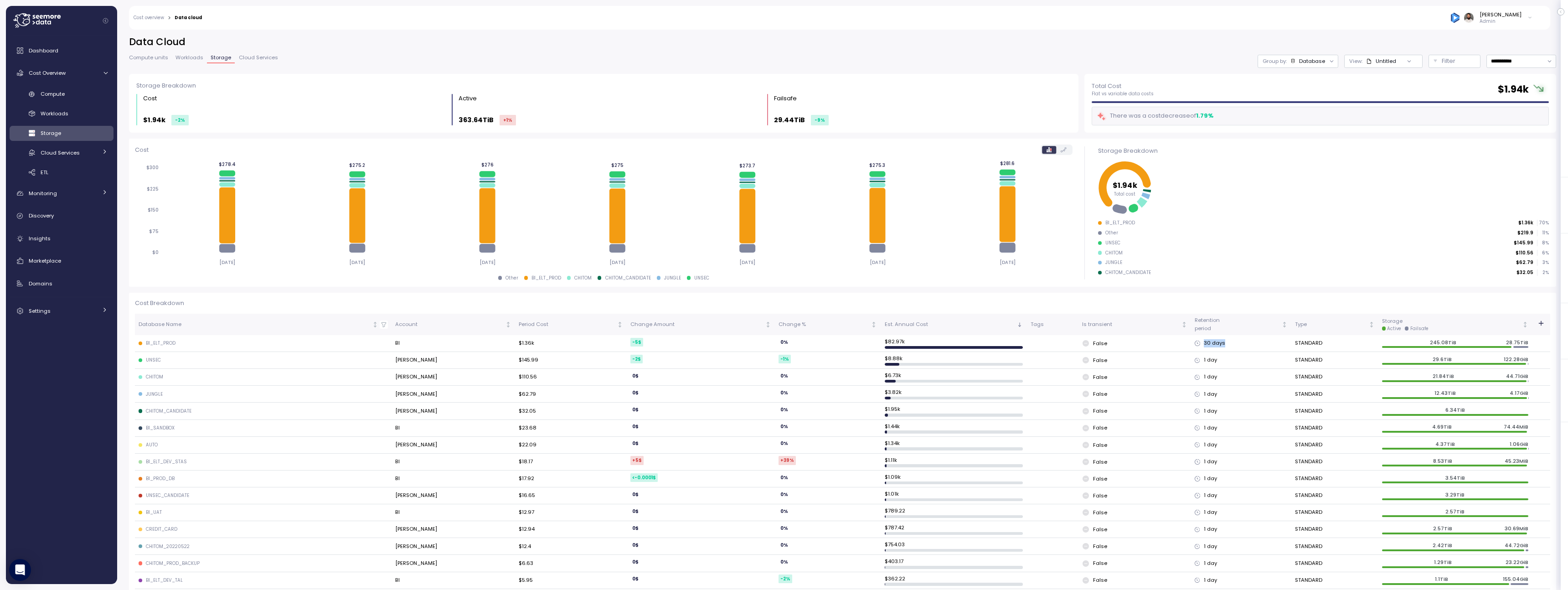
drag, startPoint x: 1193, startPoint y: 346, endPoint x: 1235, endPoint y: 346, distance: 42.0
click at [1234, 346] on div "30 days" at bounding box center [1241, 343] width 93 height 8
click at [1208, 345] on div "30 days" at bounding box center [1241, 343] width 93 height 8
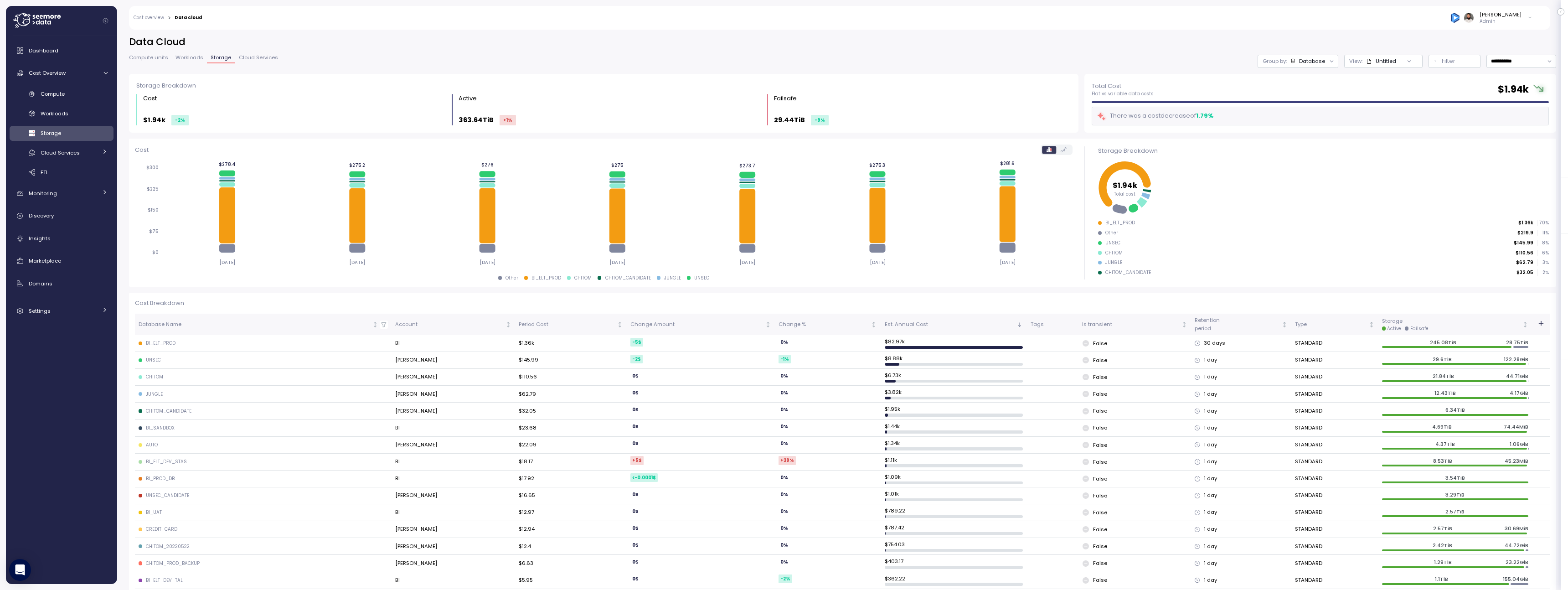
click at [1202, 346] on div "30 days" at bounding box center [1241, 343] width 93 height 8
drag, startPoint x: 1195, startPoint y: 346, endPoint x: 1243, endPoint y: 346, distance: 48.0
click at [1243, 346] on div "30 days" at bounding box center [1241, 343] width 93 height 8
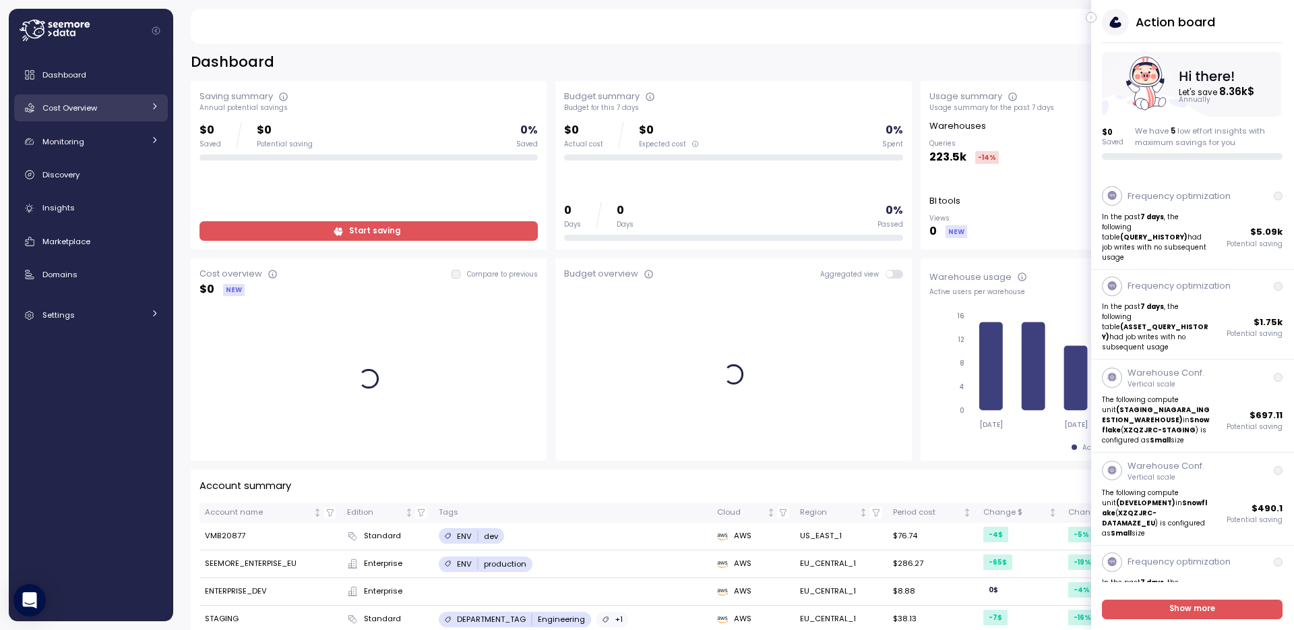
click at [138, 107] on div "Cost Overview" at bounding box center [92, 107] width 101 height 13
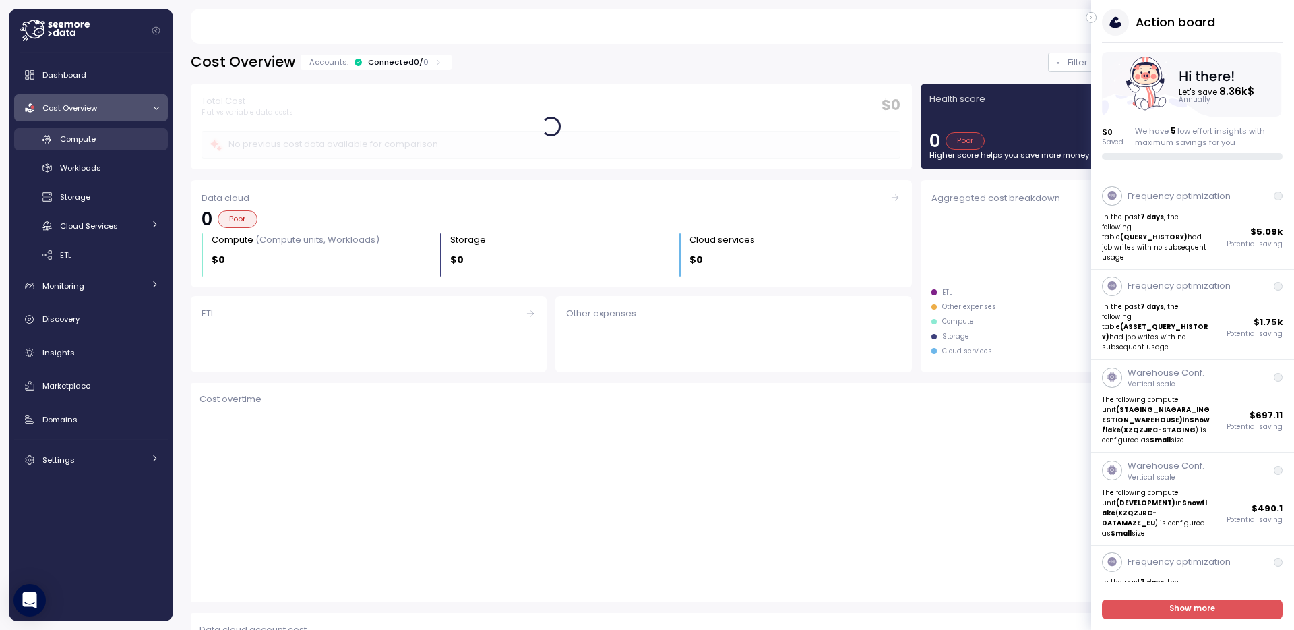
click at [128, 141] on div "Compute" at bounding box center [109, 138] width 99 height 13
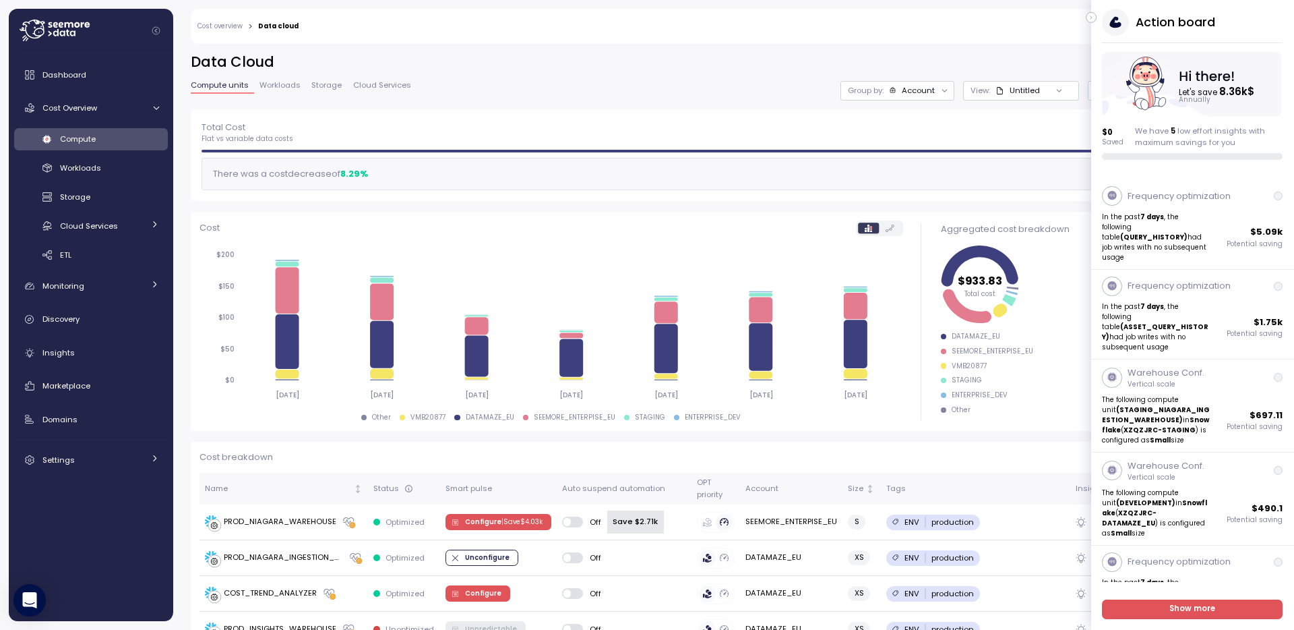
click at [1088, 20] on icon "button" at bounding box center [1091, 17] width 6 height 16
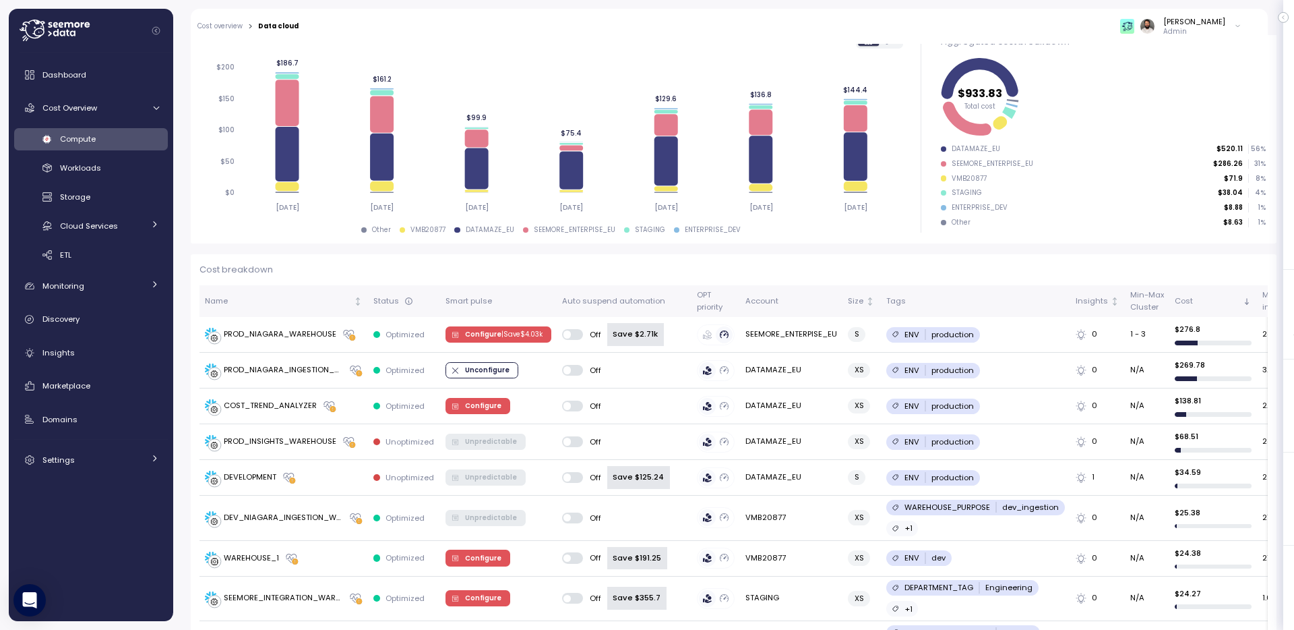
scroll to position [429, 0]
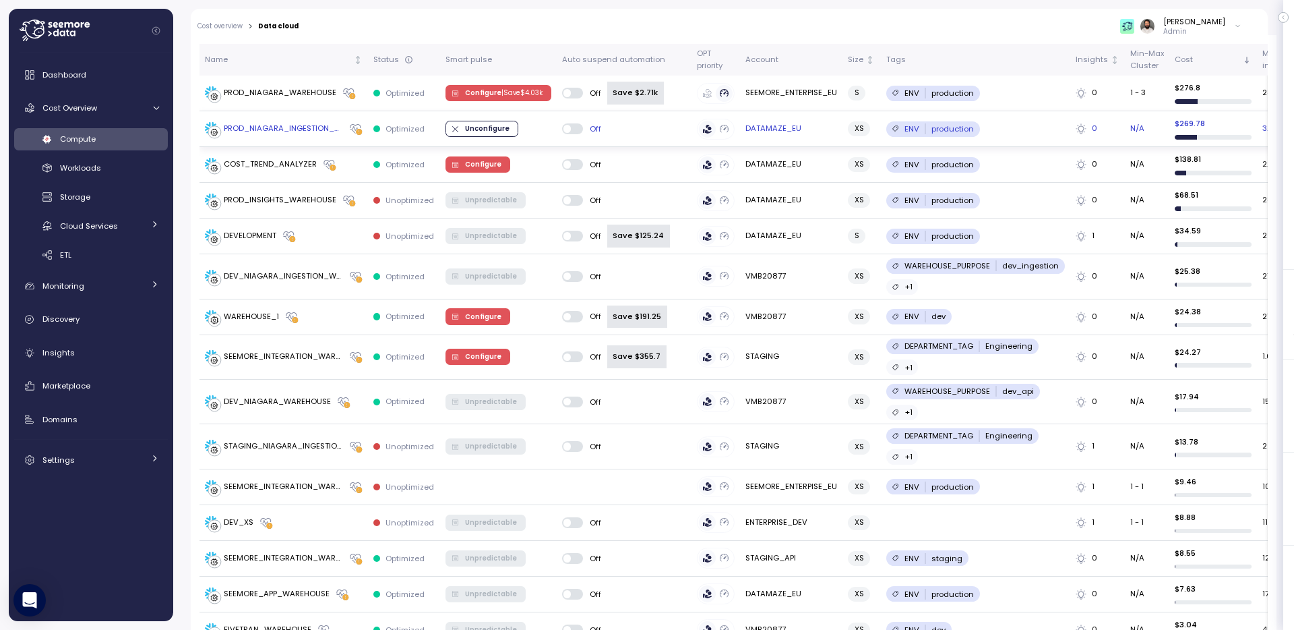
click at [496, 129] on span "Unconfigure" at bounding box center [487, 128] width 44 height 15
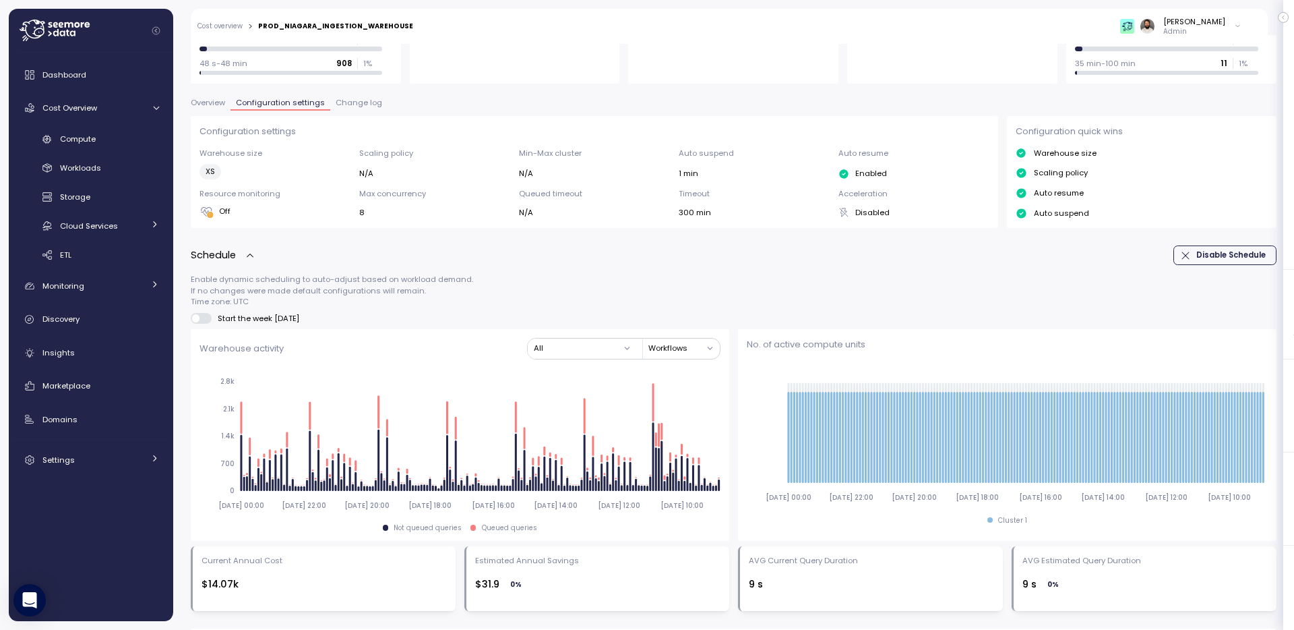
scroll to position [247, 0]
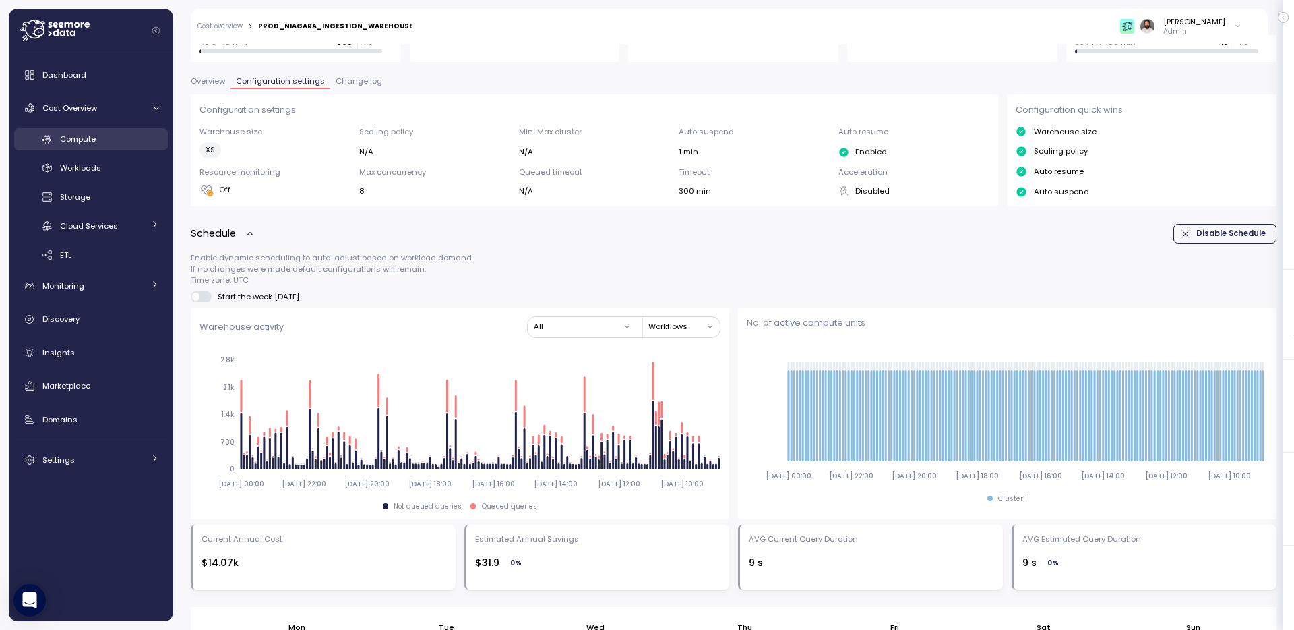
click at [89, 135] on span "Compute" at bounding box center [78, 138] width 36 height 11
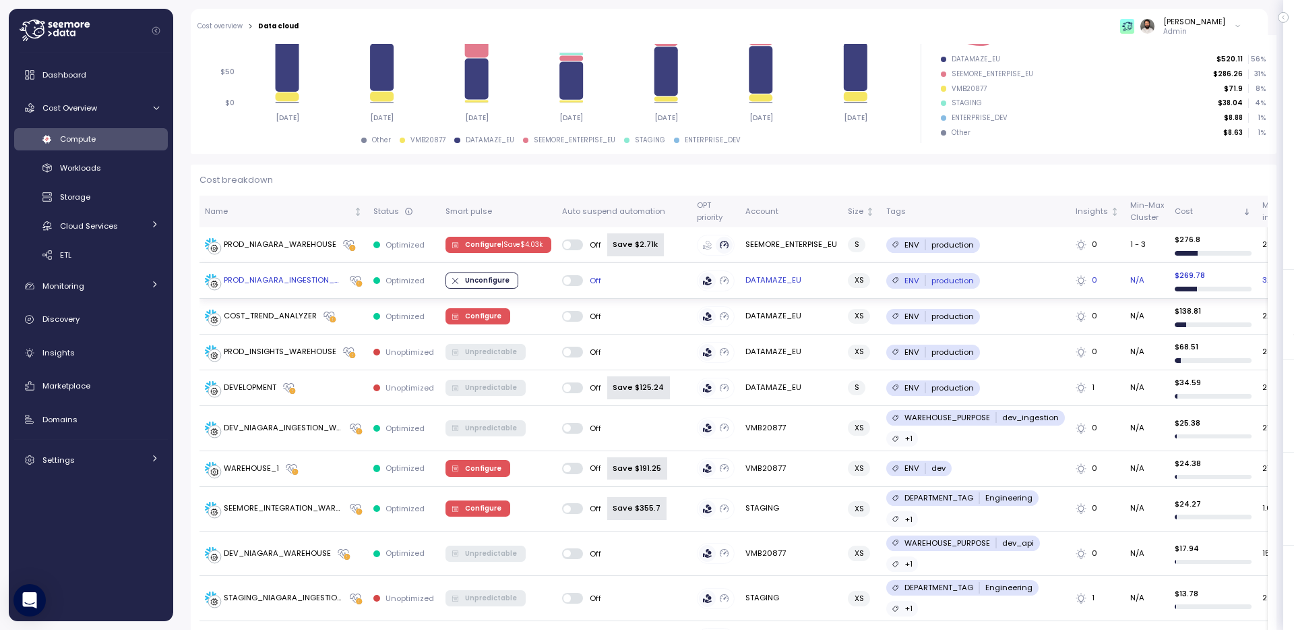
scroll to position [281, 0]
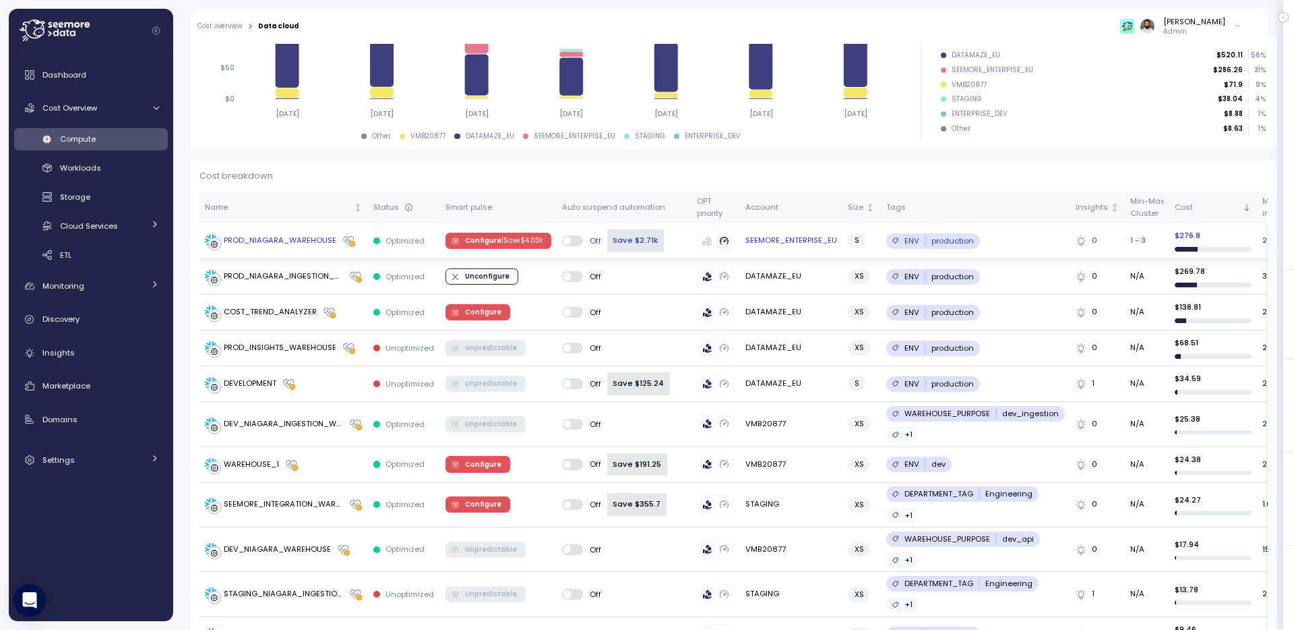
click at [572, 239] on span at bounding box center [577, 240] width 13 height 11
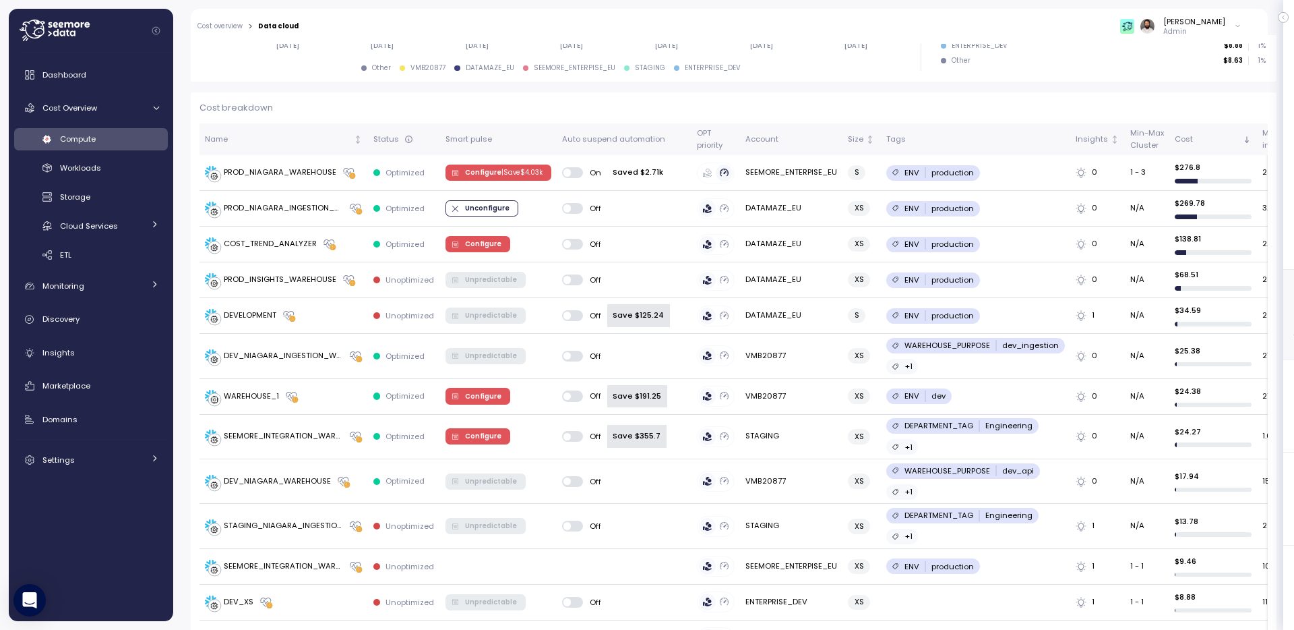
scroll to position [338, 0]
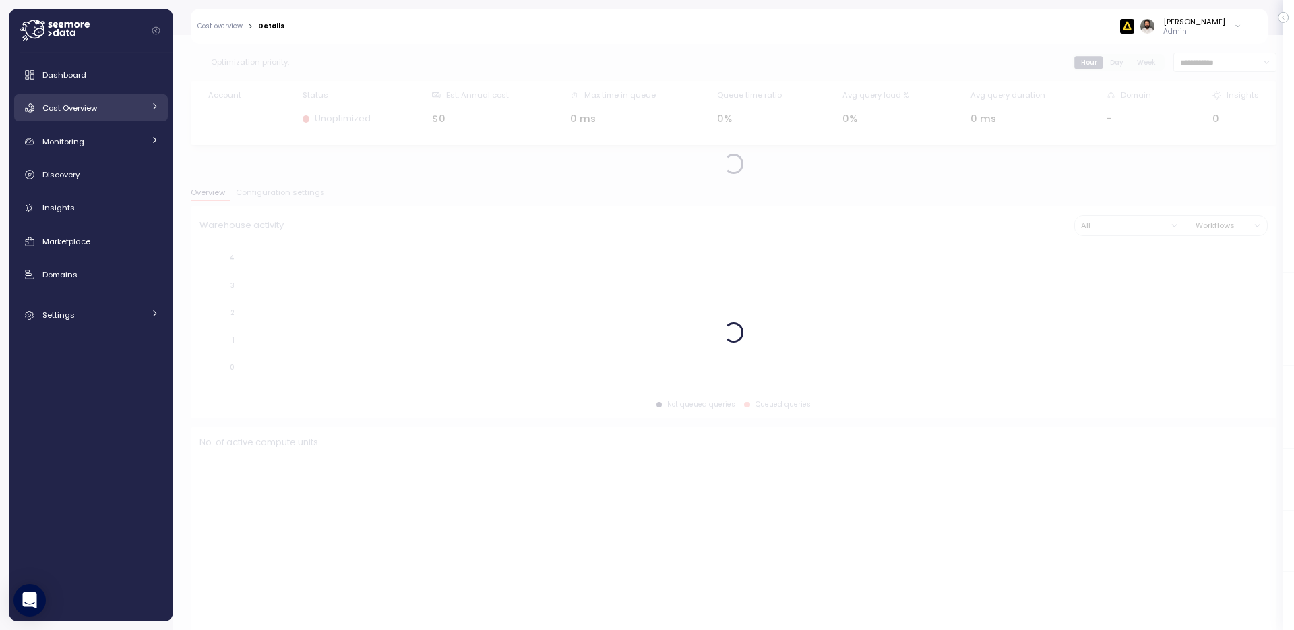
click at [113, 103] on div "Cost Overview" at bounding box center [92, 107] width 101 height 13
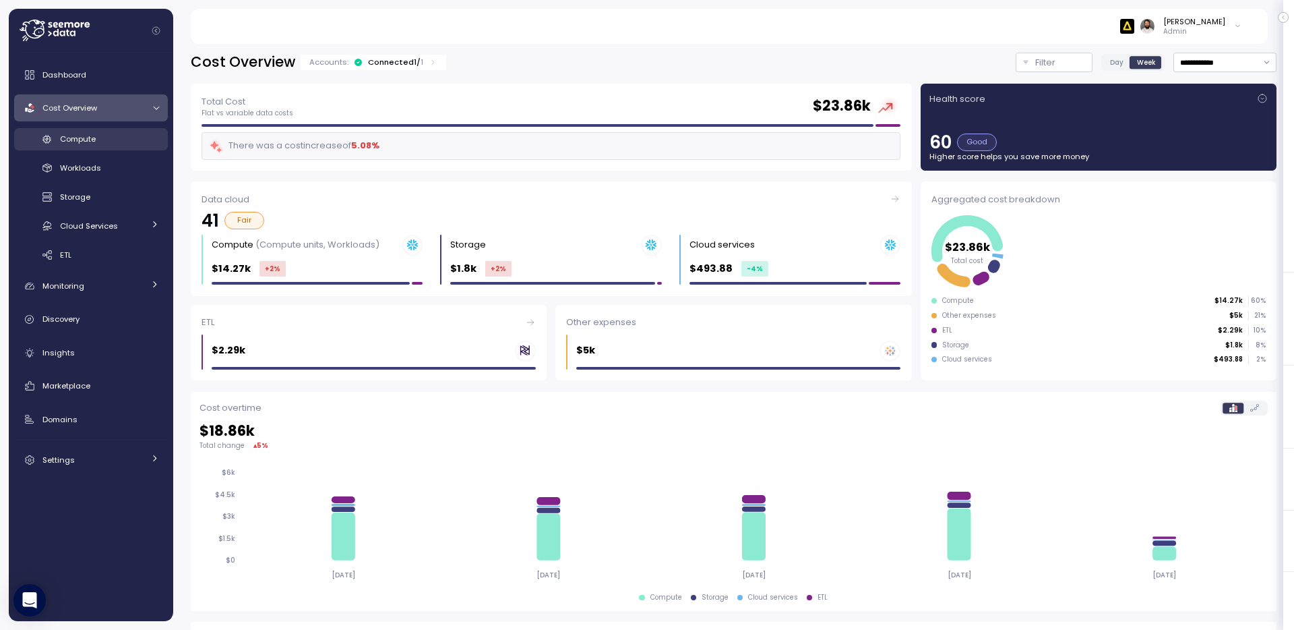
click at [86, 137] on span "Compute" at bounding box center [78, 138] width 36 height 11
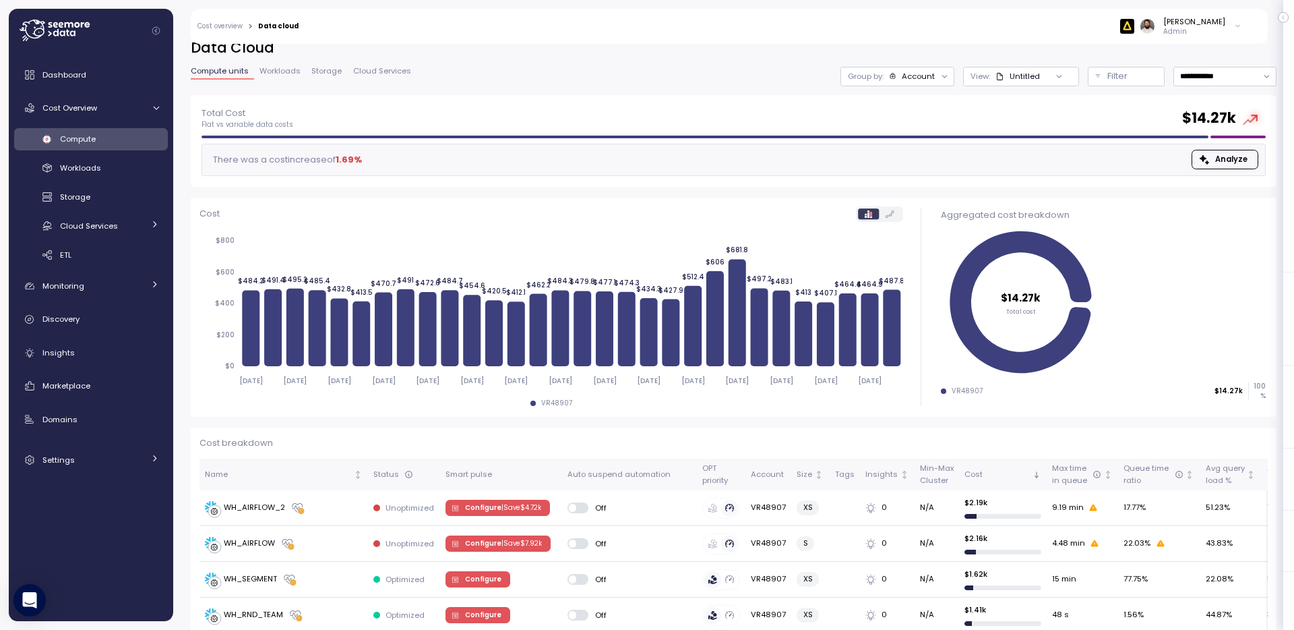
scroll to position [15, 0]
click at [916, 84] on div "Group by: Account" at bounding box center [897, 76] width 114 height 20
click at [916, 73] on div "Account" at bounding box center [918, 75] width 33 height 11
click at [915, 148] on p "Compute unit" at bounding box center [910, 150] width 53 height 11
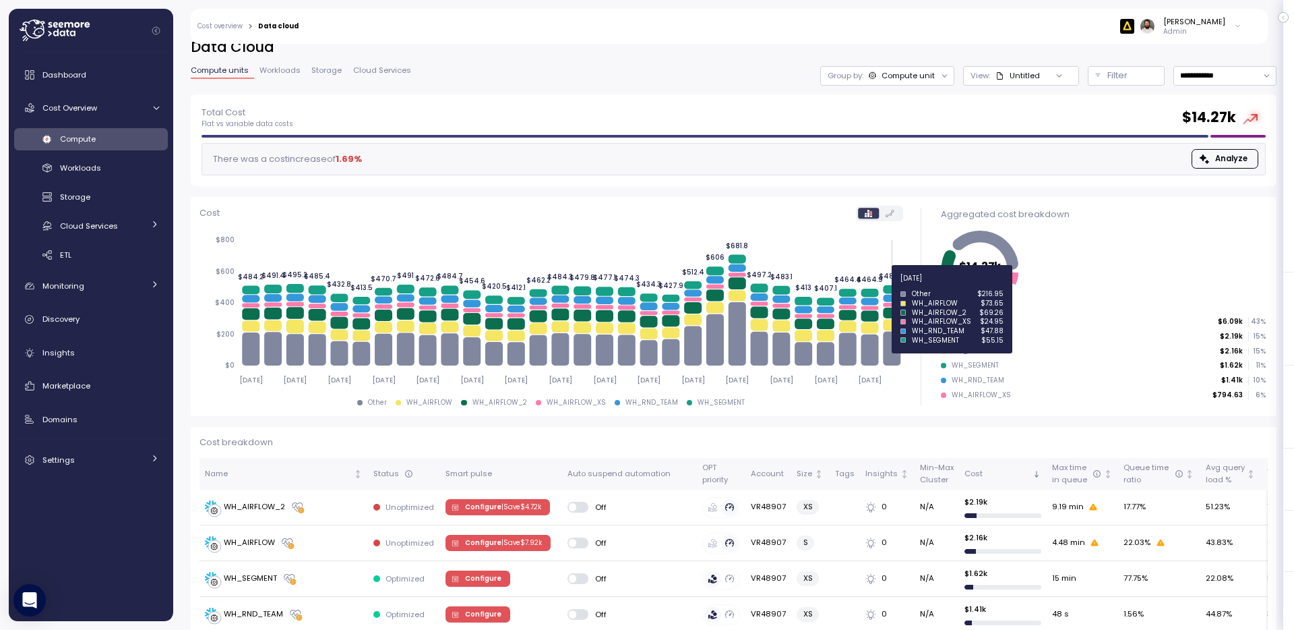
click at [890, 286] on icon at bounding box center [892, 289] width 18 height 9
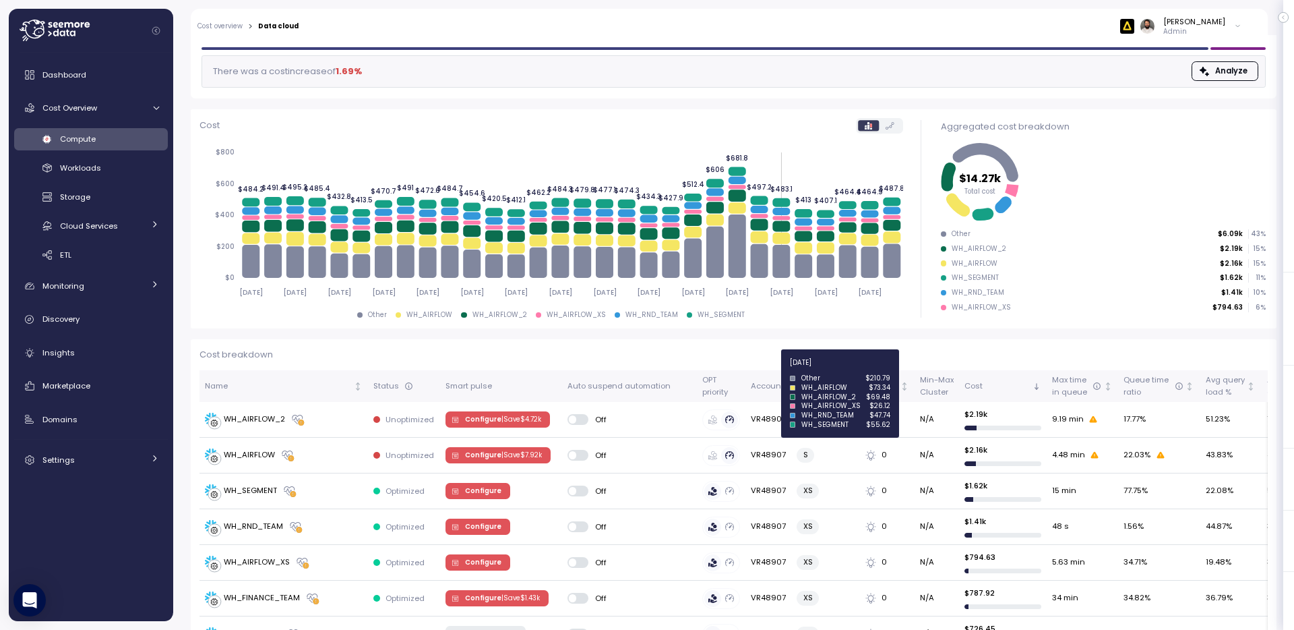
scroll to position [133, 0]
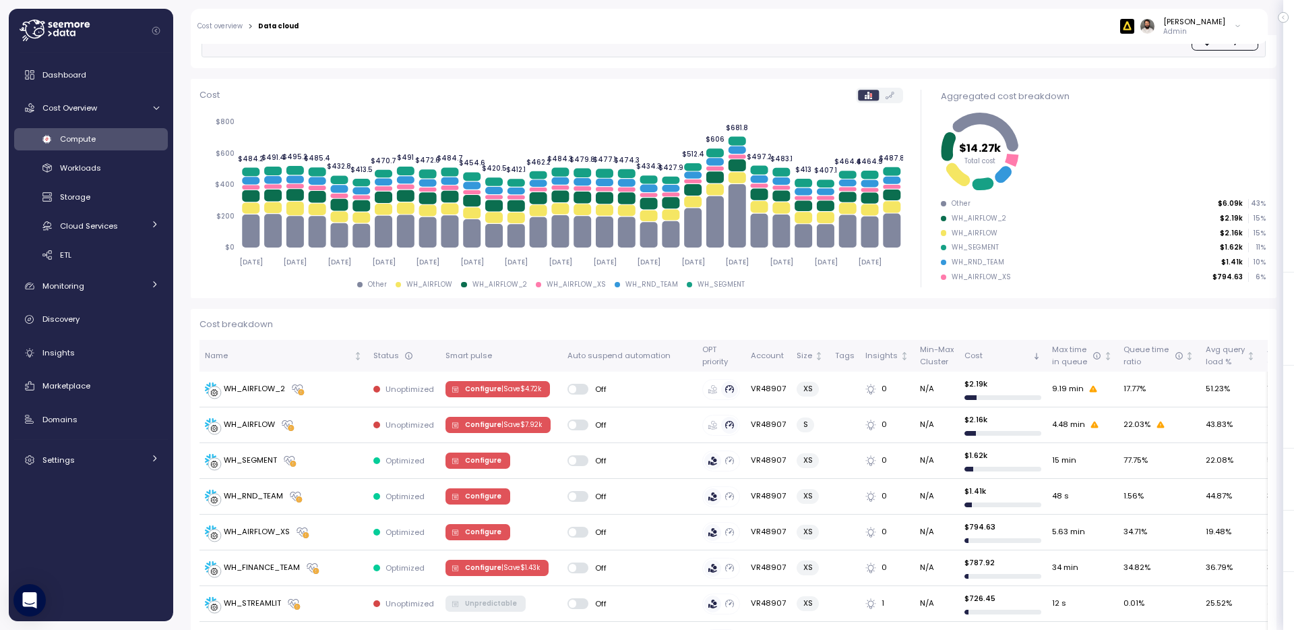
click at [105, 135] on div "Compute" at bounding box center [109, 138] width 99 height 13
click at [335, 463] on div "WH_SEGMENT" at bounding box center [284, 460] width 158 height 13
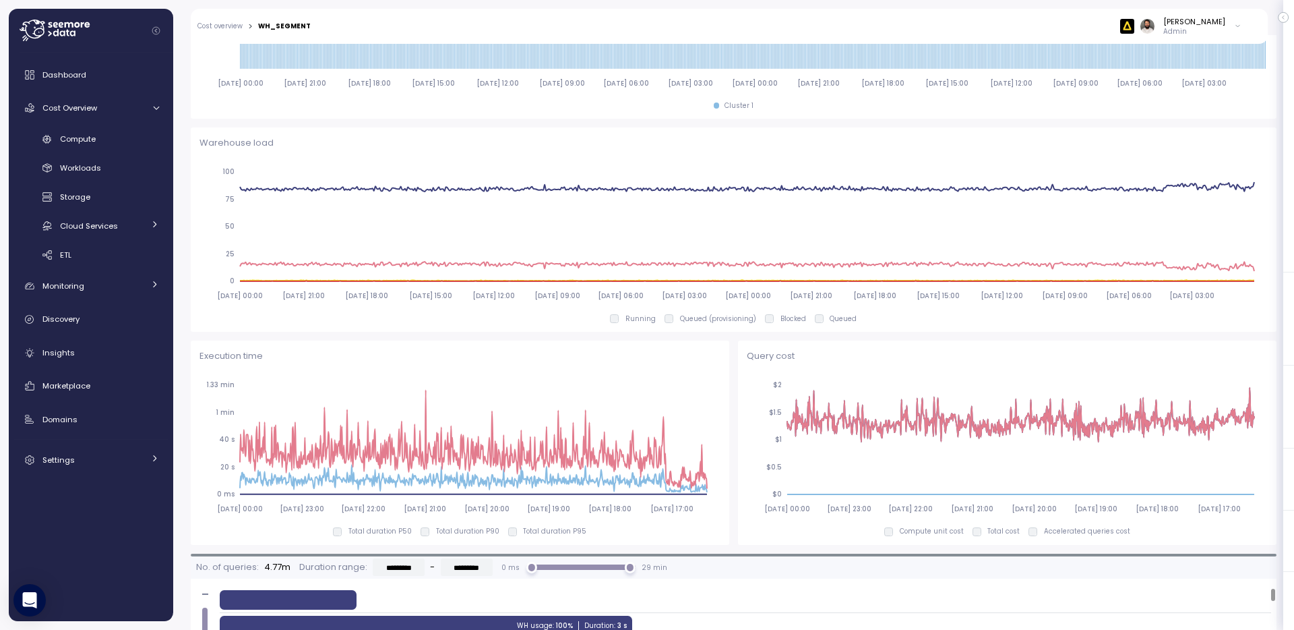
scroll to position [609, 0]
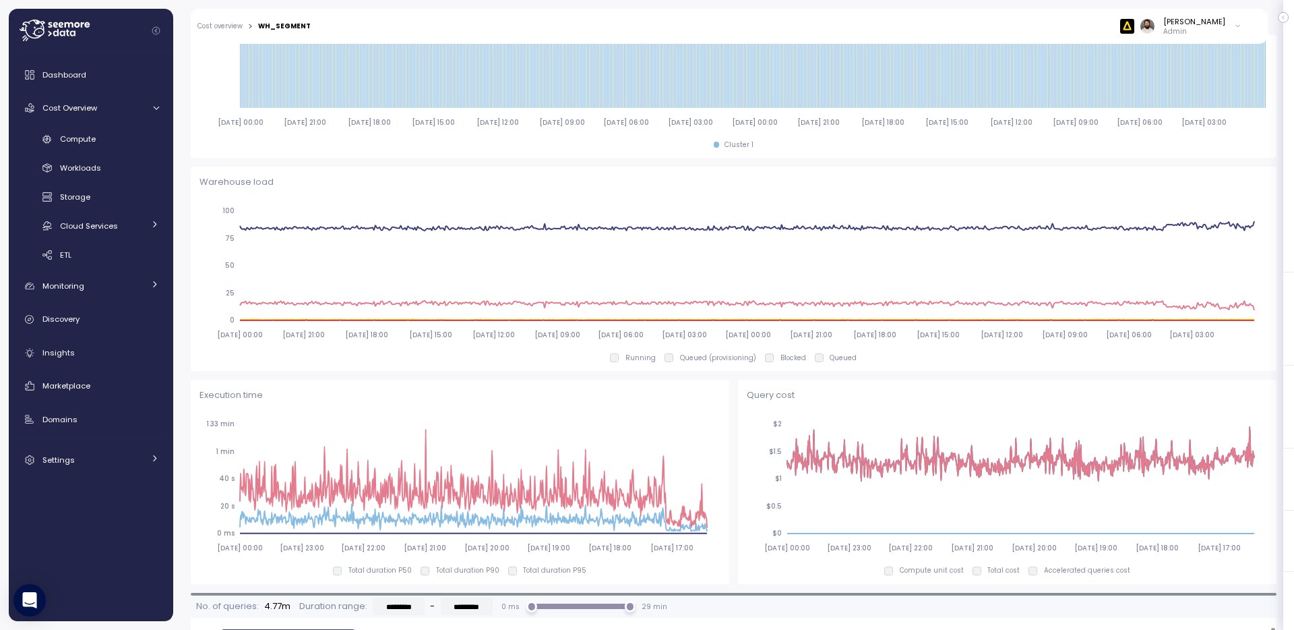
click at [432, 576] on div "Execution time 2025-07-28 00:00 2025-07-31 23:00 2025-08-04 22:00 2025-08-08 21…" at bounding box center [460, 481] width 539 height 204
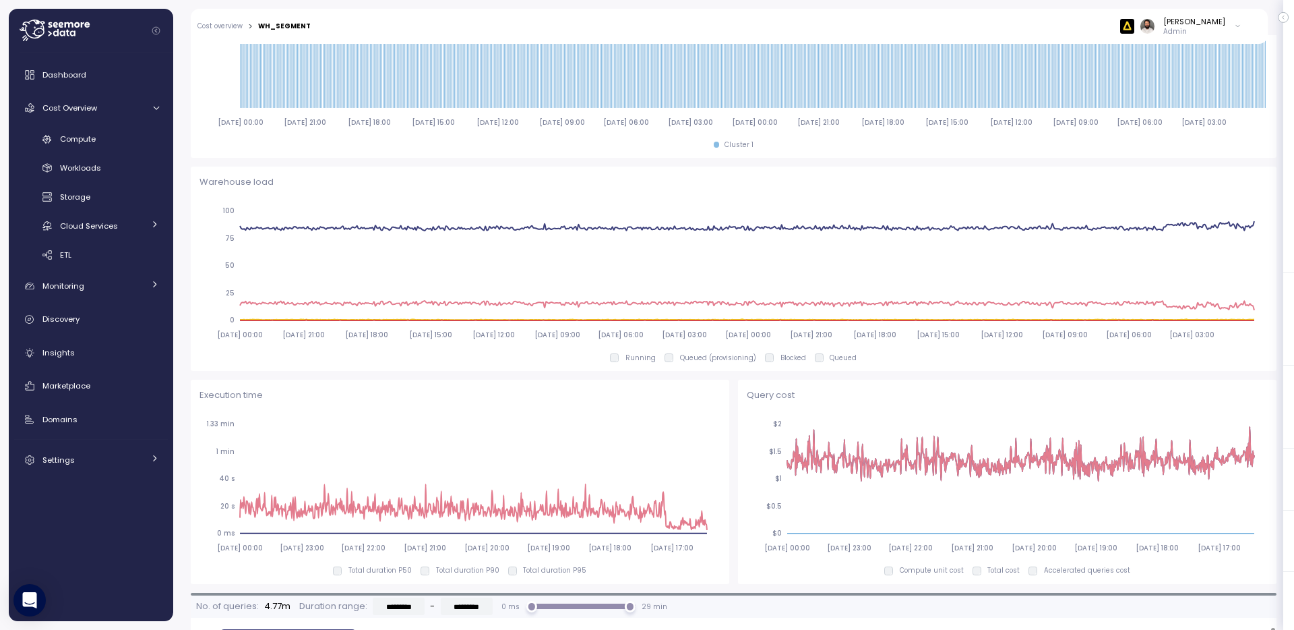
click at [379, 571] on p "Total duration P50" at bounding box center [379, 569] width 63 height 9
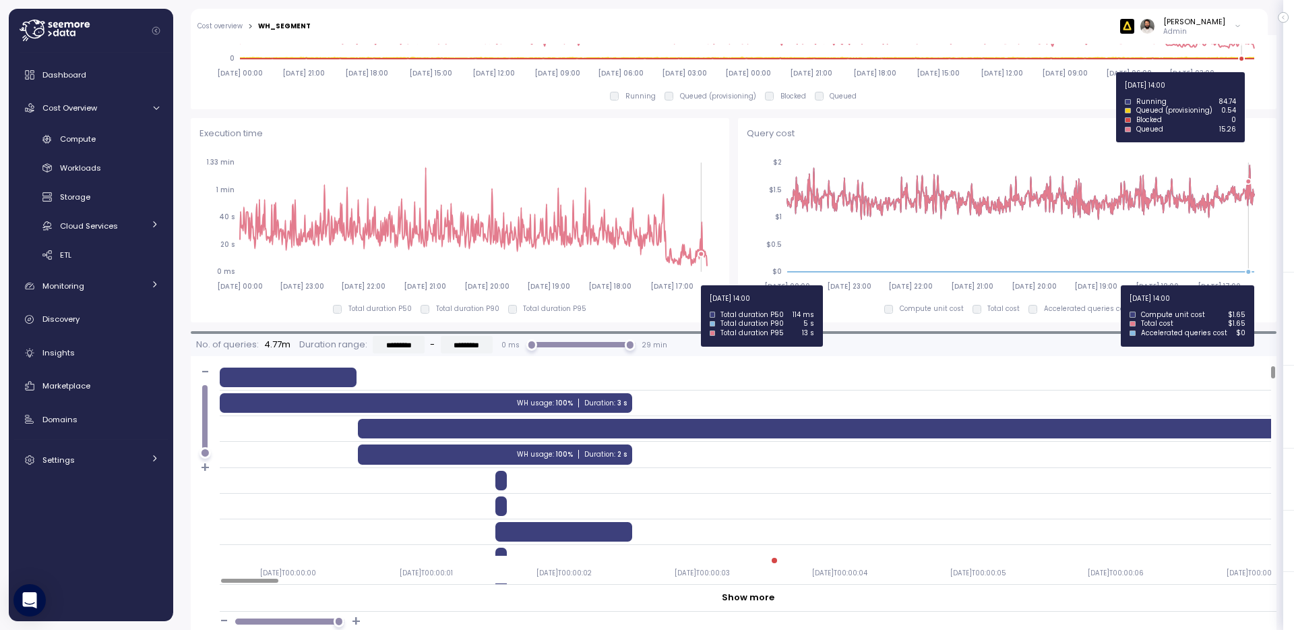
scroll to position [873, 0]
